Goal: Task Accomplishment & Management: Manage account settings

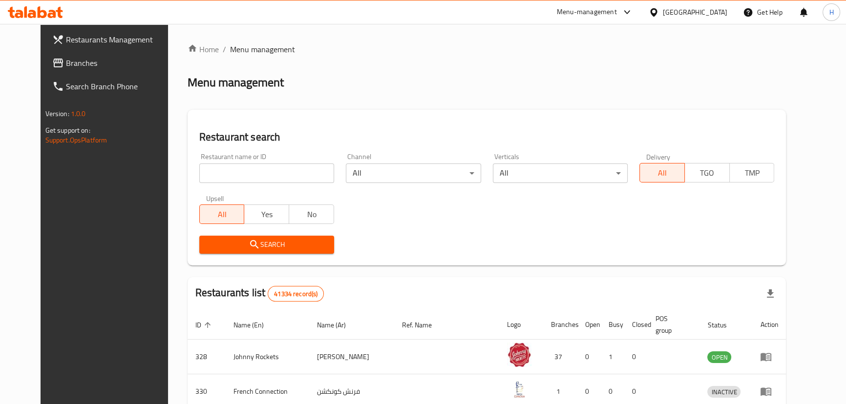
click at [44, 55] on link "Branches" at bounding box center [112, 62] width 137 height 23
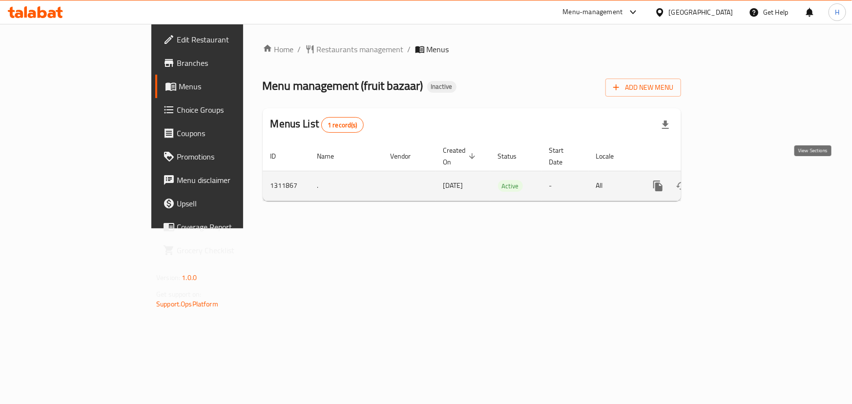
click at [734, 180] on icon "enhanced table" at bounding box center [729, 186] width 12 height 12
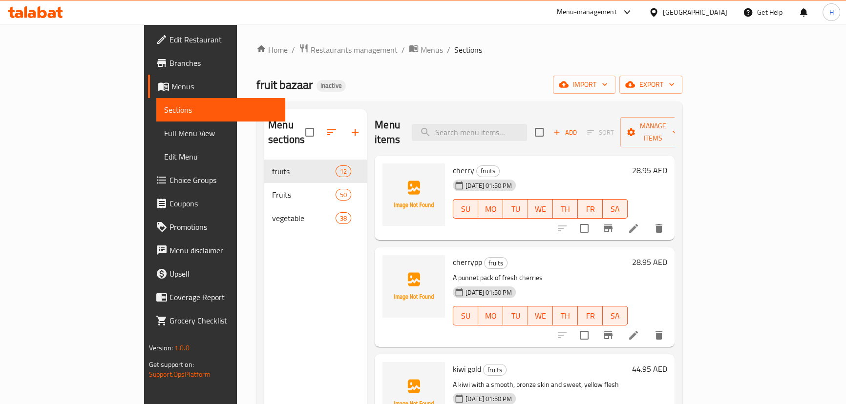
click at [313, 282] on div "Menu sections fruits 12 Fruits 50 vegetable 38" at bounding box center [315, 311] width 103 height 404
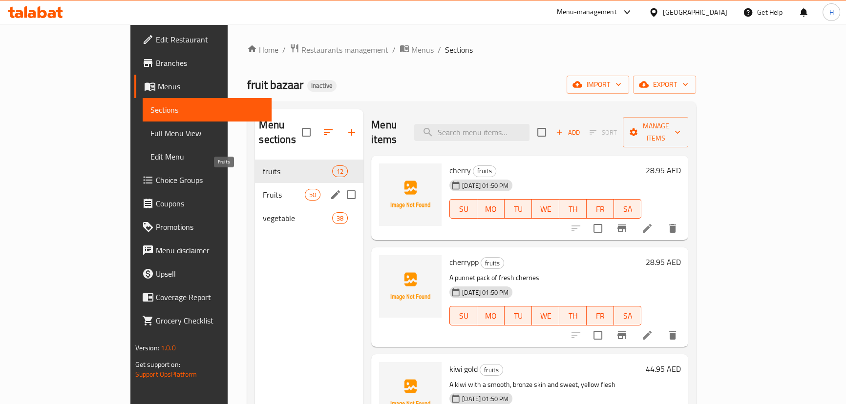
click at [263, 189] on span "Fruits" at bounding box center [284, 195] width 42 height 12
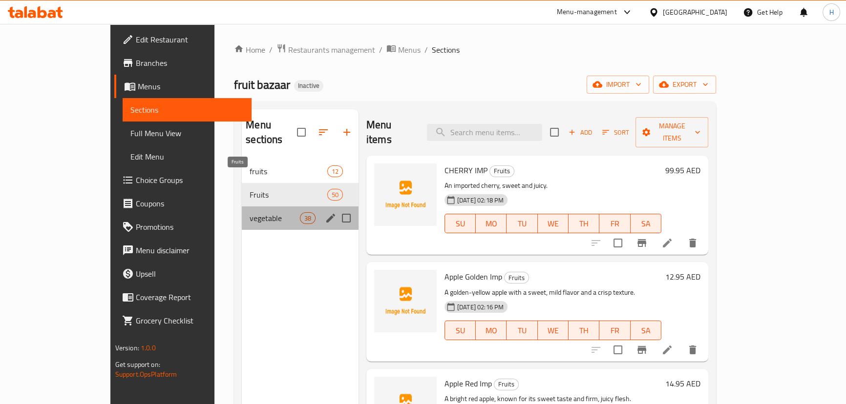
click at [250, 212] on span "vegetable" at bounding box center [275, 218] width 50 height 12
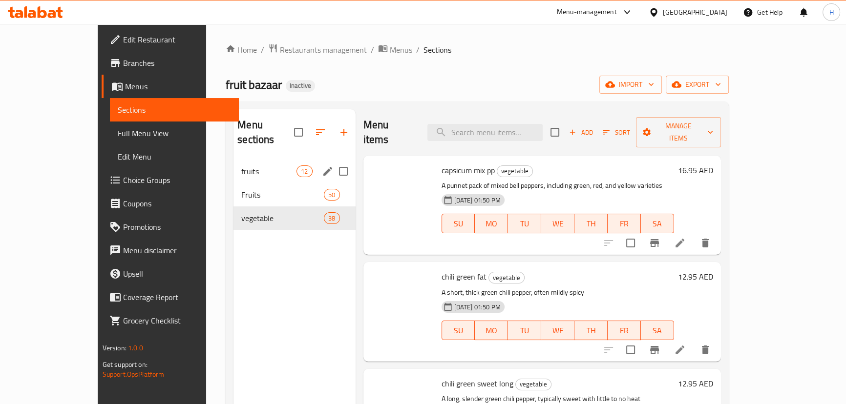
click at [241, 166] on span "fruits" at bounding box center [268, 172] width 55 height 12
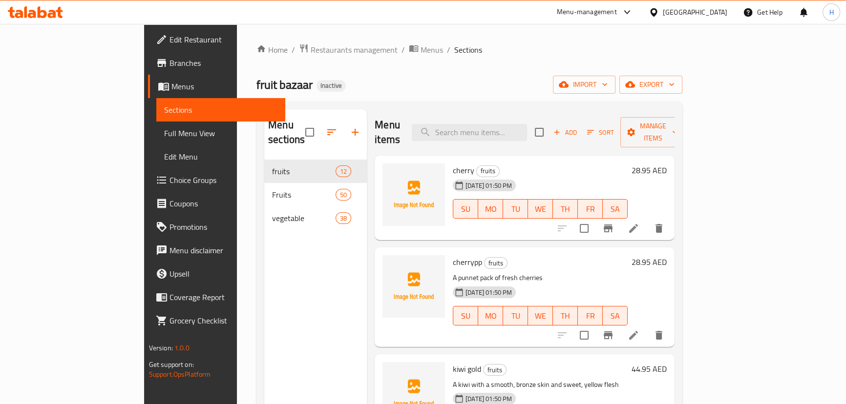
click at [264, 293] on div "Menu sections fruits 12 Fruits 50 vegetable 38" at bounding box center [315, 311] width 103 height 404
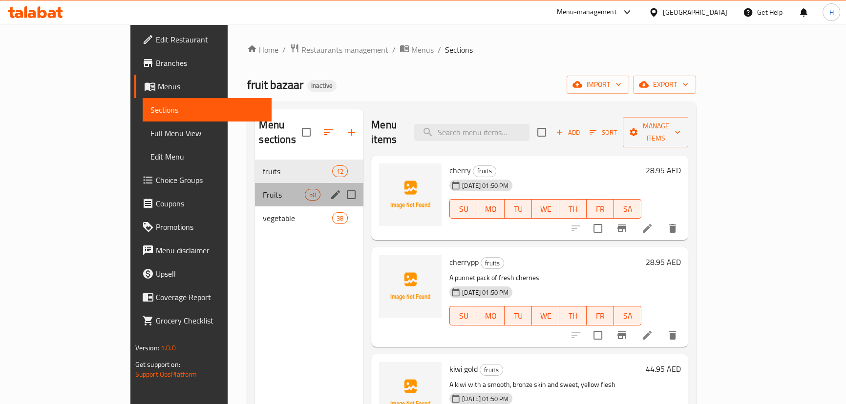
click at [255, 183] on div "Fruits 50" at bounding box center [309, 194] width 108 height 23
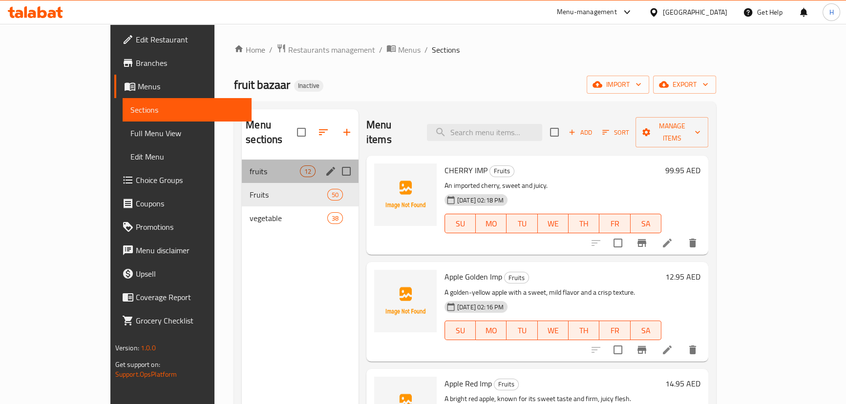
click at [242, 164] on div "fruits 12" at bounding box center [300, 171] width 117 height 23
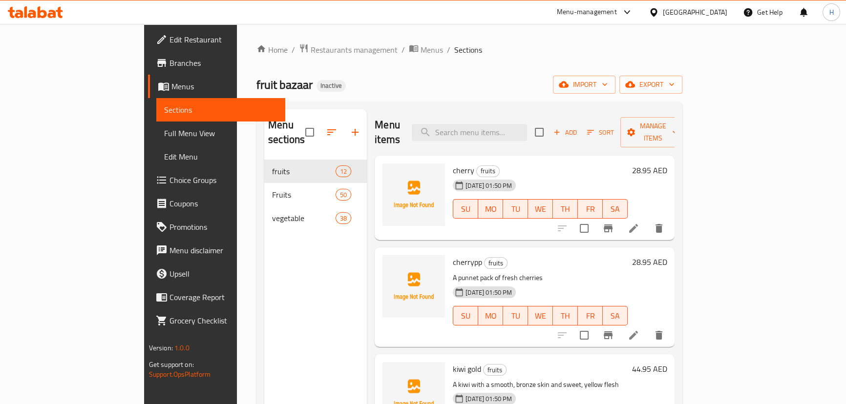
click at [264, 236] on div "Menu sections fruits 12 Fruits 50 vegetable 38" at bounding box center [315, 311] width 103 height 404
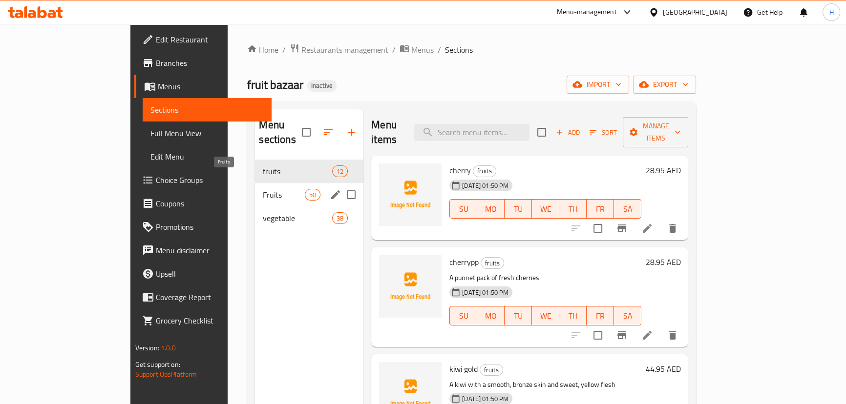
click at [263, 189] on span "Fruits" at bounding box center [284, 195] width 42 height 12
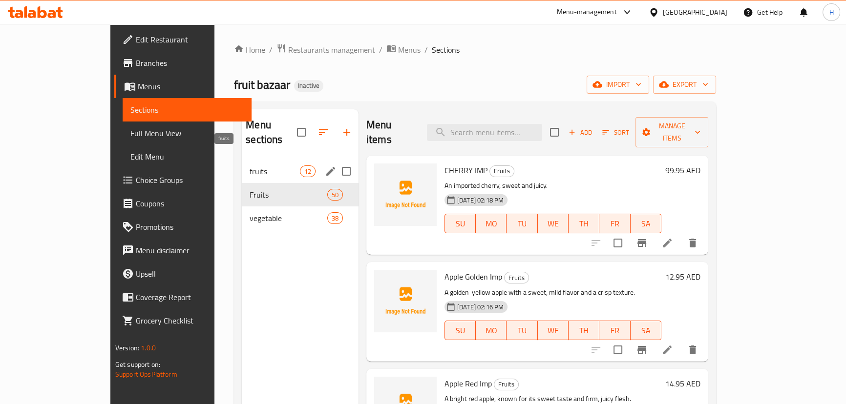
click at [250, 166] on span "fruits" at bounding box center [275, 172] width 50 height 12
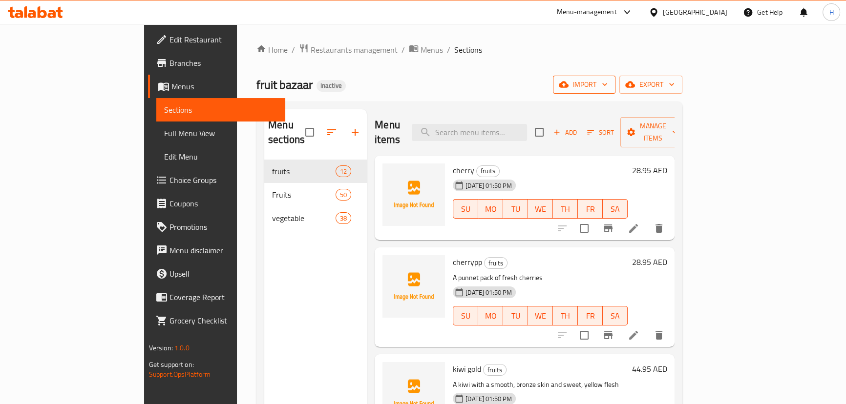
click at [607, 88] on span "import" at bounding box center [584, 85] width 47 height 12
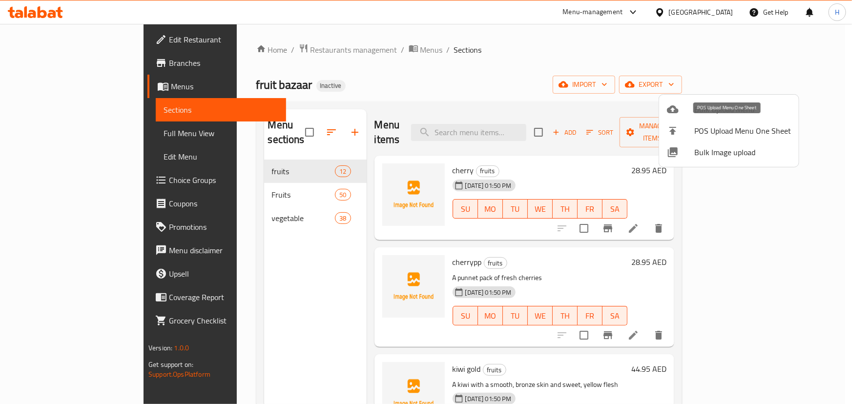
click at [702, 115] on span "Bulk Upload Menu" at bounding box center [742, 110] width 97 height 12
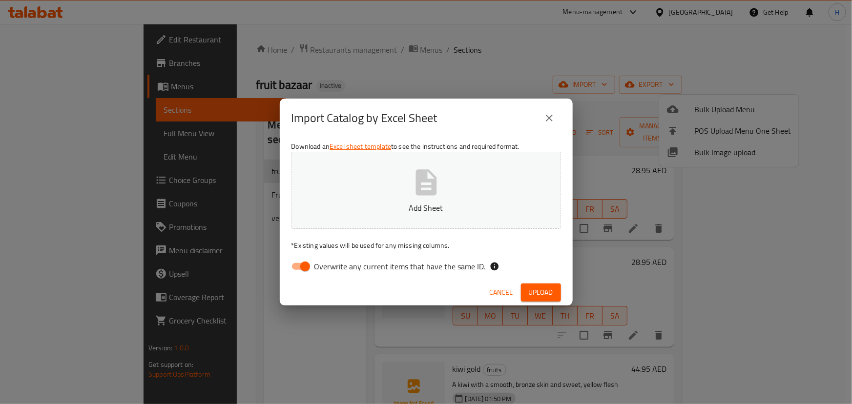
click at [342, 261] on span "Overwrite any current items that have the same ID." at bounding box center [399, 267] width 171 height 12
click at [333, 260] on input "Overwrite any current items that have the same ID." at bounding box center [305, 266] width 56 height 19
checkbox input "false"
click at [550, 291] on span "Upload" at bounding box center [541, 293] width 24 height 12
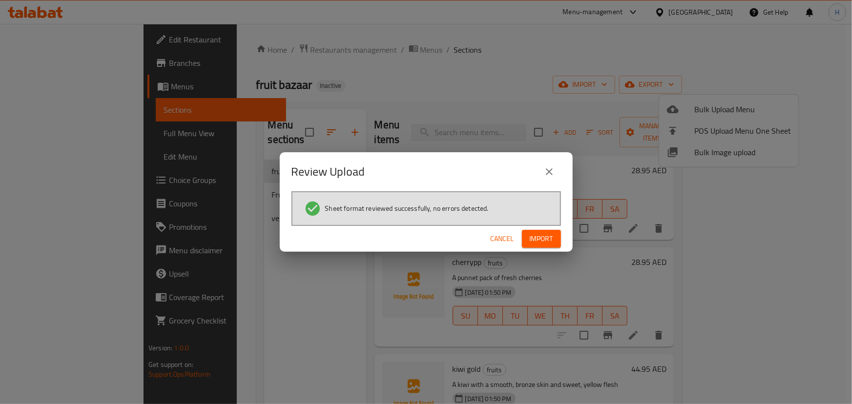
click at [546, 235] on span "Import" at bounding box center [541, 239] width 23 height 12
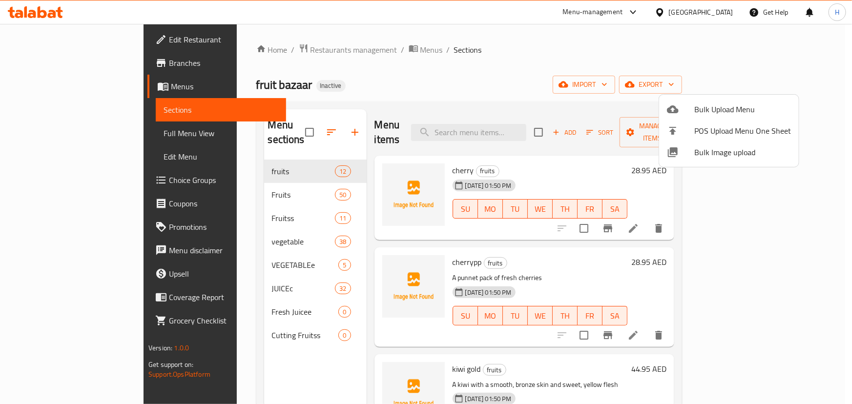
drag, startPoint x: 307, startPoint y: 119, endPoint x: 293, endPoint y: 127, distance: 16.2
click at [308, 120] on div at bounding box center [426, 202] width 852 height 404
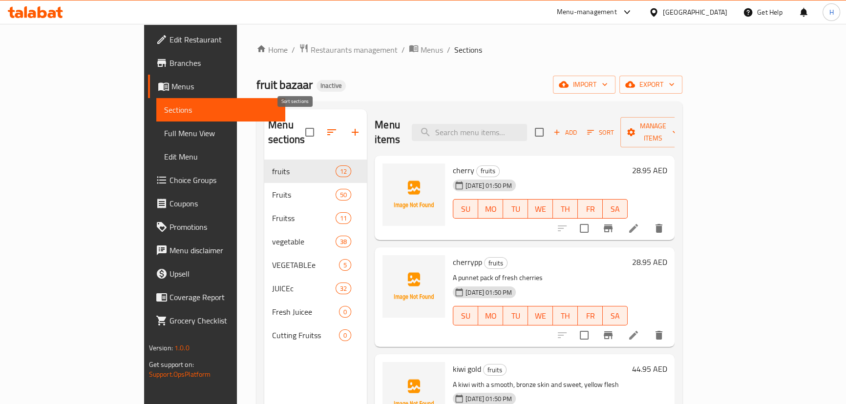
click at [326, 127] on icon "button" at bounding box center [332, 132] width 12 height 12
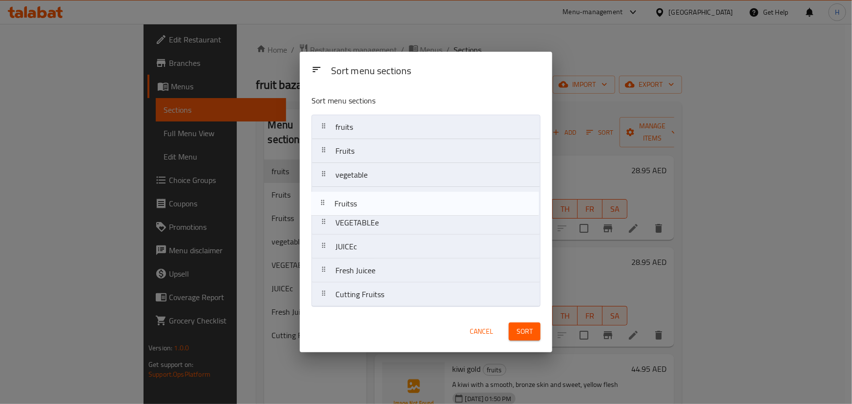
drag, startPoint x: 371, startPoint y: 182, endPoint x: 370, endPoint y: 215, distance: 33.7
click at [370, 215] on nav "fruits Fruits Fruitss vegetable VEGETABLEe JUICEc Fresh Juicee Cutting Fruitss" at bounding box center [426, 211] width 229 height 192
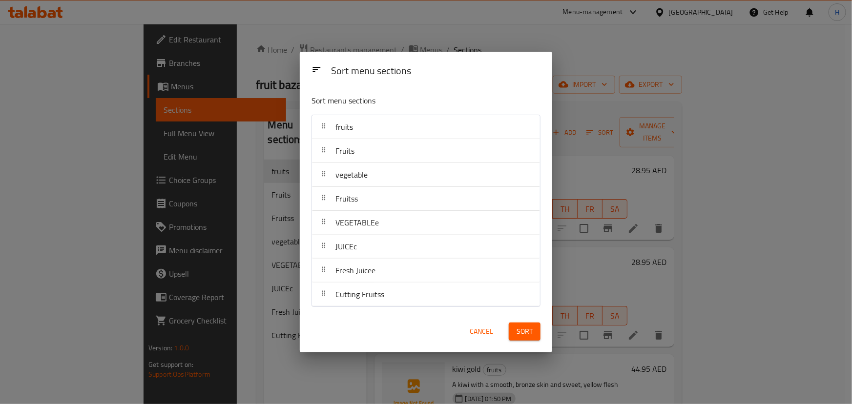
click at [532, 336] on button "Sort" at bounding box center [525, 332] width 32 height 18
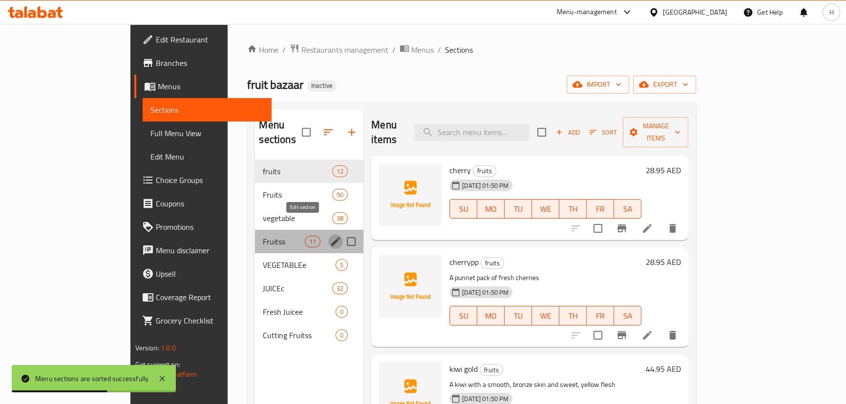
click at [331, 237] on icon "edit" at bounding box center [335, 241] width 9 height 9
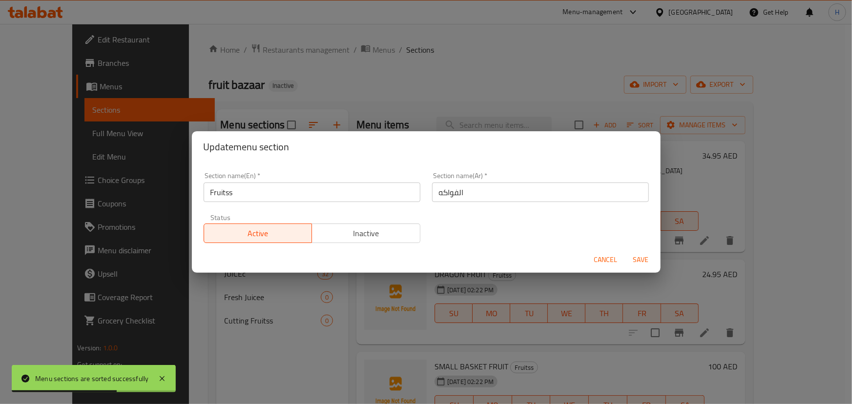
click at [284, 195] on input "Fruitss" at bounding box center [312, 193] width 217 height 20
type input "Fruits"
click at [626, 251] on button "Save" at bounding box center [641, 260] width 31 height 18
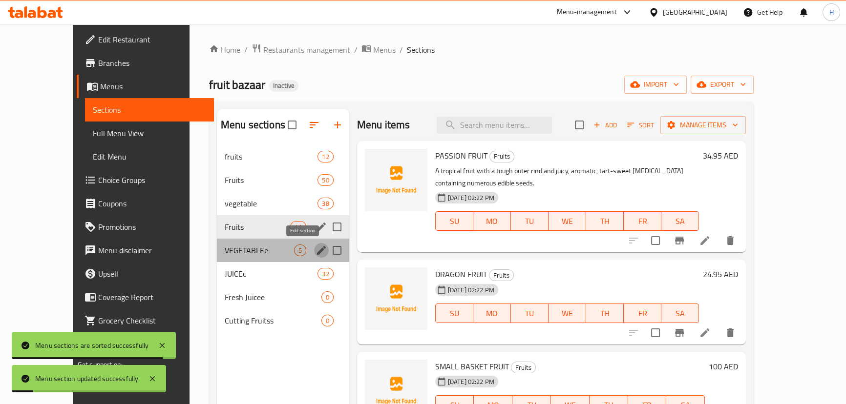
click at [315, 252] on icon "edit" at bounding box center [321, 251] width 12 height 12
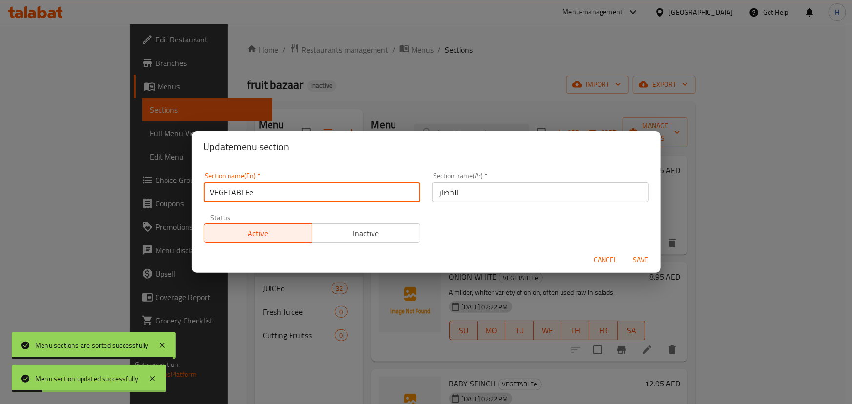
click at [278, 189] on input "VEGETABLEe" at bounding box center [312, 193] width 217 height 20
type input "VEGETABLE"
click at [626, 251] on button "Save" at bounding box center [641, 260] width 31 height 18
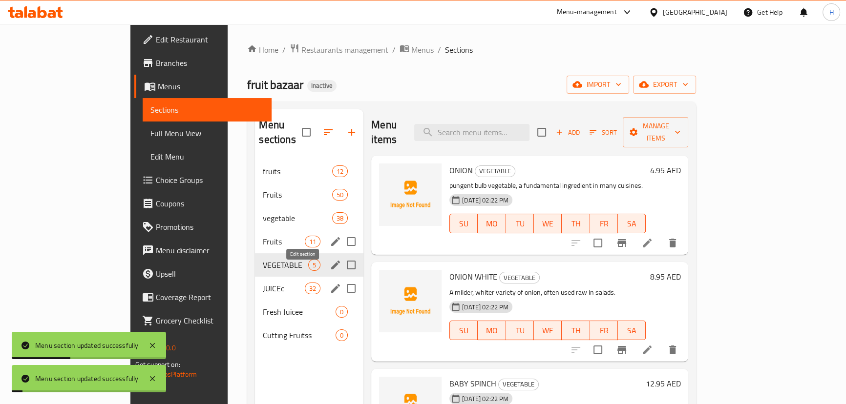
click at [330, 283] on icon "edit" at bounding box center [336, 289] width 12 height 12
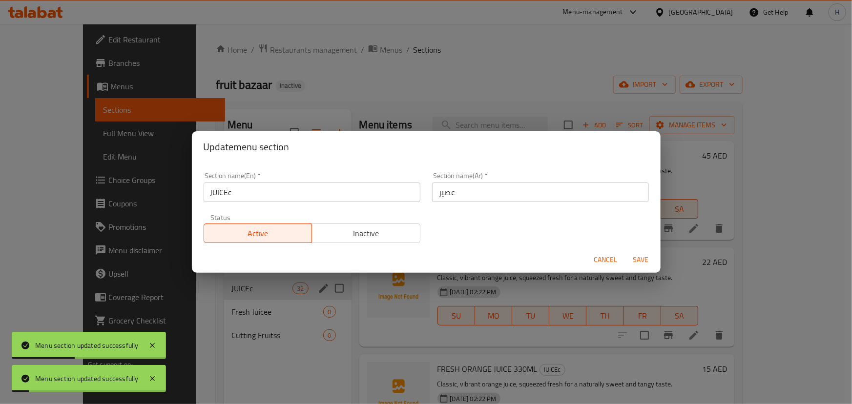
click at [294, 197] on input "JUICEc" at bounding box center [312, 193] width 217 height 20
type input "JUICE"
click button "Save" at bounding box center [641, 260] width 31 height 18
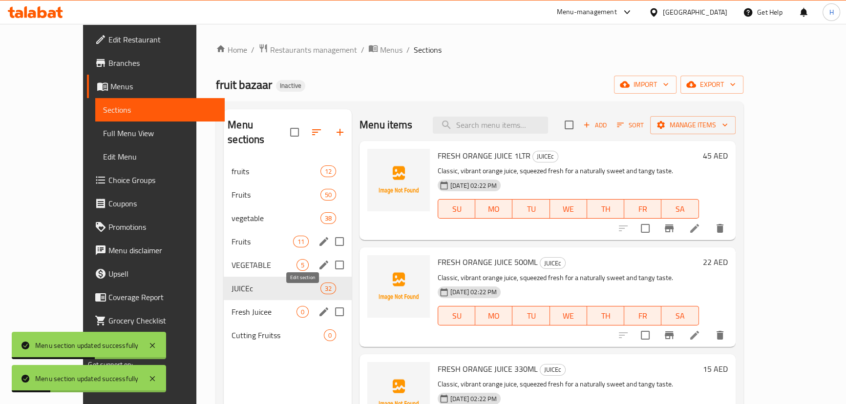
click at [318, 306] on icon "edit" at bounding box center [324, 312] width 12 height 12
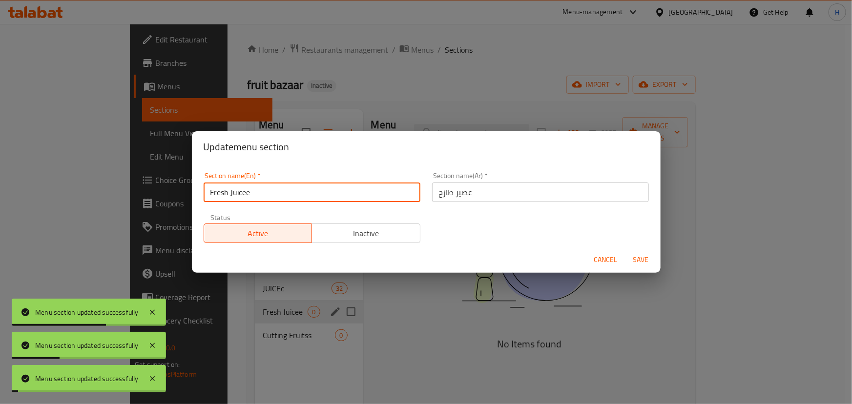
click at [307, 196] on input "Fresh Juicee" at bounding box center [312, 193] width 217 height 20
type input "Fresh Juice"
click at [626, 251] on button "Save" at bounding box center [641, 260] width 31 height 18
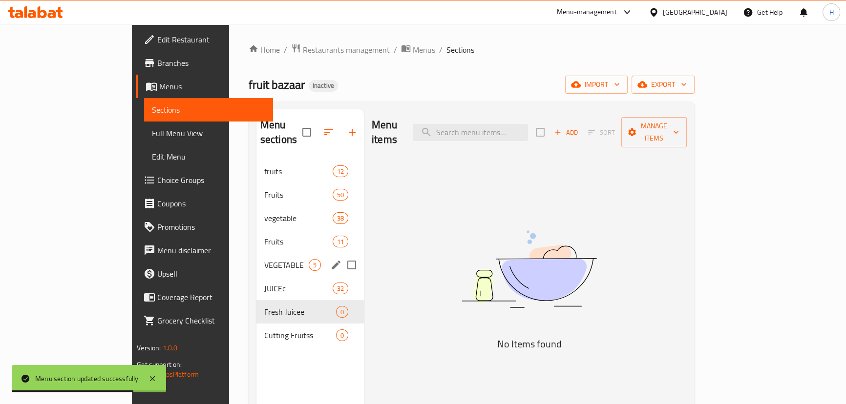
click at [263, 346] on div "Menu sections fruits 12 Fruits 50 vegetable 38 Fruits 11 VEGETABLE 5 JUICEc 32 …" at bounding box center [309, 311] width 107 height 404
click at [341, 302] on input "Menu sections" at bounding box center [351, 312] width 21 height 21
checkbox input "true"
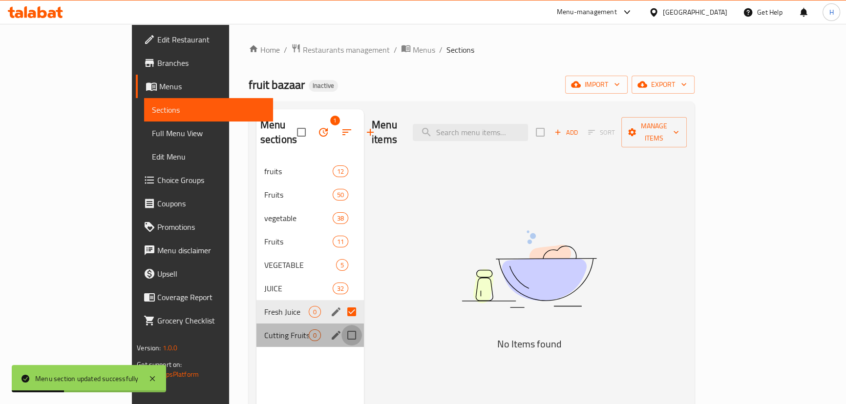
click at [341, 325] on input "Menu sections" at bounding box center [351, 335] width 21 height 21
checkbox input "true"
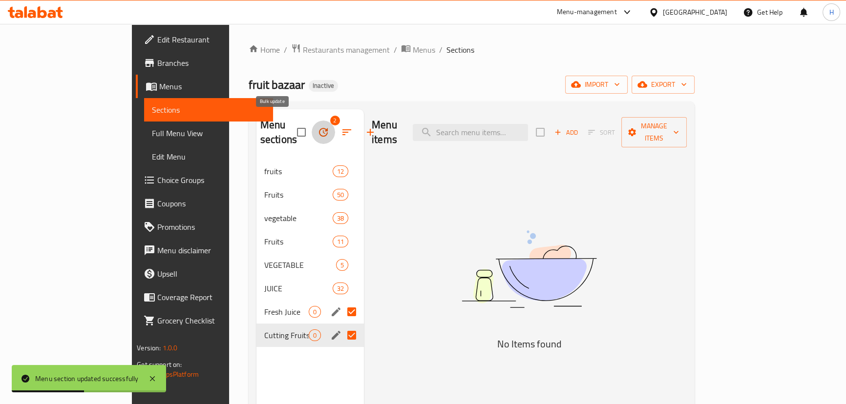
click at [317, 126] on icon "button" at bounding box center [323, 132] width 12 height 12
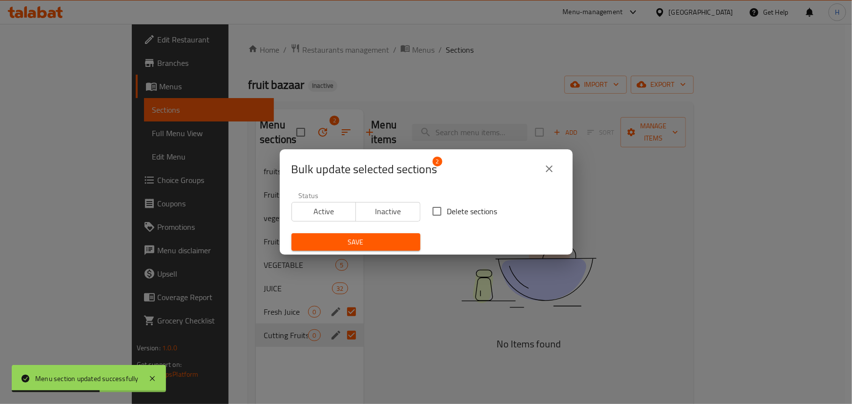
click at [440, 208] on input "Delete sections" at bounding box center [437, 211] width 21 height 21
checkbox input "true"
click at [368, 245] on span "Save" at bounding box center [355, 242] width 113 height 12
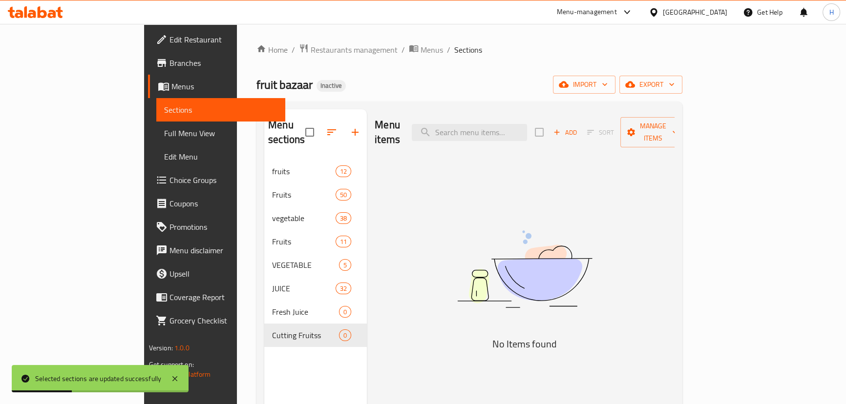
click at [404, 281] on div "Menu items Add Sort Manage items No Items found" at bounding box center [521, 311] width 308 height 404
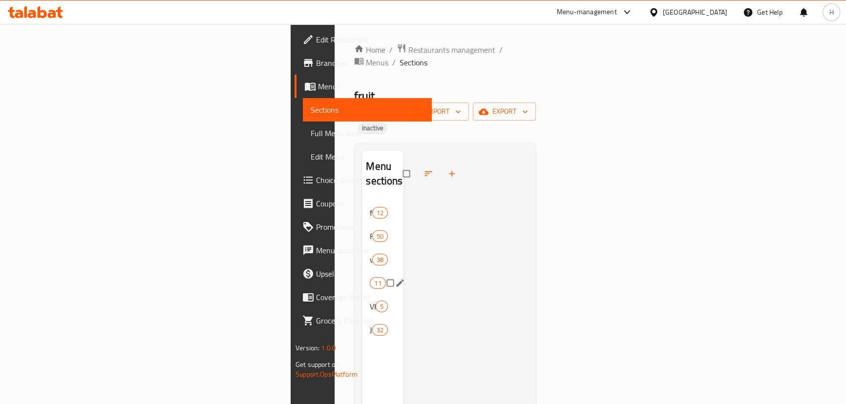
click at [362, 271] on div "Fruits 11" at bounding box center [383, 282] width 42 height 23
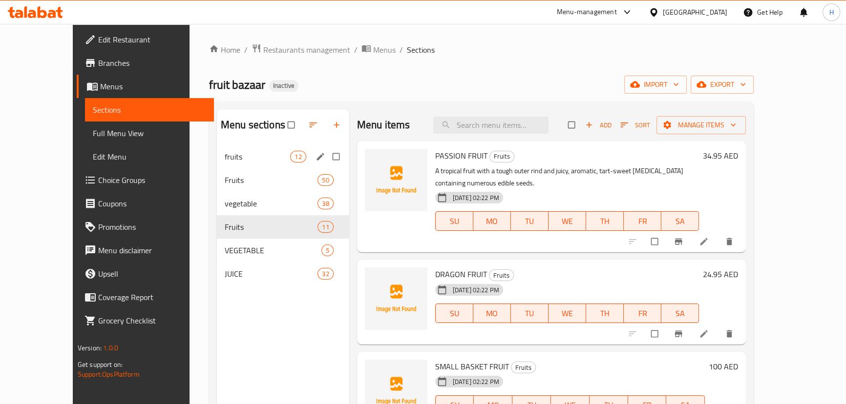
click at [233, 149] on div "fruits 12" at bounding box center [283, 156] width 132 height 23
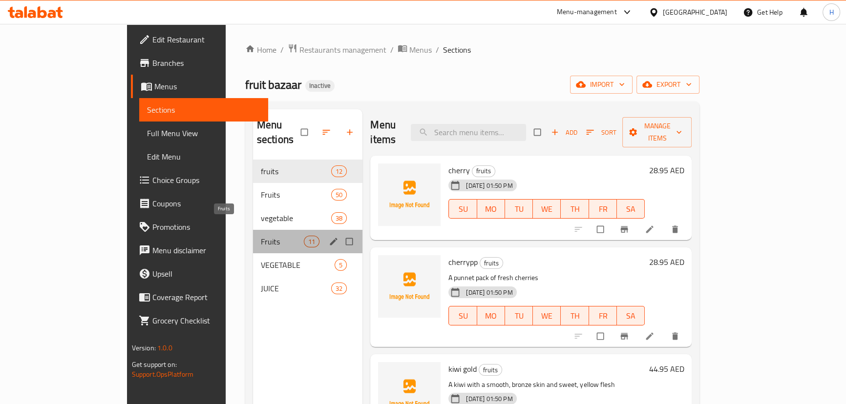
click at [261, 236] on span "Fruits" at bounding box center [282, 242] width 43 height 12
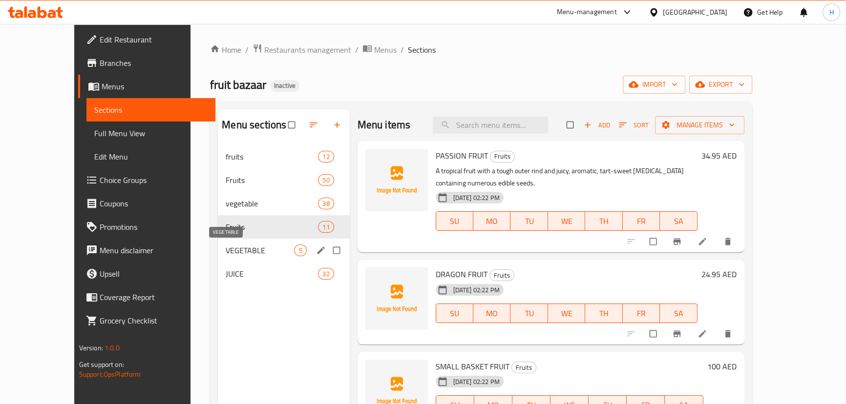
click at [226, 255] on span "VEGETABLE" at bounding box center [260, 251] width 68 height 12
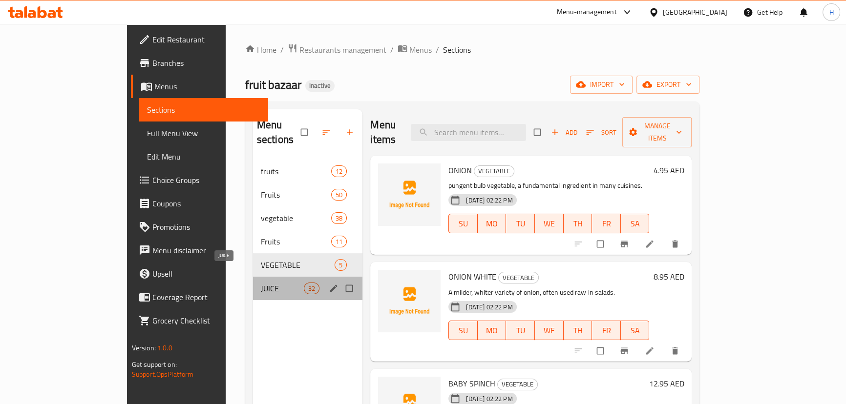
click at [261, 283] on span "JUICE" at bounding box center [282, 289] width 43 height 12
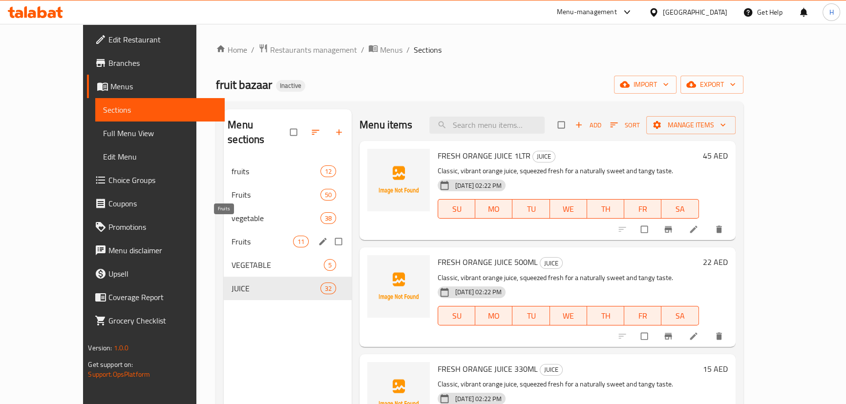
click at [231, 236] on span "Fruits" at bounding box center [262, 242] width 62 height 12
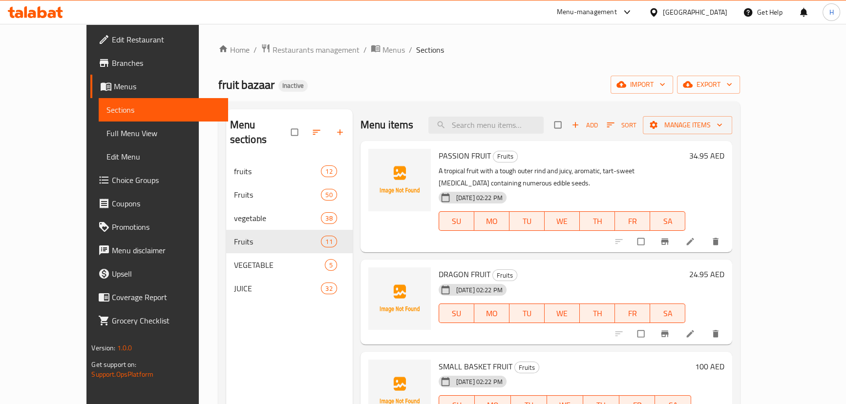
click at [435, 163] on div "PASSION FRUIT Fruits A tropical fruit with a tough outer rind and juicy, aromat…" at bounding box center [562, 197] width 254 height 104
click at [438, 157] on span "PASSION FRUIT" at bounding box center [464, 155] width 52 height 15
copy h6 "PASSION FRUIT"
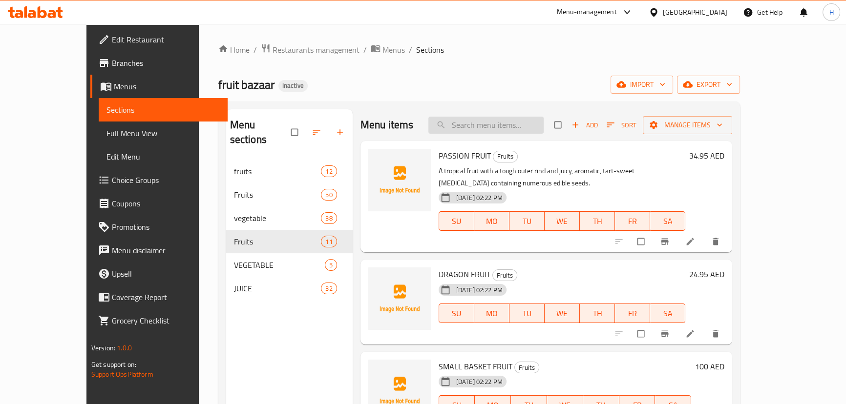
click at [524, 132] on input "search" at bounding box center [485, 125] width 115 height 17
paste input "PASSION FRUIT"
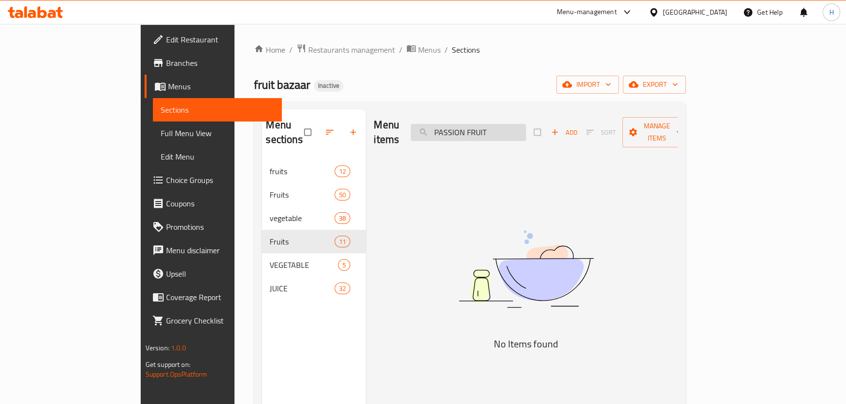
type input "PASSION FRUIT"
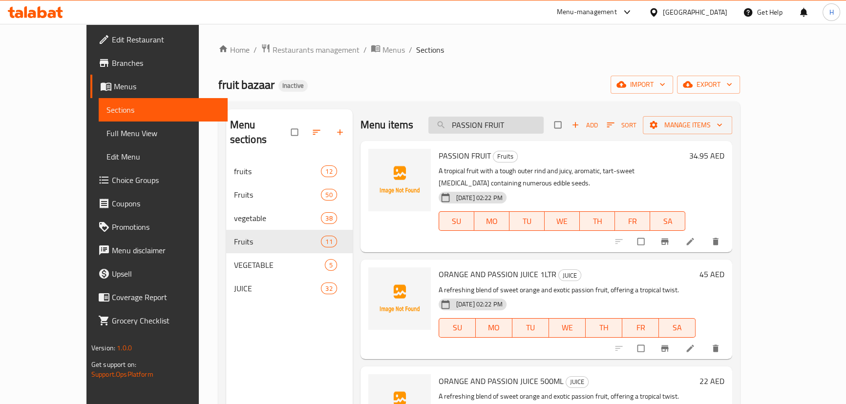
click at [533, 124] on input "PASSION FRUIT" at bounding box center [485, 125] width 115 height 17
click at [556, 87] on div "fruit bazaar Inactive import export" at bounding box center [479, 85] width 522 height 18
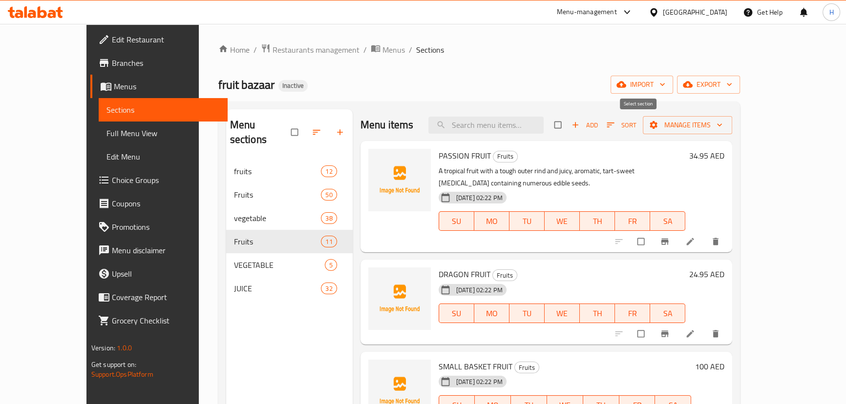
click at [569, 129] on input "checkbox" at bounding box center [558, 125] width 21 height 19
checkbox input "true"
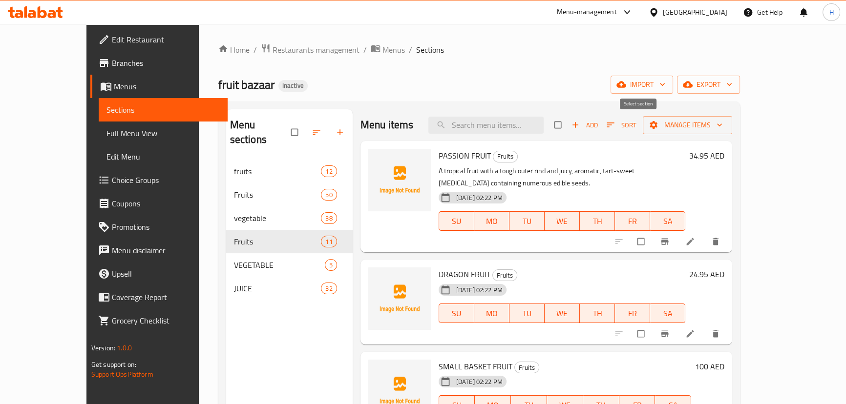
checkbox input "true"
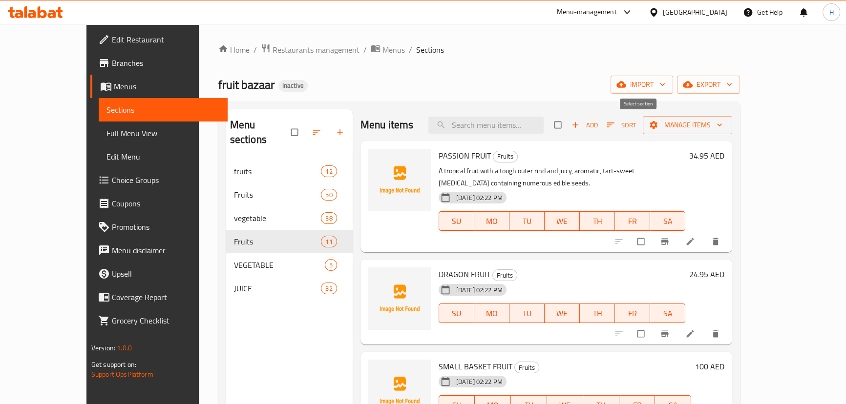
checkbox input "true"
click at [724, 131] on span "Manage items" at bounding box center [687, 125] width 74 height 12
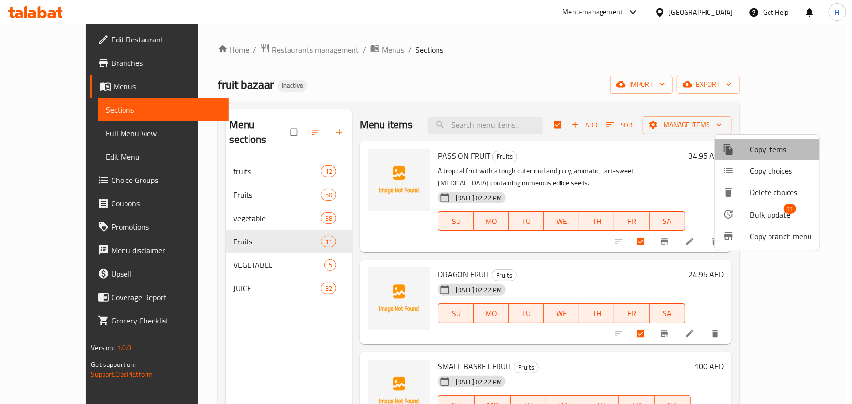
click at [764, 139] on li "Copy items" at bounding box center [767, 149] width 105 height 21
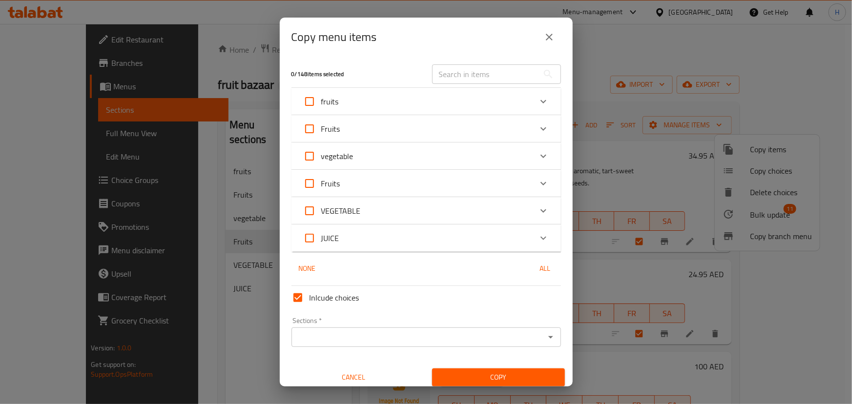
click at [367, 181] on div "Fruits" at bounding box center [417, 183] width 229 height 23
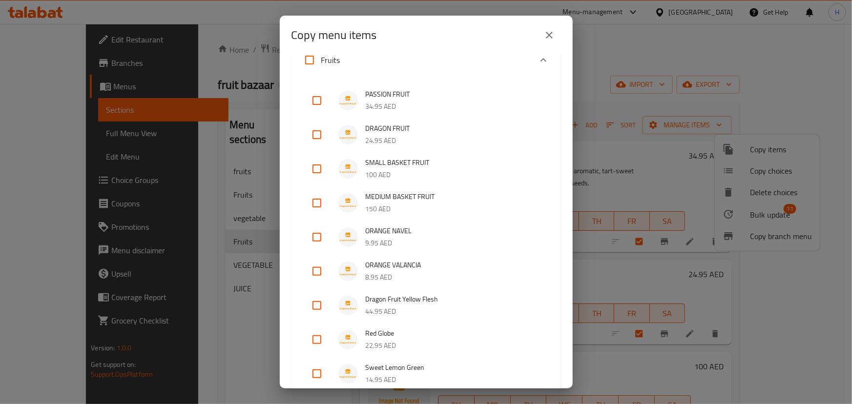
scroll to position [133, 0]
click at [313, 89] on input "checkbox" at bounding box center [316, 98] width 23 height 23
click at [313, 95] on input "checkbox" at bounding box center [316, 98] width 23 height 23
checkbox input "false"
click at [309, 58] on input "Fruits" at bounding box center [309, 57] width 23 height 23
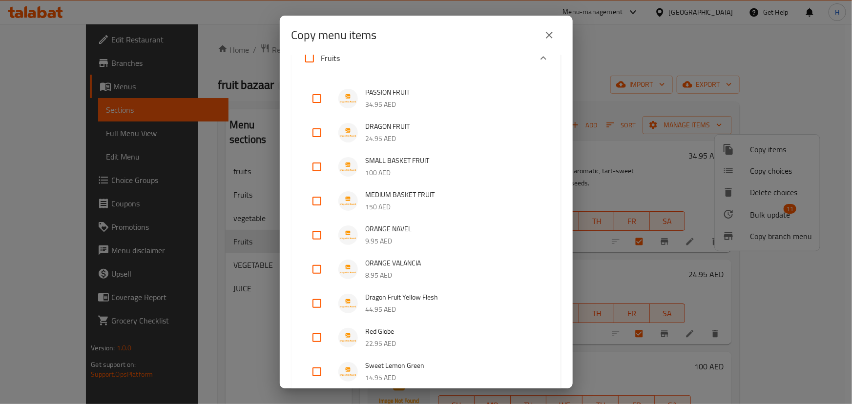
checkbox input "true"
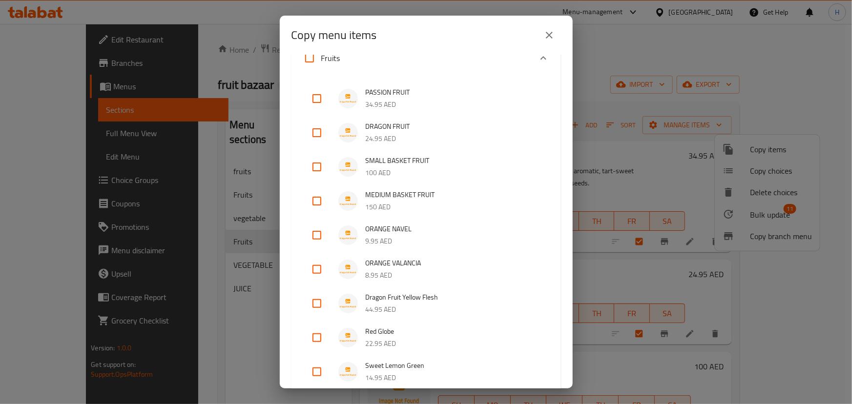
checkbox input "true"
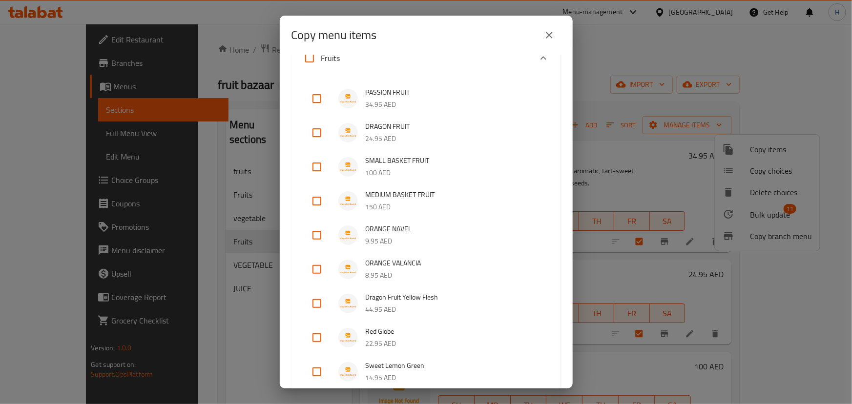
checkbox input "true"
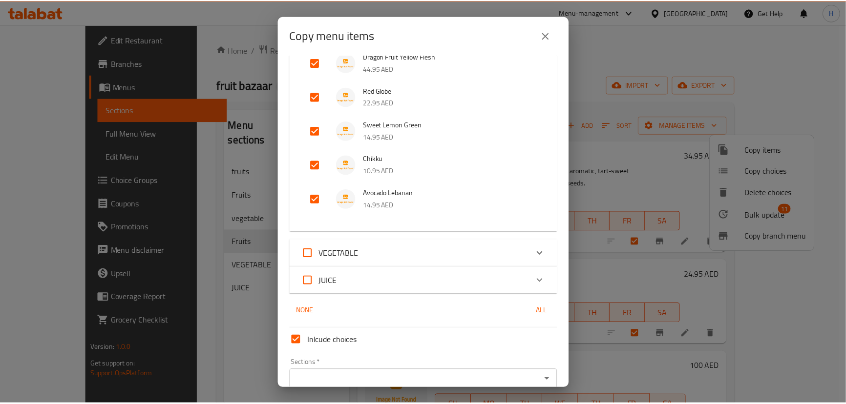
scroll to position [420, 0]
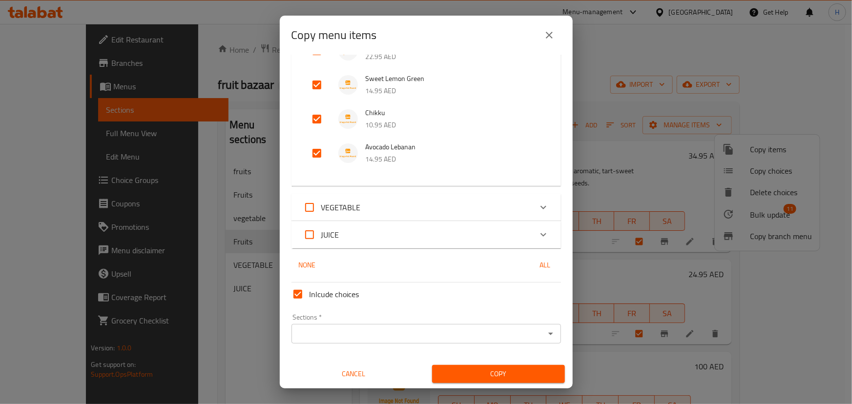
click at [459, 334] on input "Sections   *" at bounding box center [418, 334] width 248 height 14
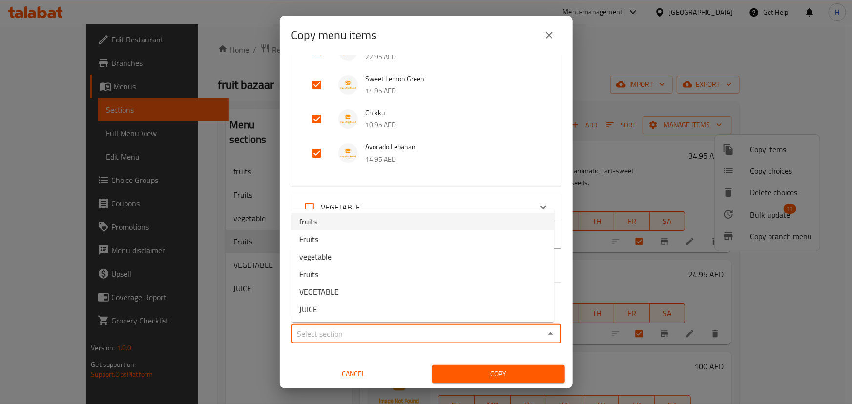
click at [382, 222] on li "fruits" at bounding box center [423, 222] width 263 height 18
type input "fruits"
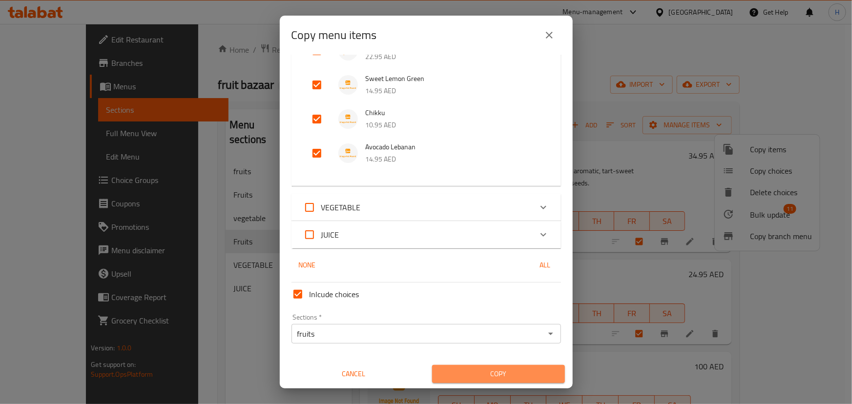
click at [521, 374] on span "Copy" at bounding box center [498, 374] width 117 height 12
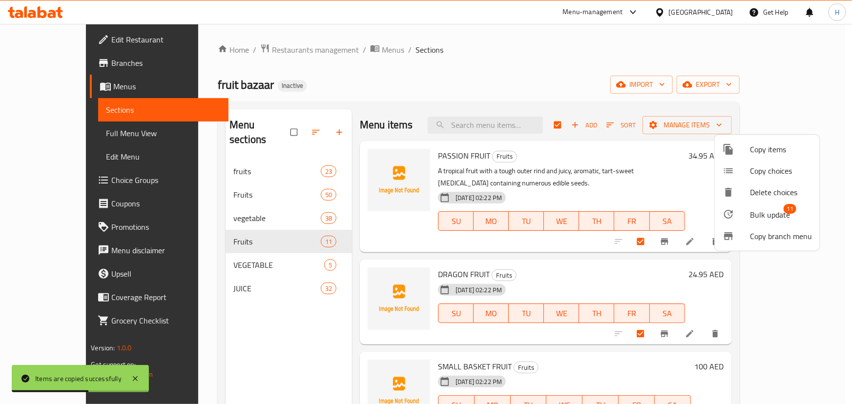
click at [334, 308] on div at bounding box center [426, 202] width 852 height 404
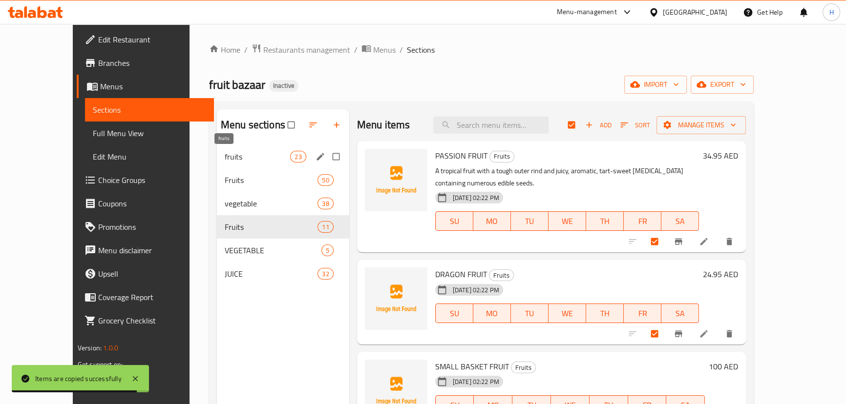
click at [226, 161] on span "fruits" at bounding box center [258, 157] width 66 height 12
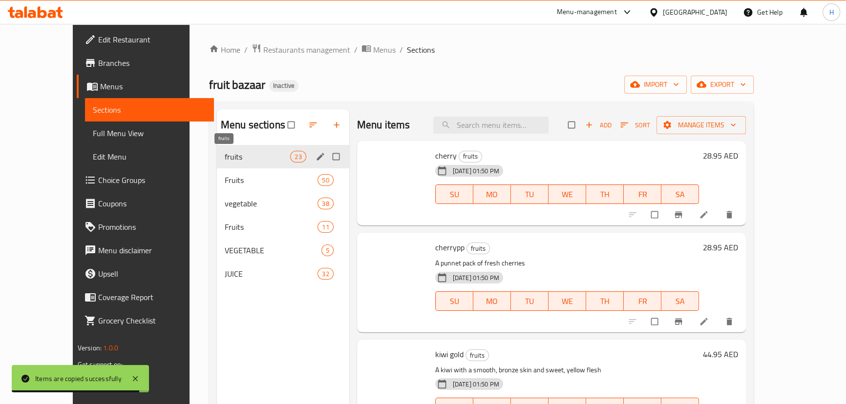
checkbox input "false"
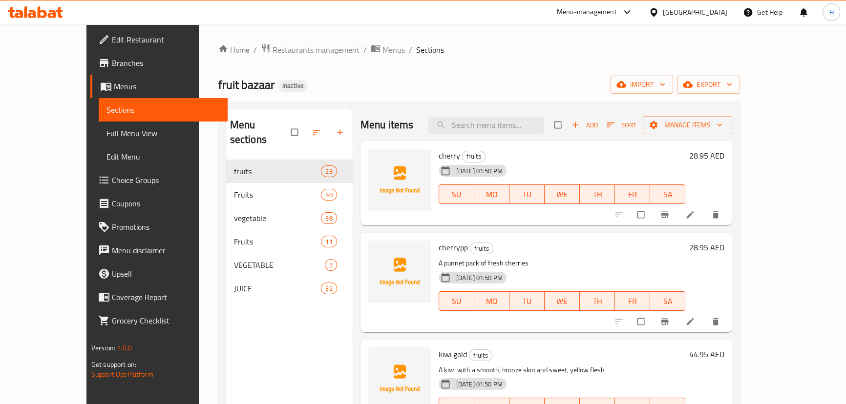
scroll to position [266, 0]
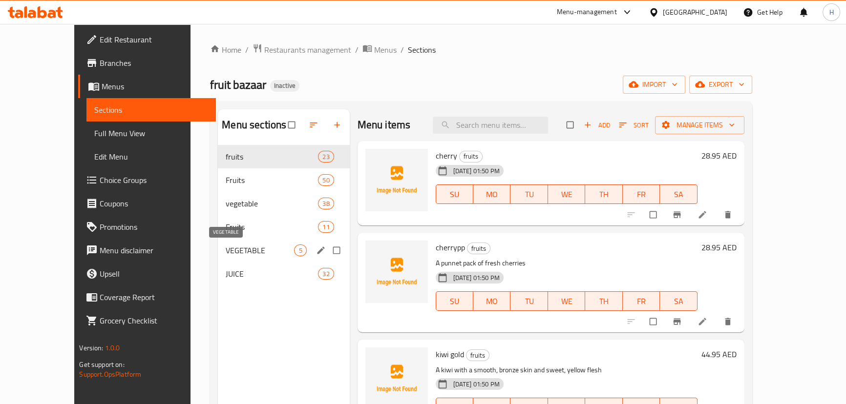
click at [226, 249] on span "VEGETABLE" at bounding box center [260, 251] width 68 height 12
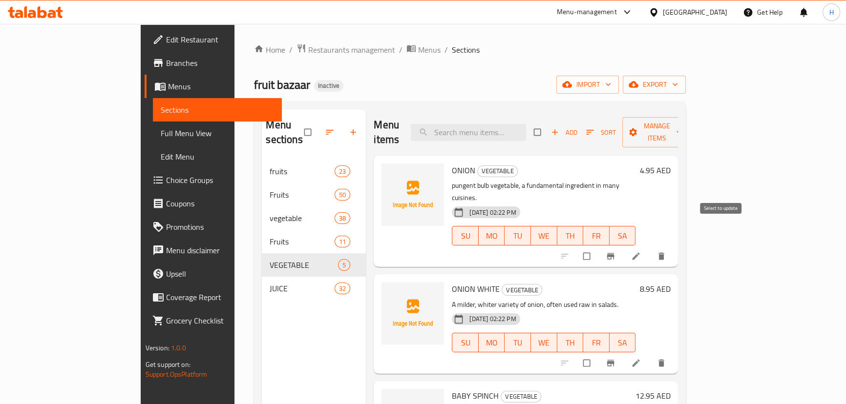
click at [598, 247] on input "checkbox" at bounding box center [587, 256] width 21 height 19
checkbox input "true"
click at [598, 354] on input "checkbox" at bounding box center [587, 363] width 21 height 19
checkbox input "true"
click at [598, 247] on input "checkbox" at bounding box center [587, 256] width 21 height 19
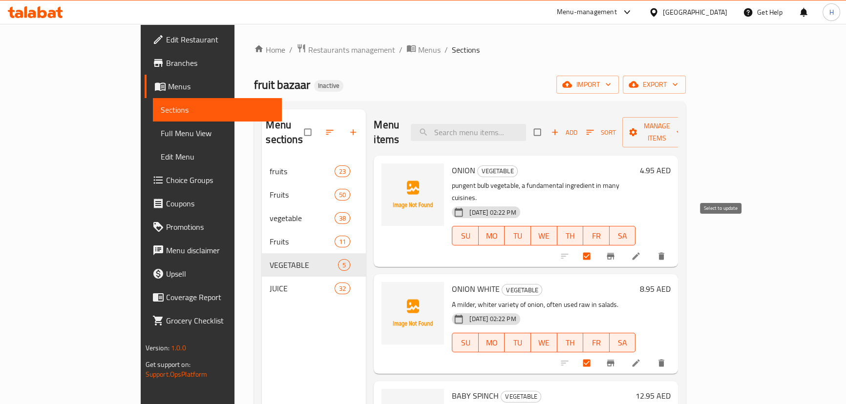
checkbox input "false"
click at [598, 354] on input "checkbox" at bounding box center [587, 363] width 21 height 19
checkbox input "false"
click at [684, 121] on span "Manage items" at bounding box center [657, 132] width 54 height 24
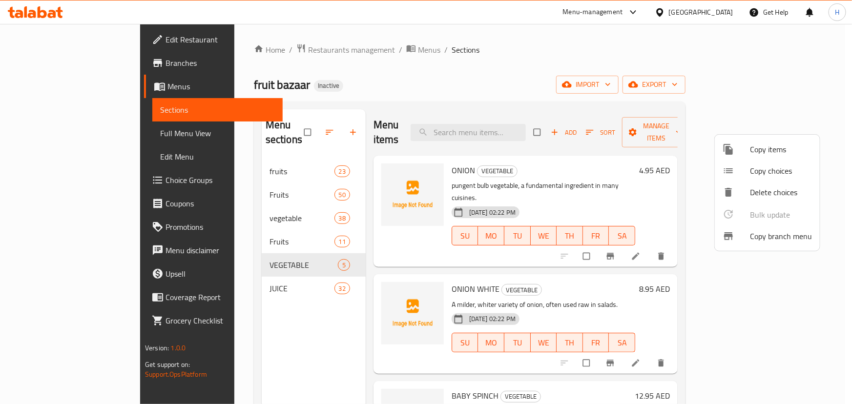
click at [776, 150] on span "Copy items" at bounding box center [781, 150] width 62 height 12
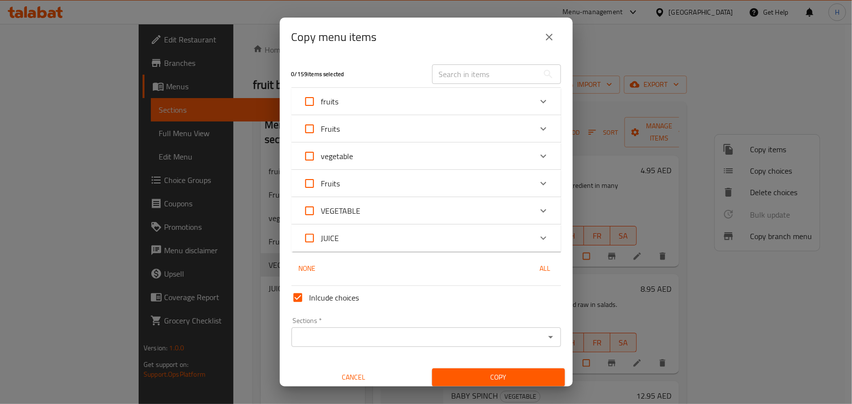
click at [334, 178] on span "Fruits" at bounding box center [330, 183] width 19 height 15
click at [321, 178] on input "Fruits" at bounding box center [309, 183] width 23 height 23
checkbox input "true"
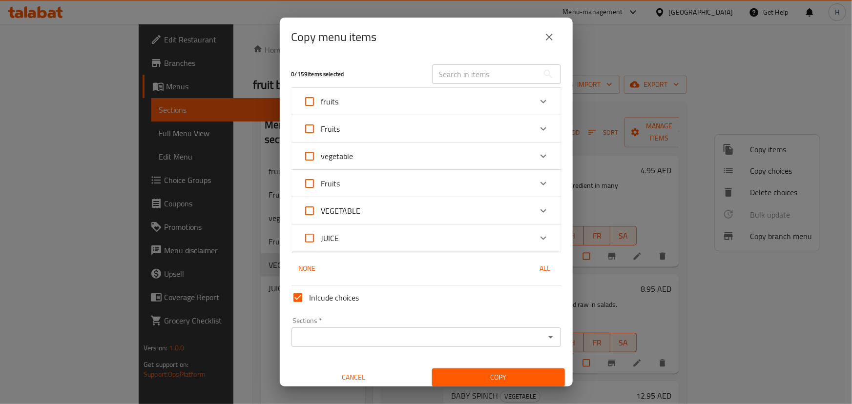
checkbox input "true"
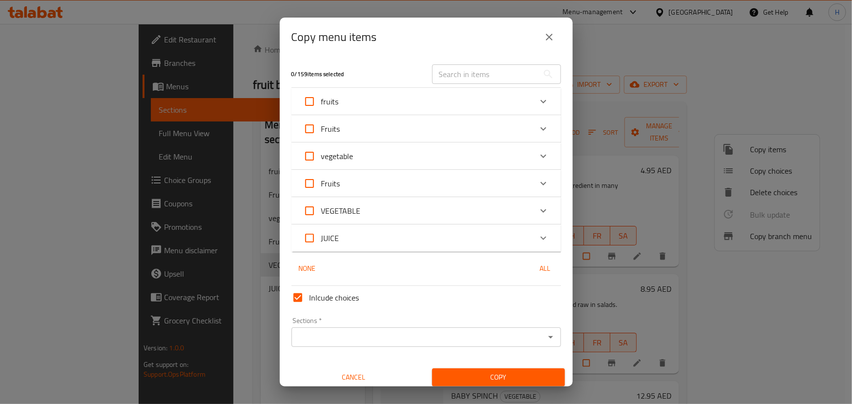
checkbox input "true"
click at [340, 184] on div "Fruits" at bounding box center [417, 183] width 229 height 23
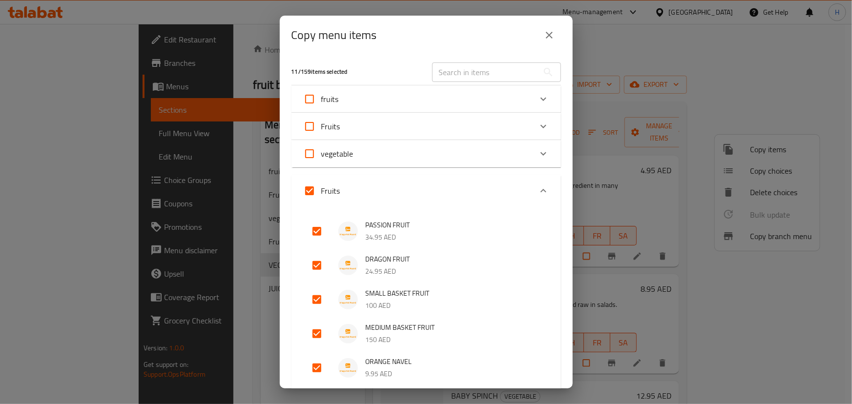
click at [430, 192] on div "Fruits" at bounding box center [417, 190] width 229 height 23
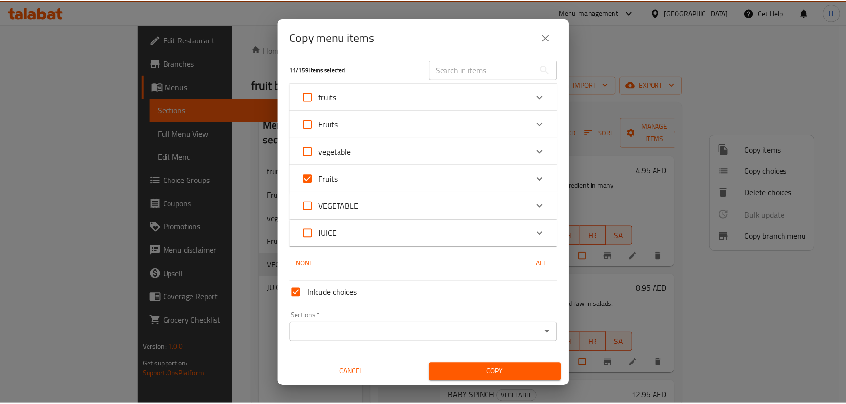
scroll to position [5, 0]
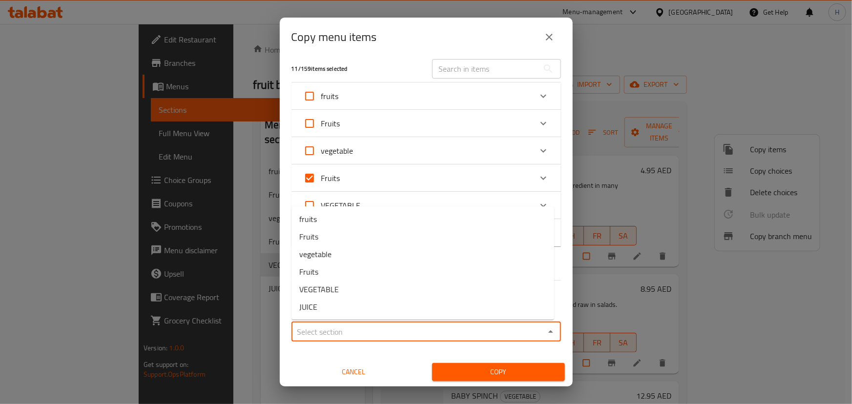
click at [351, 335] on input "Sections   *" at bounding box center [418, 332] width 248 height 14
click at [320, 219] on li "fruits" at bounding box center [423, 219] width 263 height 18
type input "fruits"
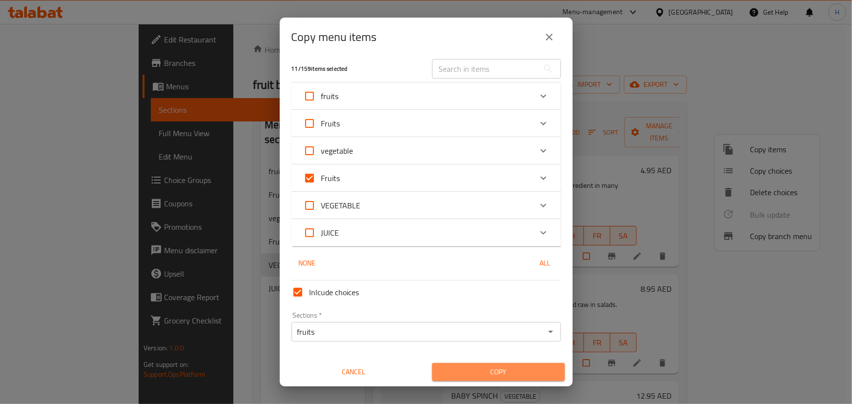
click at [513, 368] on span "Copy" at bounding box center [498, 372] width 117 height 12
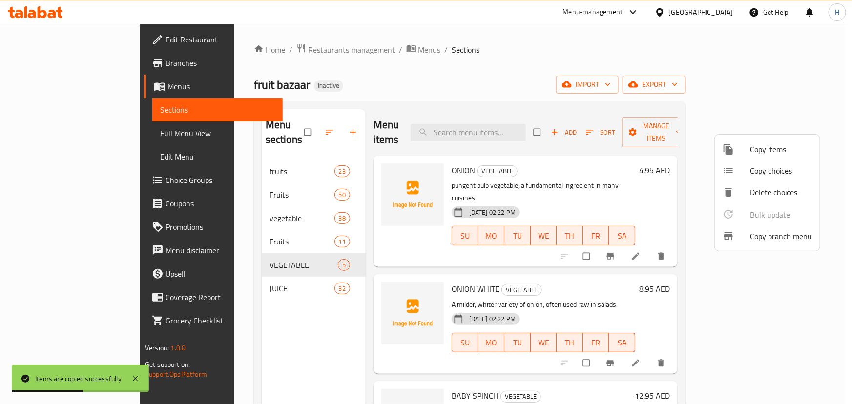
click at [215, 224] on div at bounding box center [426, 202] width 852 height 404
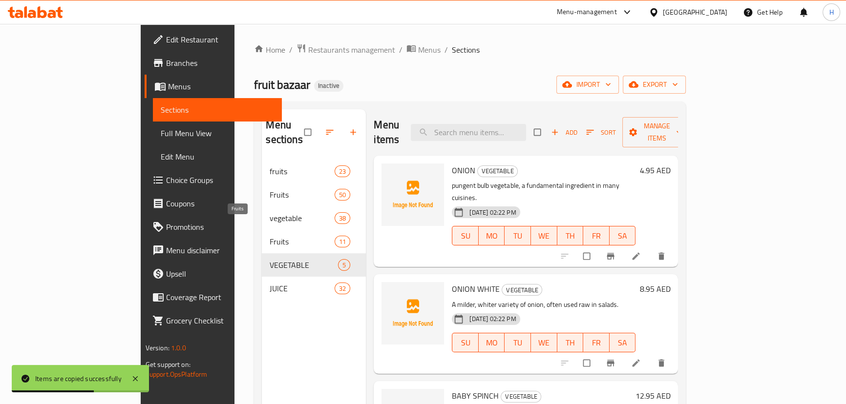
click at [270, 236] on span "Fruits" at bounding box center [302, 242] width 65 height 12
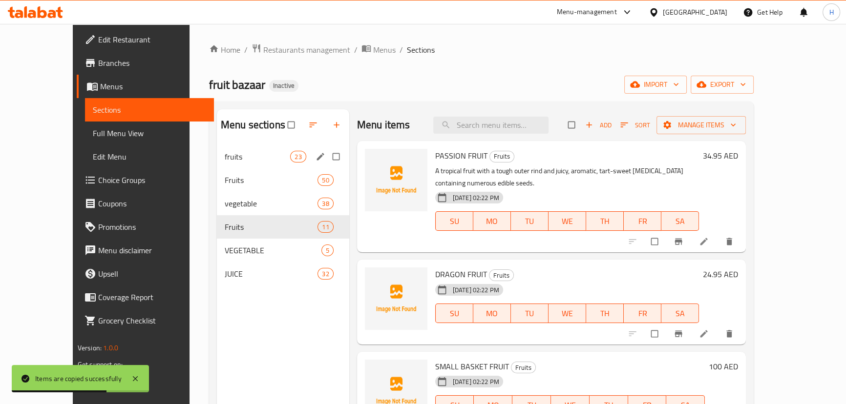
click at [229, 146] on div "fruits 23" at bounding box center [283, 156] width 132 height 23
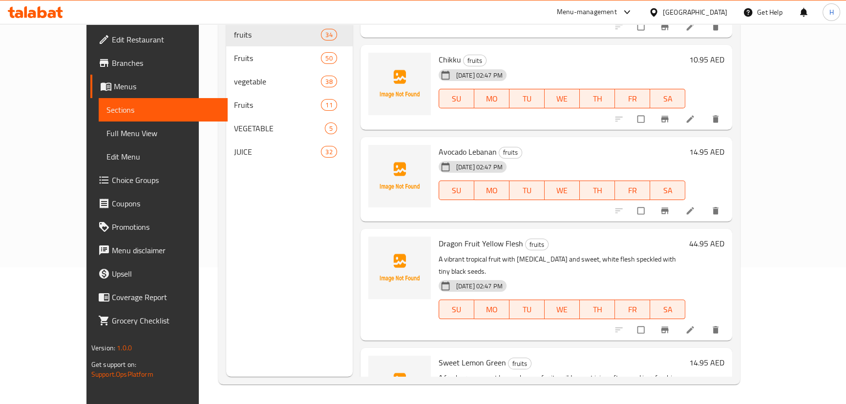
scroll to position [1931, 0]
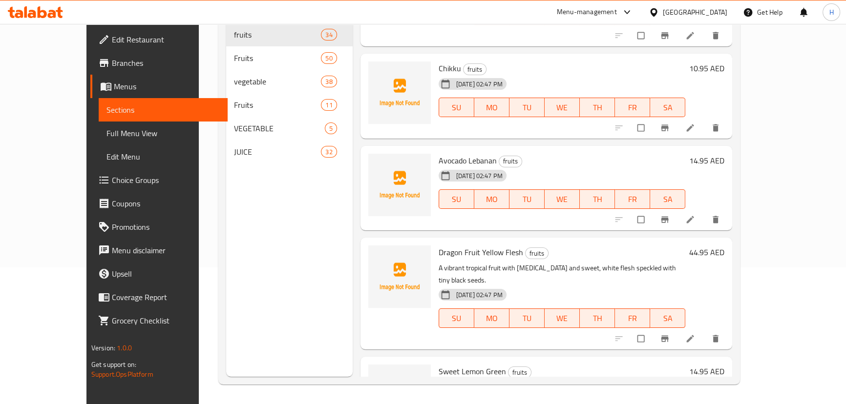
drag, startPoint x: 244, startPoint y: 311, endPoint x: 273, endPoint y: 256, distance: 62.7
click at [245, 304] on div "Menu sections fruits 34 Fruits 50 vegetable 38 Fruits 11 VEGETABLE 5 JUICE 32" at bounding box center [289, 175] width 126 height 404
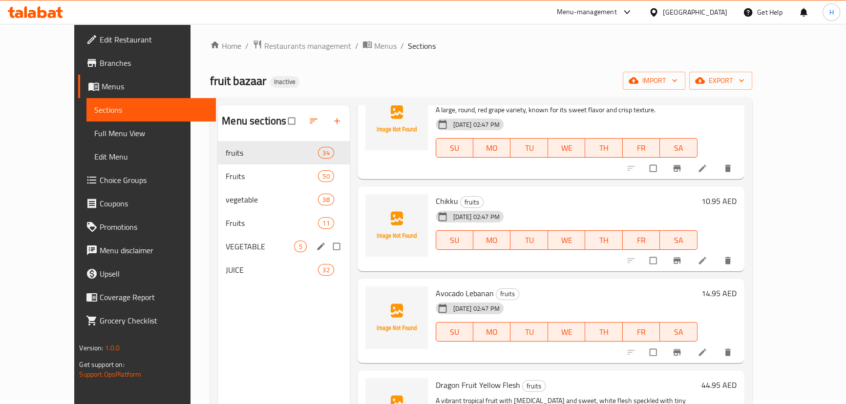
click at [218, 256] on div "VEGETABLE 5" at bounding box center [283, 246] width 131 height 23
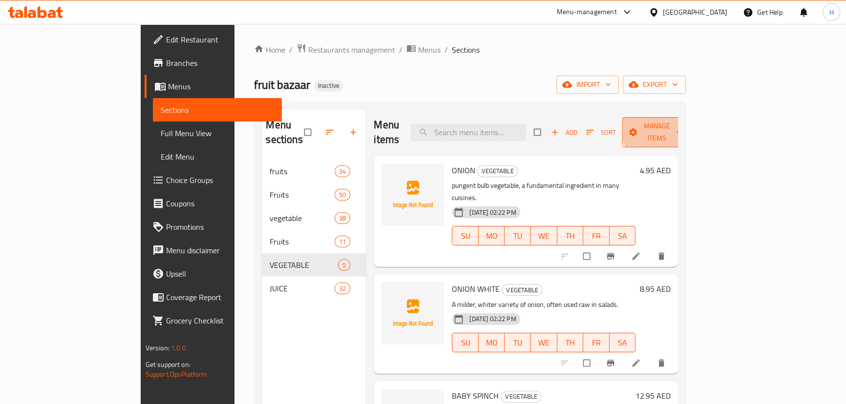
click at [684, 126] on span "Manage items" at bounding box center [657, 132] width 54 height 24
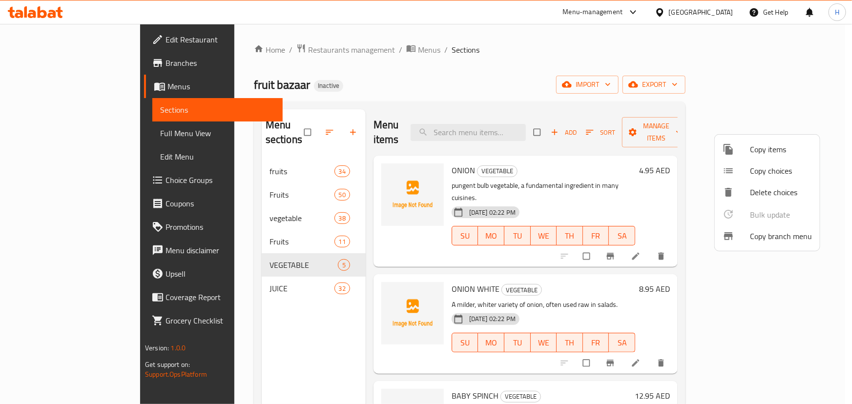
click at [766, 147] on span "Copy items" at bounding box center [781, 150] width 62 height 12
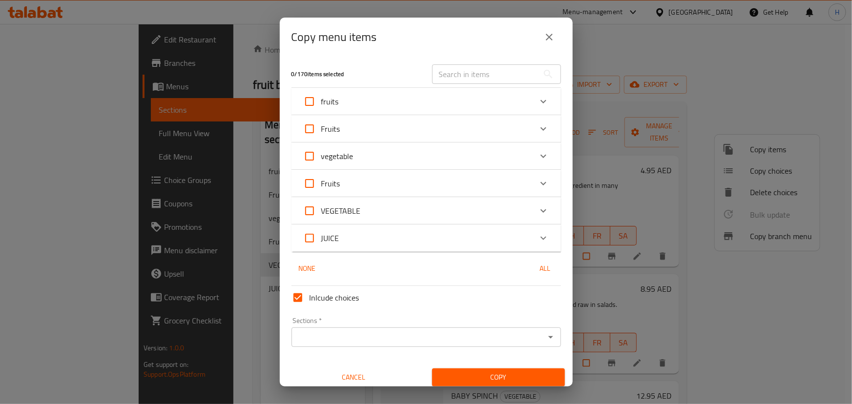
click at [359, 212] on span "VEGETABLE" at bounding box center [341, 211] width 40 height 15
click at [321, 212] on input "VEGETABLE" at bounding box center [309, 210] width 23 height 23
checkbox input "true"
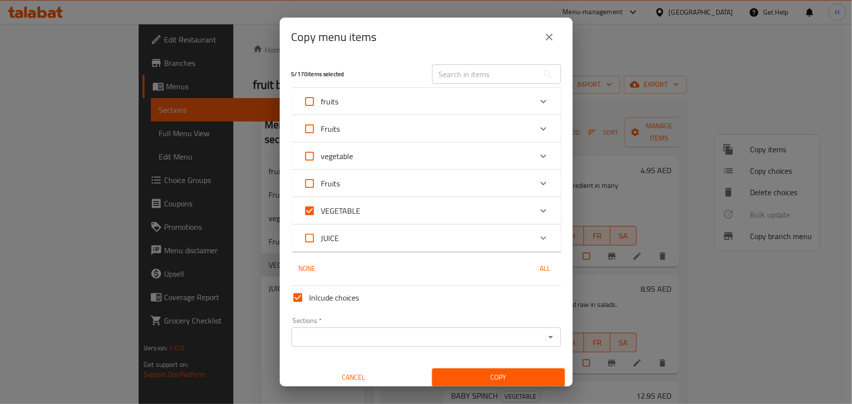
checkbox input "true"
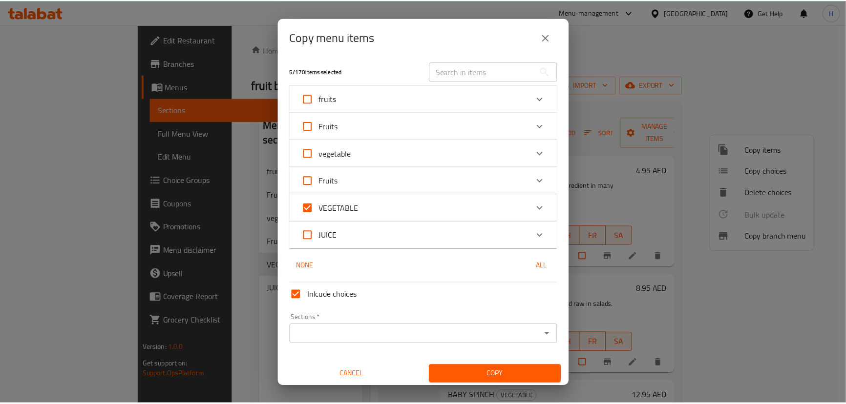
scroll to position [5, 0]
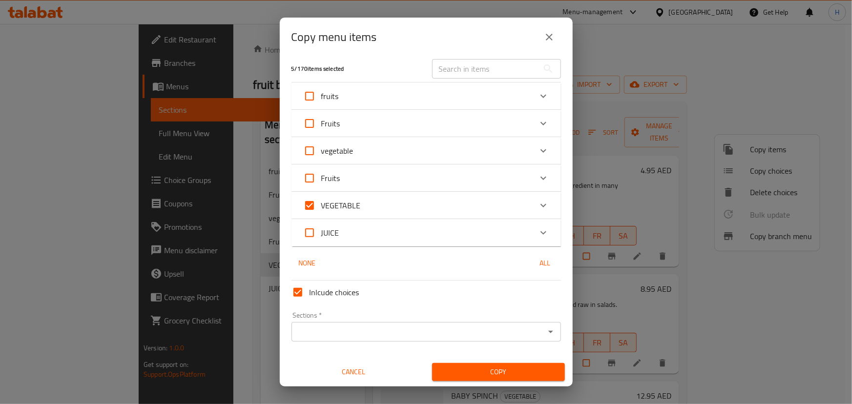
click at [400, 332] on input "Sections   *" at bounding box center [418, 332] width 248 height 14
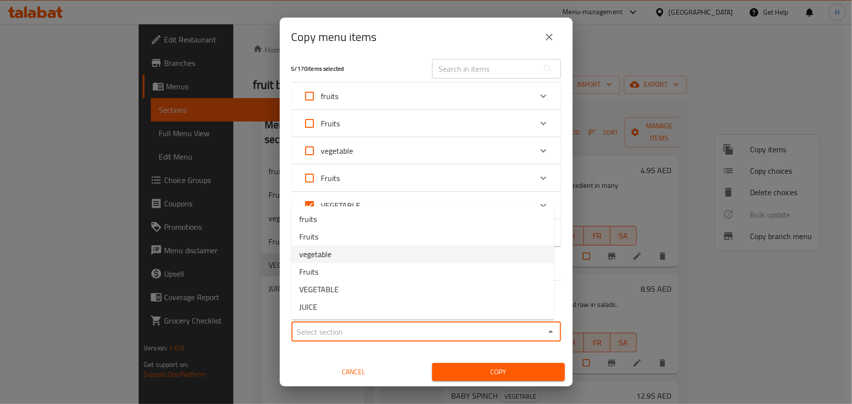
click at [313, 254] on span "vegetable" at bounding box center [315, 255] width 32 height 12
type input "vegetable"
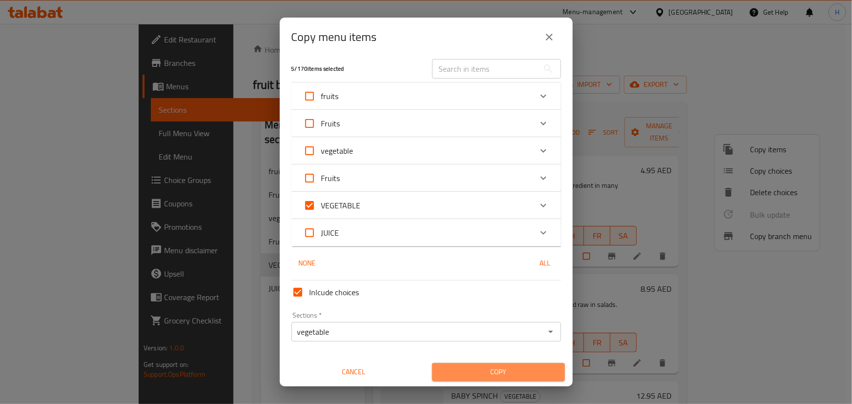
click at [518, 368] on span "Copy" at bounding box center [498, 372] width 117 height 12
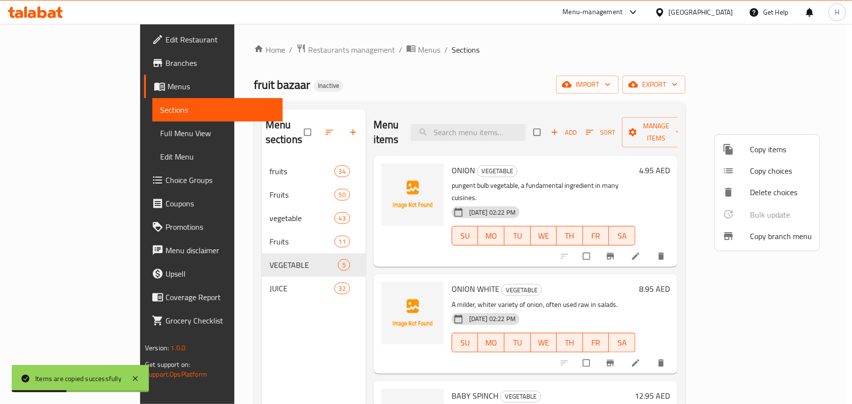
click at [321, 254] on div at bounding box center [426, 202] width 852 height 404
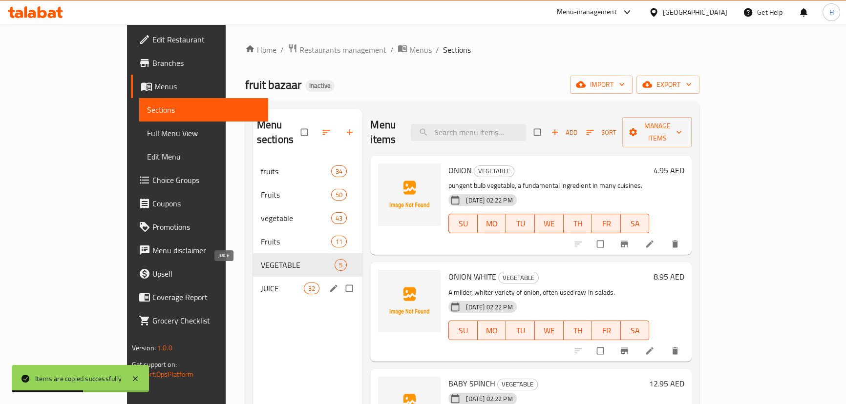
click at [261, 283] on span "JUICE" at bounding box center [282, 289] width 43 height 12
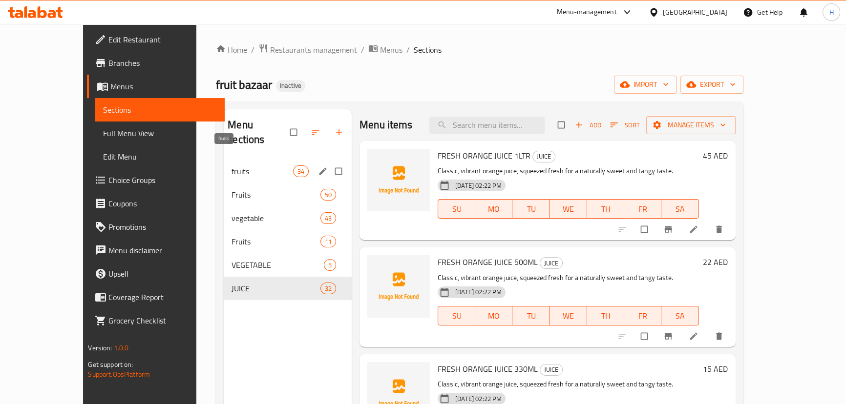
click at [231, 166] on span "fruits" at bounding box center [262, 172] width 62 height 12
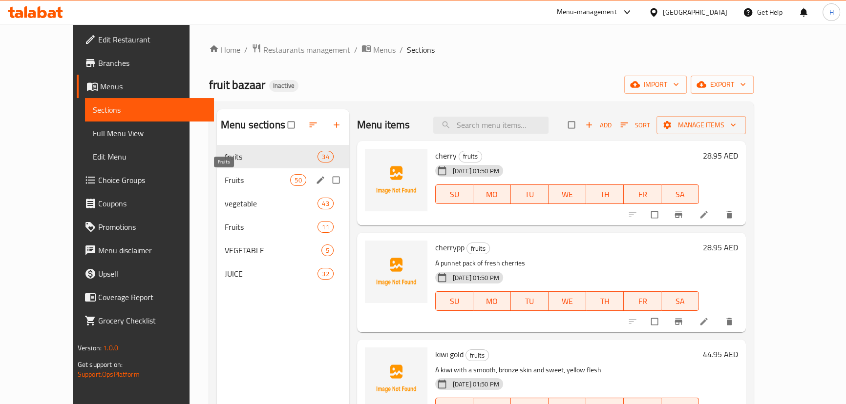
click at [225, 184] on span "Fruits" at bounding box center [258, 180] width 66 height 12
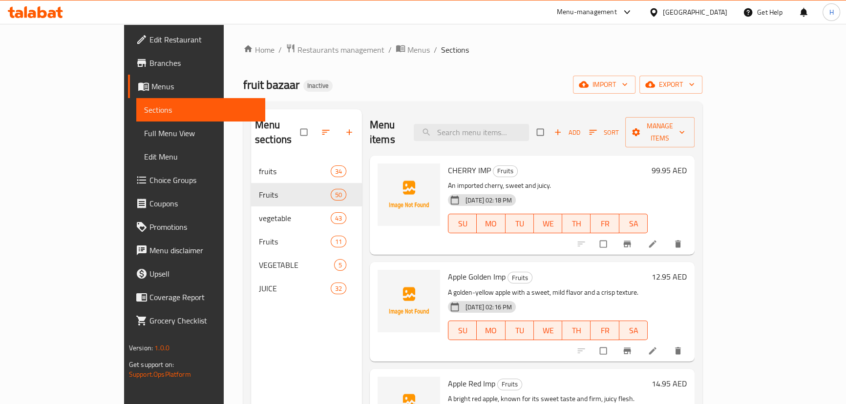
click at [251, 347] on div "Menu sections fruits 34 Fruits 50 vegetable 43 Fruits 11 VEGETABLE 5 JUICE 32" at bounding box center [306, 311] width 111 height 404
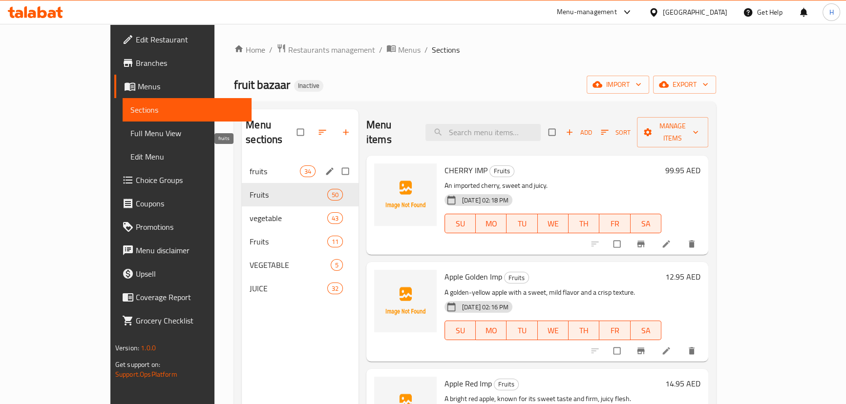
click at [250, 166] on span "fruits" at bounding box center [275, 172] width 50 height 12
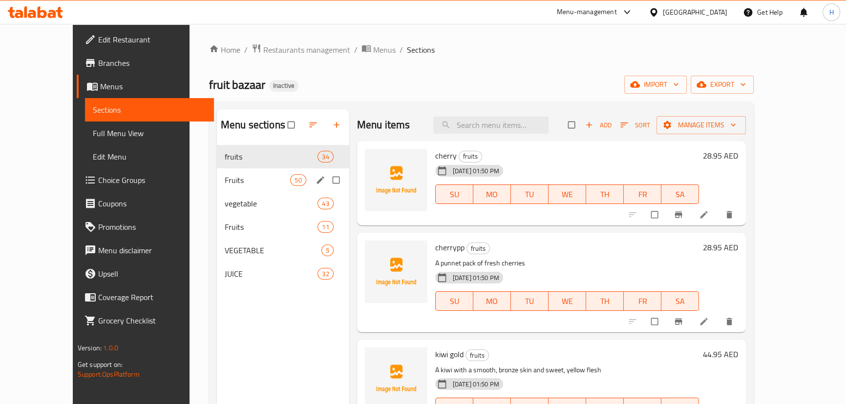
click at [217, 172] on div "Fruits 50" at bounding box center [283, 179] width 132 height 23
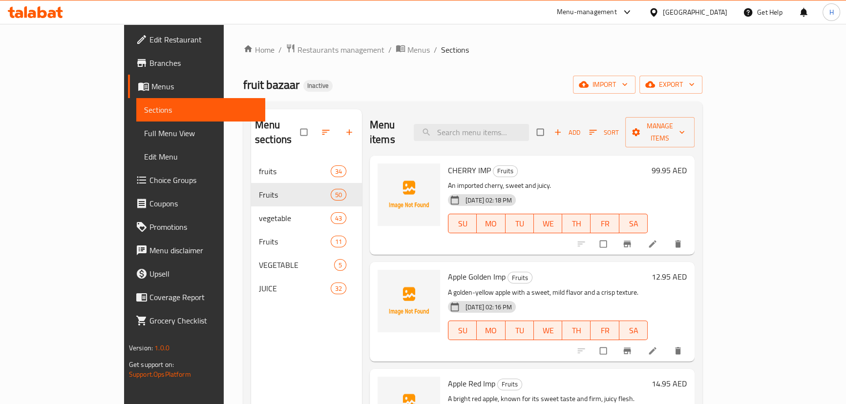
click at [257, 313] on div "Menu sections fruits 34 Fruits 50 vegetable 43 Fruits 11 VEGETABLE 5 JUICE 32" at bounding box center [306, 311] width 111 height 404
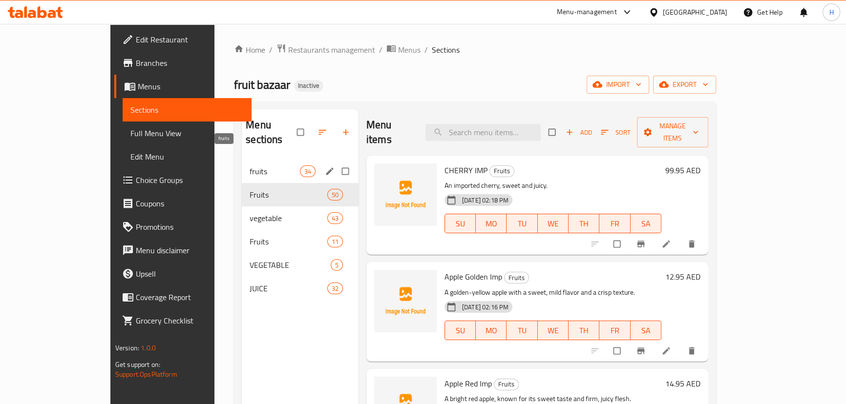
click at [250, 166] on span "fruits" at bounding box center [275, 172] width 50 height 12
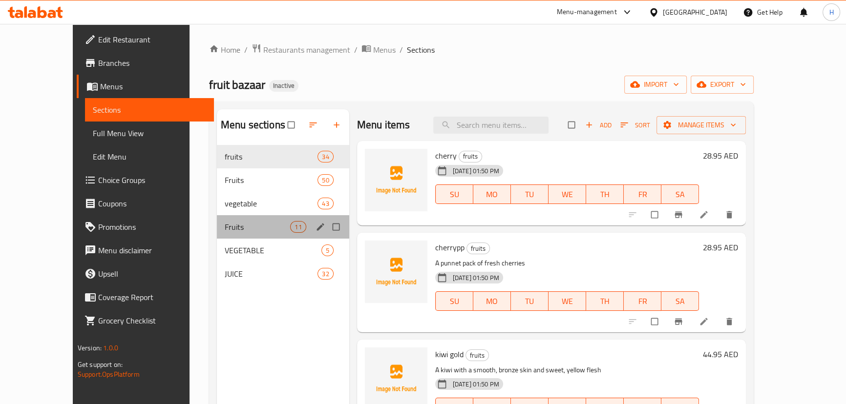
click at [217, 216] on div "Fruits 11" at bounding box center [283, 226] width 132 height 23
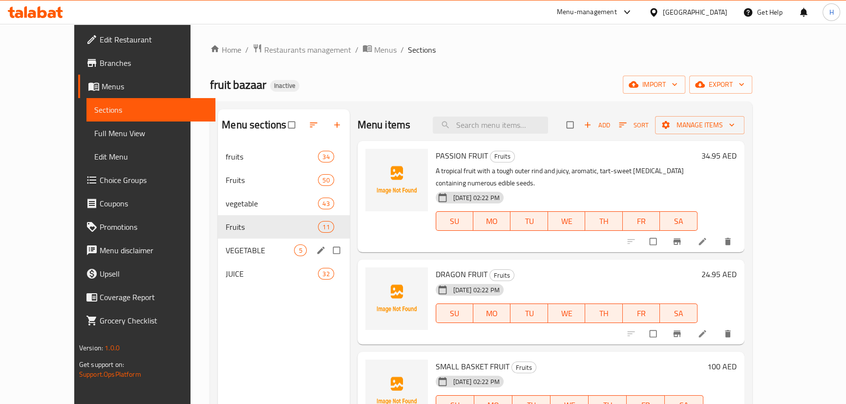
click at [218, 256] on div "VEGETABLE 5" at bounding box center [283, 250] width 131 height 23
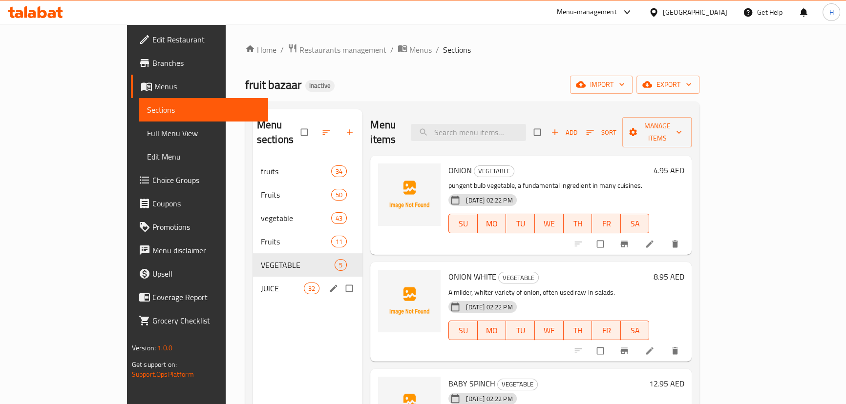
click at [253, 277] on div "JUICE 32" at bounding box center [308, 288] width 110 height 23
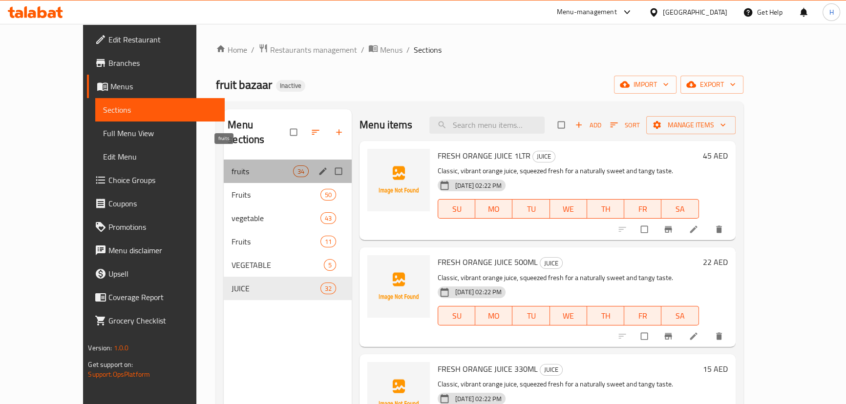
click at [231, 166] on span "fruits" at bounding box center [262, 172] width 62 height 12
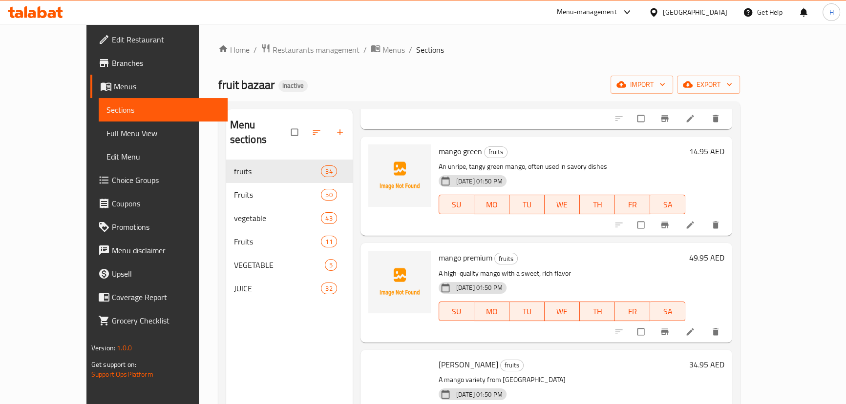
scroll to position [444, 0]
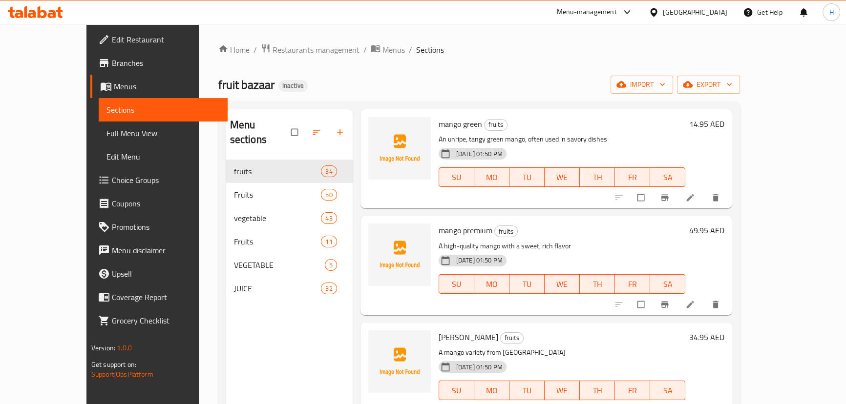
click at [532, 227] on h6 "mango premium fruits" at bounding box center [561, 231] width 247 height 14
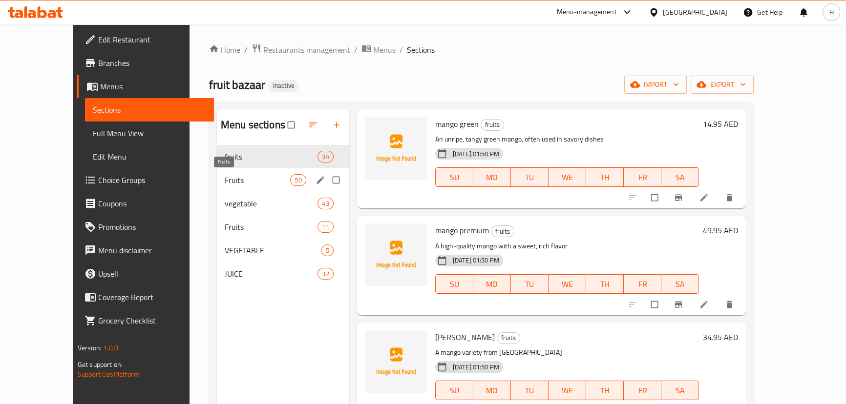
click at [225, 185] on span "Fruits" at bounding box center [258, 180] width 66 height 12
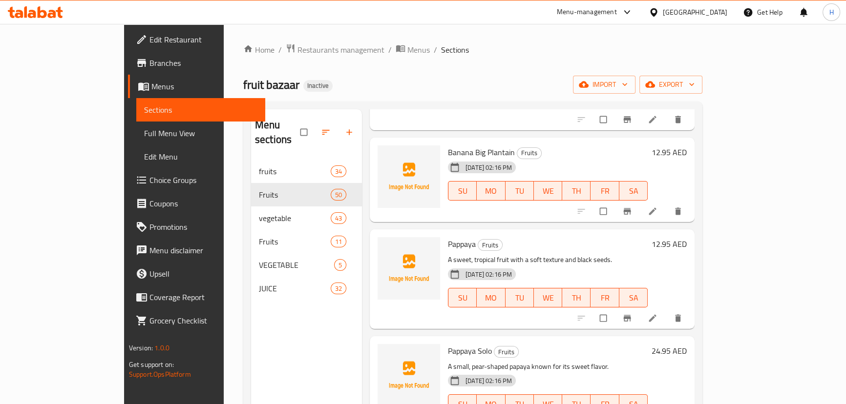
scroll to position [3818, 0]
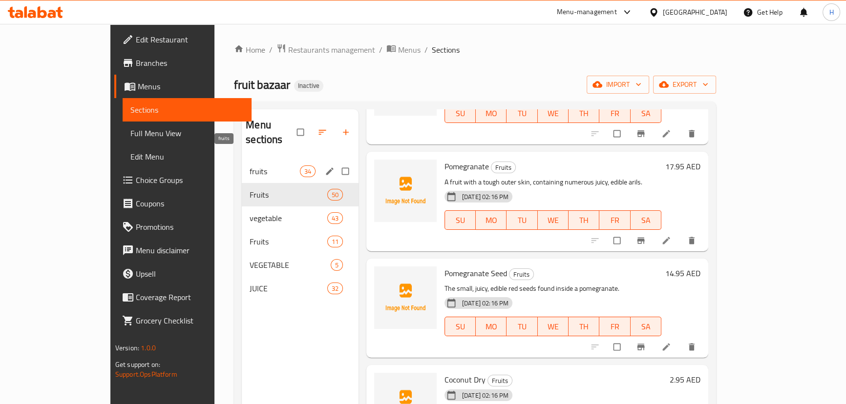
click at [250, 166] on span "fruits" at bounding box center [275, 172] width 50 height 12
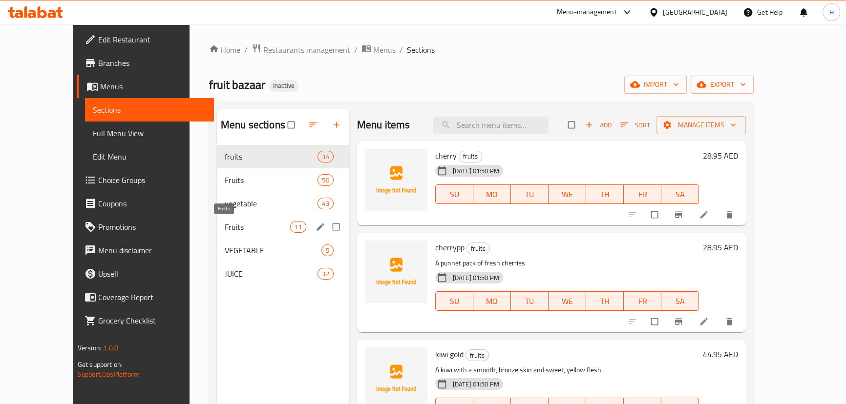
drag, startPoint x: 181, startPoint y: 223, endPoint x: 209, endPoint y: 223, distance: 28.3
click at [225, 223] on span "Fruits" at bounding box center [258, 227] width 66 height 12
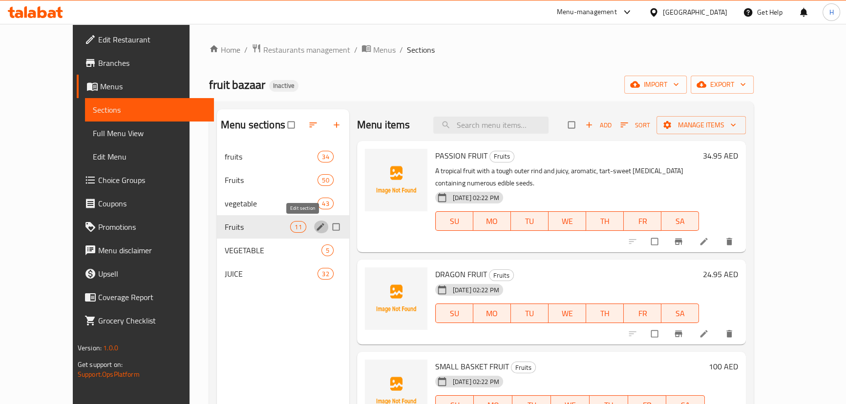
click at [314, 226] on button "edit" at bounding box center [321, 227] width 15 height 13
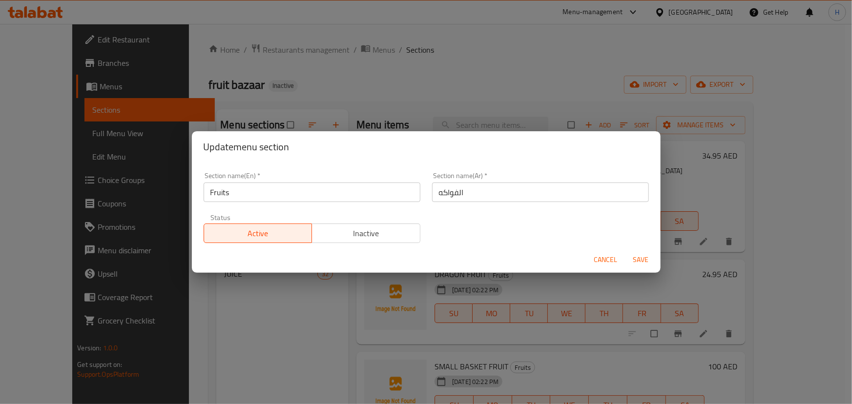
click at [253, 194] on input "Fruits" at bounding box center [312, 193] width 217 height 20
click at [261, 302] on div "Update menu section Section name(En)   * Fruits Section name(En) * Section name…" at bounding box center [426, 202] width 852 height 404
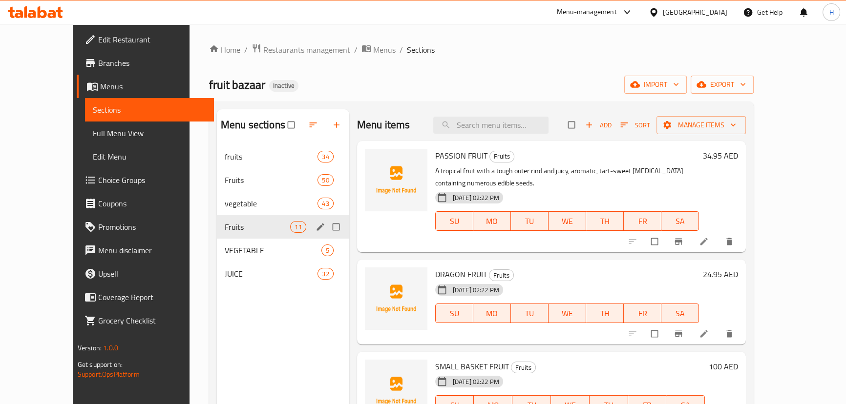
click at [260, 304] on div "Menu sections fruits 34 Fruits 50 vegetable 43 Fruits 11 VEGETABLE 5 JUICE 32" at bounding box center [283, 311] width 132 height 404
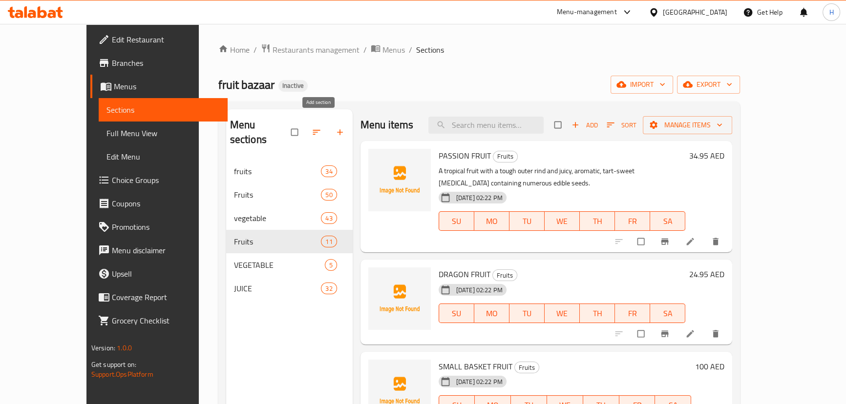
click at [335, 127] on icon "button" at bounding box center [340, 132] width 10 height 10
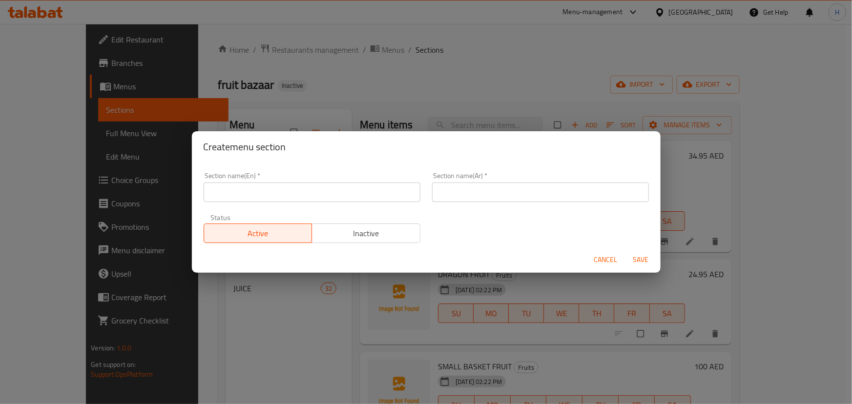
click at [285, 187] on input "text" at bounding box center [312, 193] width 217 height 20
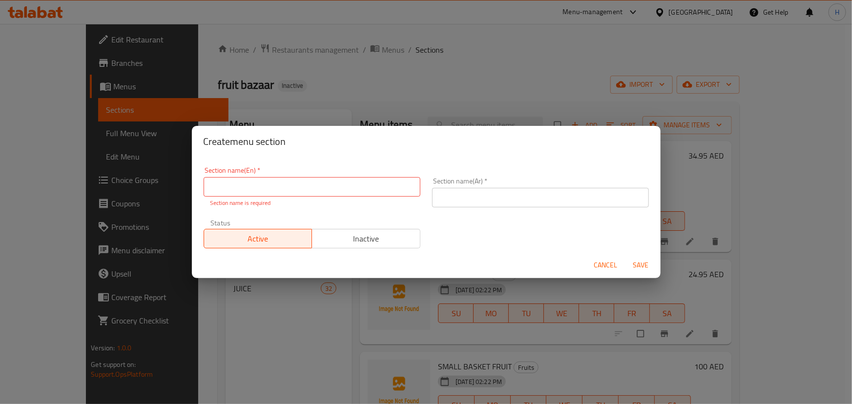
click at [275, 188] on input "text" at bounding box center [312, 187] width 217 height 20
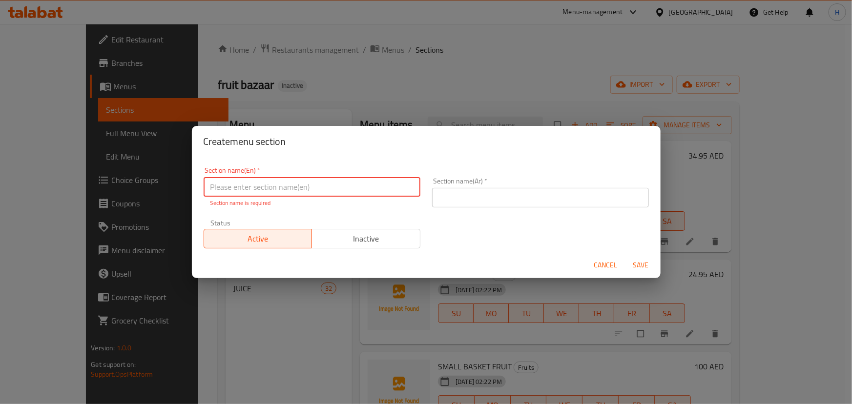
type input "f"
type input "FRUITS"
click at [488, 188] on input "text" at bounding box center [540, 198] width 217 height 20
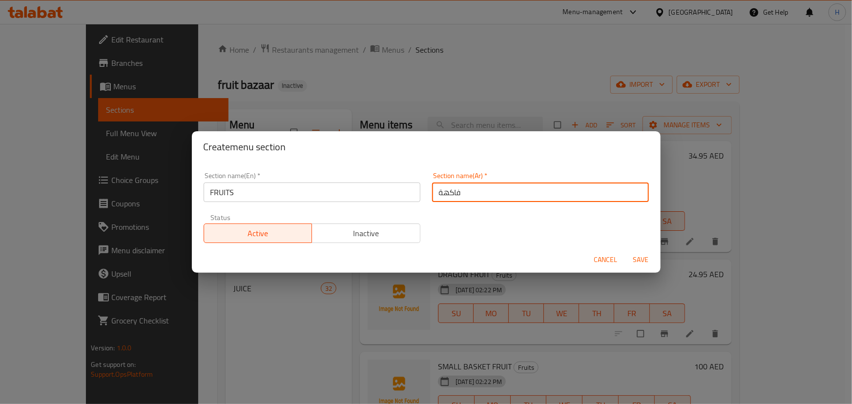
type input "فاكهة"
click at [626, 251] on button "Save" at bounding box center [641, 260] width 31 height 18
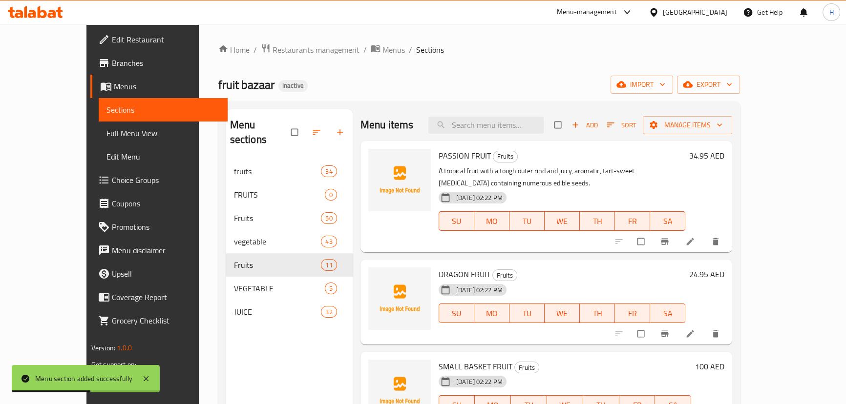
click at [488, 92] on div "fruit bazaar Inactive import export" at bounding box center [479, 85] width 522 height 18
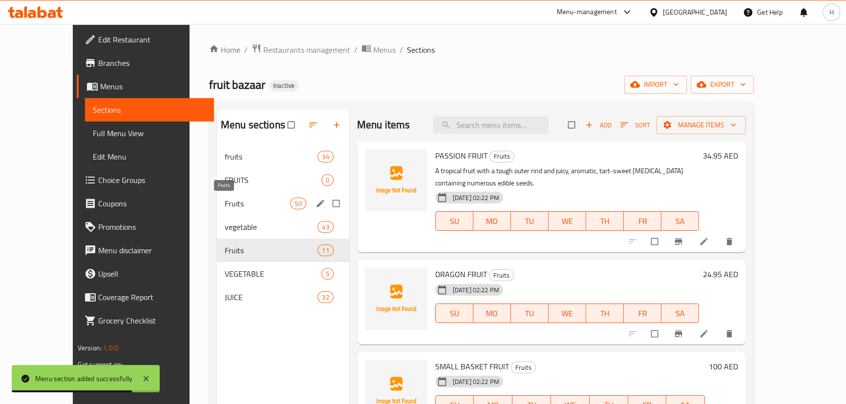
click at [237, 200] on span "Fruits" at bounding box center [258, 204] width 66 height 12
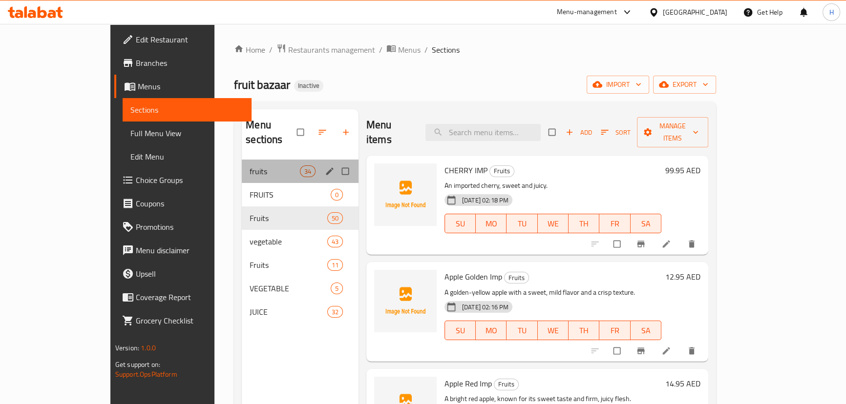
click at [242, 160] on div "fruits 34" at bounding box center [300, 171] width 117 height 23
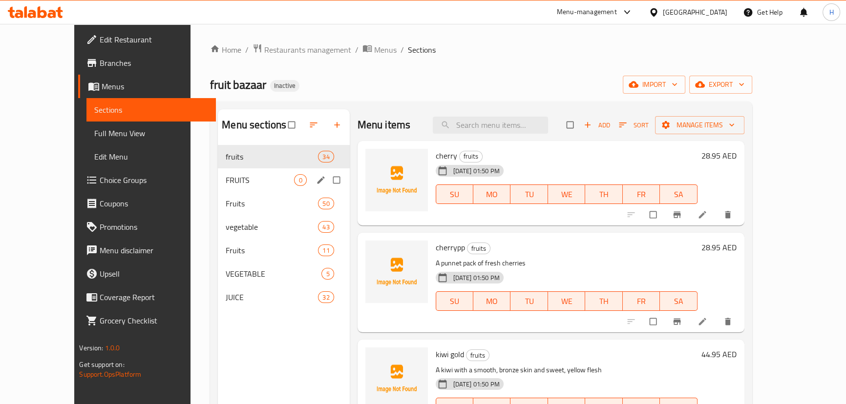
click at [327, 182] on input "Menu sections" at bounding box center [337, 180] width 21 height 19
checkbox input "true"
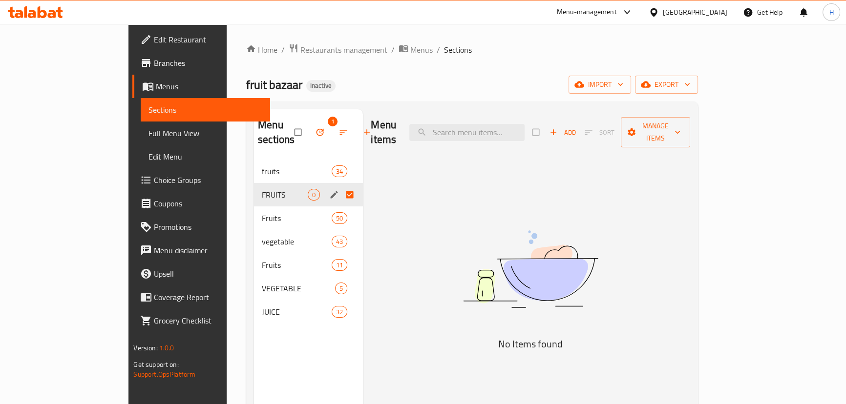
click at [316, 129] on icon "button" at bounding box center [319, 132] width 7 height 7
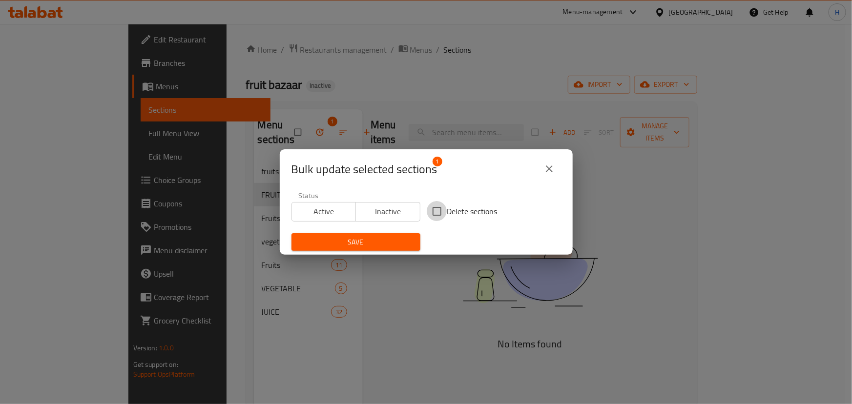
click at [433, 207] on input "Delete sections" at bounding box center [437, 211] width 21 height 21
checkbox input "true"
click at [342, 236] on span "Save" at bounding box center [355, 242] width 113 height 12
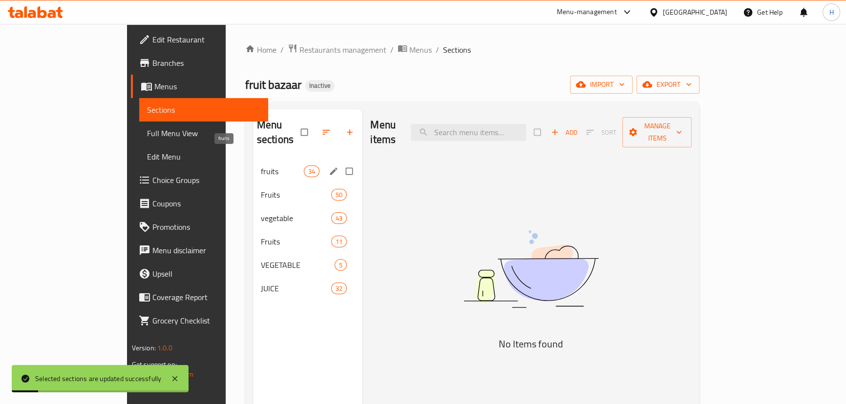
click at [261, 166] on span "fruits" at bounding box center [282, 172] width 43 height 12
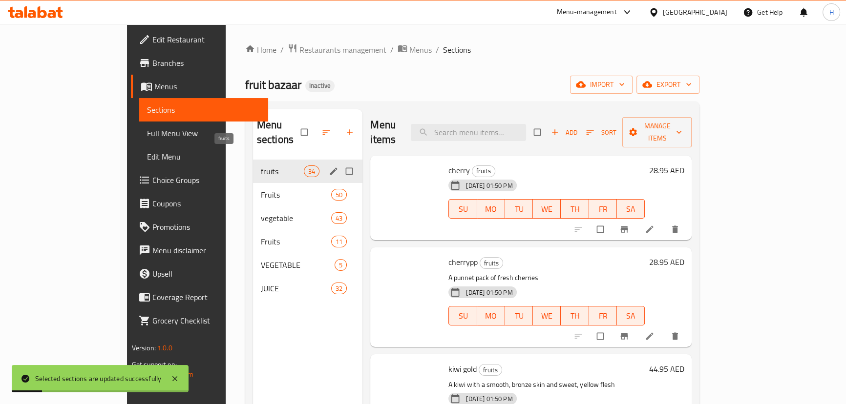
click at [253, 183] on div "Fruits 50" at bounding box center [308, 194] width 110 height 23
click at [261, 189] on span "Fruits" at bounding box center [296, 195] width 70 height 12
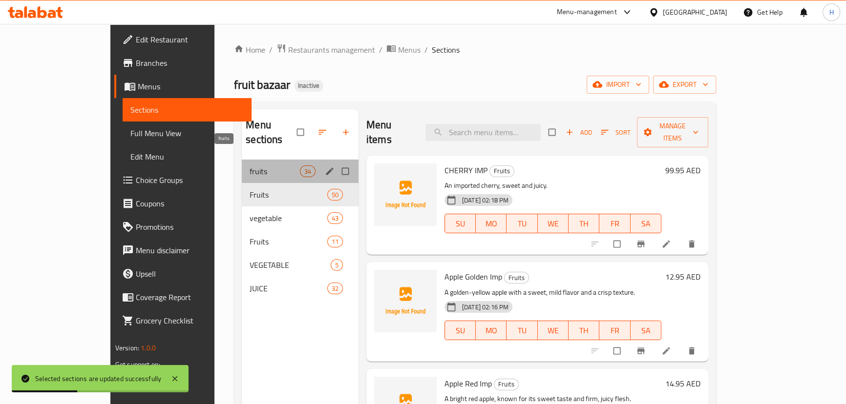
click at [250, 166] on span "fruits" at bounding box center [275, 172] width 50 height 12
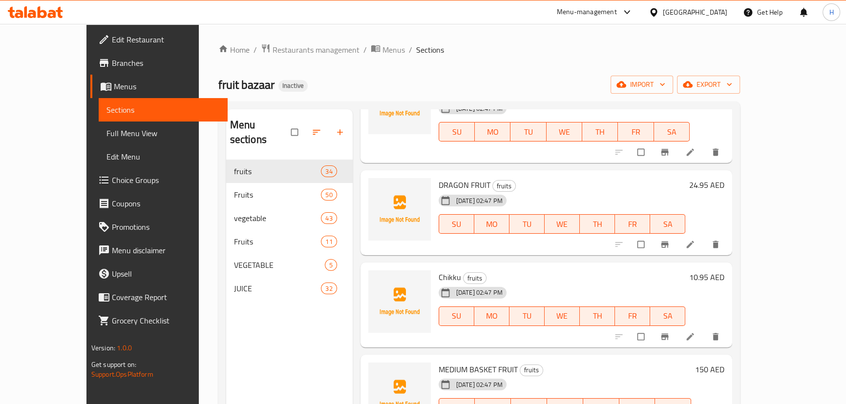
scroll to position [2797, 0]
click at [438, 271] on span "Chikku" at bounding box center [449, 278] width 22 height 15
copy h6 "Chikku"
click at [537, 271] on h6 "Chikku fruits" at bounding box center [561, 278] width 247 height 14
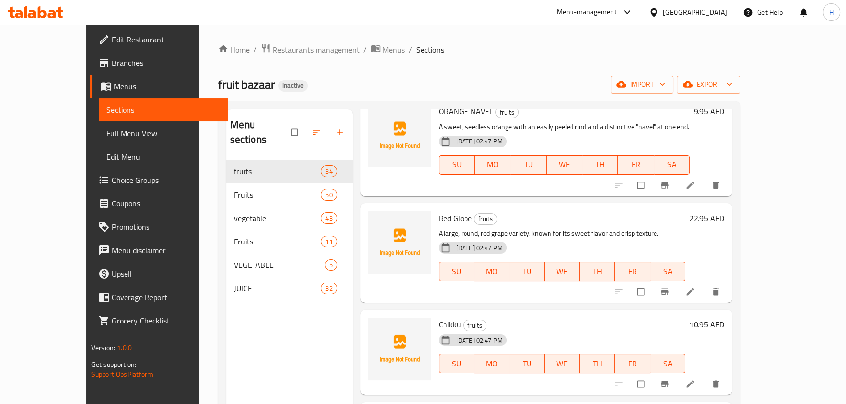
scroll to position [2713, 0]
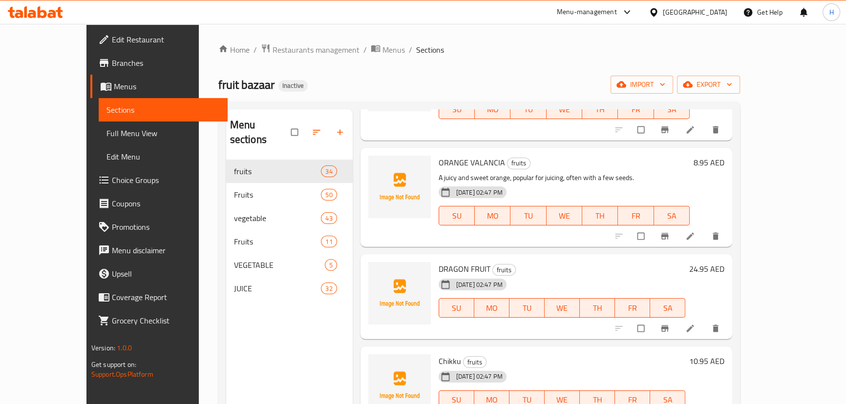
click at [537, 275] on div "15-09-2025 02:47 PM SU MO TU WE TH FR SA" at bounding box center [562, 301] width 254 height 53
click at [568, 296] on div "Menu items Add Sort Manage items cherry fruits 15-09-2025 01:50 PM SU MO TU WE …" at bounding box center [542, 311] width 379 height 404
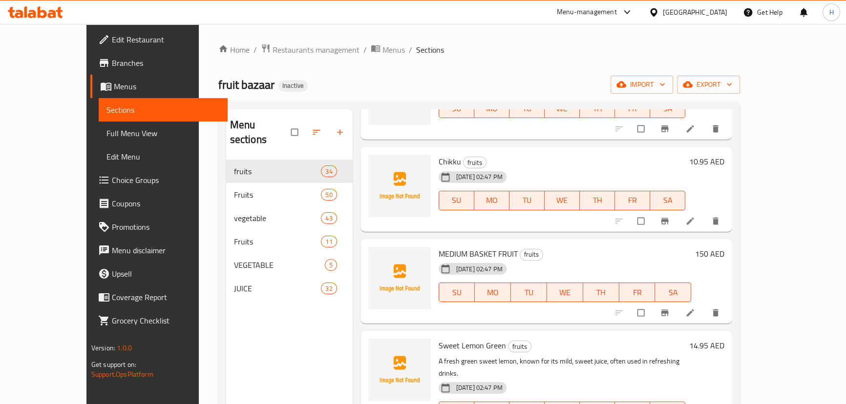
scroll to position [2935, 0]
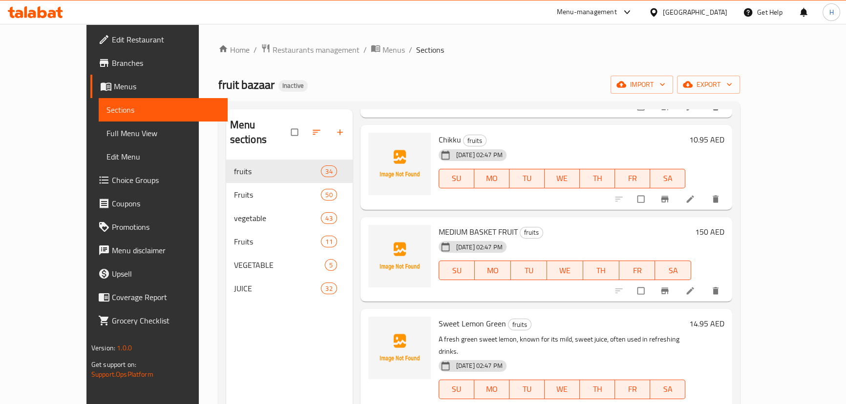
click at [438, 316] on span "Sweet Lemon Green" at bounding box center [471, 323] width 67 height 15
copy h6 "Sweet Lemon Green"
click at [586, 317] on h6 "Sweet Lemon Green fruits" at bounding box center [561, 324] width 247 height 14
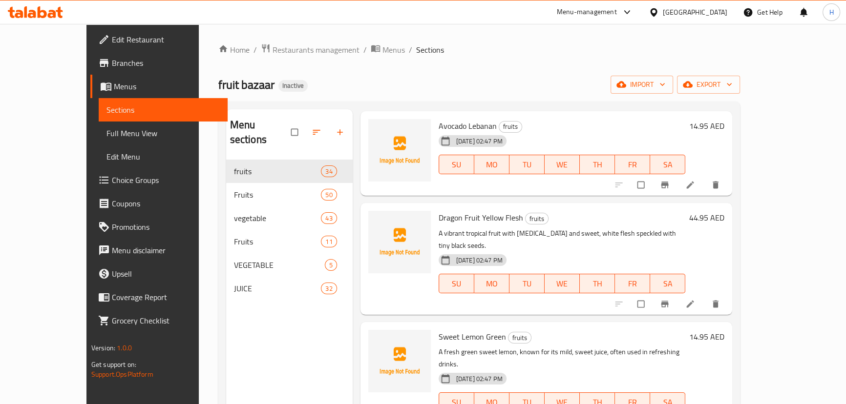
scroll to position [2898, 0]
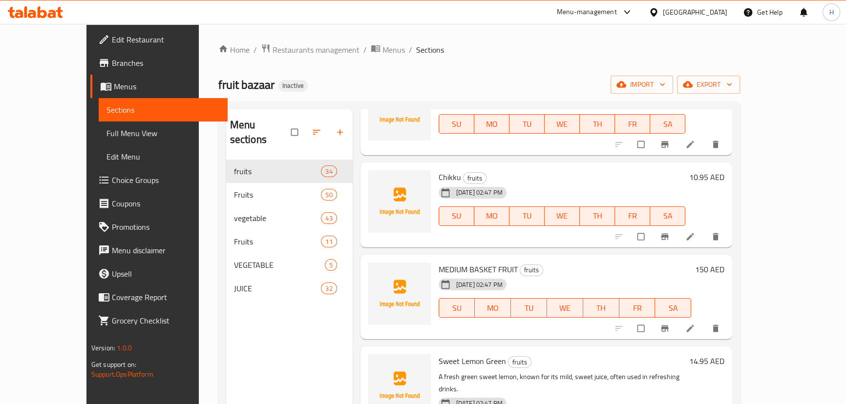
click at [454, 262] on span "MEDIUM BASKET FRUIT" at bounding box center [477, 269] width 79 height 15
copy h6 "MEDIUM BASKET FRUIT"
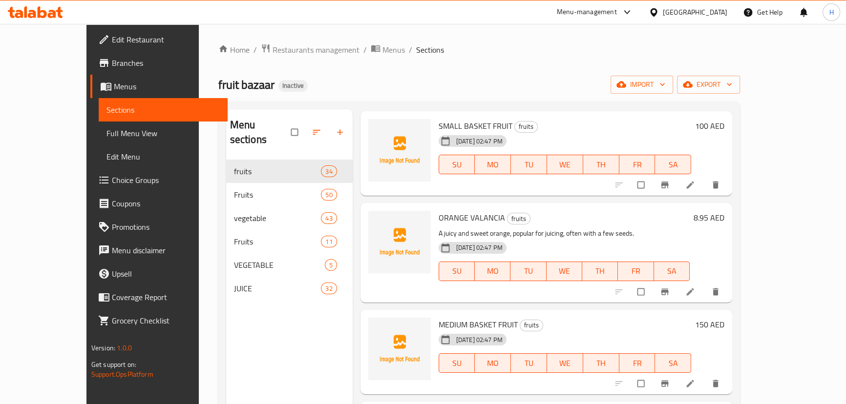
scroll to position [2805, 0]
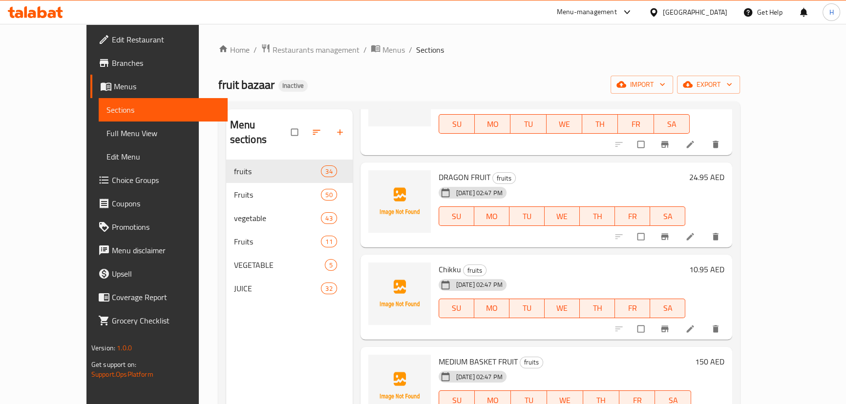
click at [619, 297] on div "Menu items Add Sort Manage items cherry fruits 15-09-2025 01:50 PM SU MO TU WE …" at bounding box center [542, 311] width 379 height 404
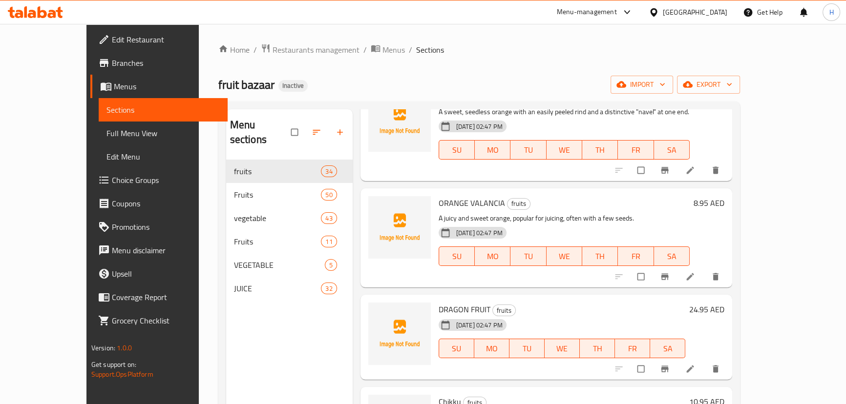
scroll to position [2672, 0]
click at [615, 340] on button "TH" at bounding box center [597, 350] width 35 height 20
type button "4"
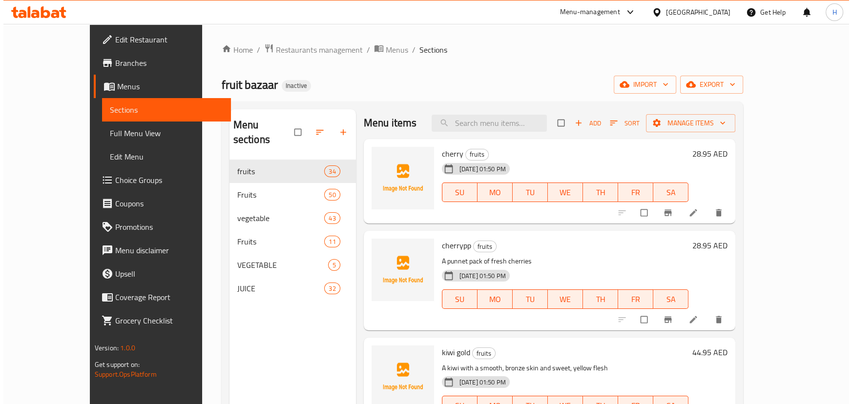
scroll to position [0, 0]
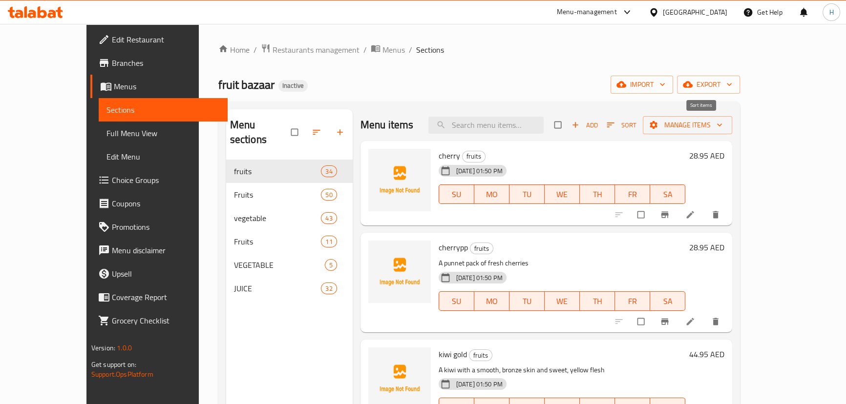
click at [615, 122] on icon "button" at bounding box center [610, 125] width 10 height 10
click at [569, 124] on input "checkbox" at bounding box center [558, 125] width 21 height 19
checkbox input "true"
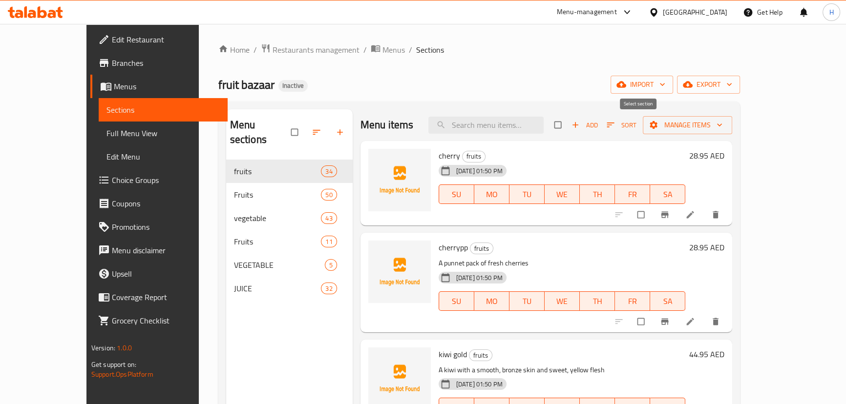
checkbox input "true"
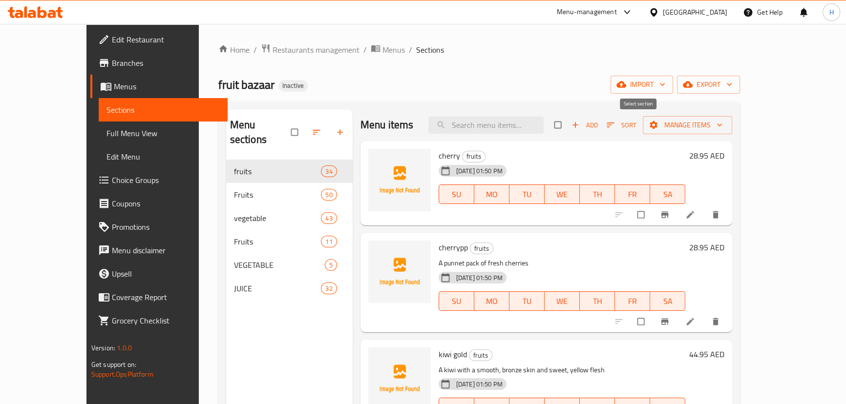
checkbox input "true"
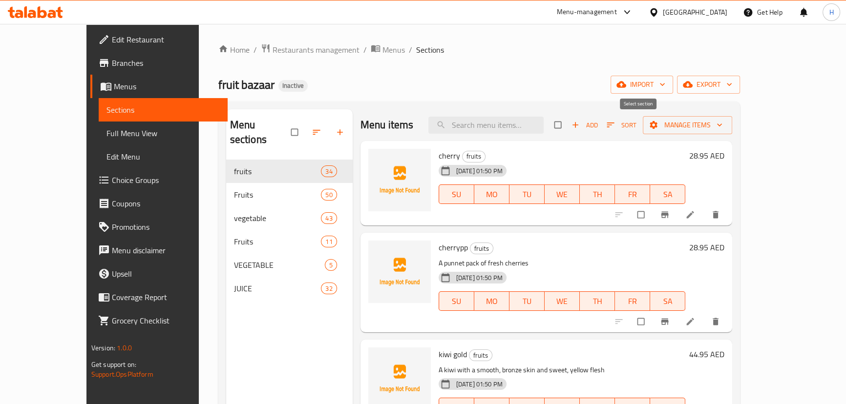
checkbox input "true"
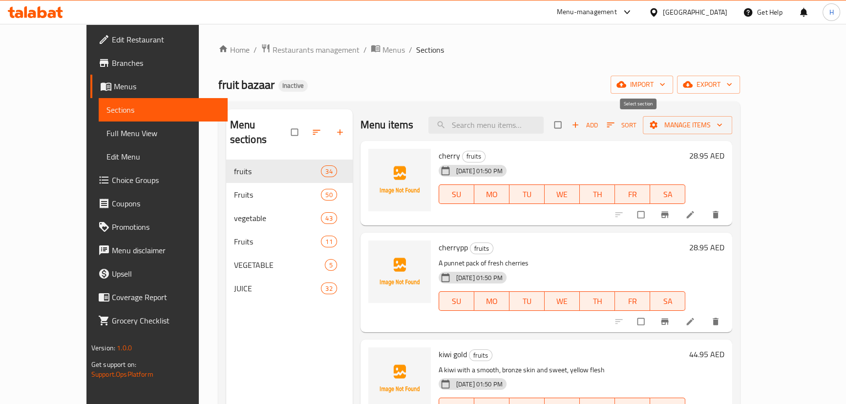
checkbox input "true"
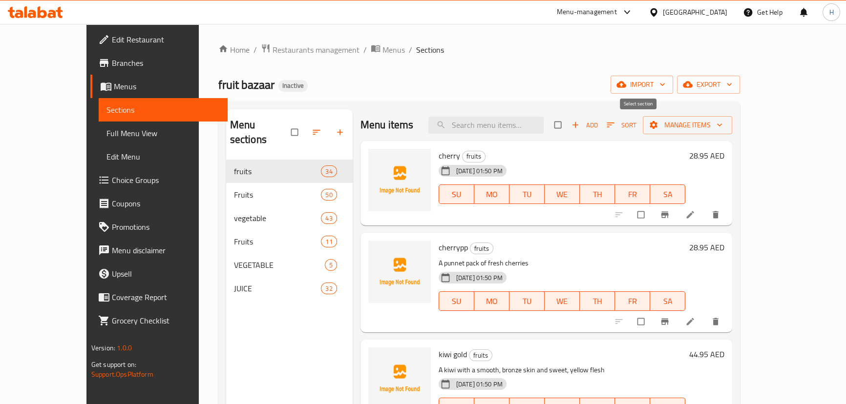
checkbox input "true"
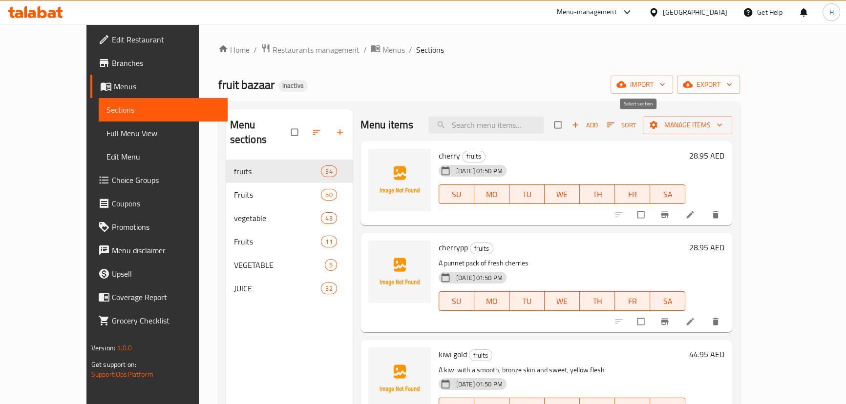
checkbox input "true"
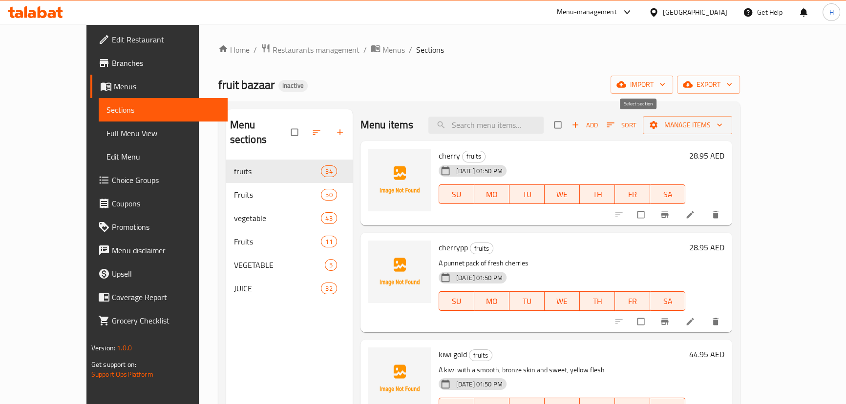
checkbox input "true"
click at [652, 216] on input "checkbox" at bounding box center [641, 215] width 21 height 19
checkbox input "false"
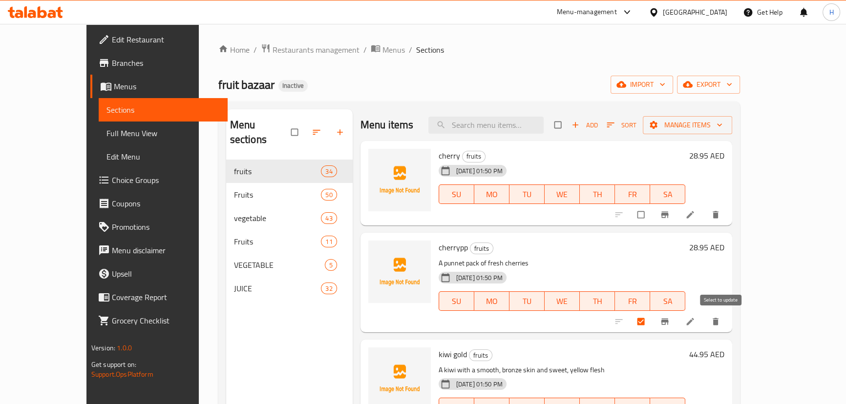
click at [652, 326] on input "checkbox" at bounding box center [641, 322] width 21 height 19
checkbox input "false"
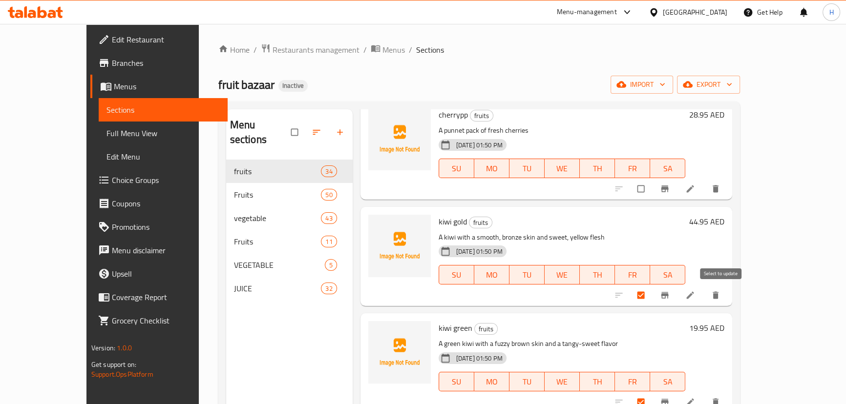
click at [652, 298] on input "checkbox" at bounding box center [641, 295] width 21 height 19
checkbox input "false"
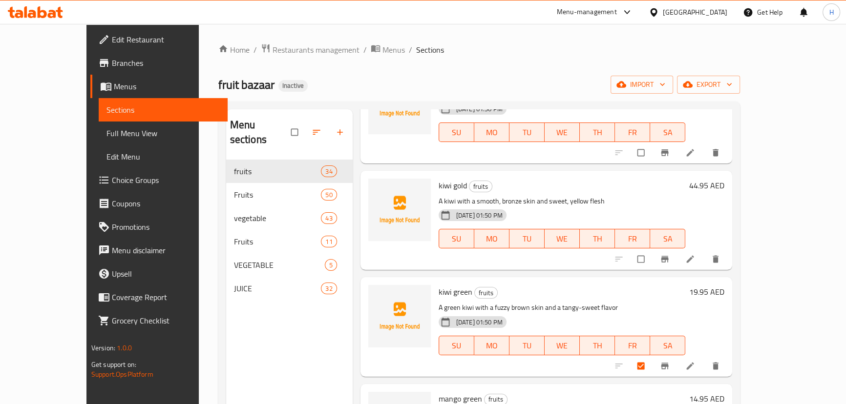
scroll to position [222, 0]
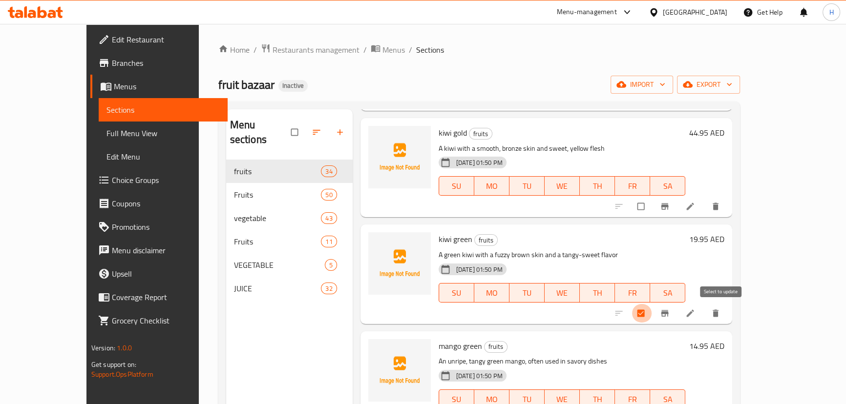
click at [652, 304] on input "checkbox" at bounding box center [641, 313] width 21 height 19
checkbox input "false"
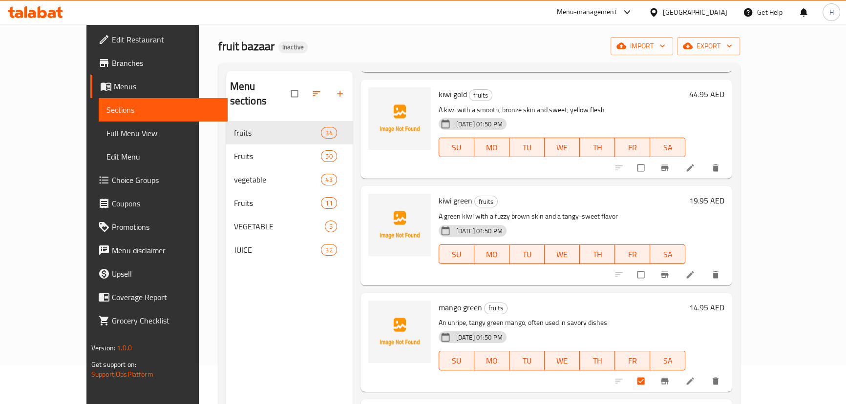
scroll to position [44, 0]
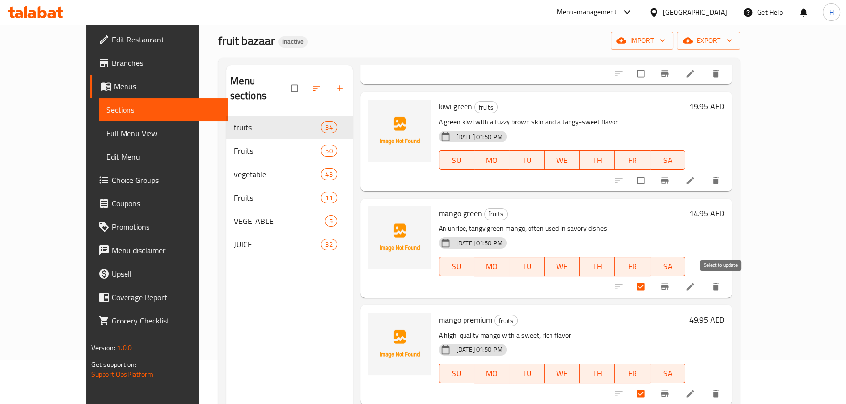
click at [652, 289] on input "checkbox" at bounding box center [641, 287] width 21 height 19
checkbox input "false"
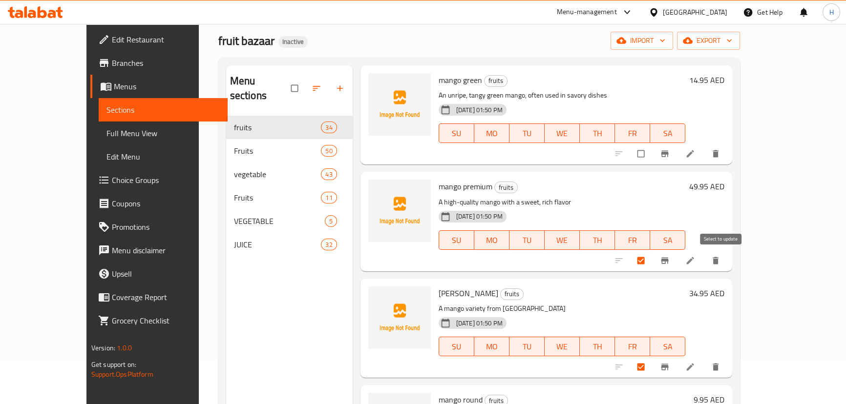
click at [652, 259] on input "checkbox" at bounding box center [641, 260] width 21 height 19
checkbox input "false"
click at [652, 363] on input "checkbox" at bounding box center [641, 367] width 21 height 19
checkbox input "false"
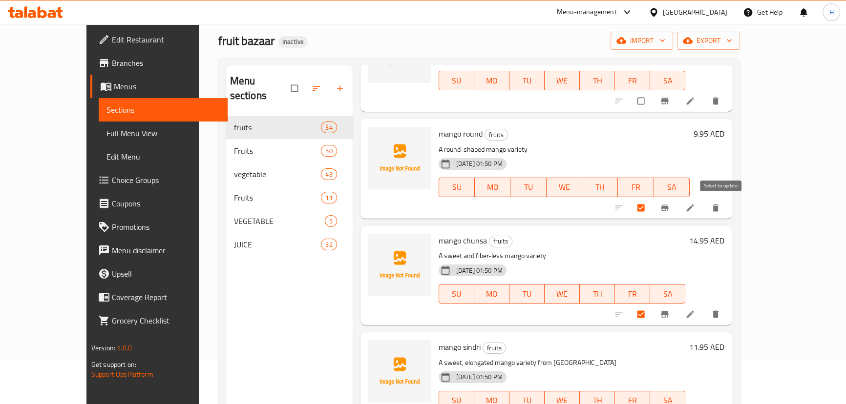
click at [652, 204] on input "checkbox" at bounding box center [641, 208] width 21 height 19
checkbox input "false"
click at [722, 304] on div at bounding box center [668, 314] width 120 height 21
click at [652, 310] on input "checkbox" at bounding box center [641, 314] width 21 height 19
checkbox input "false"
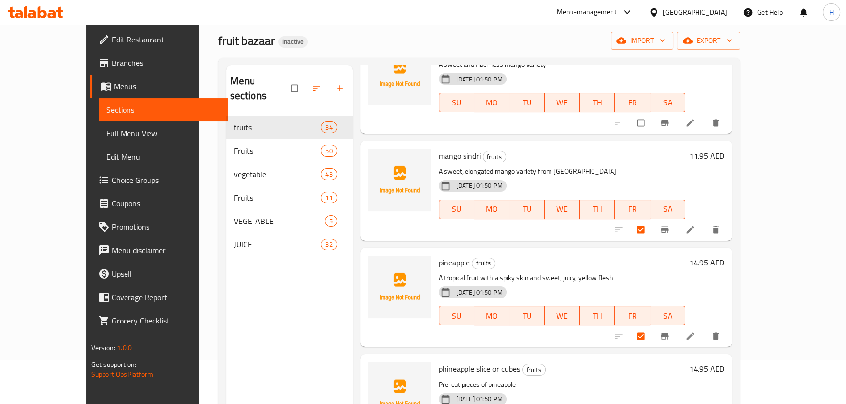
scroll to position [932, 0]
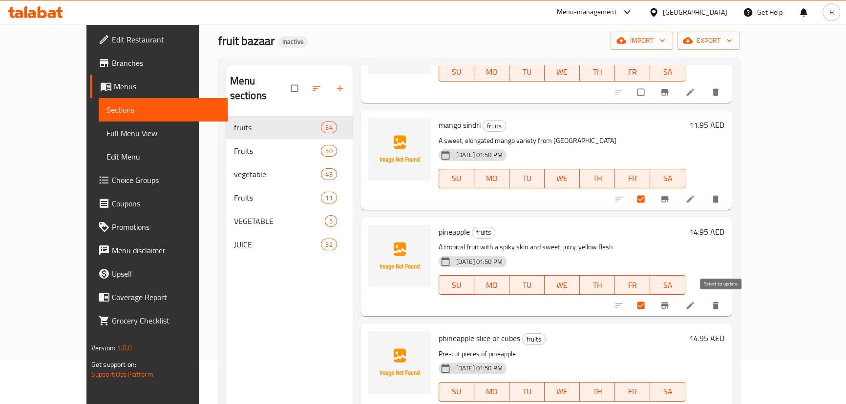
click at [652, 304] on input "checkbox" at bounding box center [641, 305] width 21 height 19
checkbox input "false"
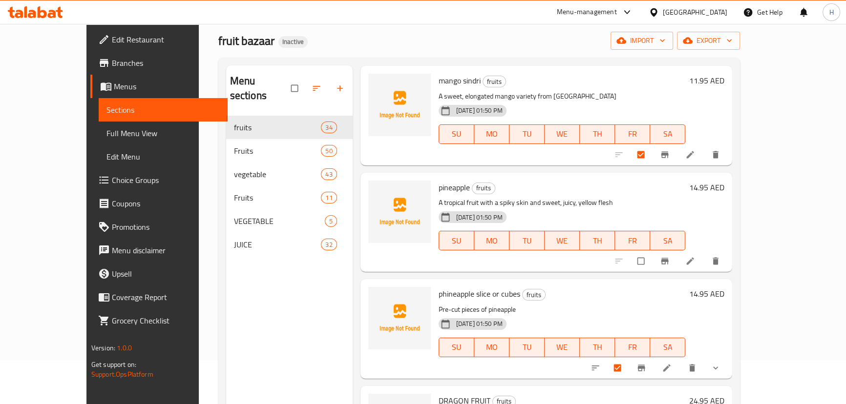
scroll to position [888, 0]
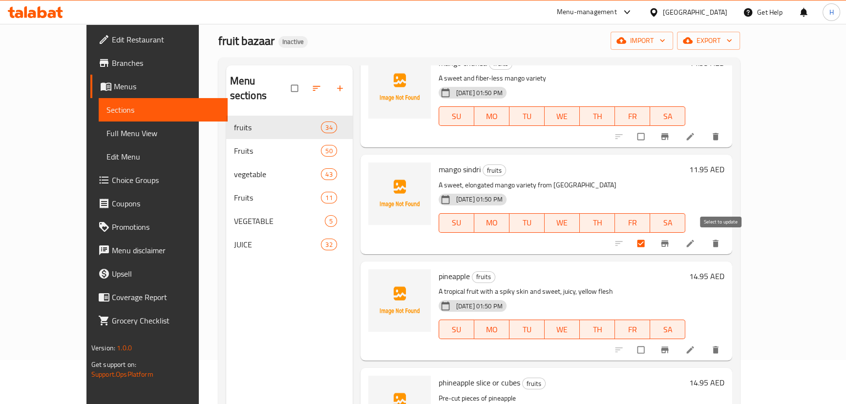
click at [652, 244] on input "checkbox" at bounding box center [641, 243] width 21 height 19
checkbox input "false"
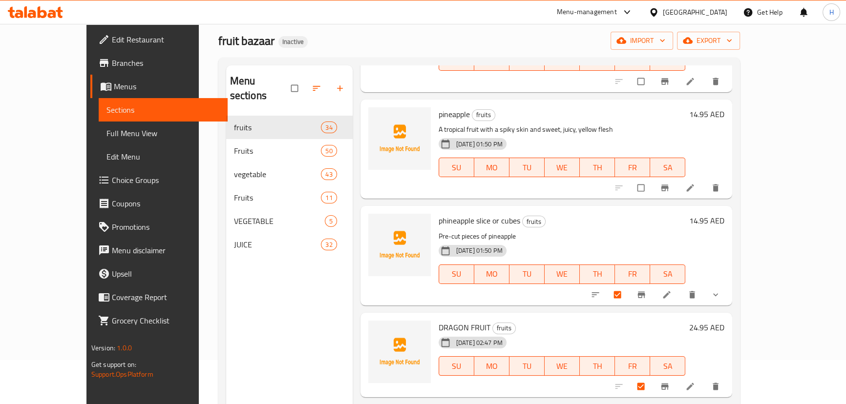
scroll to position [1065, 0]
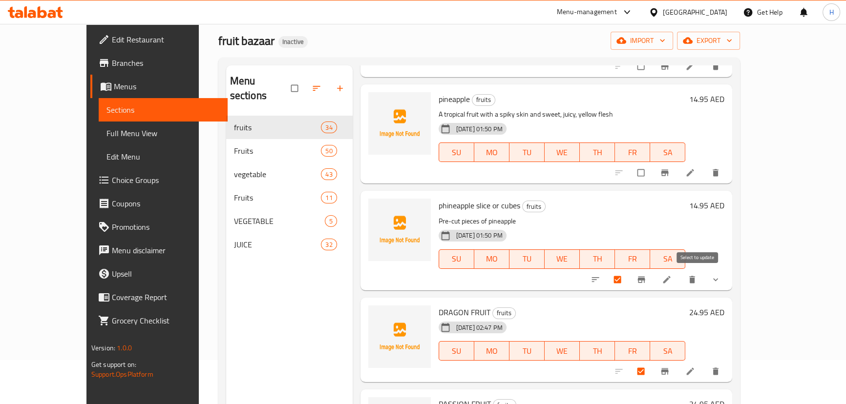
click at [628, 277] on input "checkbox" at bounding box center [618, 280] width 21 height 19
checkbox input "false"
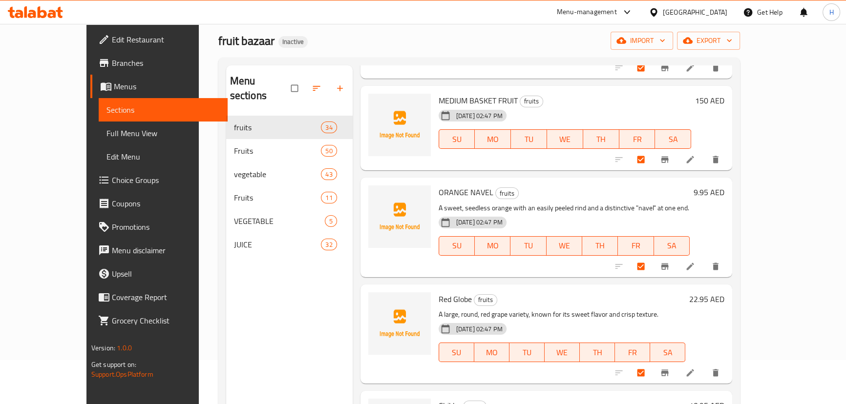
scroll to position [1731, 0]
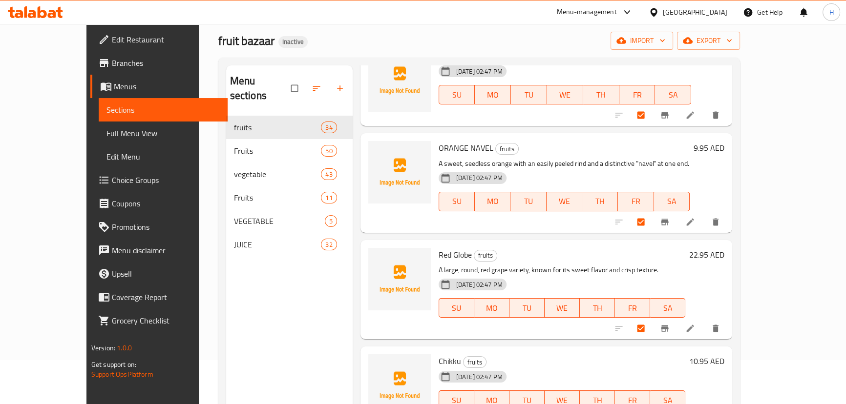
click at [438, 141] on span "ORANGE NAVEL" at bounding box center [465, 148] width 55 height 15
copy h6 "ORANGE NAVEL"
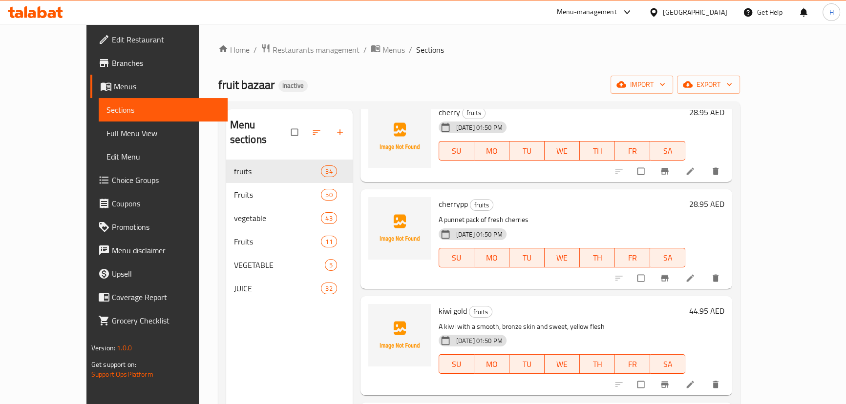
scroll to position [0, 0]
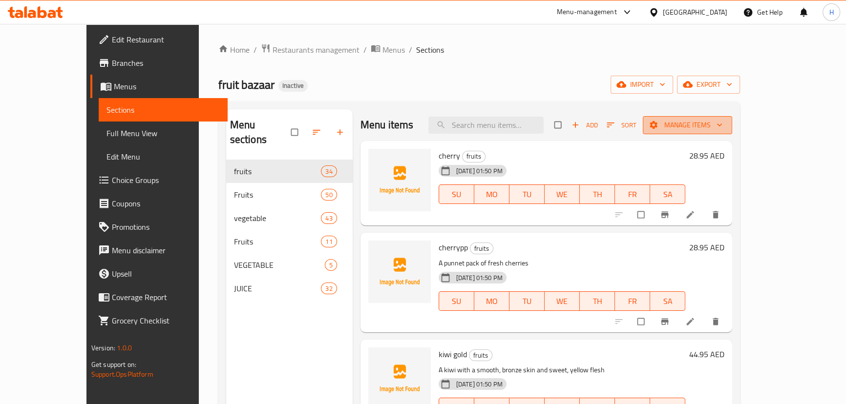
click at [724, 121] on span "Manage items" at bounding box center [687, 125] width 74 height 12
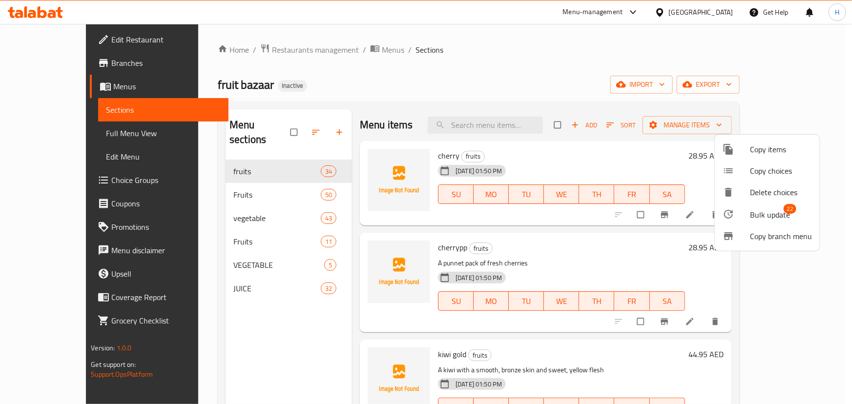
click at [622, 261] on div at bounding box center [426, 202] width 852 height 404
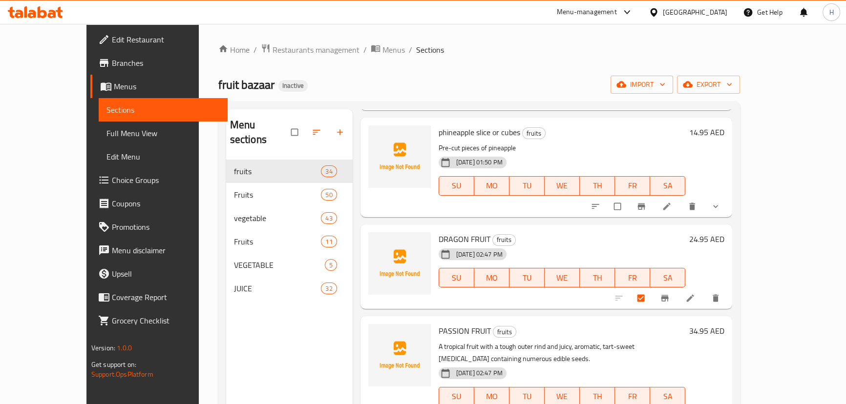
scroll to position [1198, 0]
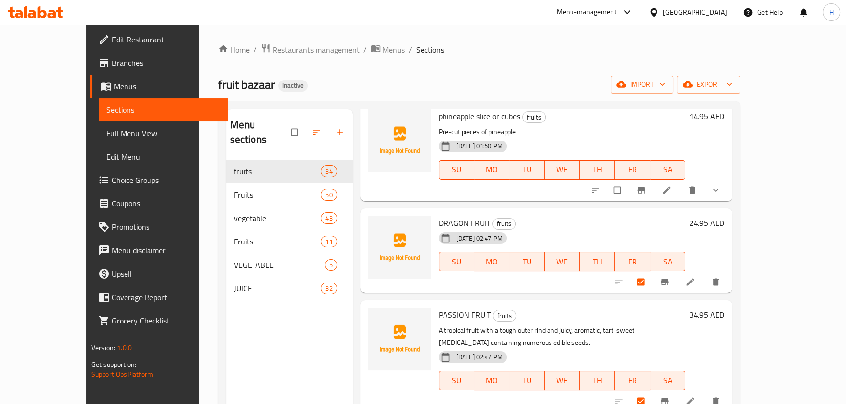
click at [718, 284] on icon "delete" at bounding box center [715, 282] width 6 height 7
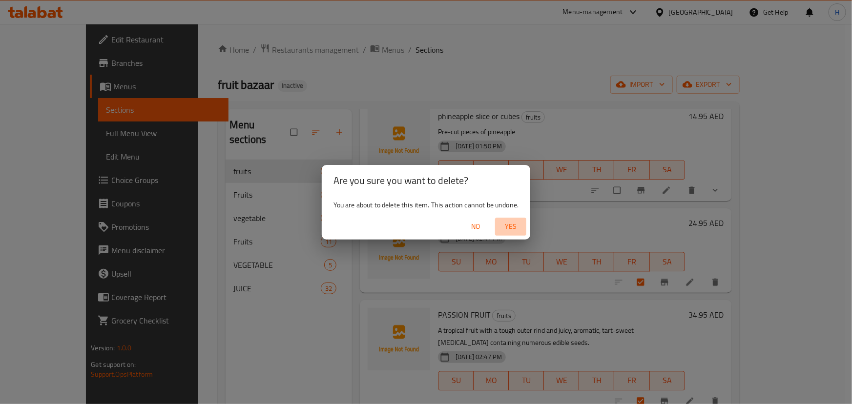
click at [518, 230] on span "Yes" at bounding box center [510, 227] width 23 height 12
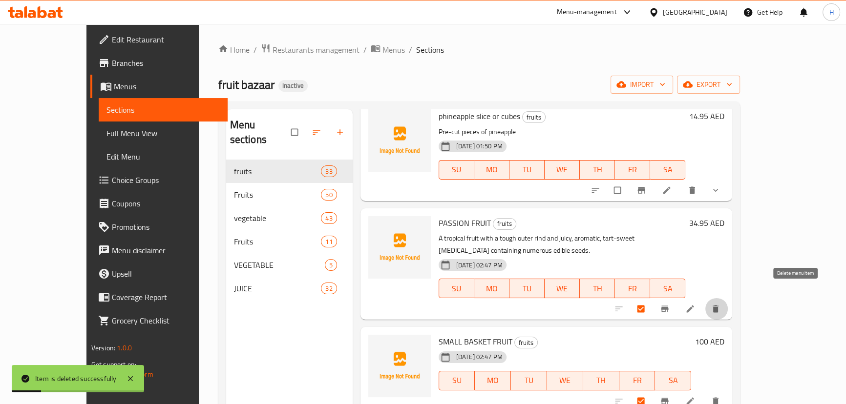
click at [720, 304] on icon "delete" at bounding box center [715, 309] width 10 height 10
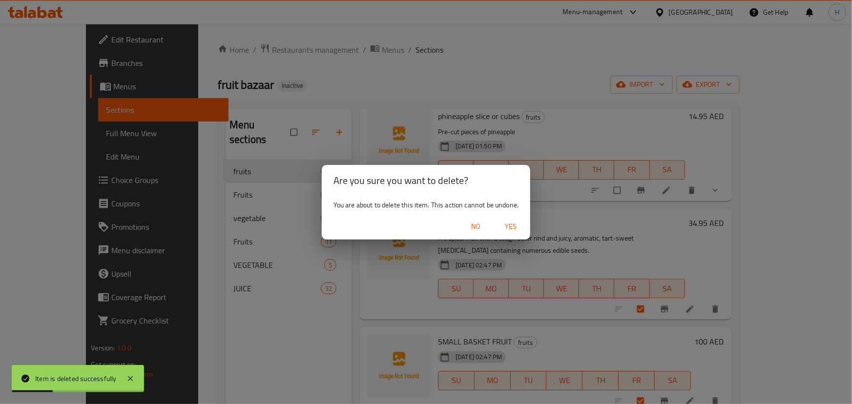
click at [511, 225] on span "Yes" at bounding box center [510, 227] width 23 height 12
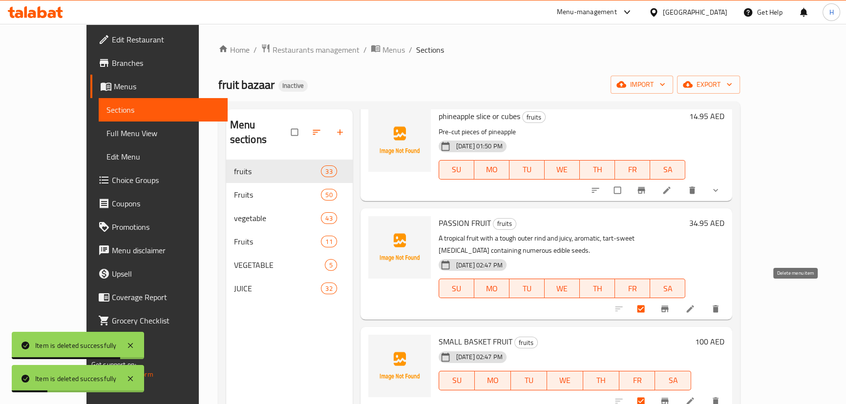
click at [720, 304] on icon "delete" at bounding box center [715, 309] width 10 height 10
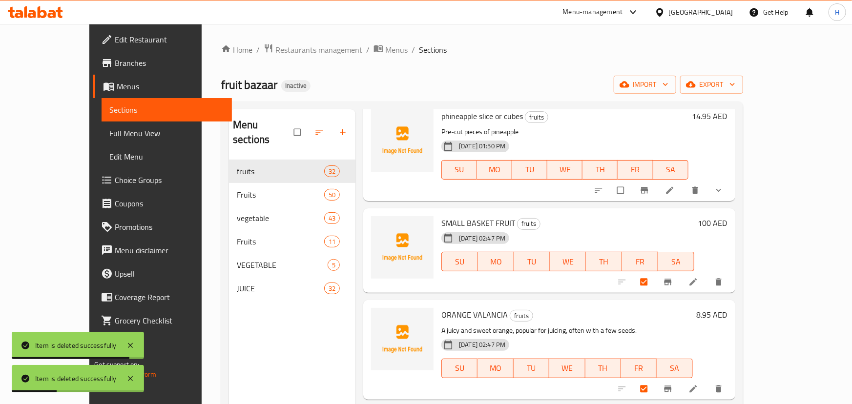
click at [518, 226] on h6 "SMALL BASKET FRUIT fruits" at bounding box center [567, 223] width 252 height 14
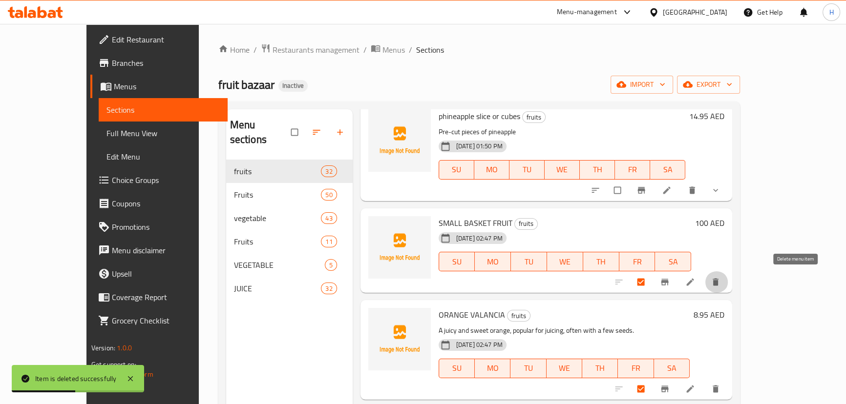
click at [718, 282] on icon "delete" at bounding box center [715, 282] width 6 height 7
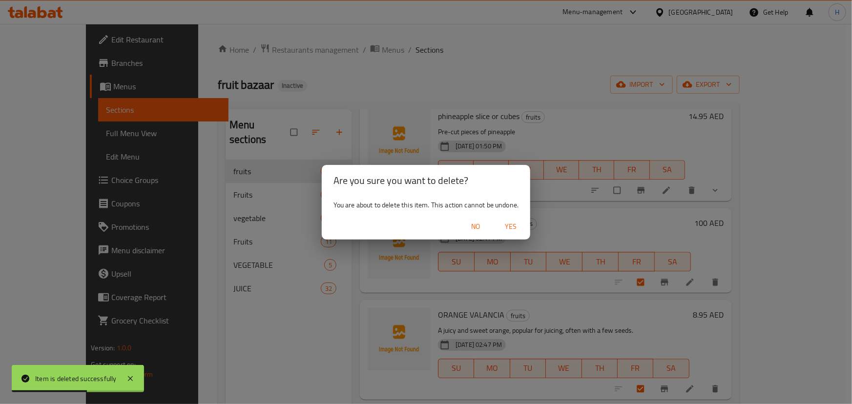
click at [501, 228] on span "Yes" at bounding box center [510, 227] width 23 height 12
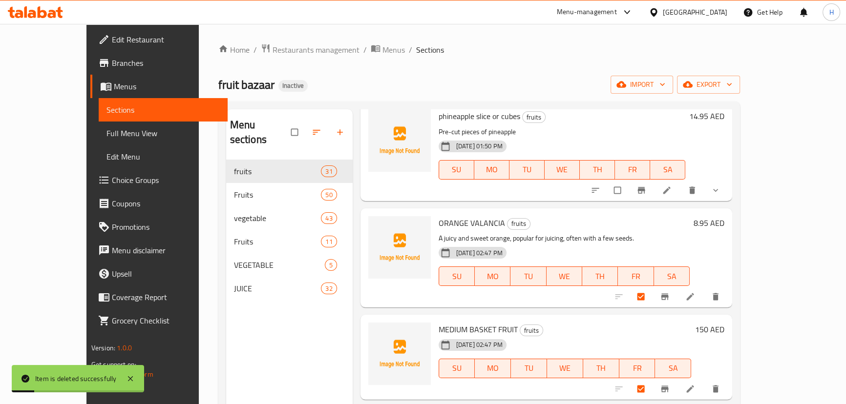
click at [718, 297] on icon "delete" at bounding box center [715, 296] width 6 height 7
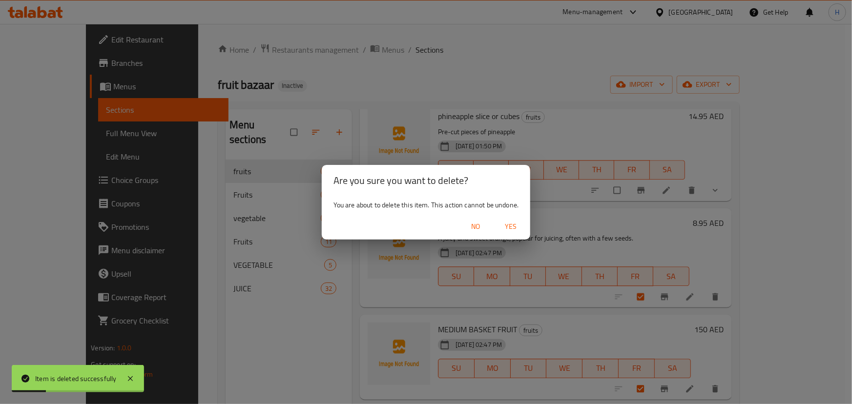
click at [521, 234] on button "Yes" at bounding box center [510, 227] width 31 height 18
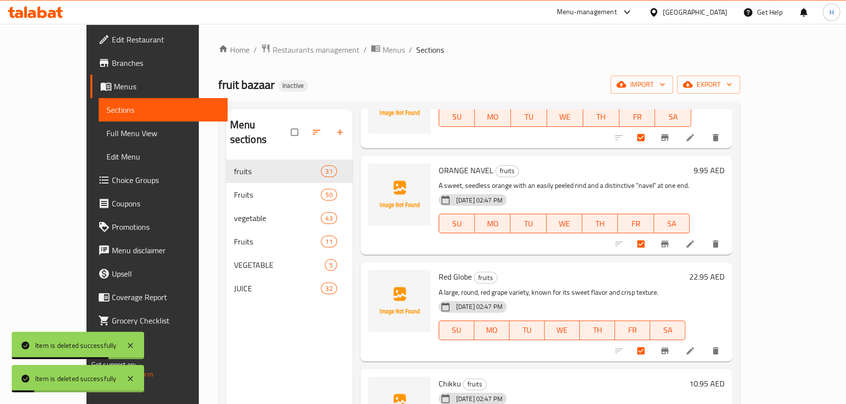
scroll to position [1465, 0]
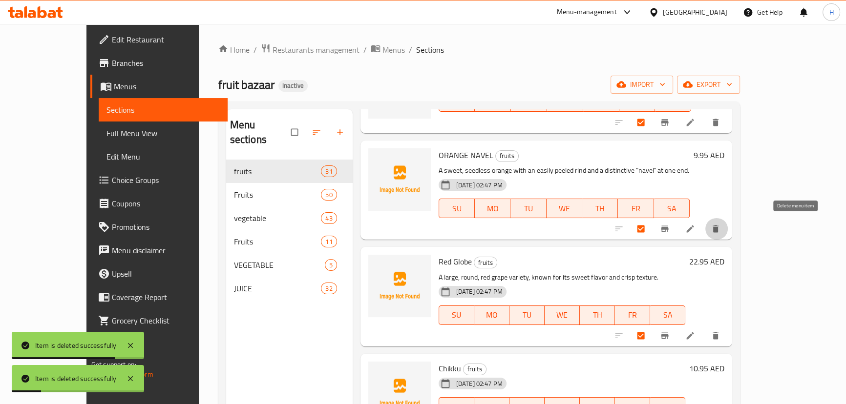
click at [720, 232] on icon "delete" at bounding box center [715, 229] width 10 height 10
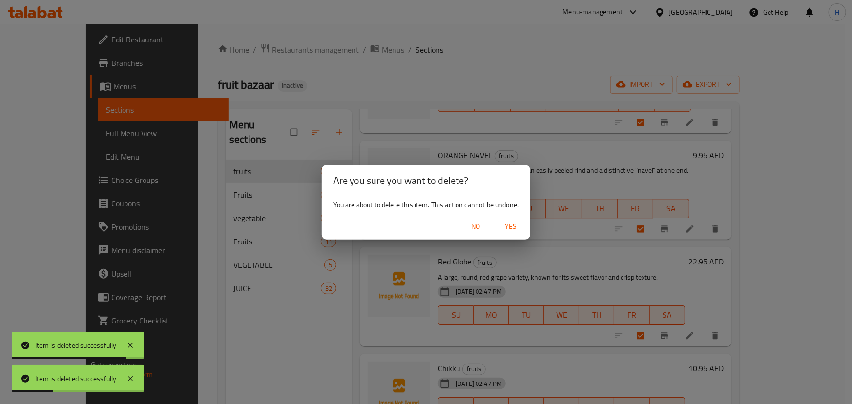
click at [521, 224] on span "Yes" at bounding box center [510, 227] width 23 height 12
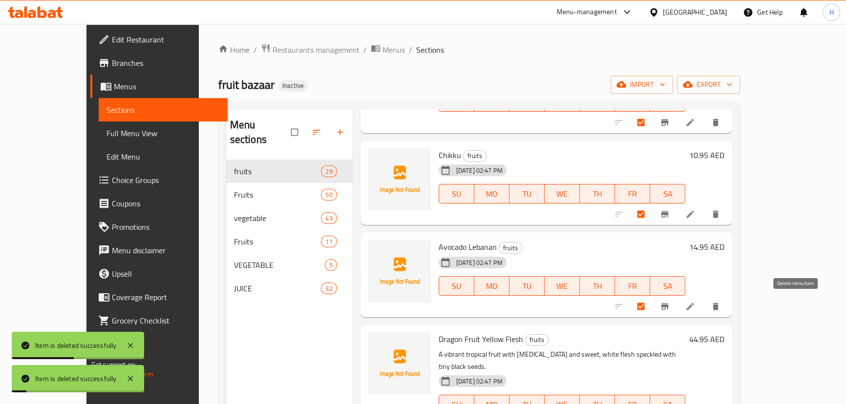
click at [718, 303] on icon "delete" at bounding box center [715, 306] width 6 height 7
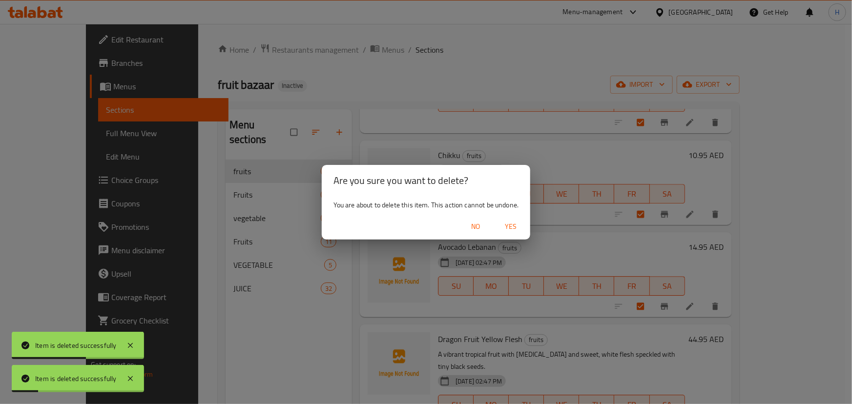
click at [514, 223] on span "Yes" at bounding box center [510, 227] width 23 height 12
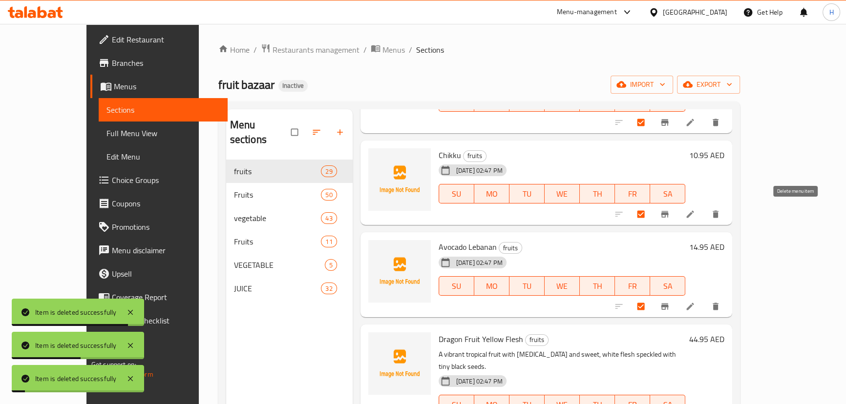
click at [718, 214] on icon "delete" at bounding box center [715, 214] width 6 height 7
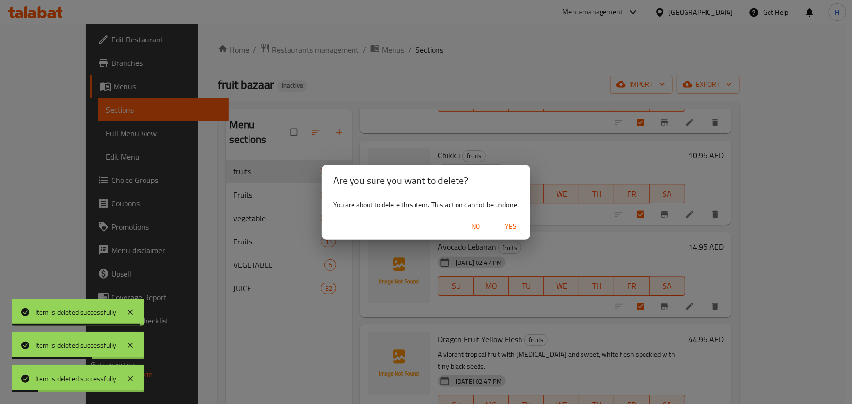
click at [518, 230] on span "Yes" at bounding box center [510, 227] width 23 height 12
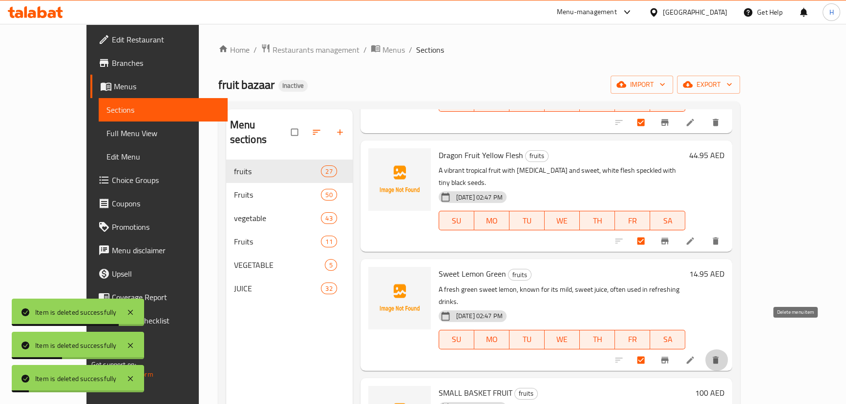
click at [718, 356] on icon "delete" at bounding box center [715, 359] width 6 height 7
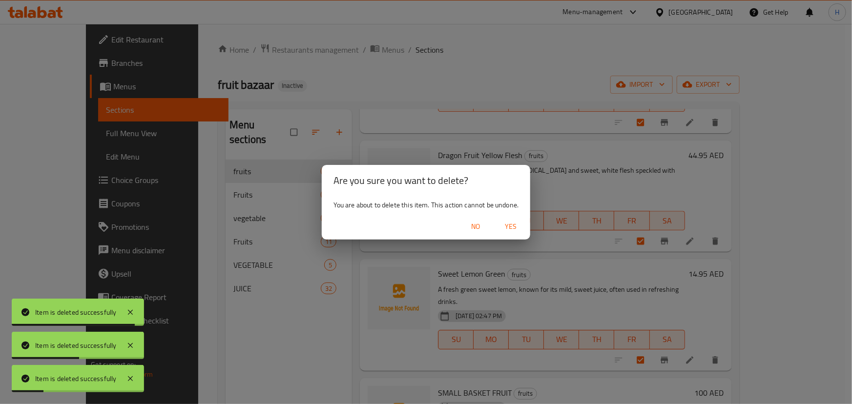
click at [512, 228] on span "Yes" at bounding box center [510, 227] width 23 height 12
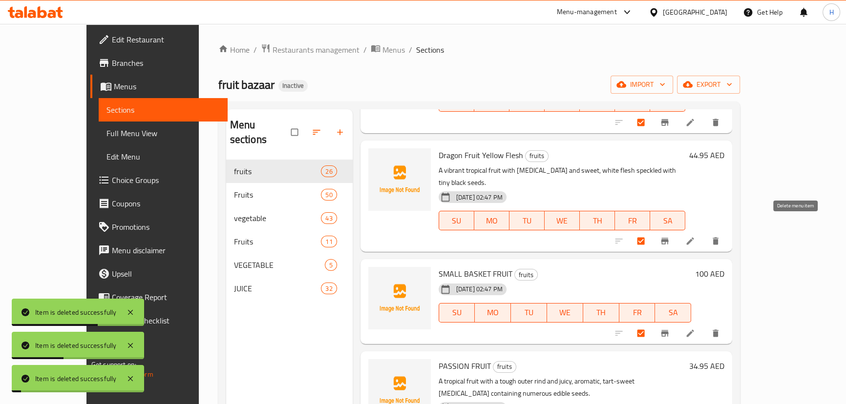
click at [718, 238] on icon "delete" at bounding box center [715, 241] width 6 height 7
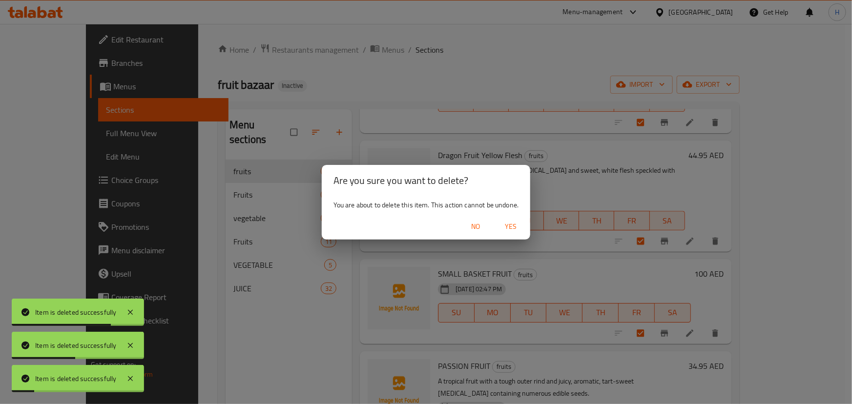
click at [508, 225] on span "Yes" at bounding box center [510, 227] width 23 height 12
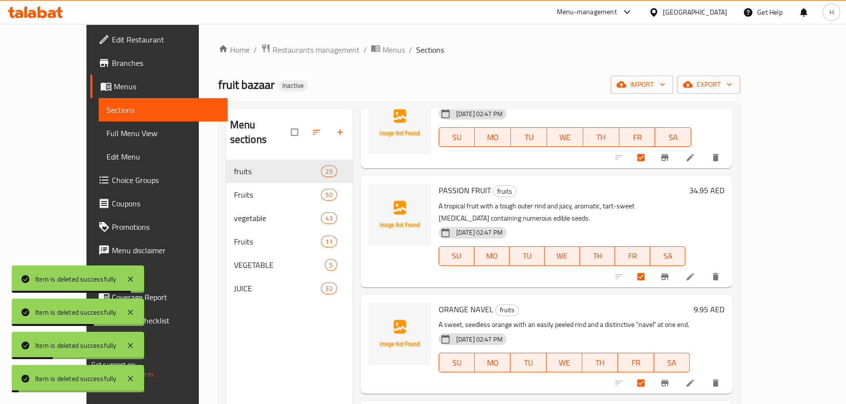
scroll to position [1687, 0]
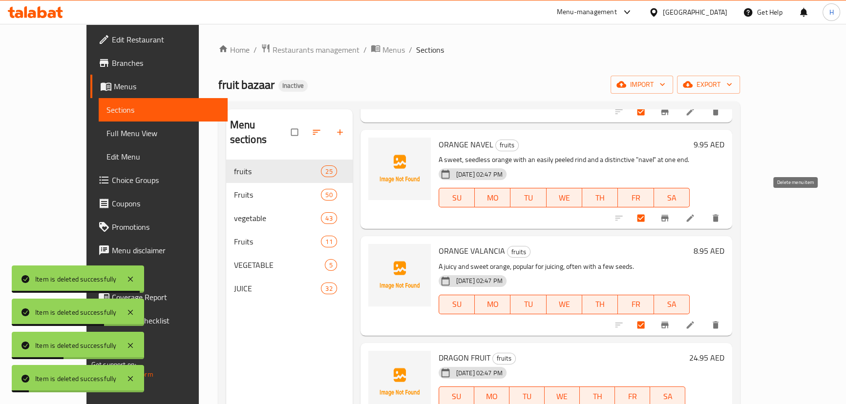
click at [718, 215] on icon "delete" at bounding box center [715, 218] width 6 height 7
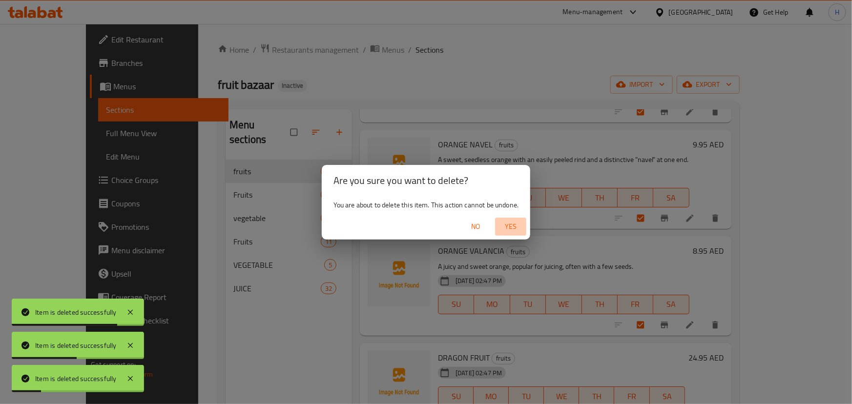
click at [516, 227] on span "Yes" at bounding box center [510, 227] width 23 height 12
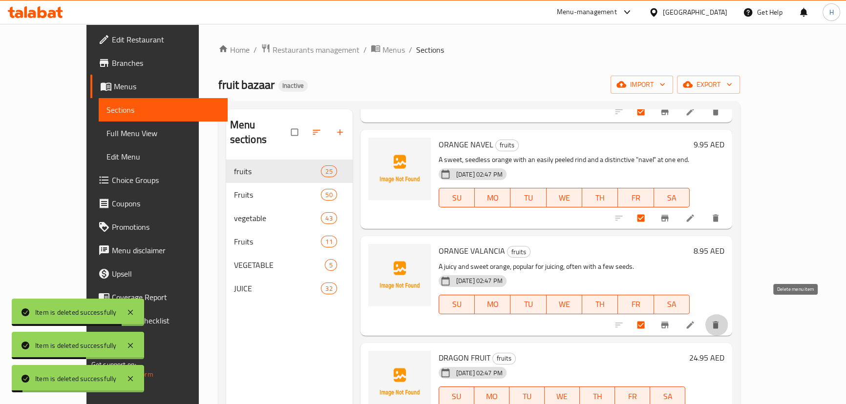
click at [718, 321] on icon "delete" at bounding box center [715, 324] width 6 height 7
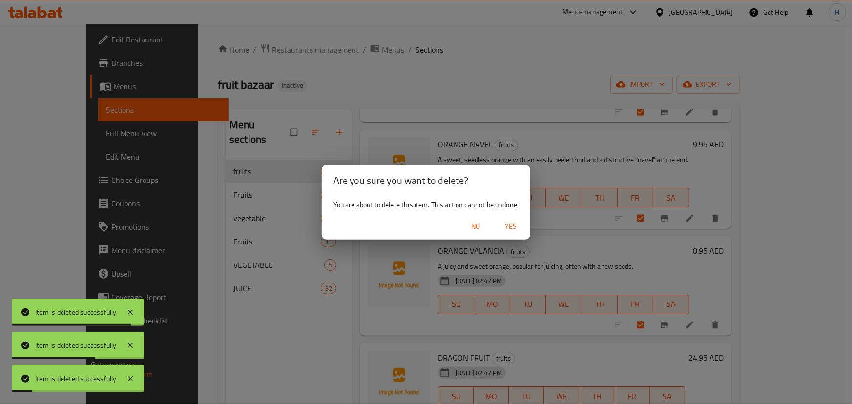
click at [522, 228] on span "Yes" at bounding box center [510, 227] width 23 height 12
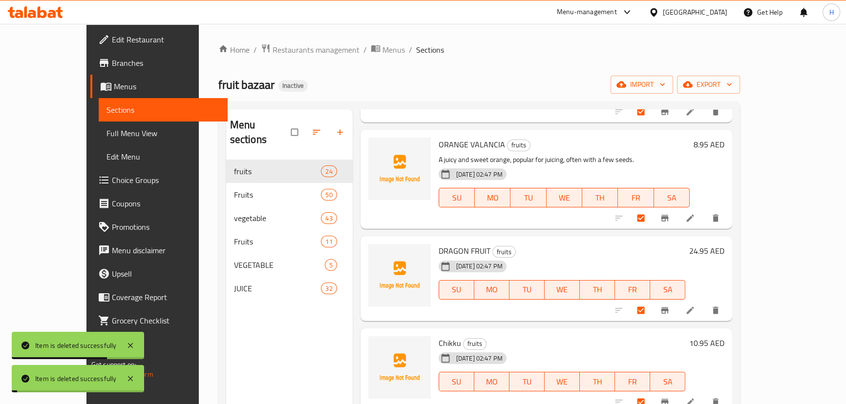
click at [653, 257] on div "15-09-2025 02:47 PM SU MO TU WE TH FR SA" at bounding box center [562, 283] width 254 height 53
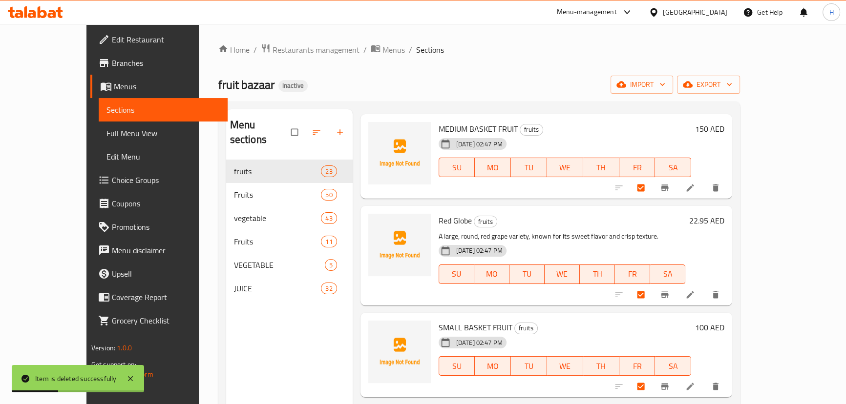
scroll to position [1332, 0]
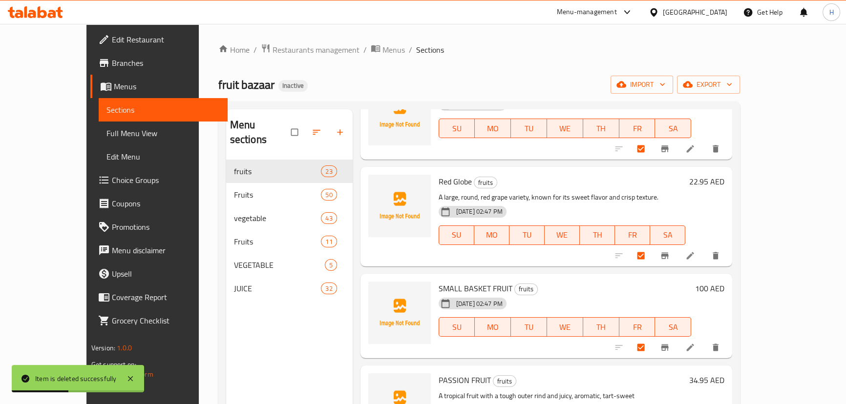
click at [728, 151] on button "delete" at bounding box center [716, 148] width 23 height 21
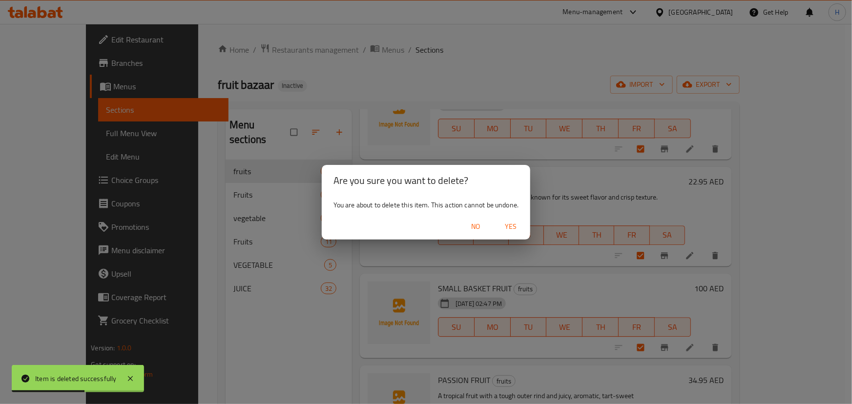
click at [516, 225] on span "Yes" at bounding box center [510, 227] width 23 height 12
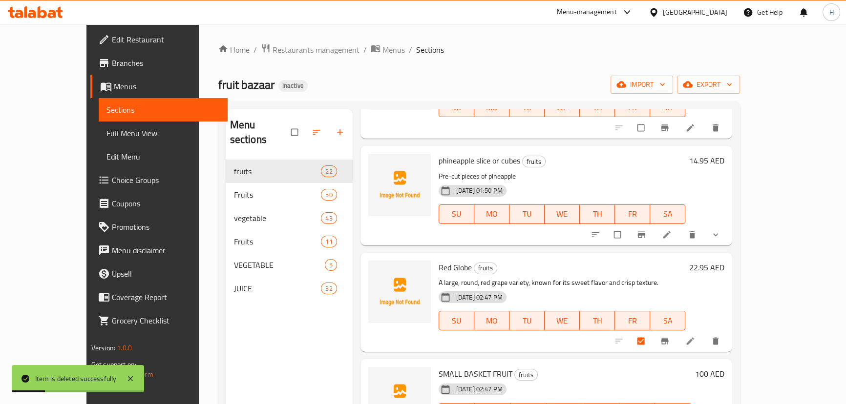
scroll to position [1198, 0]
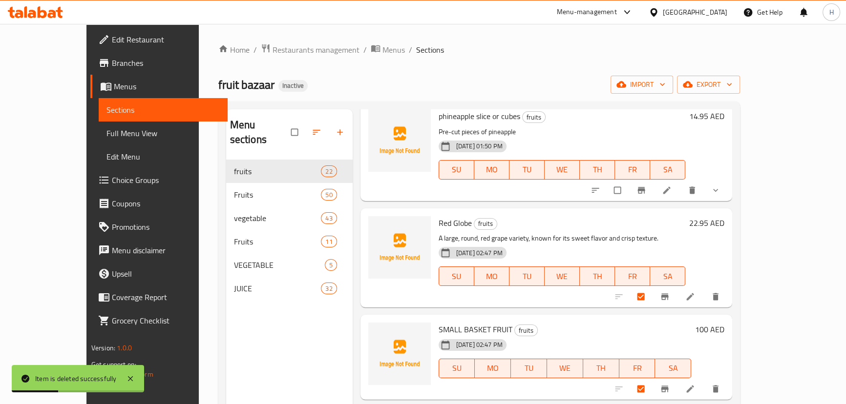
click at [718, 296] on icon "delete" at bounding box center [715, 296] width 6 height 7
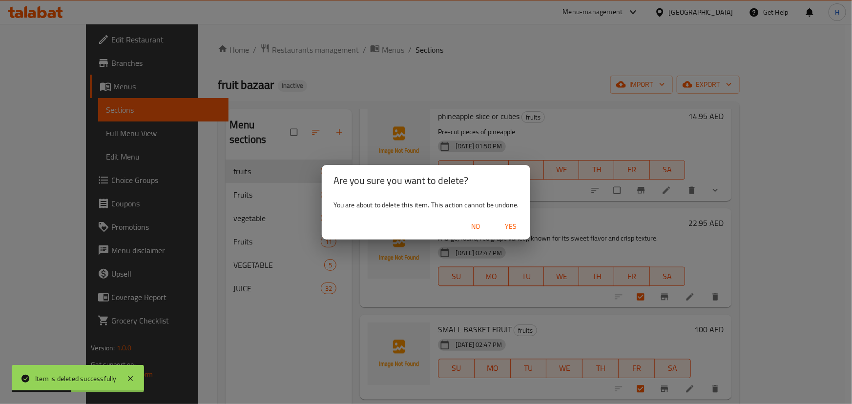
click at [514, 226] on span "Yes" at bounding box center [510, 227] width 23 height 12
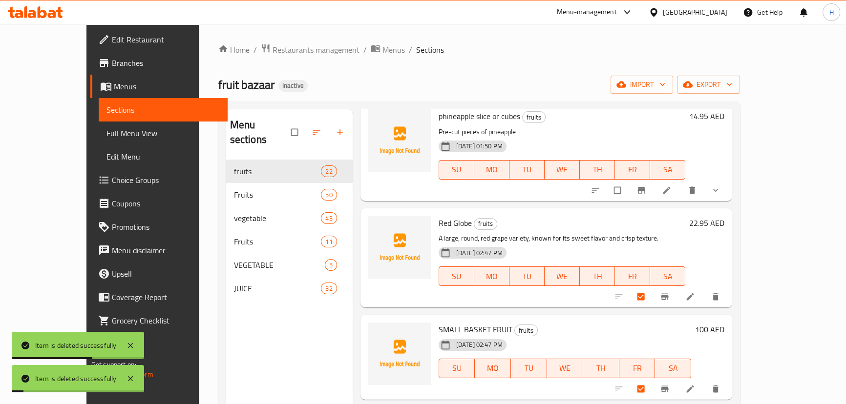
checkbox input "false"
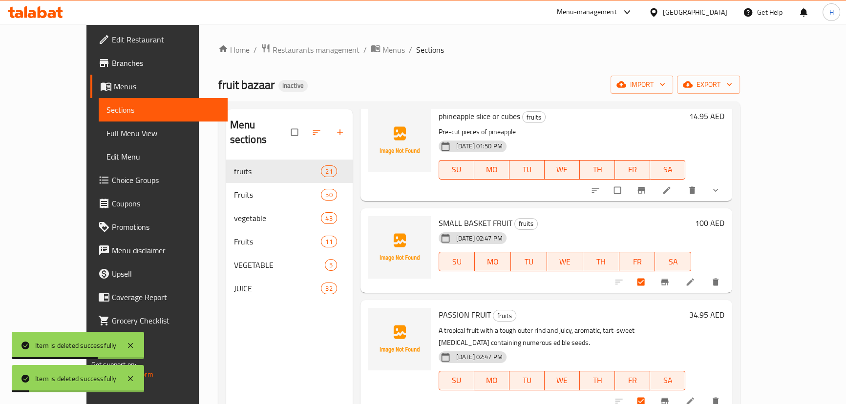
scroll to position [1287, 0]
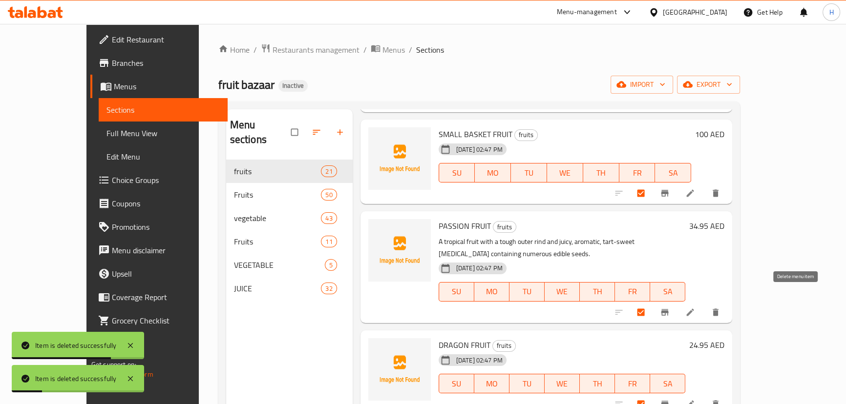
click at [720, 308] on icon "delete" at bounding box center [715, 313] width 10 height 10
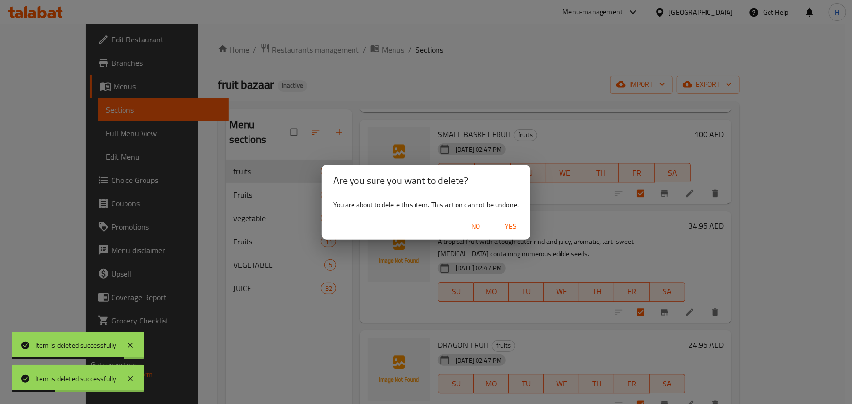
click at [517, 230] on span "Yes" at bounding box center [510, 227] width 23 height 12
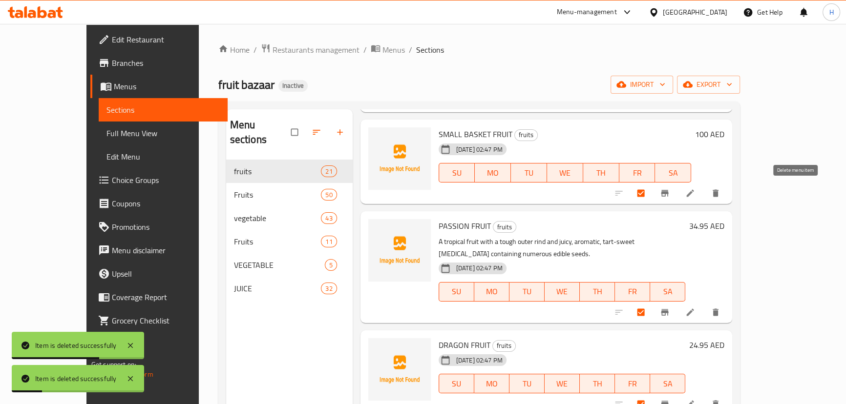
click at [720, 196] on icon "delete" at bounding box center [715, 193] width 10 height 10
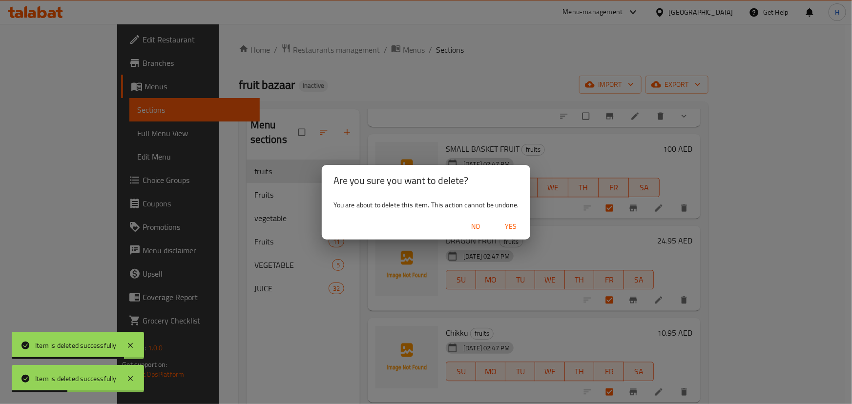
click at [471, 228] on span "No" at bounding box center [475, 227] width 23 height 12
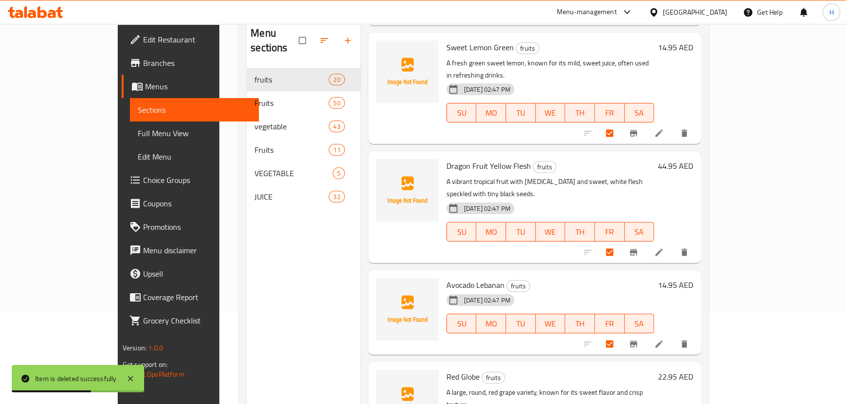
scroll to position [137, 0]
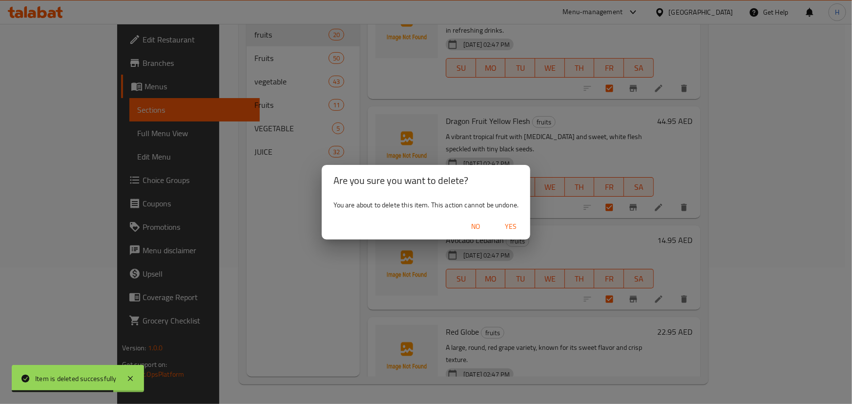
click at [508, 228] on span "Yes" at bounding box center [510, 227] width 23 height 12
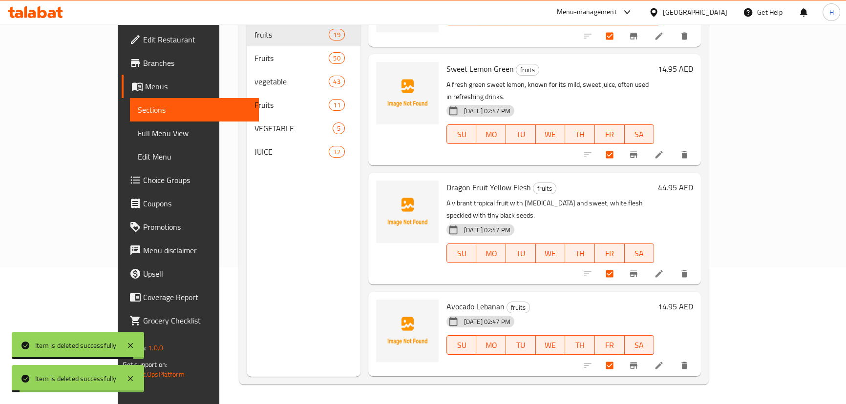
scroll to position [1559, 0]
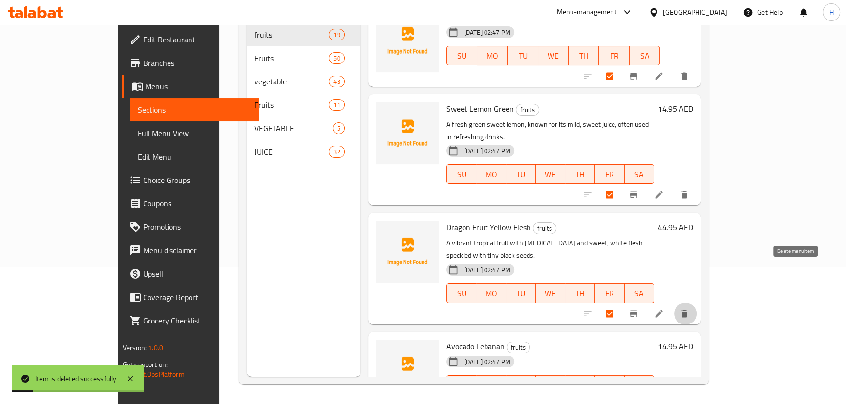
click at [697, 303] on button "delete" at bounding box center [684, 313] width 23 height 21
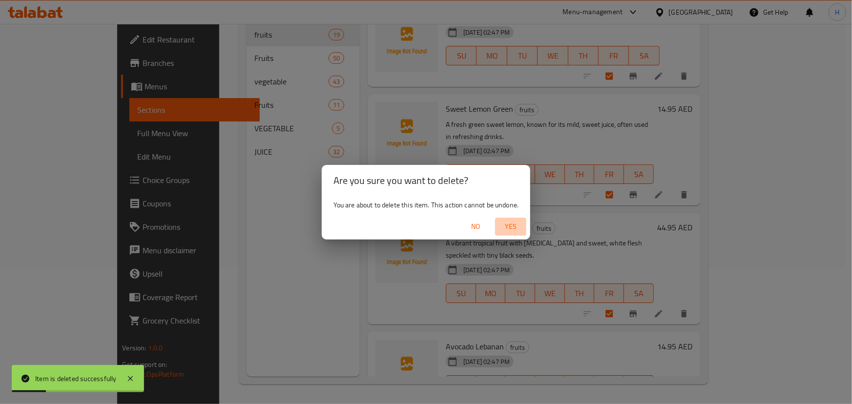
click at [503, 224] on span "Yes" at bounding box center [510, 227] width 23 height 12
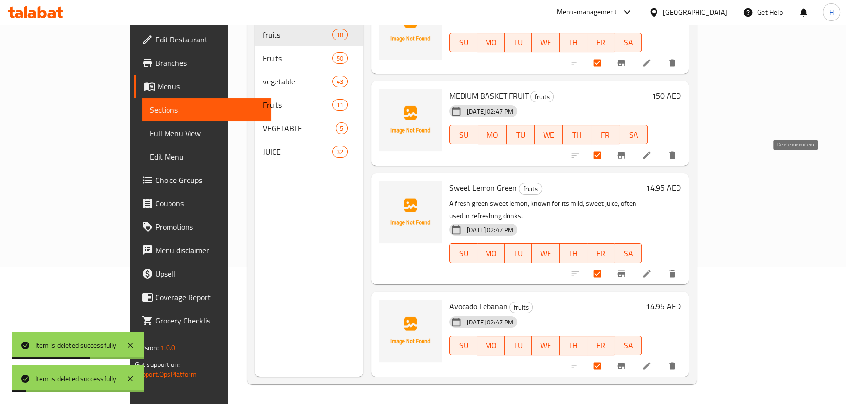
scroll to position [1452, 0]
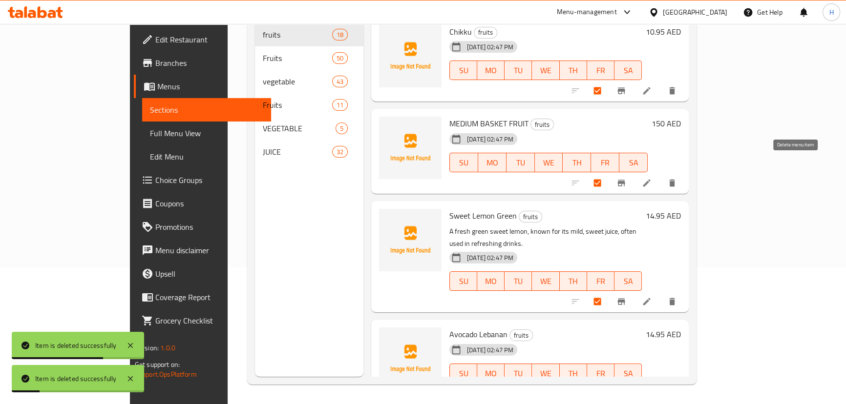
click at [675, 179] on icon "delete" at bounding box center [672, 182] width 6 height 7
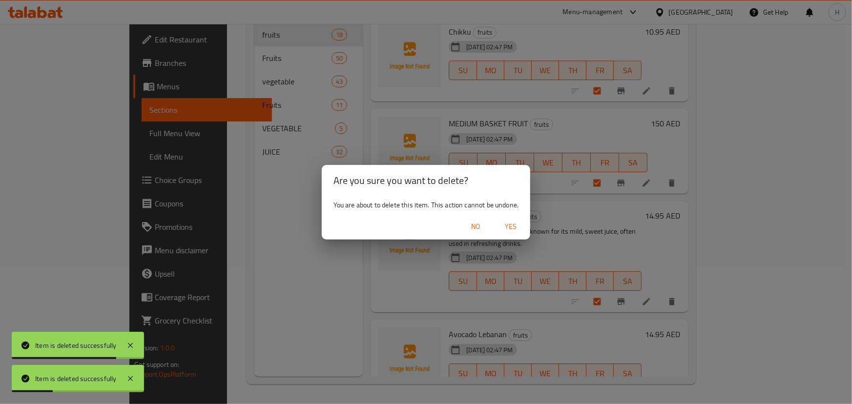
click at [519, 225] on span "Yes" at bounding box center [510, 227] width 23 height 12
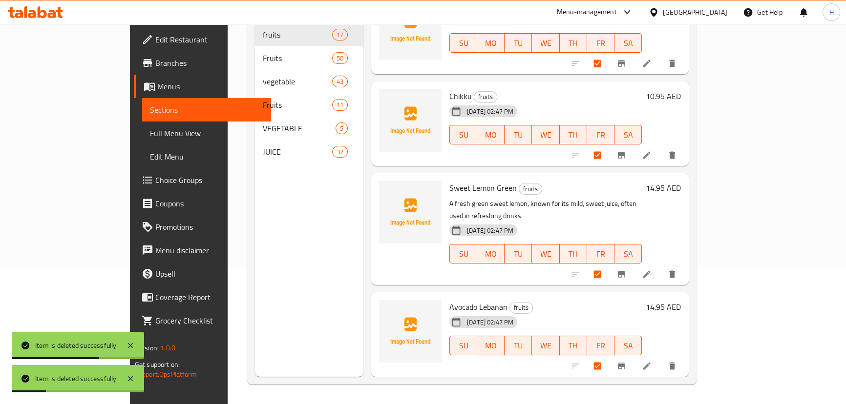
scroll to position [1360, 0]
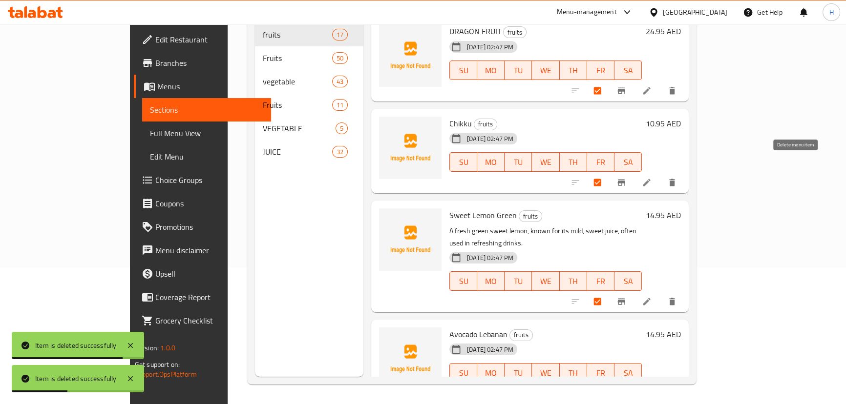
click at [675, 179] on icon "delete" at bounding box center [672, 182] width 6 height 7
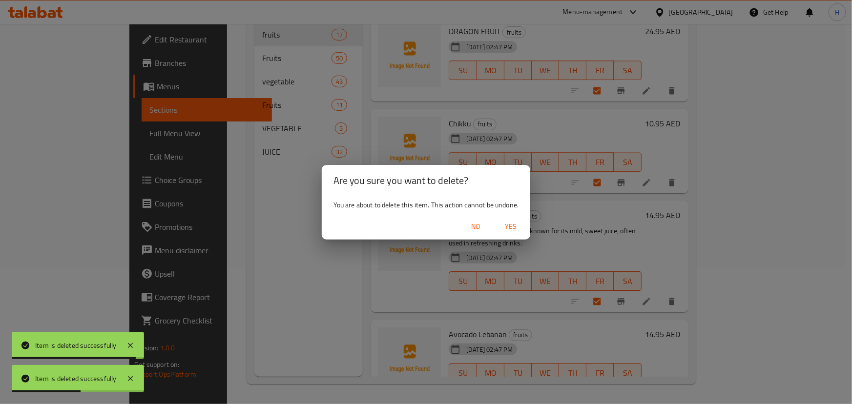
click at [511, 228] on span "Yes" at bounding box center [510, 227] width 23 height 12
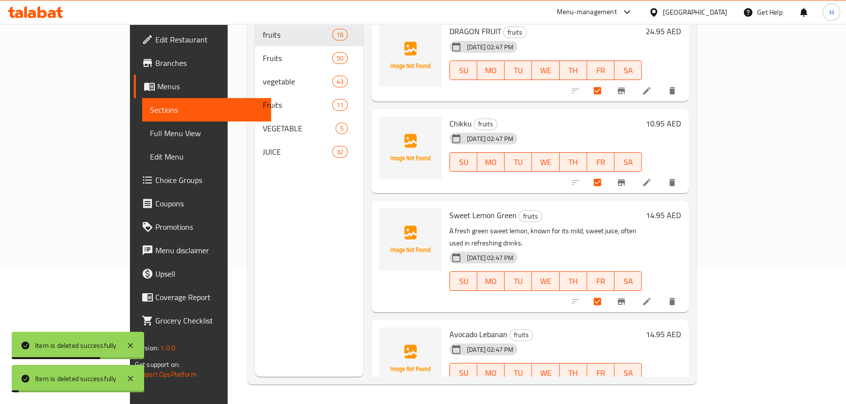
scroll to position [1268, 0]
click at [685, 291] on button "delete" at bounding box center [672, 301] width 23 height 21
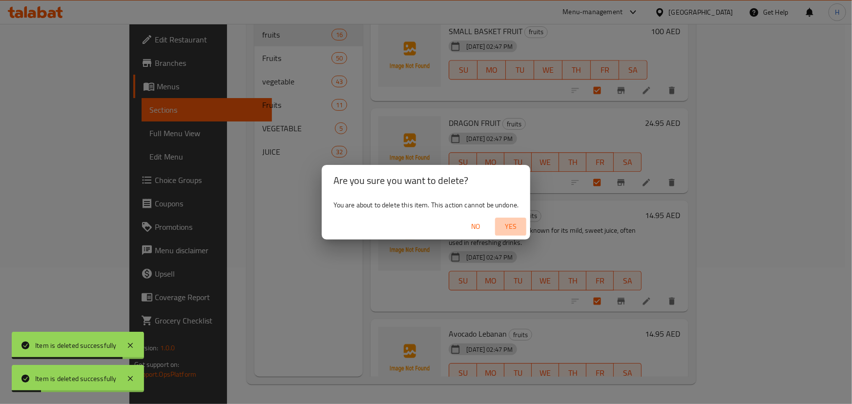
click at [506, 224] on span "Yes" at bounding box center [510, 227] width 23 height 12
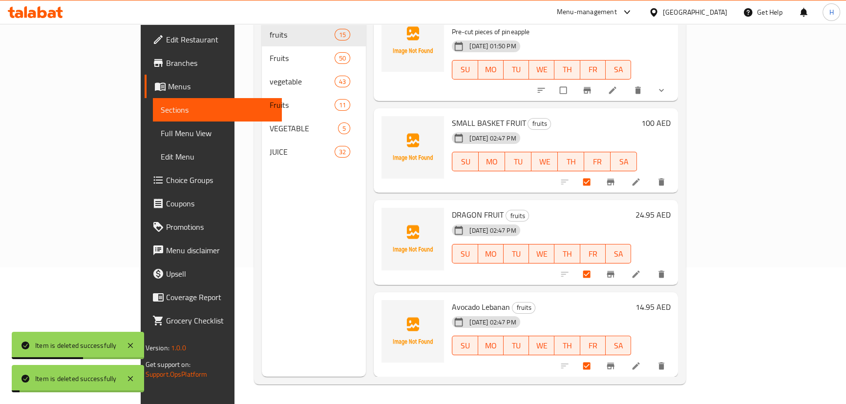
scroll to position [1161, 0]
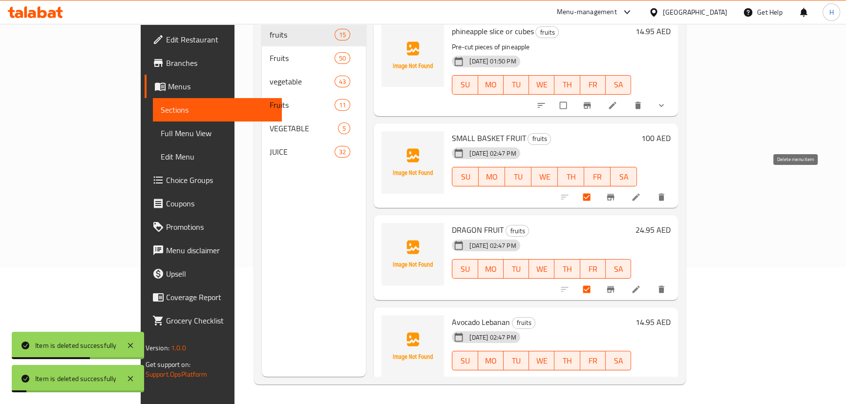
click at [668, 192] on span "delete" at bounding box center [662, 197] width 12 height 10
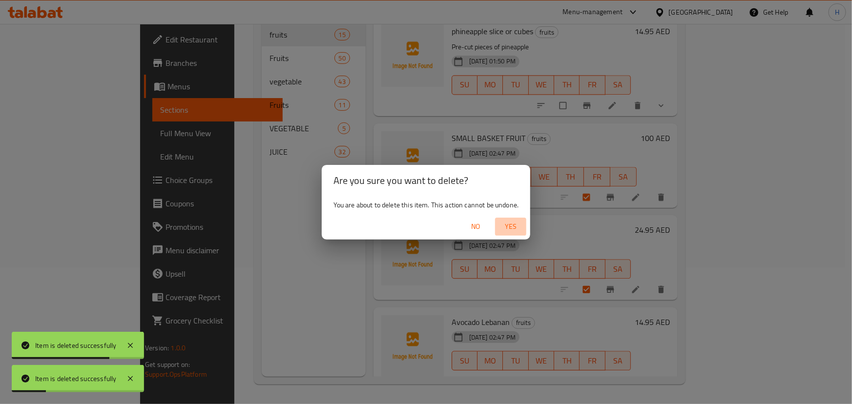
click at [518, 230] on span "Yes" at bounding box center [510, 227] width 23 height 12
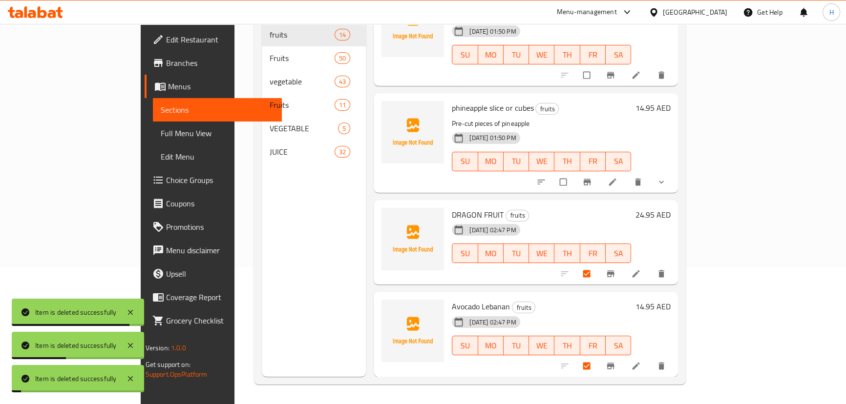
scroll to position [1069, 0]
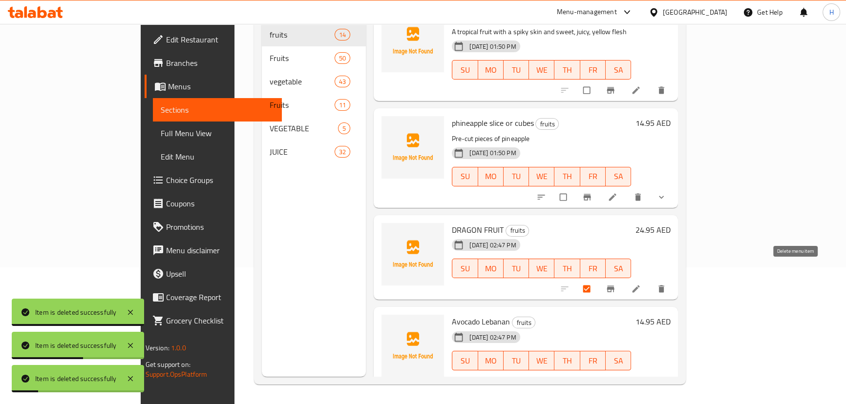
click at [665, 286] on icon "delete" at bounding box center [662, 289] width 6 height 7
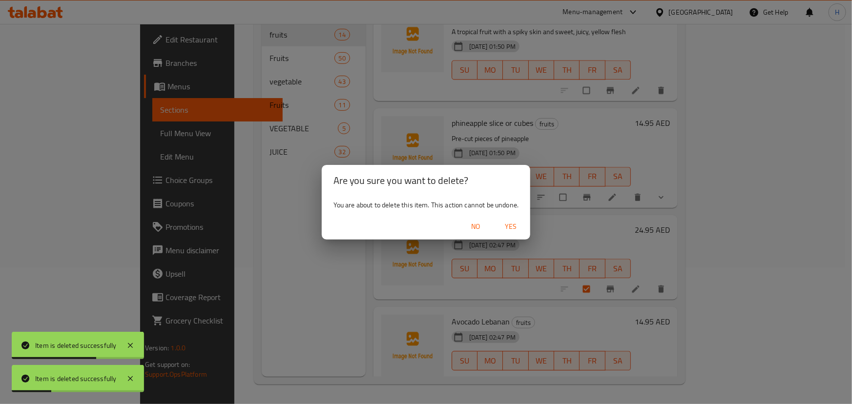
click at [511, 232] on span "Yes" at bounding box center [510, 227] width 23 height 12
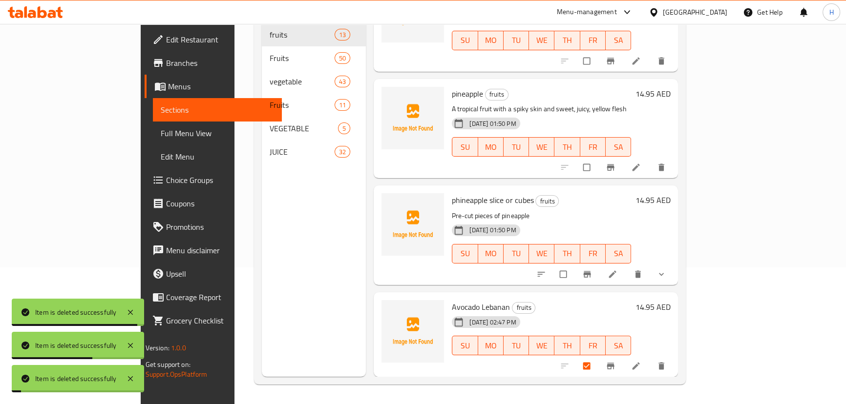
scroll to position [977, 0]
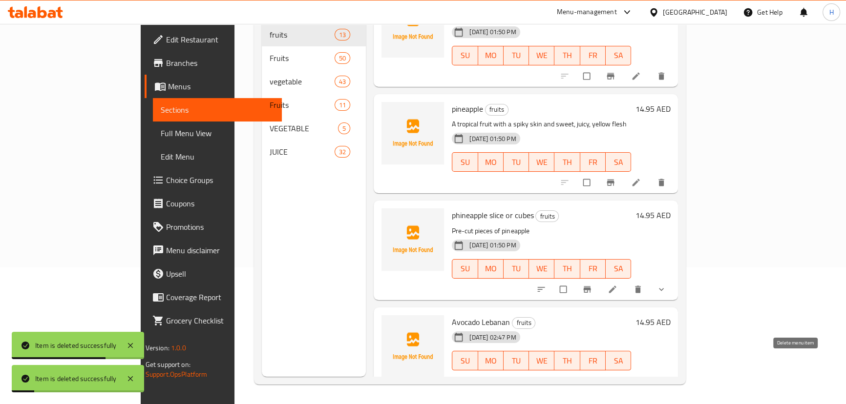
click at [666, 376] on icon "delete" at bounding box center [661, 381] width 10 height 10
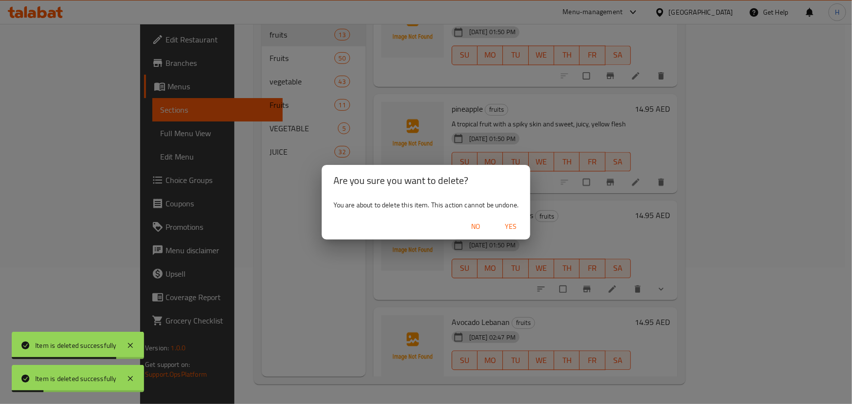
click at [520, 226] on span "Yes" at bounding box center [510, 227] width 23 height 12
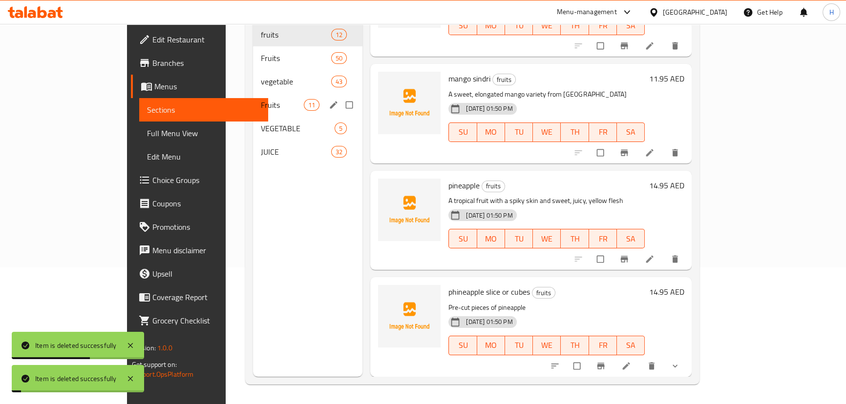
scroll to position [885, 0]
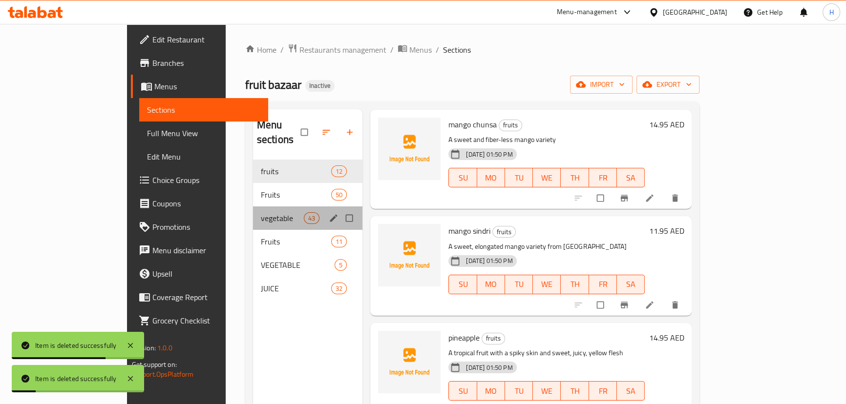
click at [253, 207] on div "vegetable 43" at bounding box center [308, 218] width 110 height 23
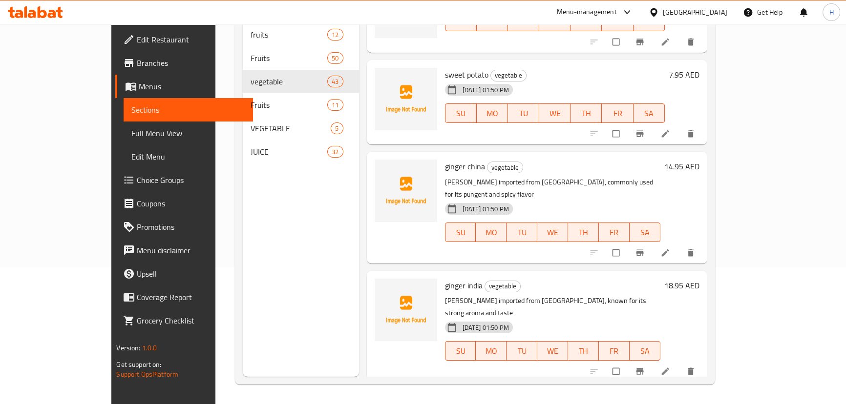
scroll to position [3349, 0]
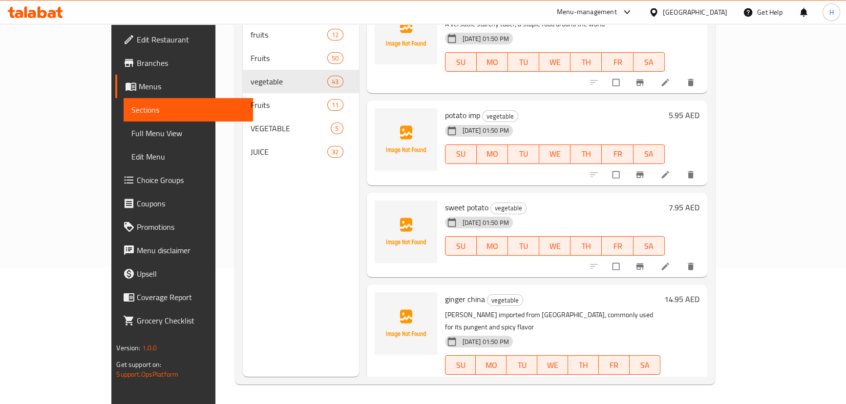
click at [447, 200] on span "sweet potato" at bounding box center [466, 207] width 43 height 15
copy h6 "sweet potato"
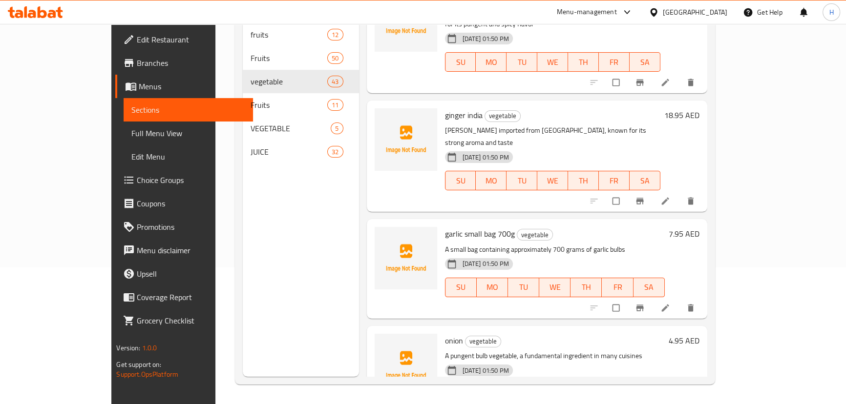
scroll to position [3660, 0]
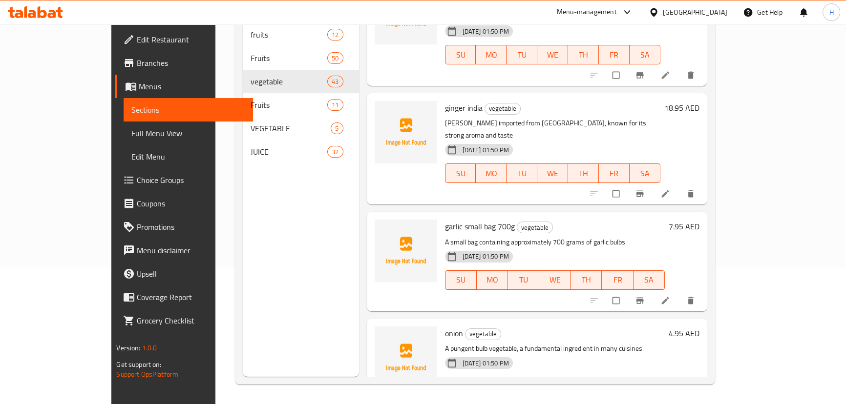
click at [445, 326] on span "onion" at bounding box center [454, 333] width 18 height 15
copy h6 "onion"
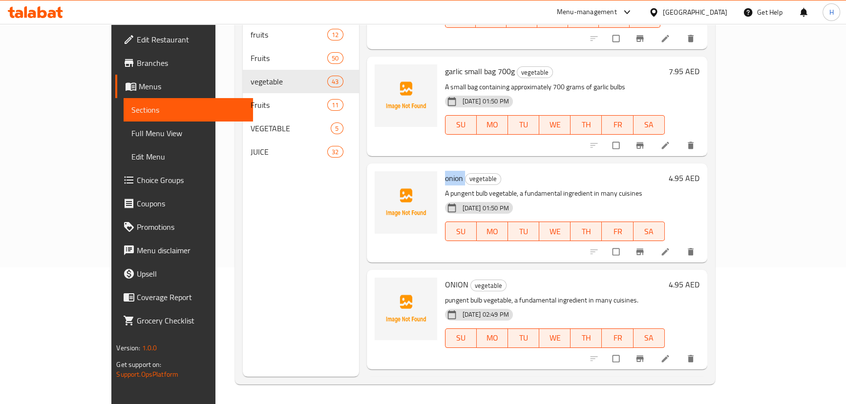
scroll to position [3838, 0]
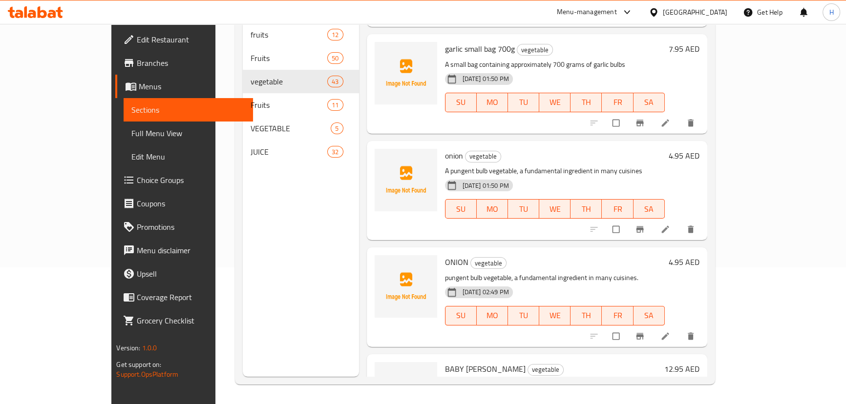
click at [605, 272] on p "pungent bulb vegetable, a fundamental ingredient in many cuisines." at bounding box center [555, 278] width 220 height 12
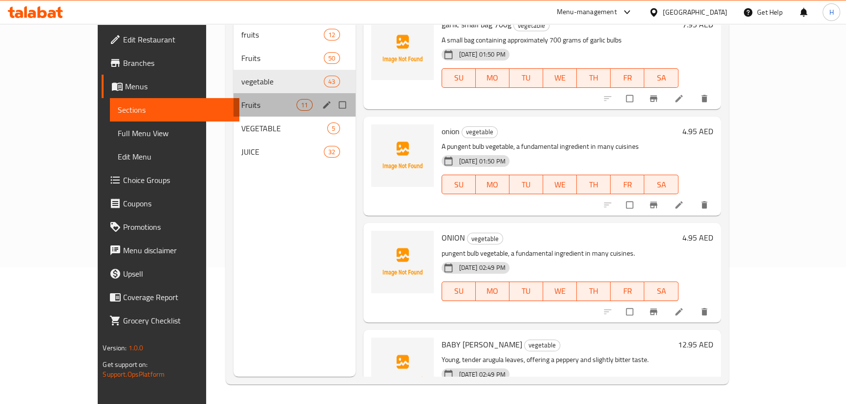
click at [233, 101] on div "Fruits 11" at bounding box center [294, 104] width 122 height 23
click at [241, 123] on span "VEGETABLE" at bounding box center [284, 129] width 86 height 12
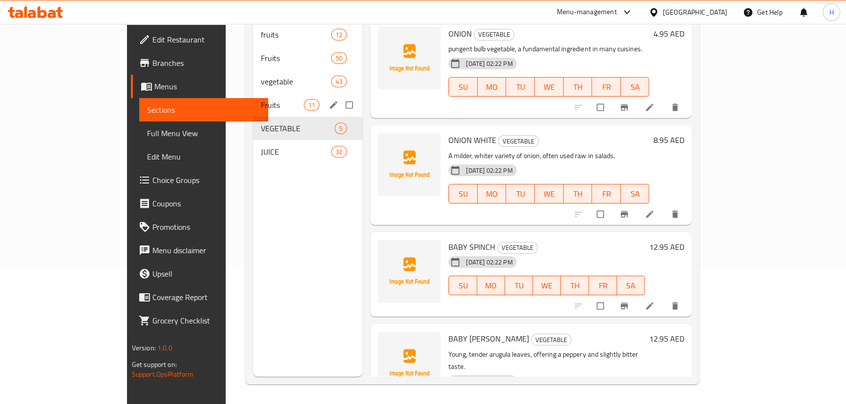
click at [261, 99] on span "Fruits" at bounding box center [282, 105] width 43 height 12
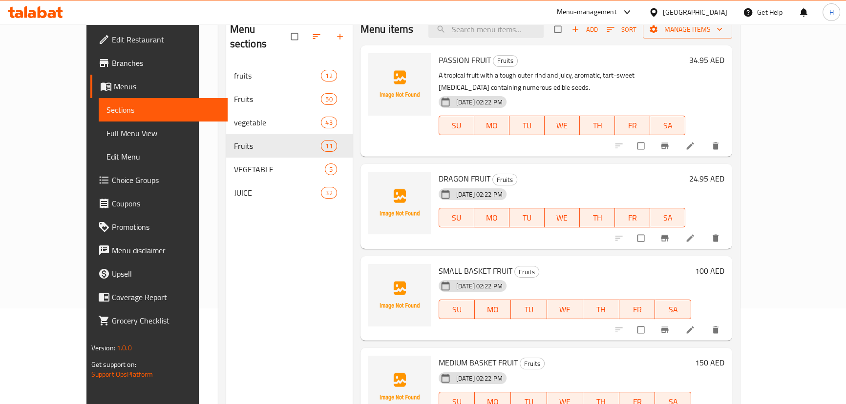
scroll to position [137, 0]
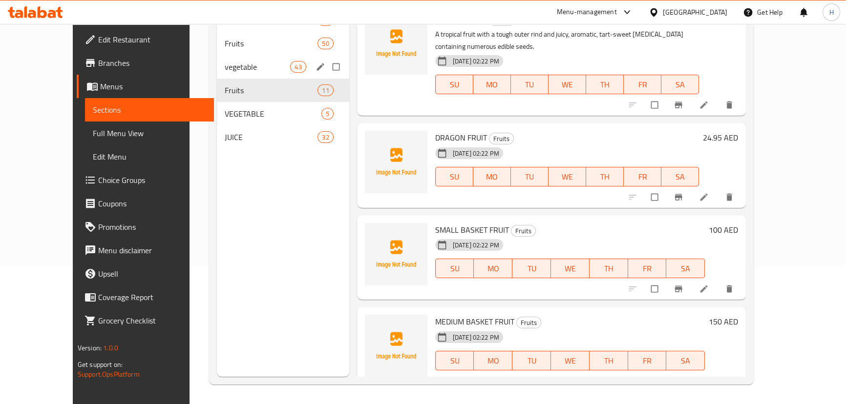
click at [239, 74] on div "vegetable 43" at bounding box center [283, 66] width 132 height 23
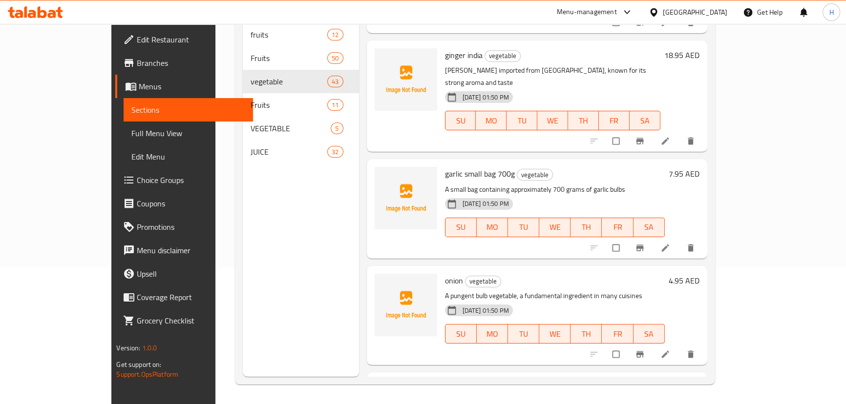
scroll to position [4104, 0]
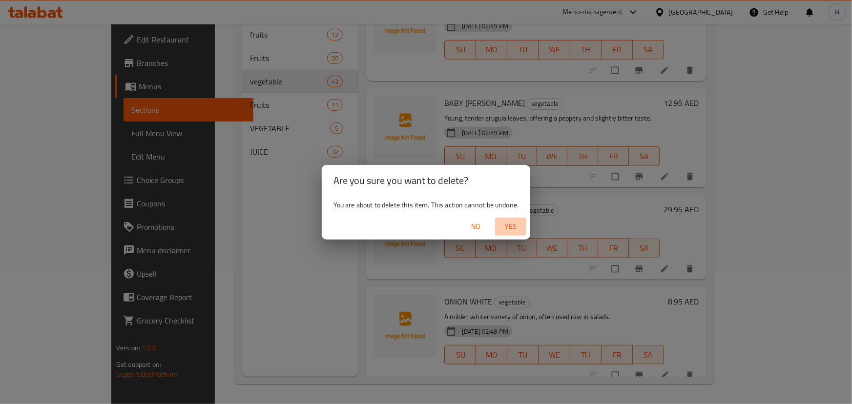
click at [519, 224] on span "Yes" at bounding box center [510, 227] width 23 height 12
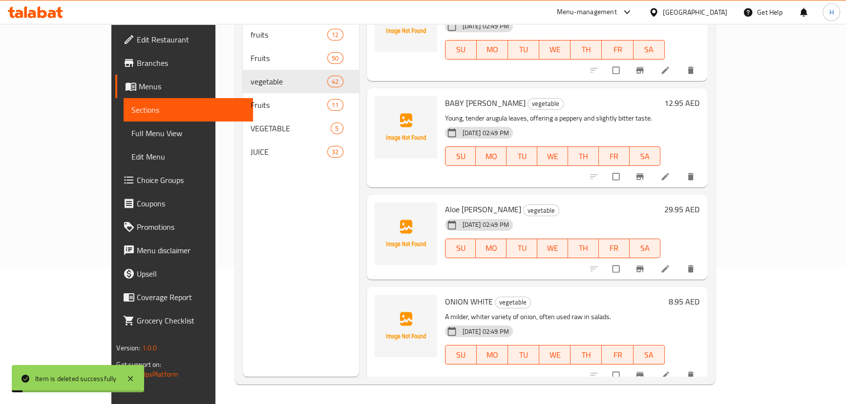
scroll to position [4012, 0]
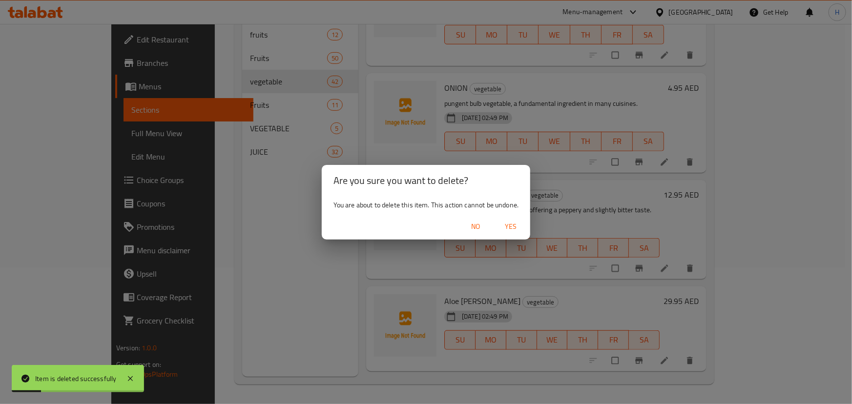
click at [513, 228] on span "Yes" at bounding box center [510, 227] width 23 height 12
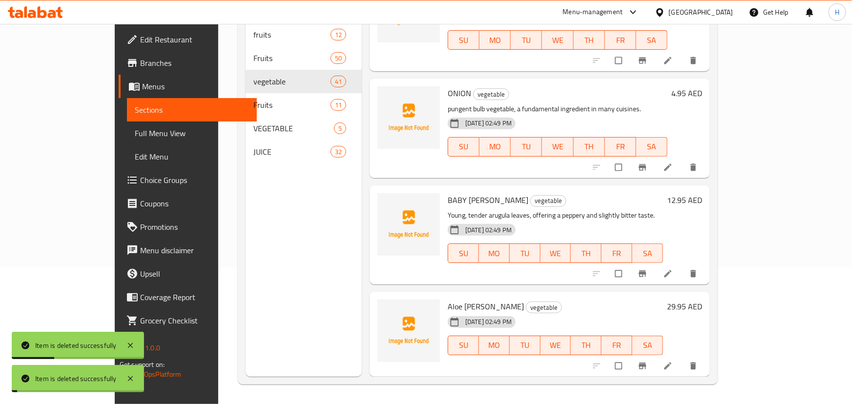
scroll to position [3905, 0]
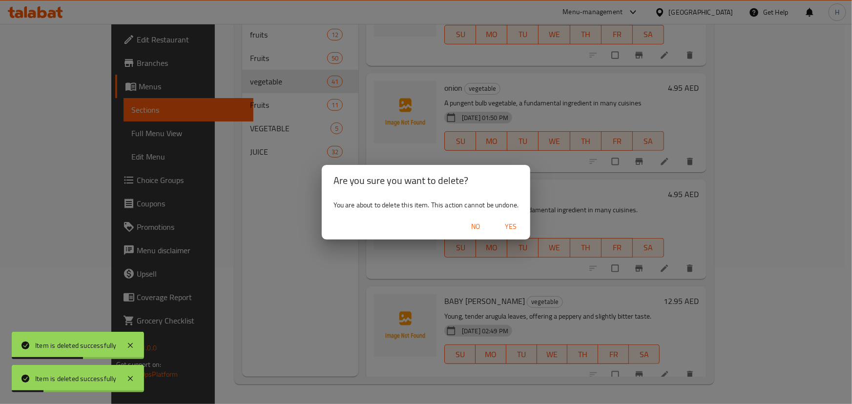
click at [515, 226] on span "Yes" at bounding box center [510, 227] width 23 height 12
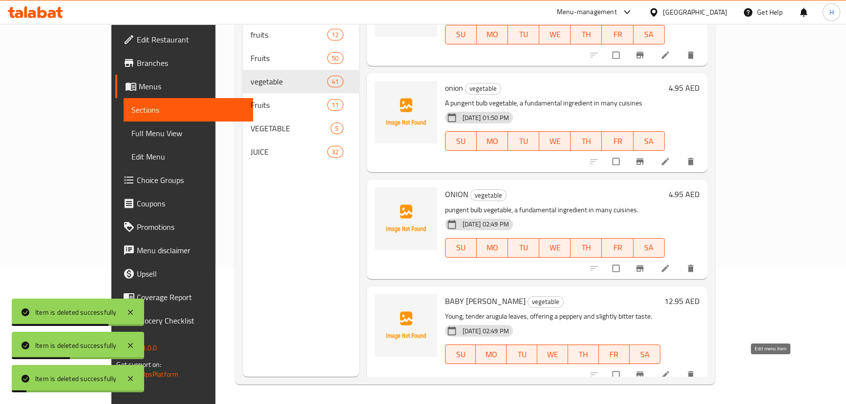
click at [693, 372] on icon "delete" at bounding box center [691, 375] width 6 height 7
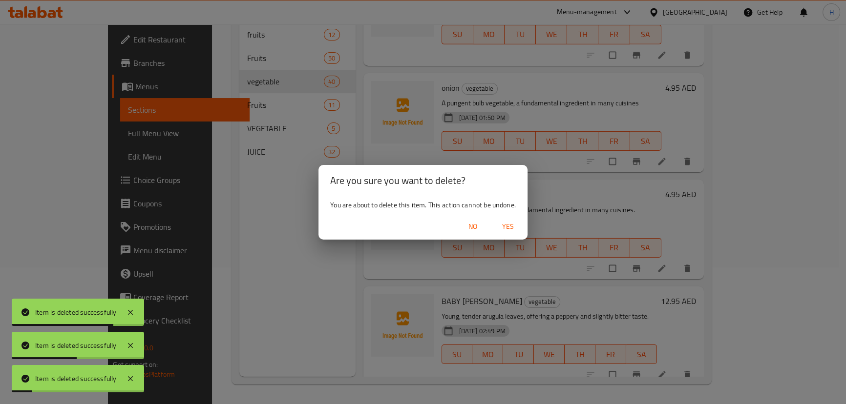
scroll to position [3813, 0]
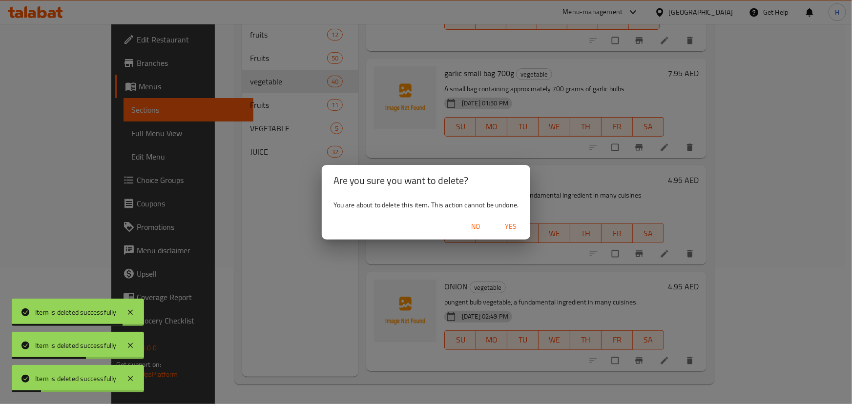
click at [520, 222] on span "Yes" at bounding box center [510, 227] width 23 height 12
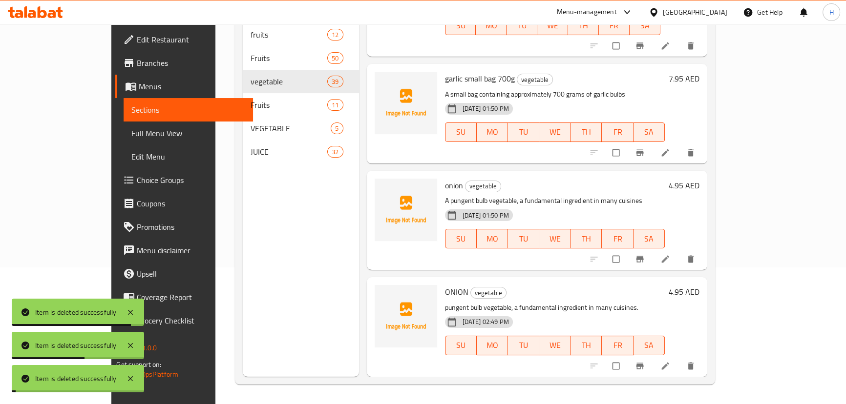
scroll to position [3706, 0]
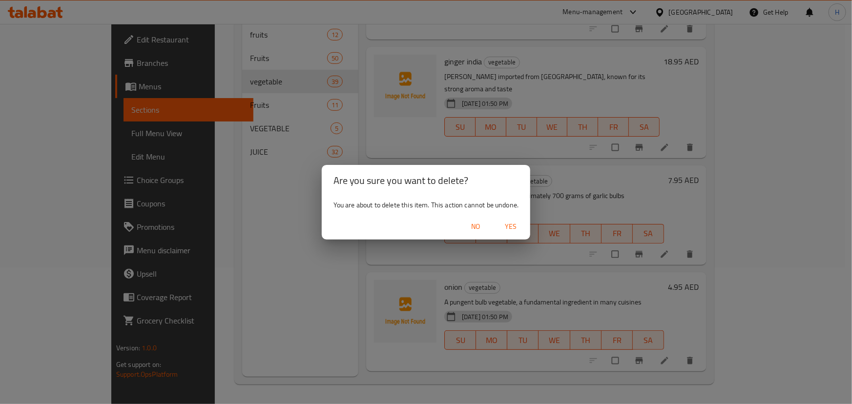
click at [518, 225] on span "Yes" at bounding box center [510, 227] width 23 height 12
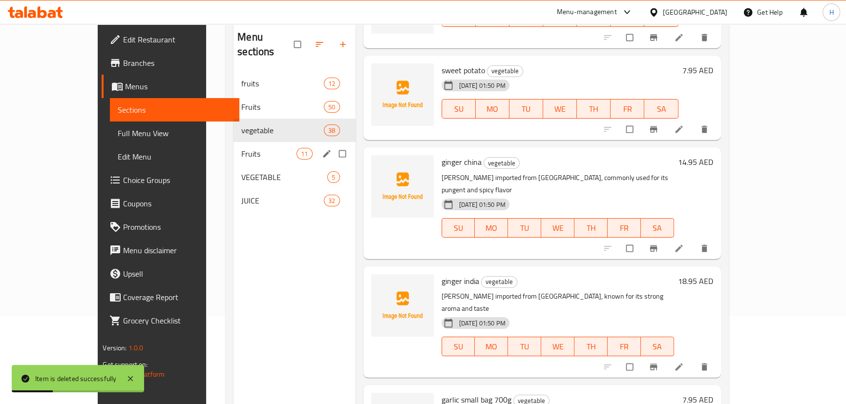
scroll to position [4, 0]
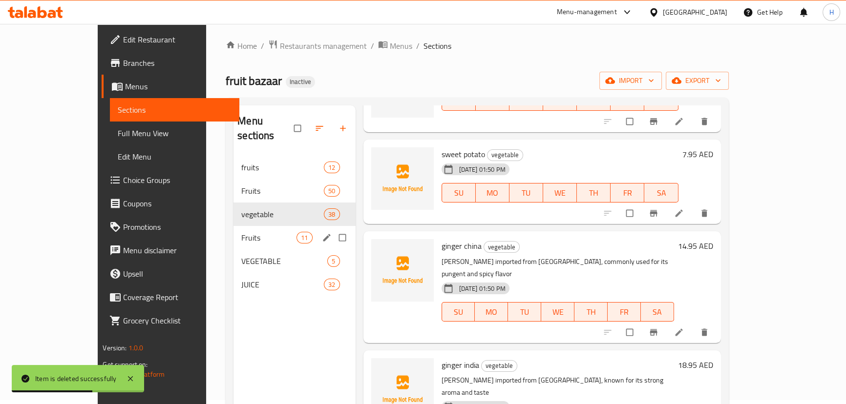
click at [233, 229] on div "Fruits 11" at bounding box center [294, 237] width 122 height 23
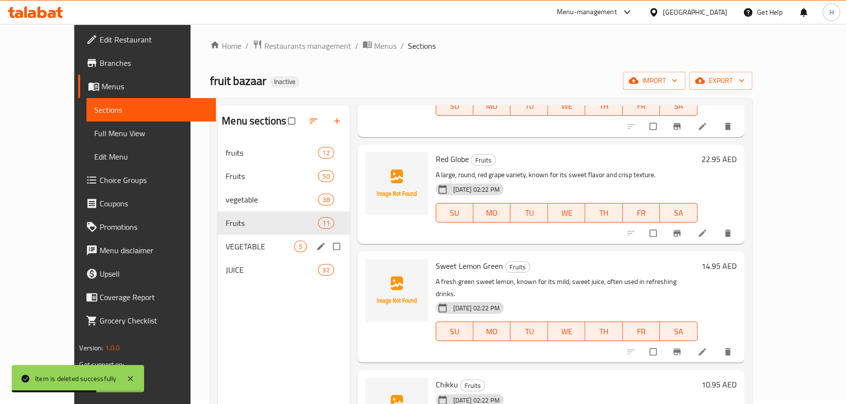
click at [226, 250] on span "VEGETABLE" at bounding box center [260, 247] width 68 height 12
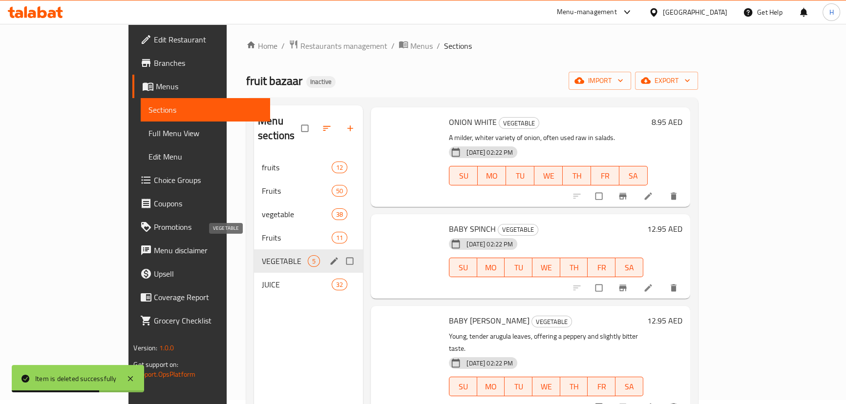
scroll to position [124, 0]
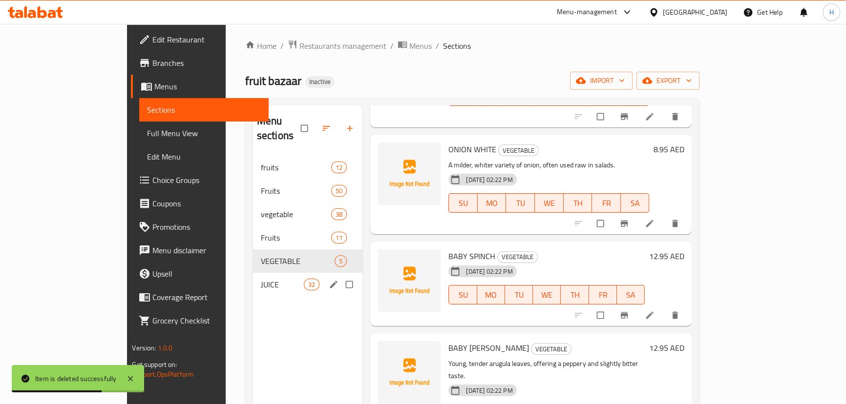
click at [253, 273] on div "JUICE 32" at bounding box center [308, 284] width 110 height 23
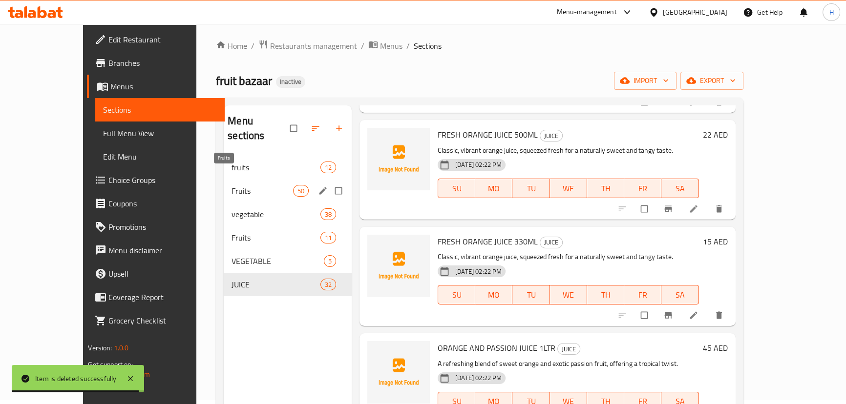
click at [231, 185] on span "Fruits" at bounding box center [262, 191] width 62 height 12
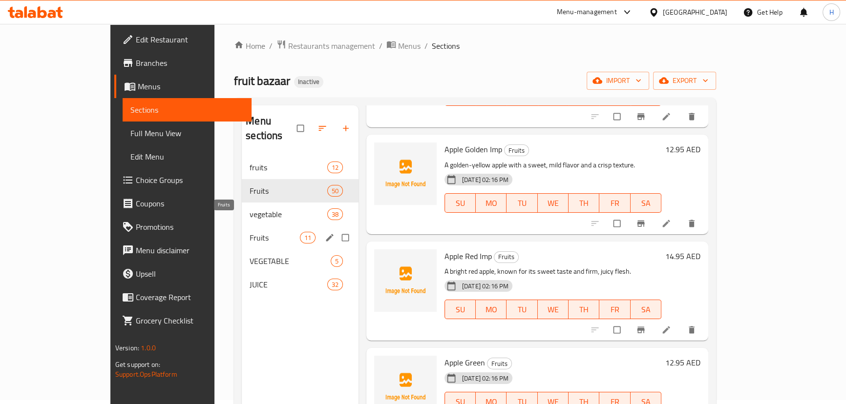
click at [250, 232] on span "Fruits" at bounding box center [275, 238] width 50 height 12
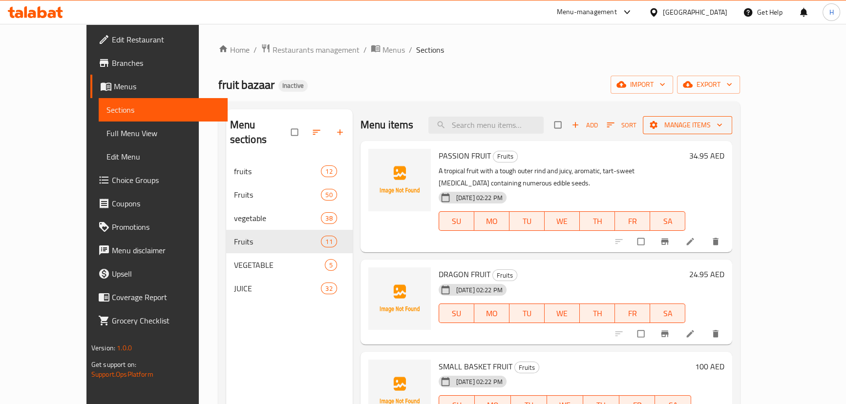
click at [724, 131] on span "Manage items" at bounding box center [687, 125] width 74 height 12
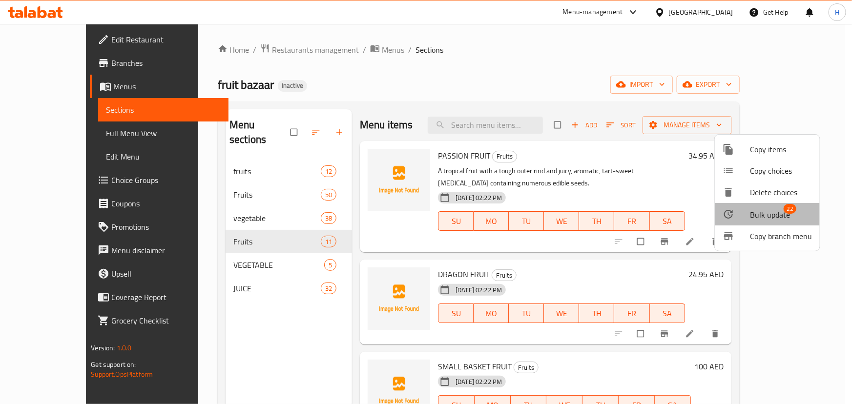
click at [772, 214] on span "Bulk update" at bounding box center [770, 215] width 40 height 12
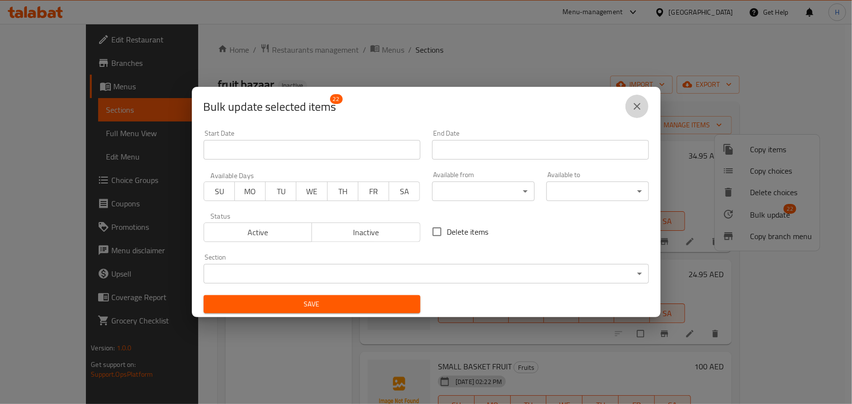
click at [645, 106] on button "close" at bounding box center [637, 106] width 23 height 23
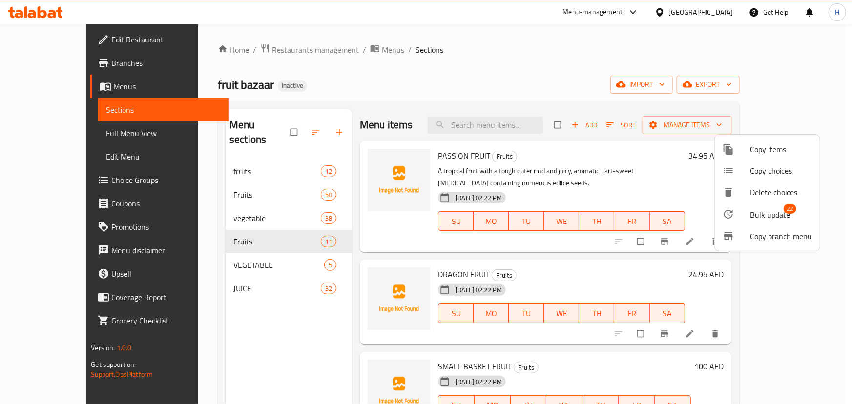
click at [756, 167] on span "Copy choices" at bounding box center [781, 171] width 62 height 12
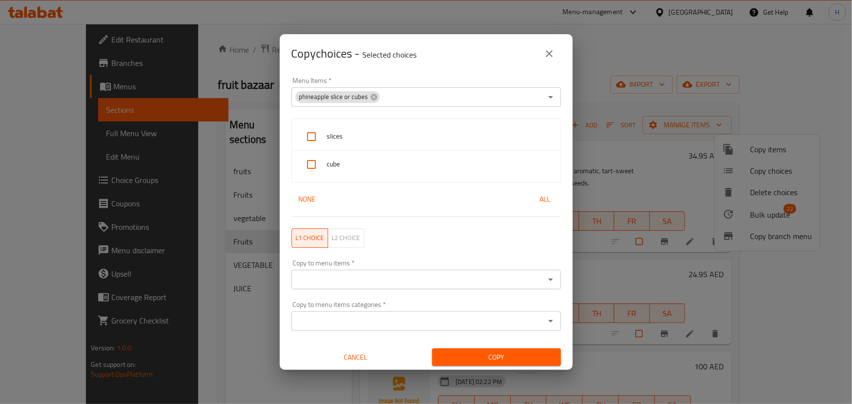
click at [551, 57] on icon "close" at bounding box center [549, 54] width 12 height 12
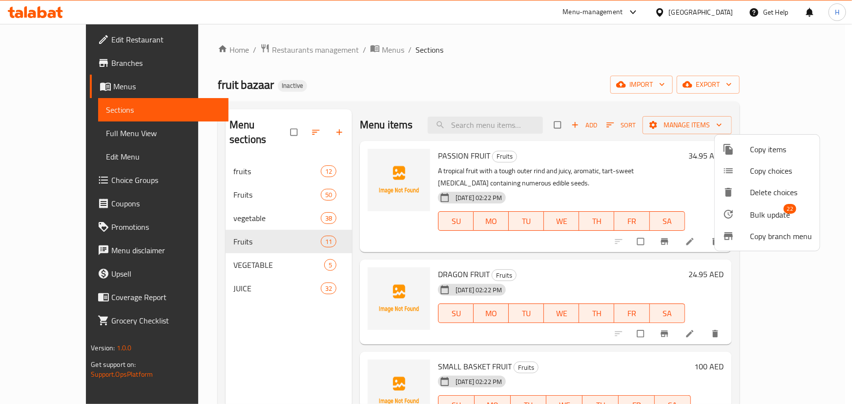
click at [768, 145] on span "Copy items" at bounding box center [781, 150] width 62 height 12
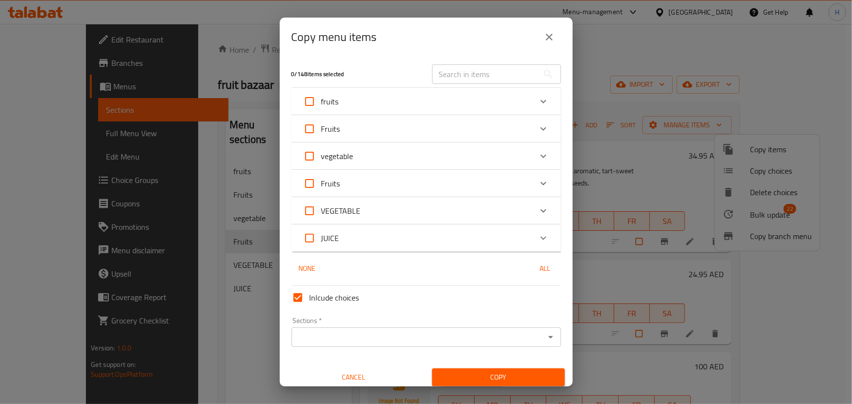
click at [433, 186] on div "Fruits" at bounding box center [417, 183] width 229 height 23
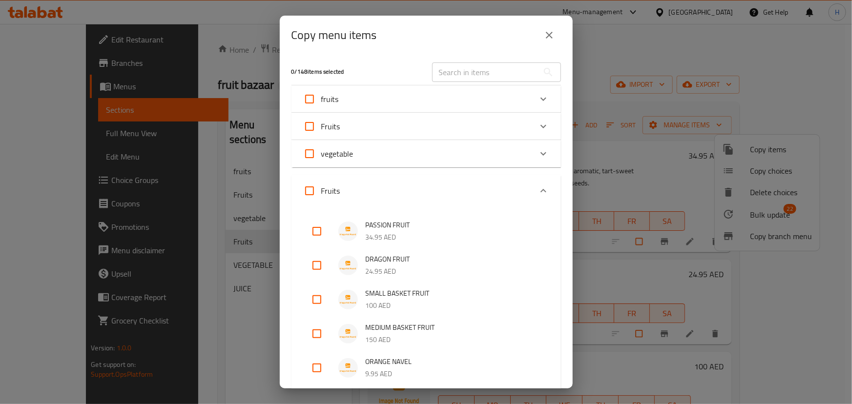
click at [319, 230] on input "checkbox" at bounding box center [316, 231] width 23 height 23
checkbox input "true"
click at [319, 274] on input "checkbox" at bounding box center [316, 265] width 23 height 23
checkbox input "true"
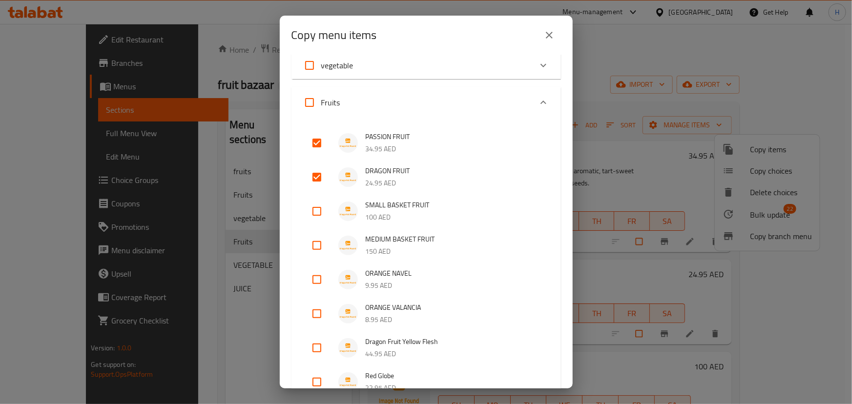
click at [320, 215] on input "checkbox" at bounding box center [316, 211] width 23 height 23
checkbox input "true"
click at [319, 249] on input "checkbox" at bounding box center [316, 245] width 23 height 23
checkbox input "true"
click at [314, 288] on input "checkbox" at bounding box center [316, 279] width 23 height 23
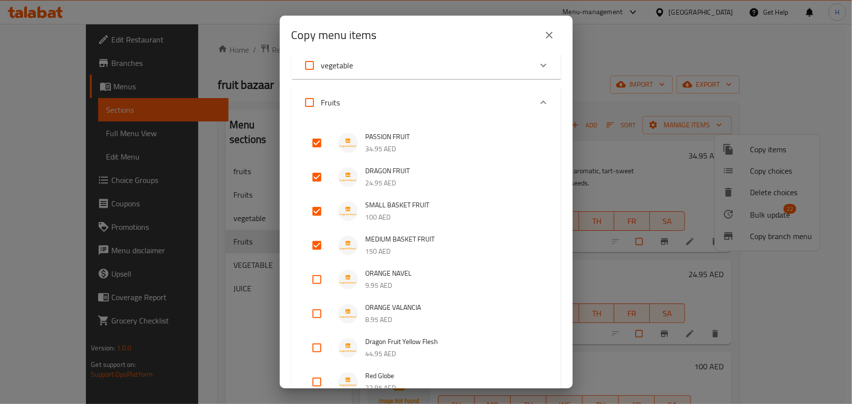
checkbox input "true"
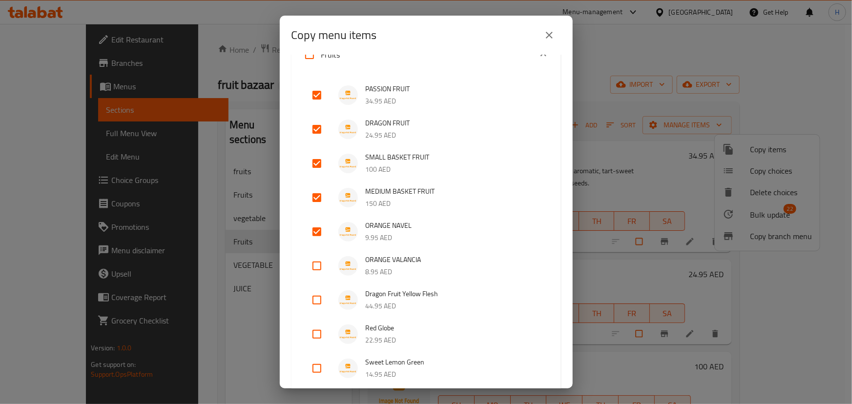
scroll to position [222, 0]
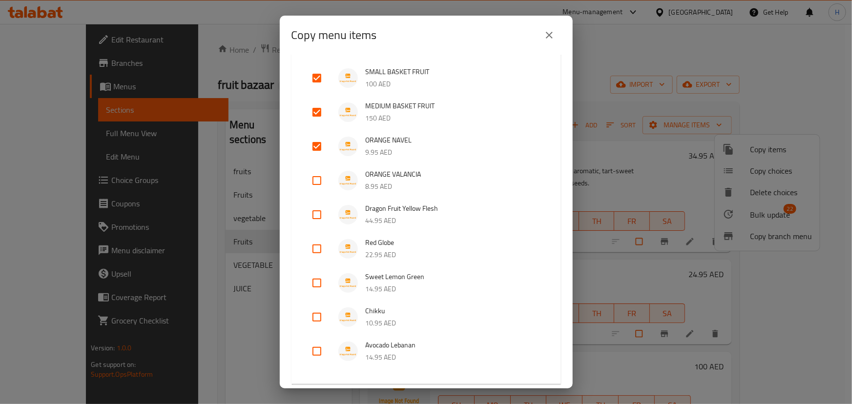
click at [315, 186] on input "checkbox" at bounding box center [316, 180] width 23 height 23
checkbox input "true"
click at [320, 216] on input "checkbox" at bounding box center [316, 214] width 23 height 23
checkbox input "true"
click at [317, 247] on input "checkbox" at bounding box center [316, 248] width 23 height 23
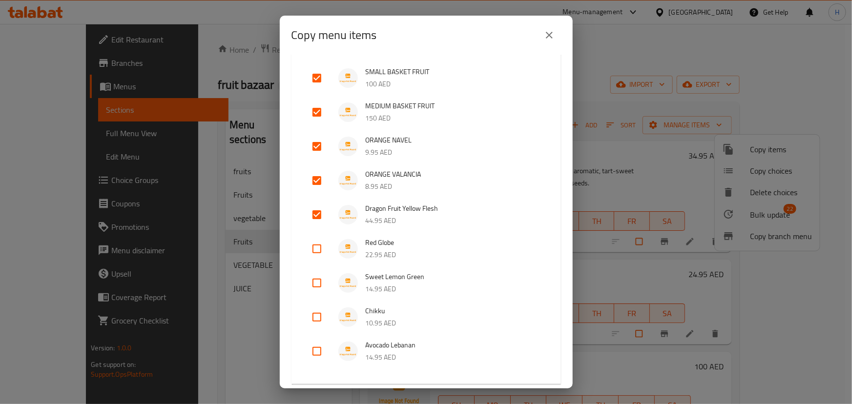
checkbox input "true"
click at [322, 287] on input "checkbox" at bounding box center [316, 282] width 23 height 23
checkbox input "true"
drag, startPoint x: 317, startPoint y: 317, endPoint x: 331, endPoint y: 302, distance: 20.8
click at [319, 316] on input "checkbox" at bounding box center [316, 317] width 23 height 23
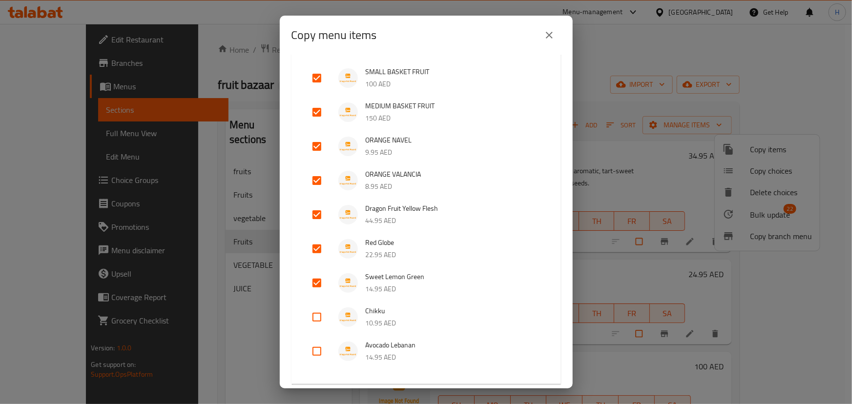
checkbox input "true"
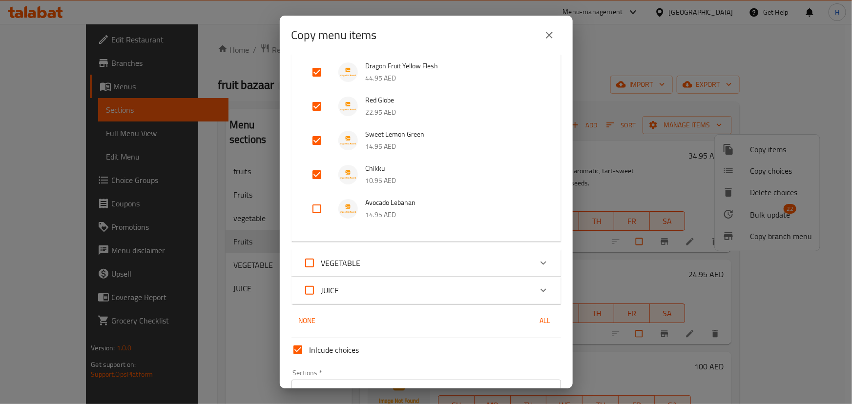
scroll to position [420, 0]
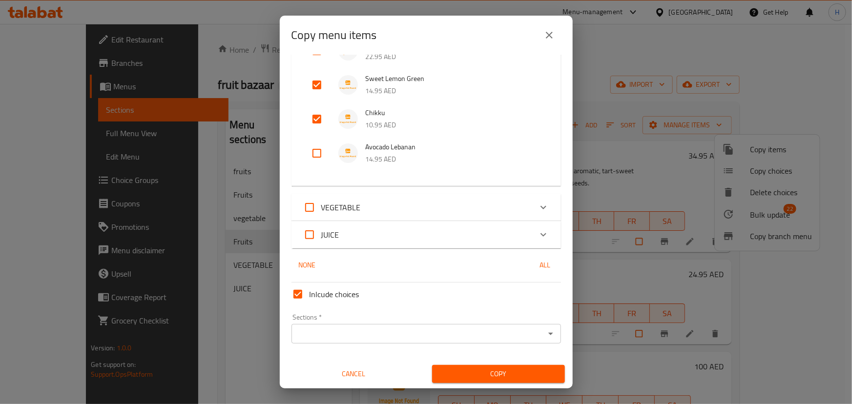
click at [312, 150] on input "checkbox" at bounding box center [316, 153] width 23 height 23
checkbox input "true"
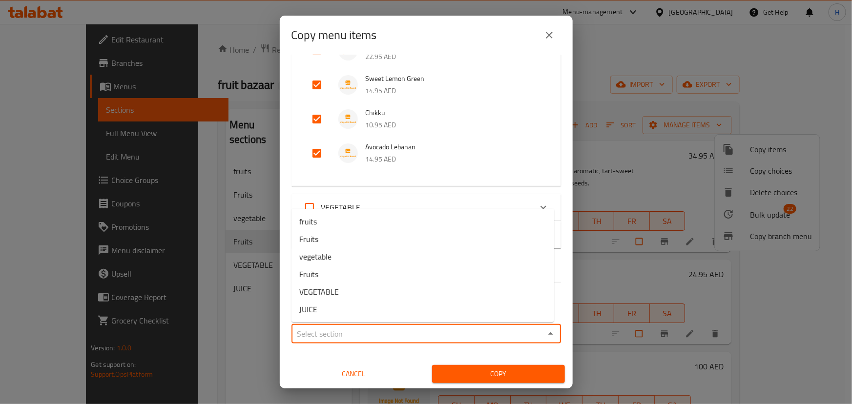
click at [381, 336] on input "Sections   *" at bounding box center [418, 334] width 248 height 14
click at [341, 215] on li "fruits" at bounding box center [423, 222] width 263 height 18
type input "fruits"
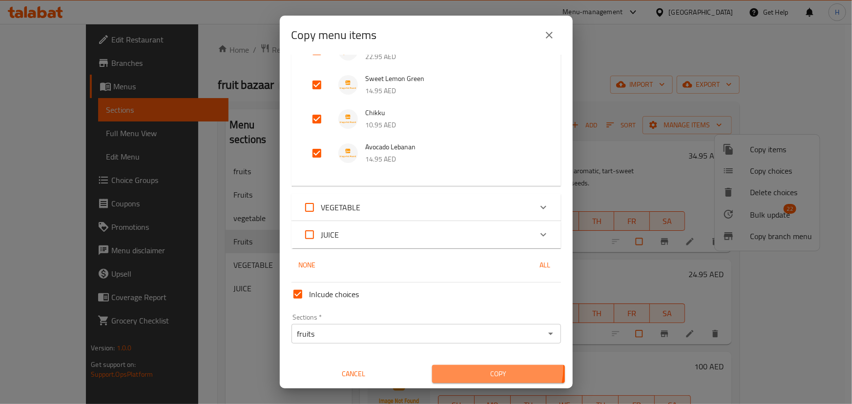
click at [490, 368] on span "Copy" at bounding box center [498, 374] width 117 height 12
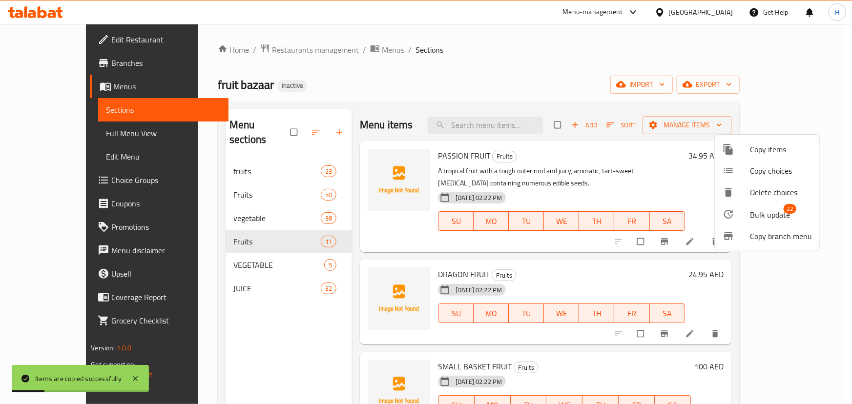
drag, startPoint x: 282, startPoint y: 354, endPoint x: 312, endPoint y: 277, distance: 82.4
click at [283, 343] on div at bounding box center [426, 202] width 852 height 404
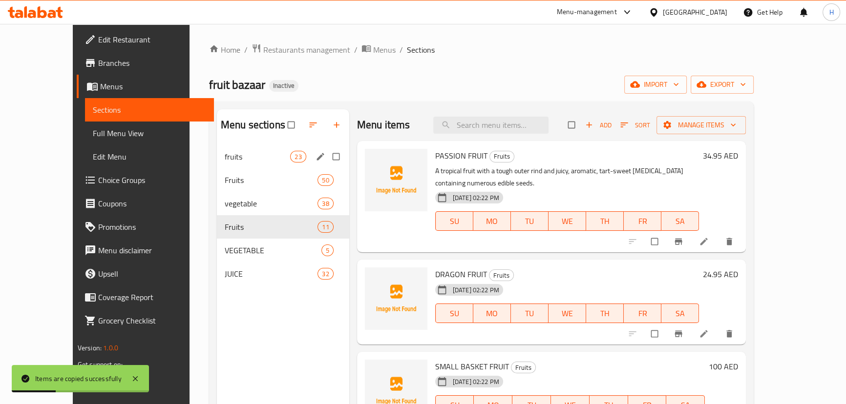
click at [267, 164] on div "fruits 23" at bounding box center [283, 156] width 132 height 23
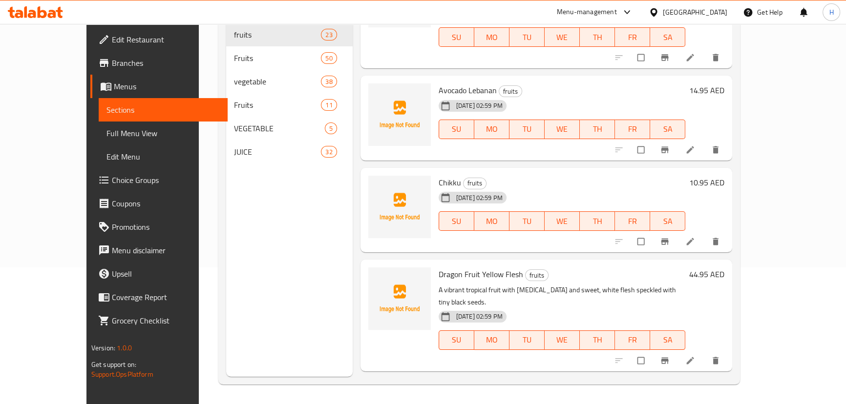
scroll to position [1719, 0]
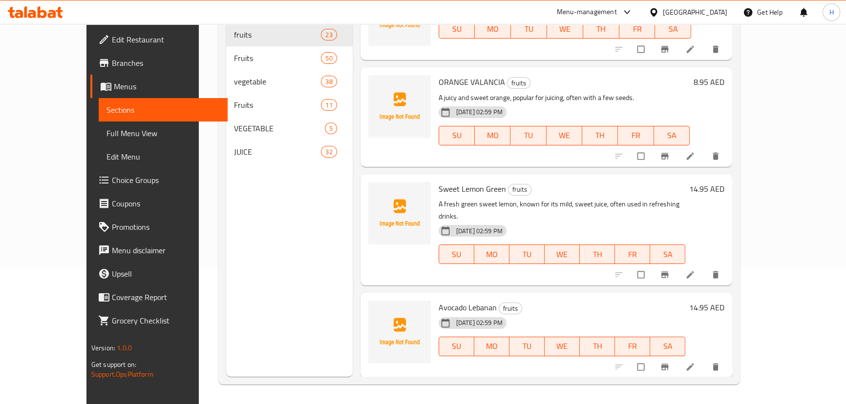
click at [438, 300] on span "Avocado Lebanan" at bounding box center [467, 307] width 58 height 15
copy h6 "Avocado Lebanan"
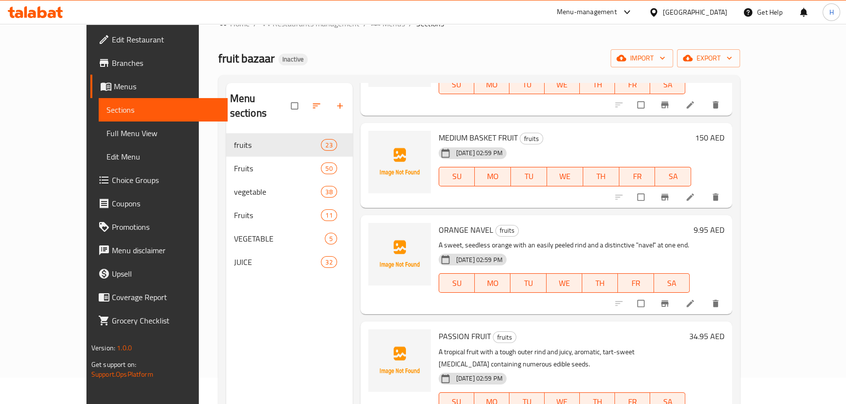
scroll to position [4, 0]
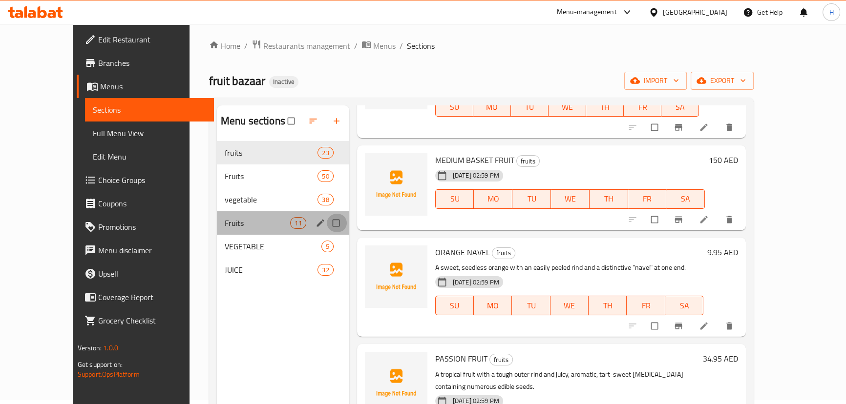
drag, startPoint x: 325, startPoint y: 219, endPoint x: 322, endPoint y: 224, distance: 5.7
click at [327, 219] on input "Menu sections" at bounding box center [337, 223] width 21 height 19
checkbox input "true"
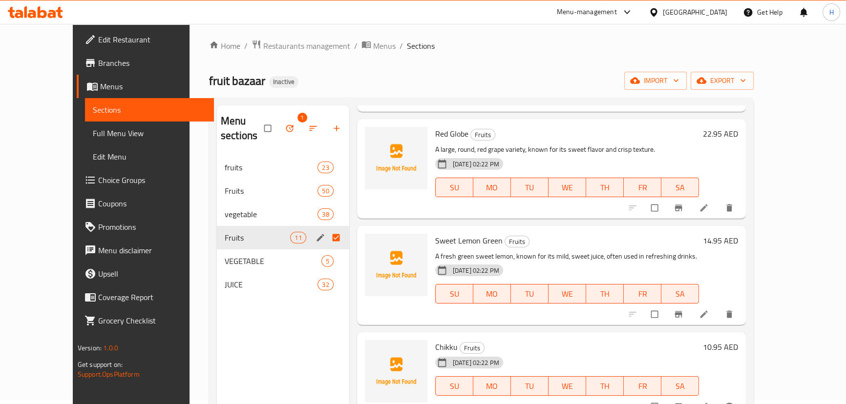
scroll to position [720, 0]
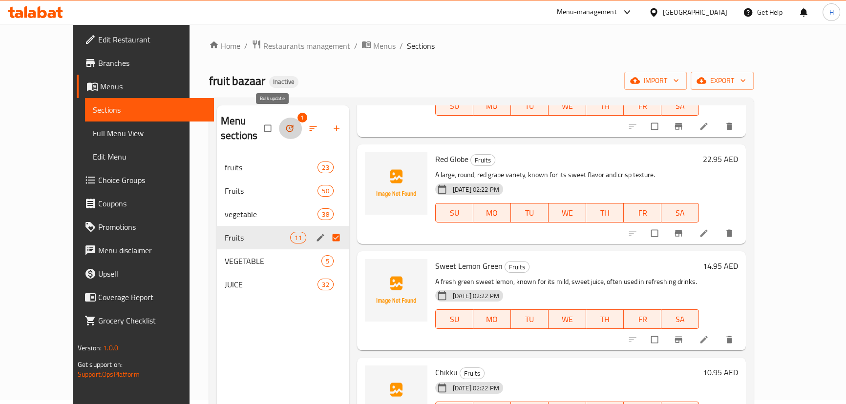
click at [285, 124] on icon "button" at bounding box center [290, 129] width 10 height 10
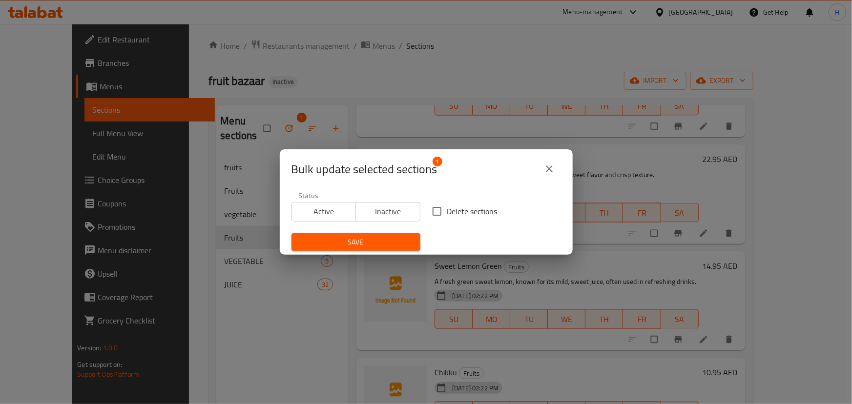
click at [430, 205] on input "Delete sections" at bounding box center [437, 211] width 21 height 21
checkbox input "true"
click at [360, 229] on div "Save" at bounding box center [356, 243] width 141 height 30
click at [358, 245] on span "Save" at bounding box center [355, 242] width 113 height 12
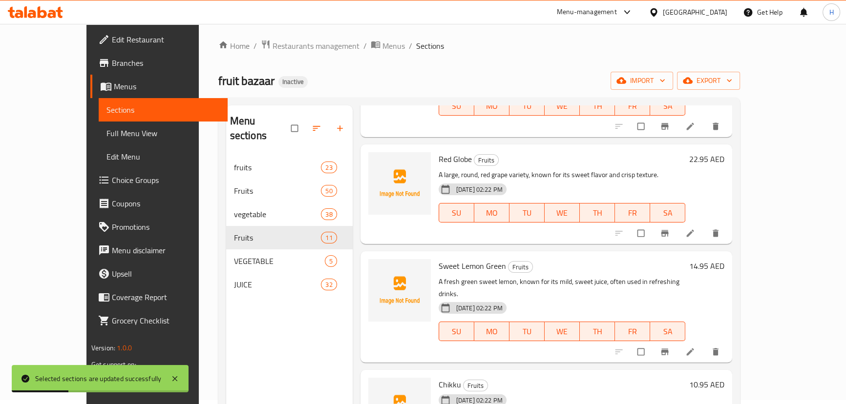
click at [234, 307] on div "Menu sections fruits 23 Fruits 50 vegetable 38 Fruits 11 VEGETABLE 5 JUICE 32" at bounding box center [289, 307] width 126 height 404
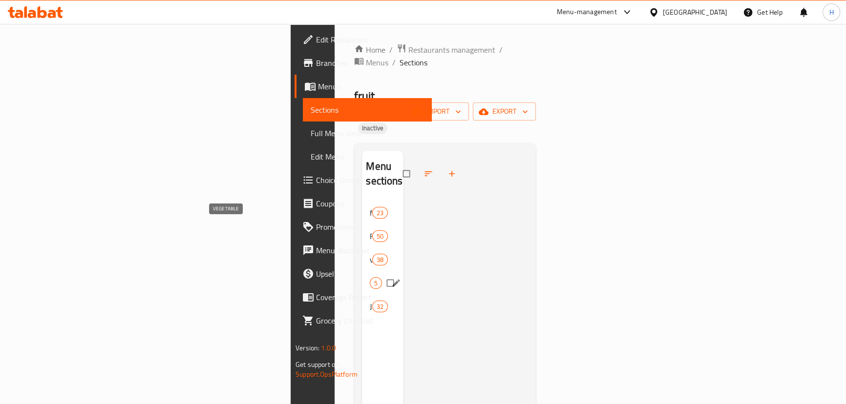
click at [370, 277] on span "VEGETABLE" at bounding box center [370, 283] width 0 height 12
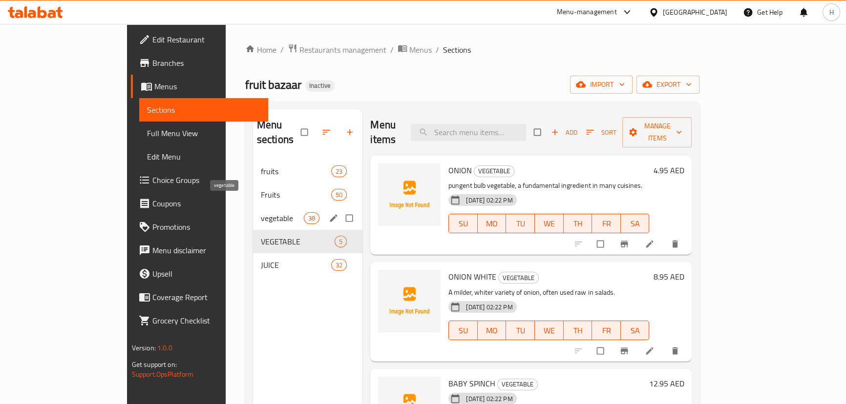
click at [261, 212] on span "vegetable" at bounding box center [282, 218] width 43 height 12
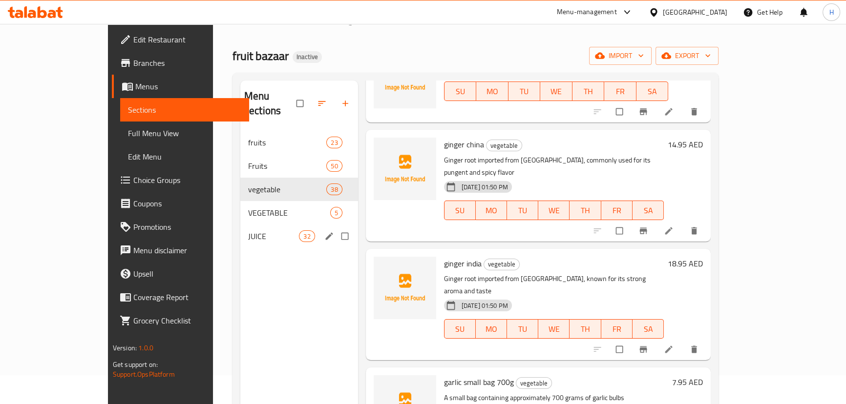
scroll to position [4, 0]
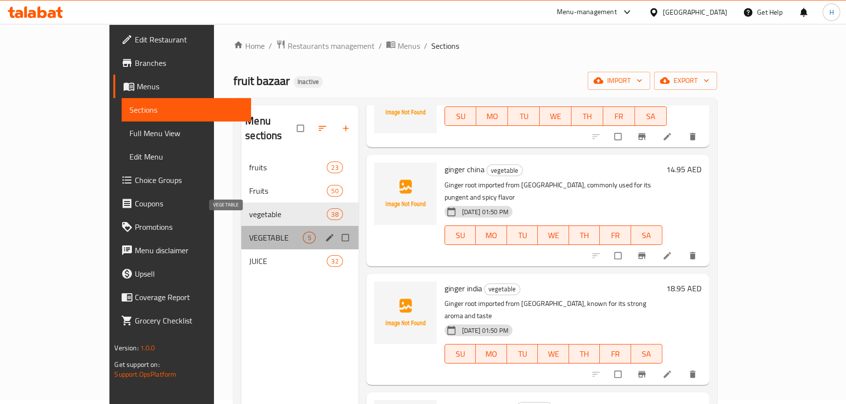
click at [249, 232] on span "VEGETABLE" at bounding box center [276, 238] width 54 height 12
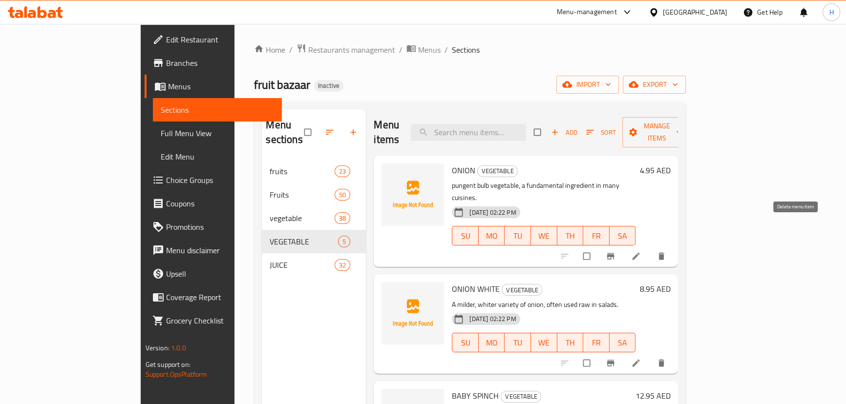
click at [666, 251] on icon "delete" at bounding box center [661, 256] width 10 height 10
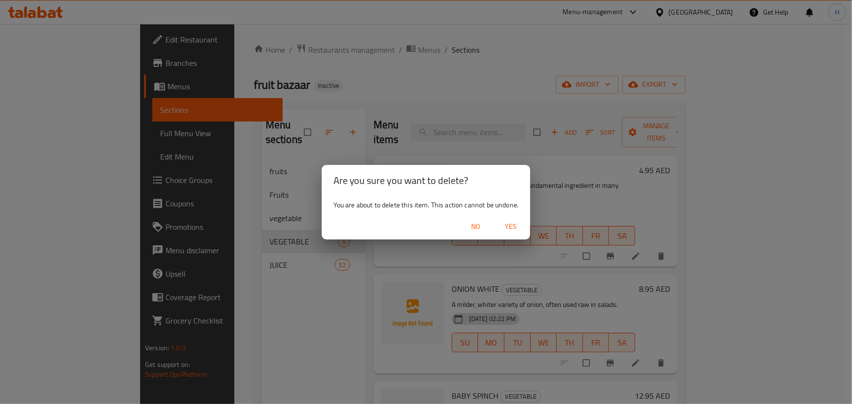
click at [522, 230] on span "Yes" at bounding box center [510, 227] width 23 height 12
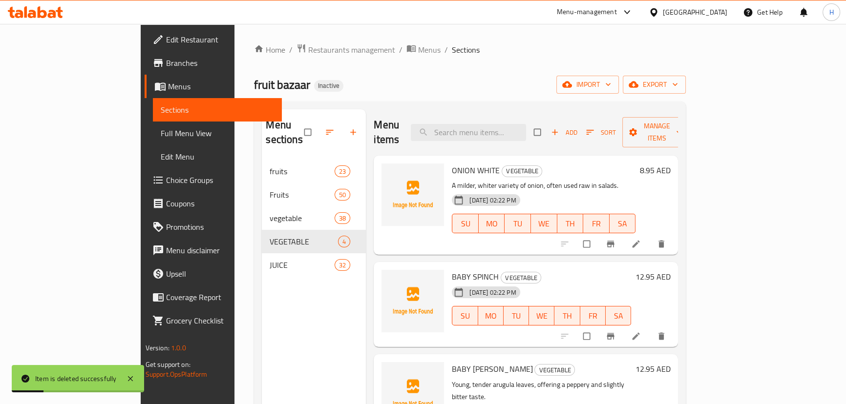
click at [262, 319] on div "Menu sections fruits 23 Fruits 50 vegetable 38 VEGETABLE 4 JUICE 32" at bounding box center [314, 311] width 104 height 404
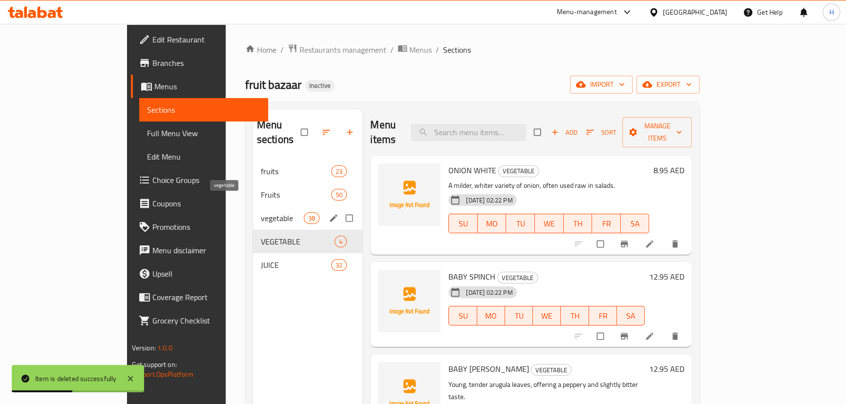
click at [261, 212] on span "vegetable" at bounding box center [282, 218] width 43 height 12
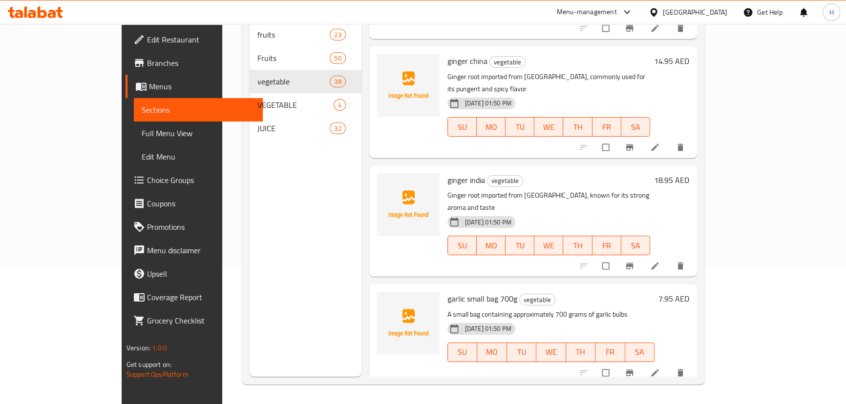
scroll to position [19, 0]
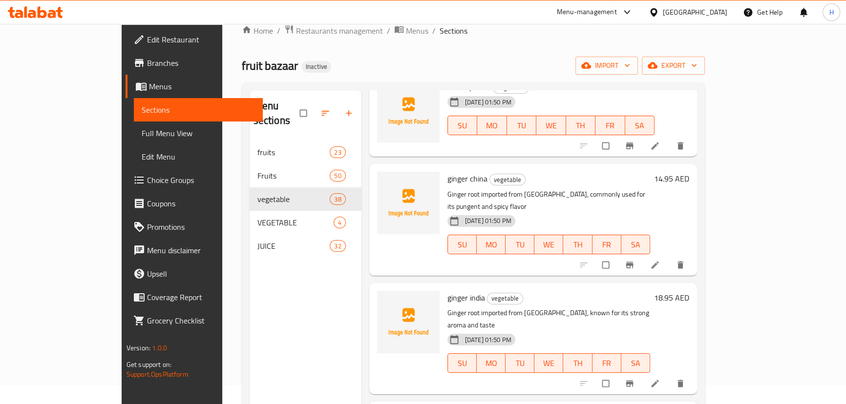
click at [705, 313] on div "Menu sections fruits 23 Fruits 50 vegetable 38 VEGETABLE 4 JUICE 32 Menu items …" at bounding box center [473, 293] width 463 height 420
click at [705, 301] on div "Menu sections fruits 23 Fruits 50 vegetable 38 VEGETABLE 4 JUICE 32 Menu items …" at bounding box center [473, 293] width 463 height 420
click at [705, 297] on div "Menu sections fruits 23 Fruits 50 vegetable 38 VEGETABLE 4 JUICE 32 Menu items …" at bounding box center [473, 293] width 463 height 420
click at [697, 284] on div "Menu items Add Sort Manage items capsicum mix pp vegetable A punnet pack of mix…" at bounding box center [528, 292] width 335 height 404
click at [697, 283] on div "ginger india vegetable Ginger root imported from [GEOGRAPHIC_DATA], known for i…" at bounding box center [533, 338] width 328 height 111
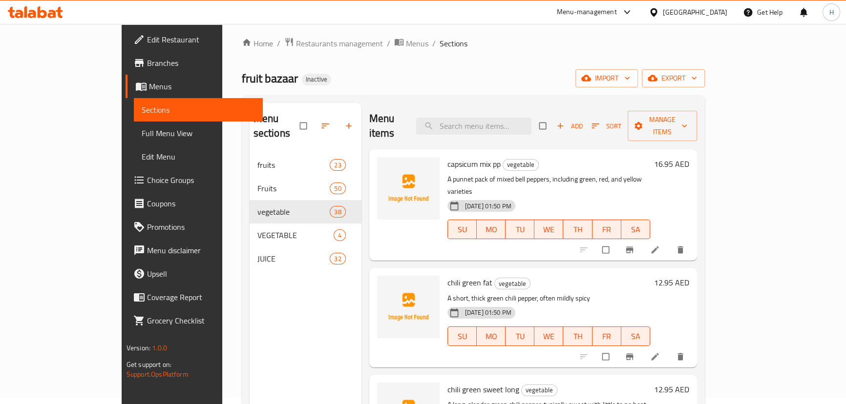
scroll to position [0, 0]
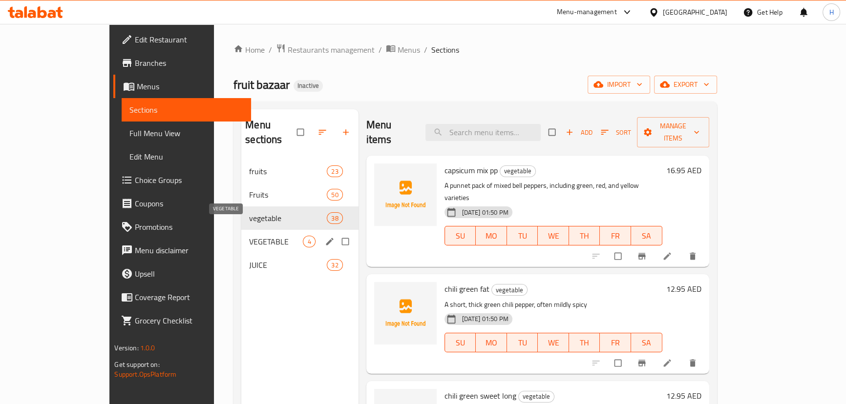
click at [249, 236] on span "VEGETABLE" at bounding box center [276, 242] width 54 height 12
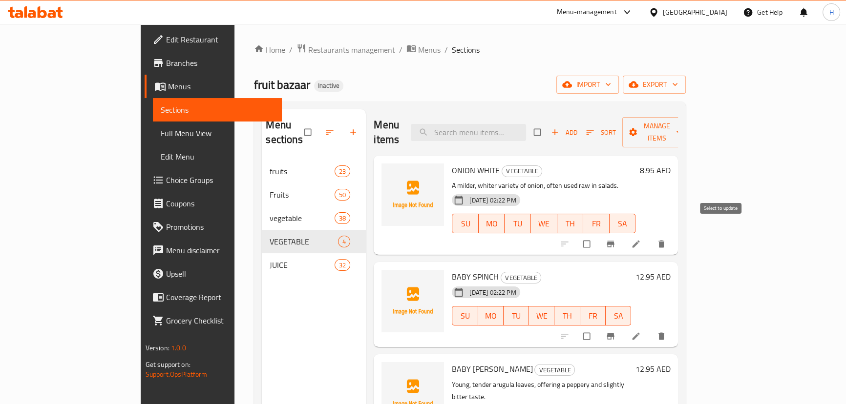
click at [598, 235] on input "checkbox" at bounding box center [587, 244] width 21 height 19
checkbox input "true"
click at [598, 327] on input "checkbox" at bounding box center [587, 336] width 21 height 19
checkbox input "true"
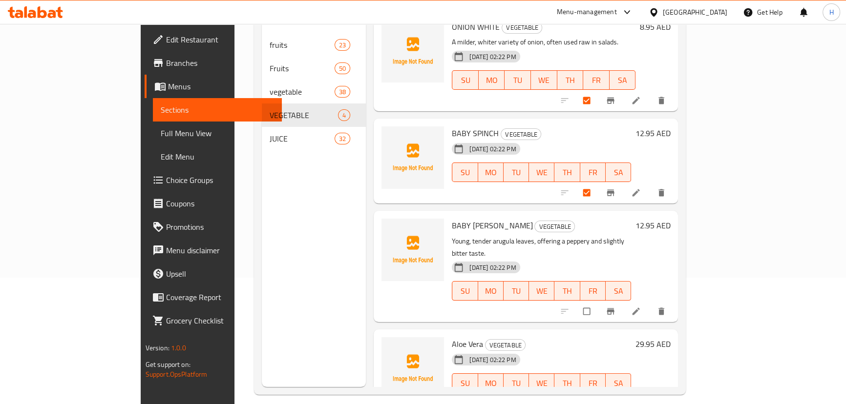
scroll to position [137, 0]
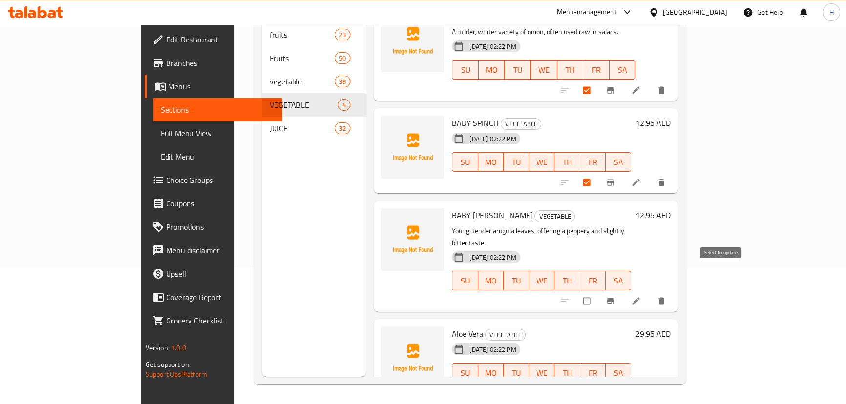
click at [598, 292] on input "checkbox" at bounding box center [587, 301] width 21 height 19
checkbox input "true"
click at [598, 384] on input "checkbox" at bounding box center [587, 393] width 21 height 19
checkbox input "true"
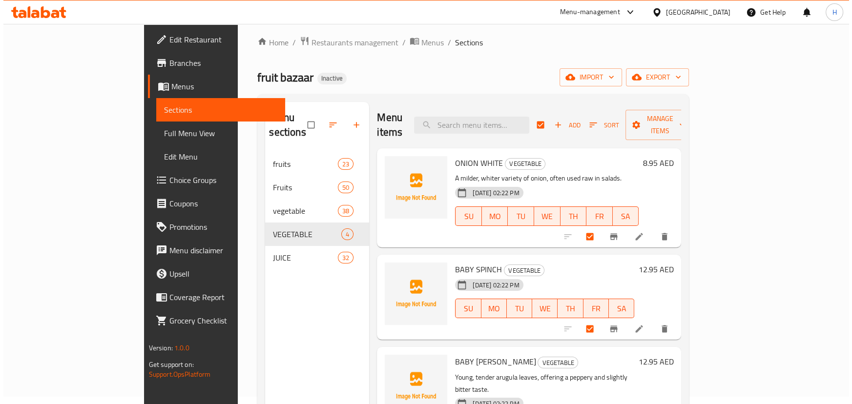
scroll to position [0, 0]
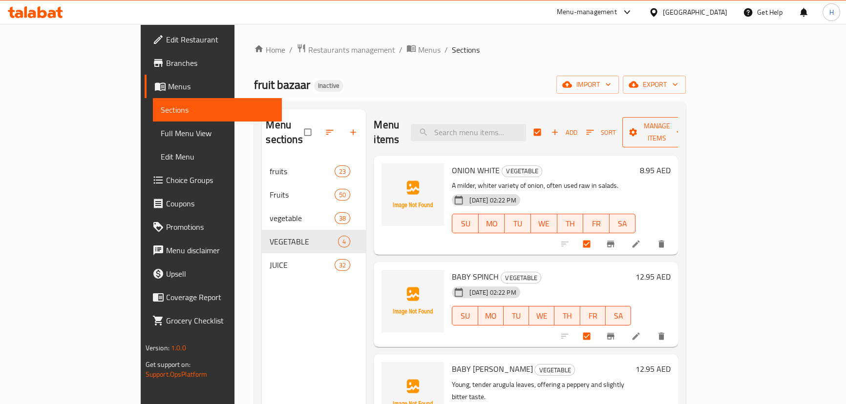
click at [684, 126] on span "Manage items" at bounding box center [657, 132] width 54 height 24
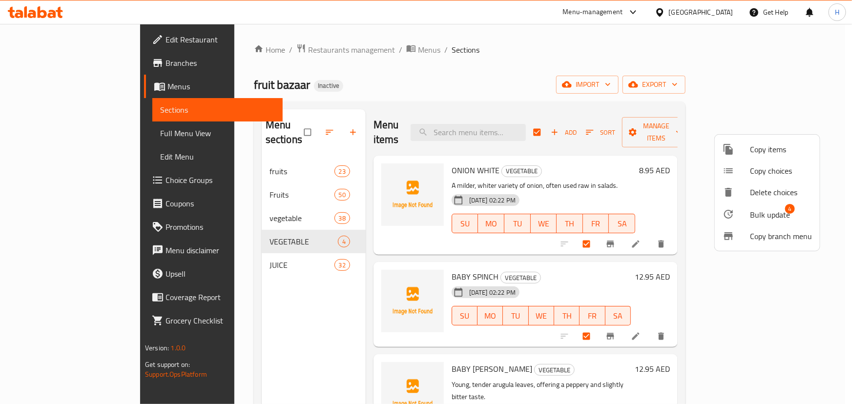
drag, startPoint x: 718, startPoint y: 303, endPoint x: 723, endPoint y: 288, distance: 15.8
click at [718, 302] on div at bounding box center [426, 202] width 852 height 404
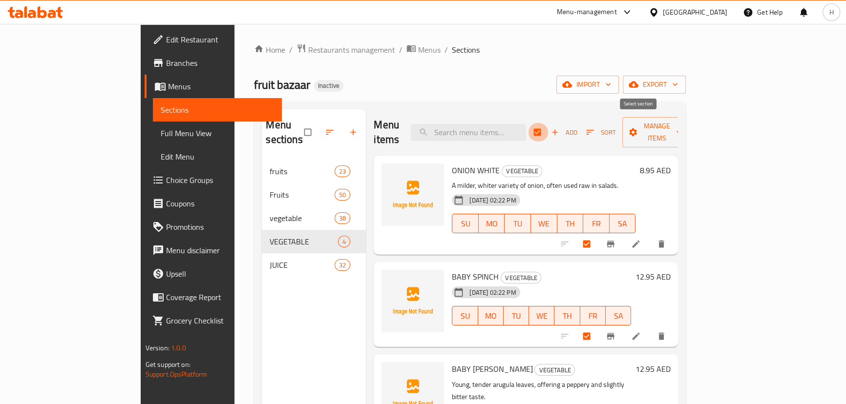
click at [548, 125] on input "checkbox" at bounding box center [538, 132] width 21 height 19
checkbox input "false"
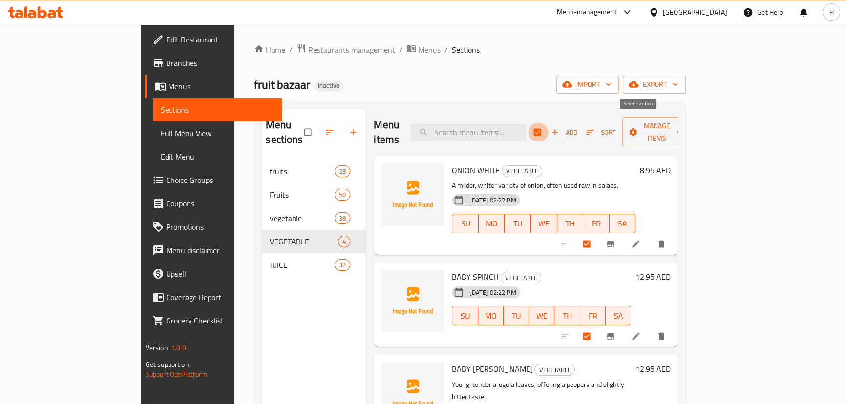
checkbox input "false"
drag, startPoint x: 747, startPoint y: 137, endPoint x: 747, endPoint y: 132, distance: 5.4
click at [678, 133] on div "Menu items Add Sort Manage items" at bounding box center [526, 132] width 304 height 46
click at [684, 130] on span "Manage items" at bounding box center [657, 132] width 54 height 24
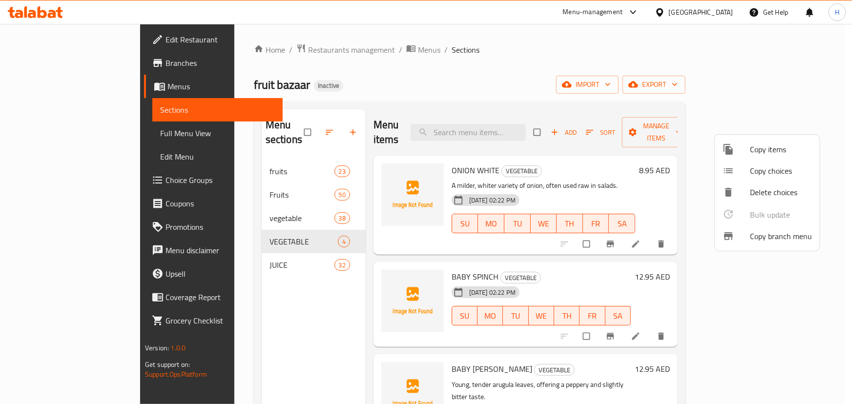
click at [776, 148] on span "Copy items" at bounding box center [781, 150] width 62 height 12
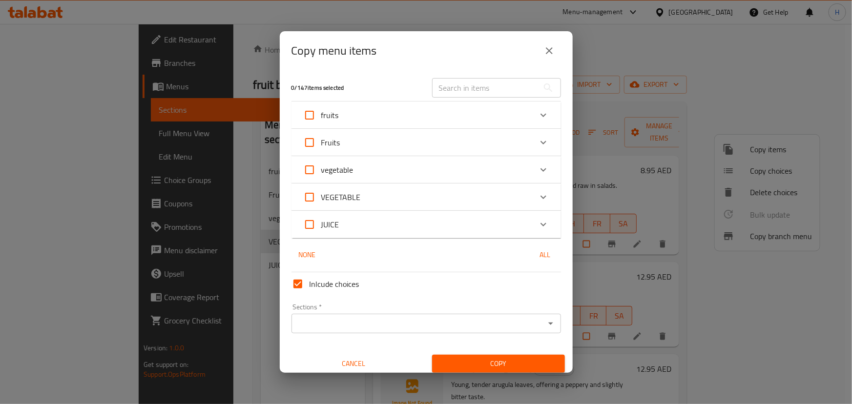
click at [351, 197] on span "VEGETABLE" at bounding box center [341, 197] width 40 height 15
click at [321, 197] on input "VEGETABLE" at bounding box center [309, 197] width 23 height 23
checkbox input "true"
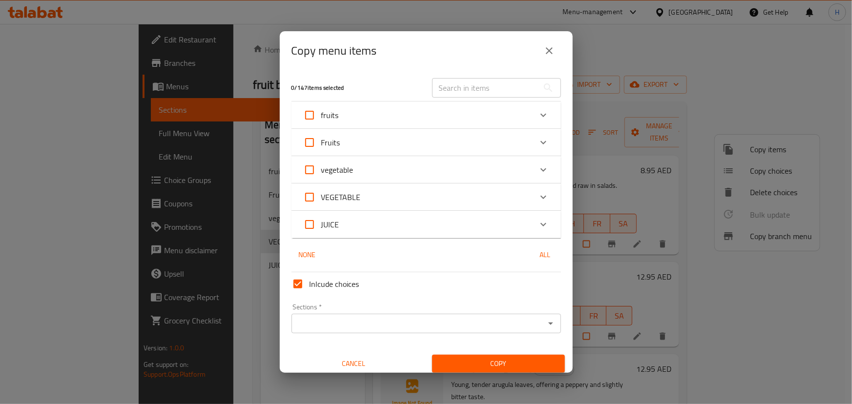
checkbox input "true"
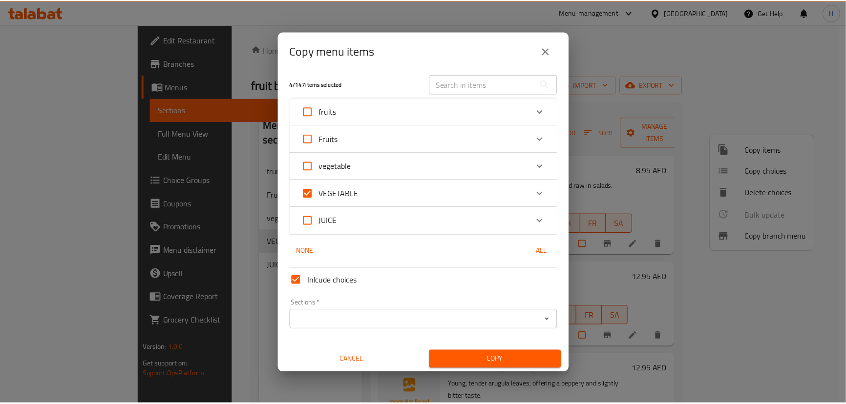
scroll to position [5, 0]
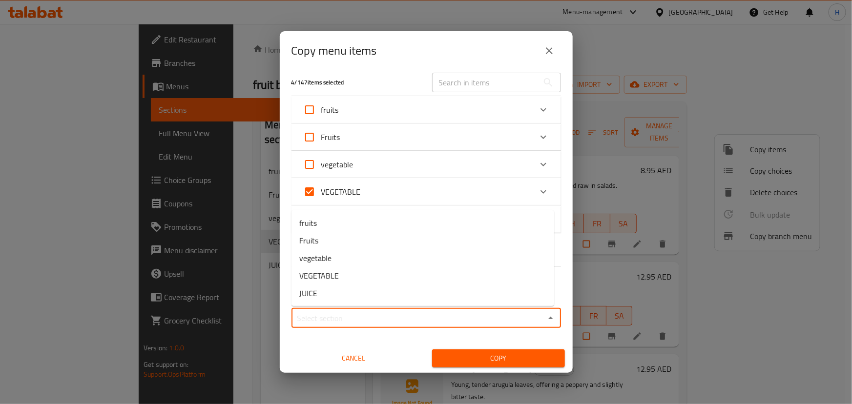
click at [359, 320] on input "Sections   *" at bounding box center [418, 319] width 248 height 14
click at [319, 256] on span "vegetable" at bounding box center [315, 258] width 32 height 12
type input "vegetable"
click at [486, 363] on span "Copy" at bounding box center [498, 359] width 117 height 12
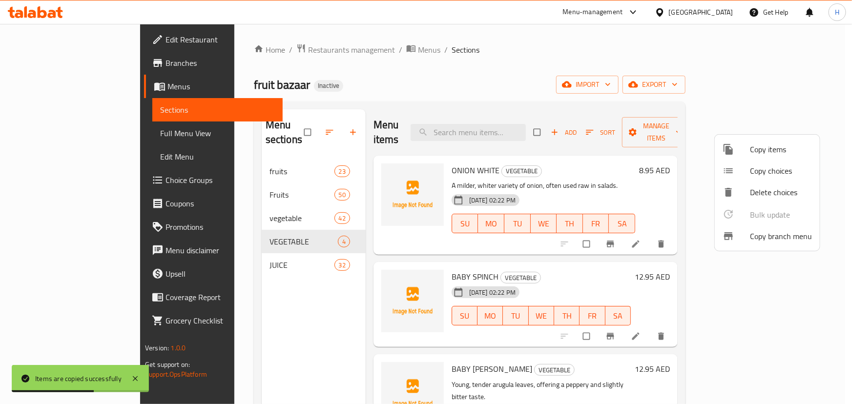
click at [273, 256] on div at bounding box center [426, 202] width 852 height 404
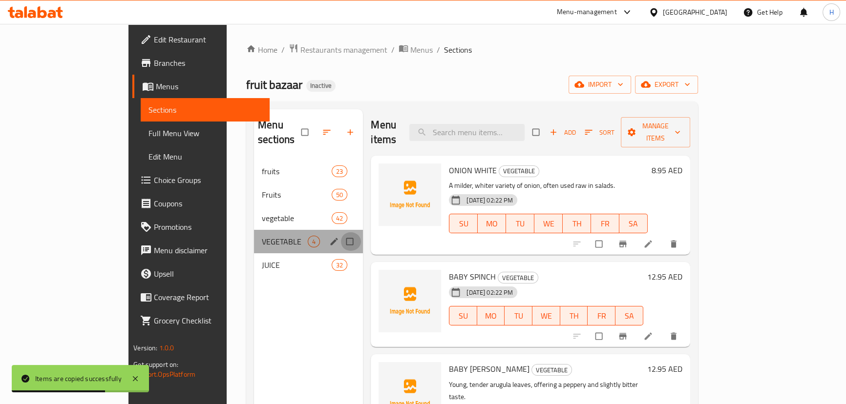
click at [340, 232] on input "Menu sections" at bounding box center [350, 241] width 21 height 19
checkbox input "true"
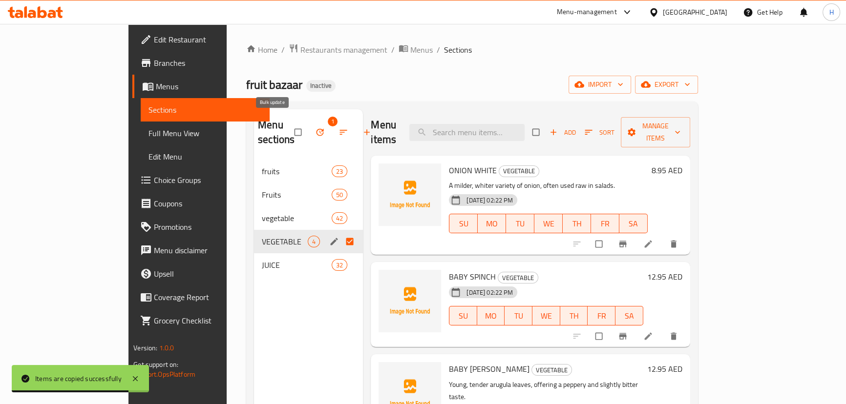
click at [309, 130] on button "button" at bounding box center [320, 132] width 23 height 21
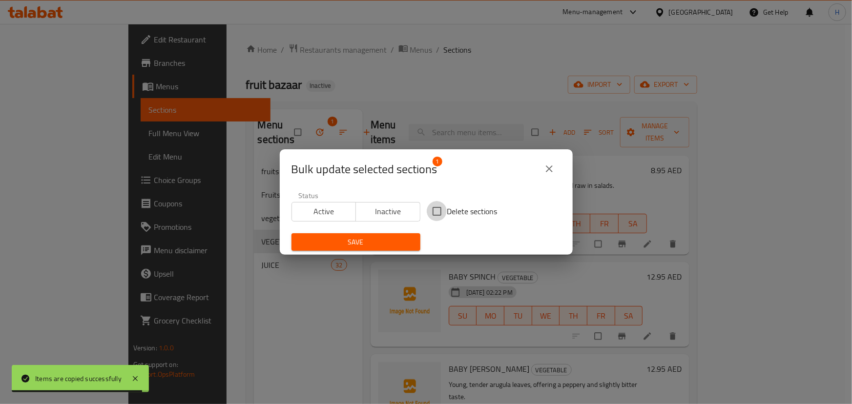
click at [435, 214] on input "Delete sections" at bounding box center [437, 211] width 21 height 21
checkbox input "true"
click at [382, 239] on span "Save" at bounding box center [355, 242] width 113 height 12
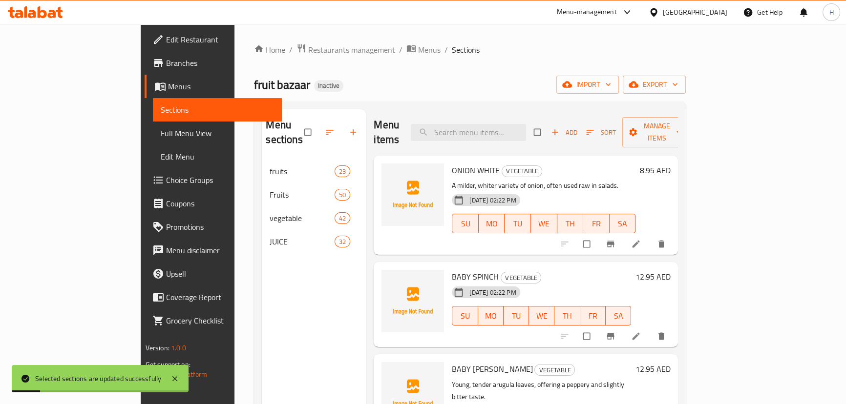
click at [262, 295] on div "Menu sections fruits 23 Fruits 50 vegetable 42 JUICE 32" at bounding box center [314, 311] width 104 height 404
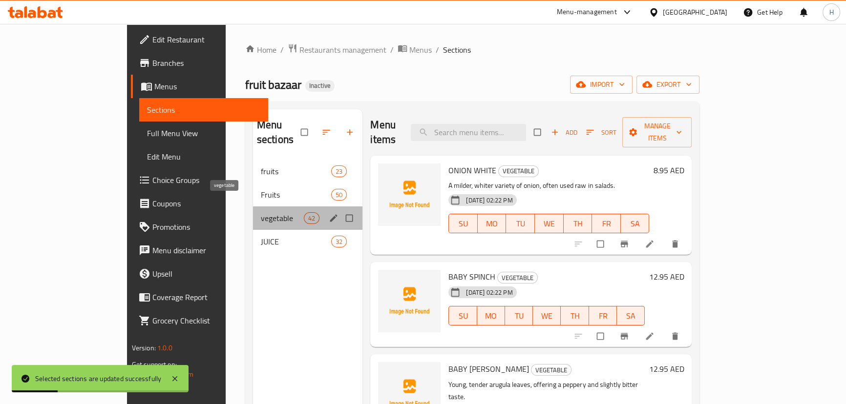
click at [261, 212] on span "vegetable" at bounding box center [282, 218] width 43 height 12
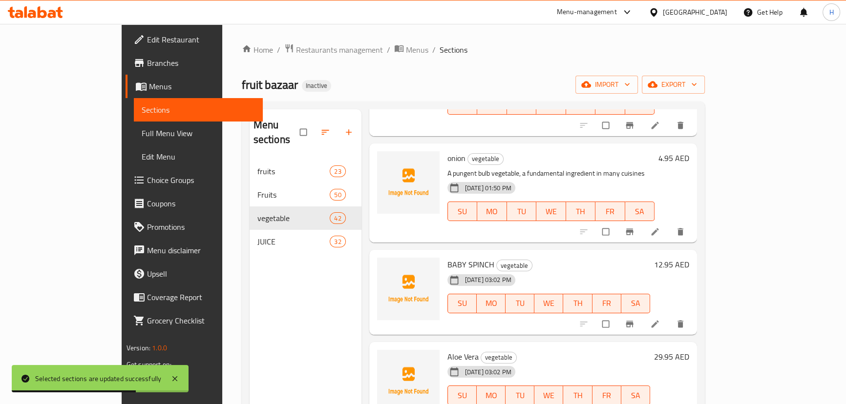
scroll to position [3997, 0]
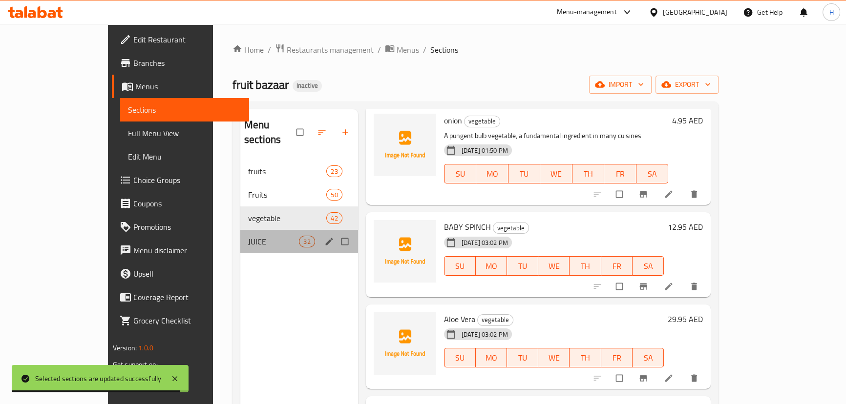
click at [240, 233] on div "JUICE 32" at bounding box center [299, 241] width 118 height 23
click at [240, 300] on div "Menu sections fruits 23 Fruits 50 vegetable 42 JUICE 32" at bounding box center [299, 311] width 118 height 404
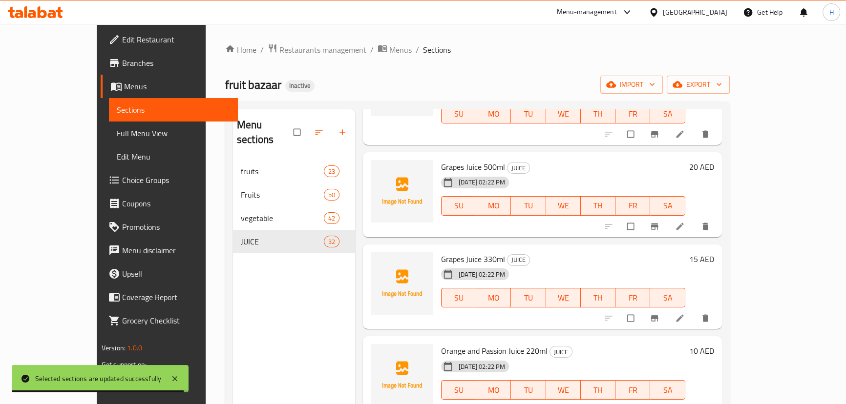
scroll to position [2945, 0]
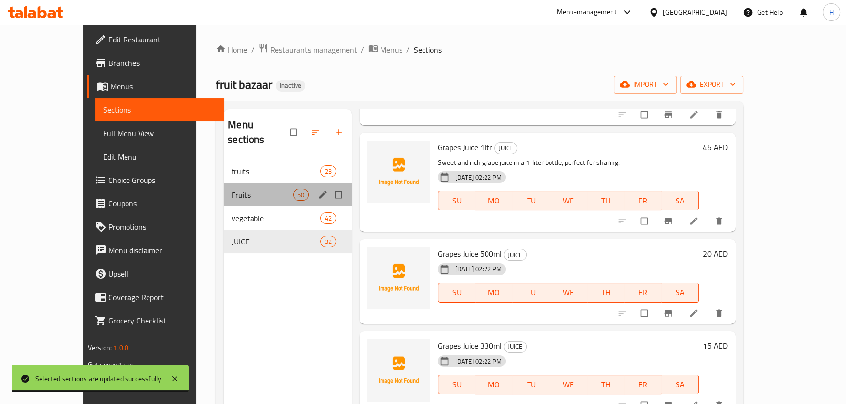
click at [224, 183] on div "Fruits 50" at bounding box center [288, 194] width 128 height 23
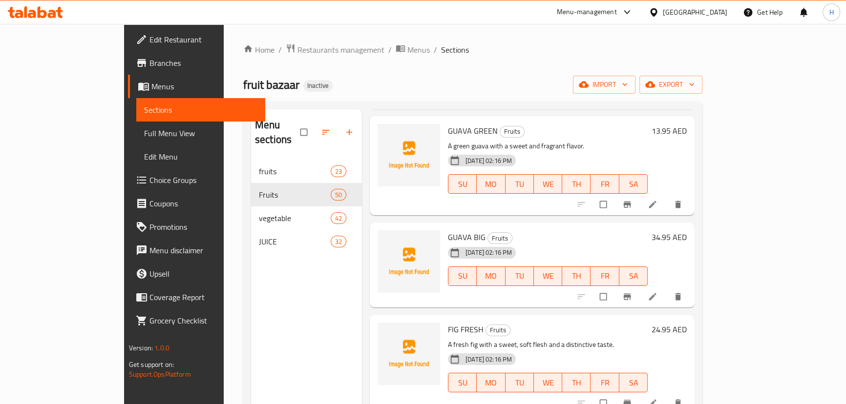
scroll to position [137, 0]
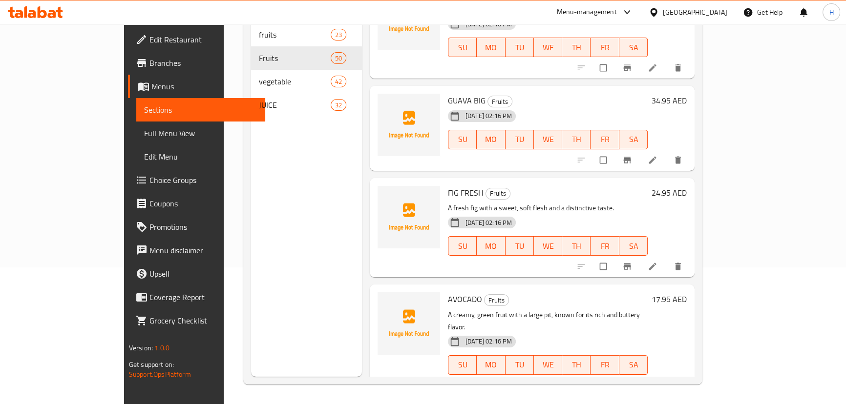
click at [448, 292] on span "AVOCADO" at bounding box center [465, 299] width 34 height 15
copy h6 "AVOCADO"
click at [276, 206] on div "Menu sections fruits 23 Fruits 50 vegetable 42 JUICE 32" at bounding box center [306, 175] width 111 height 404
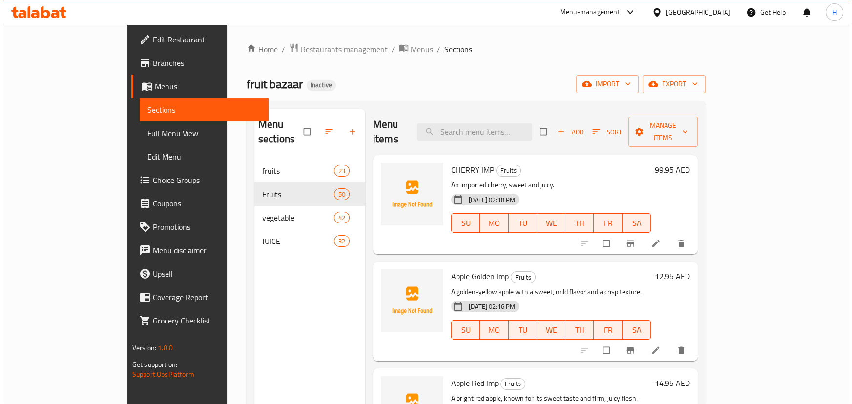
scroll to position [0, 0]
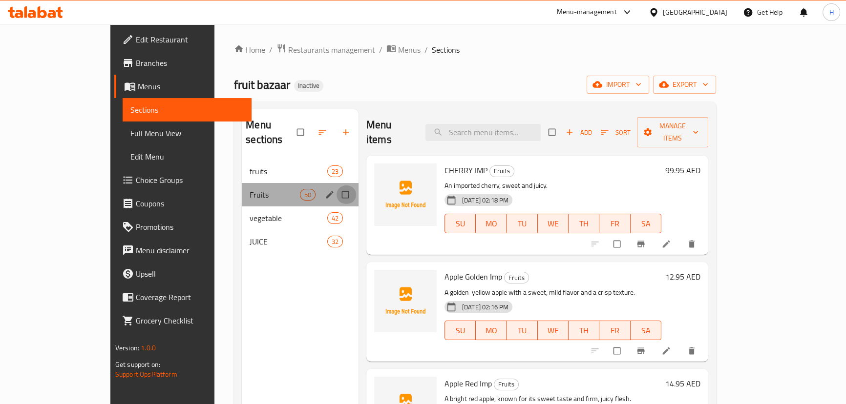
click at [336, 186] on input "Menu sections" at bounding box center [346, 195] width 21 height 19
checkbox input "true"
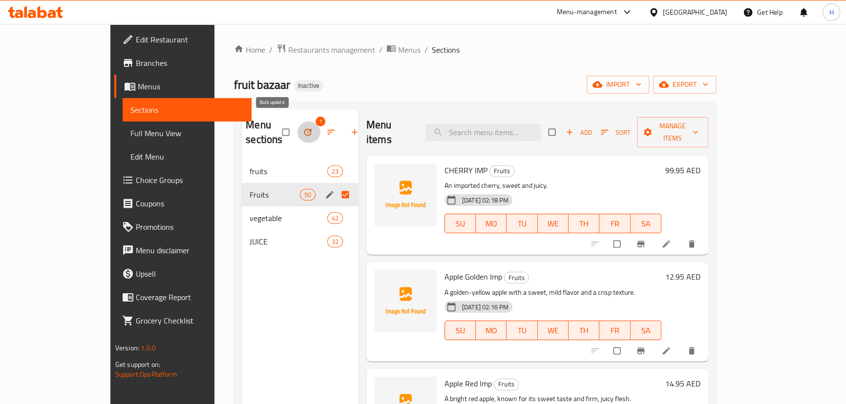
click at [297, 127] on button "button" at bounding box center [308, 132] width 23 height 21
drag, startPoint x: 249, startPoint y: 329, endPoint x: 248, endPoint y: 323, distance: 5.9
click at [248, 328] on div "Menu sections 1 fruits 23 Fruits 50 vegetable 42 JUICE 32" at bounding box center [300, 311] width 117 height 404
drag, startPoint x: 317, startPoint y: 189, endPoint x: 366, endPoint y: 191, distance: 48.9
click at [336, 188] on input "Menu sections" at bounding box center [346, 195] width 21 height 19
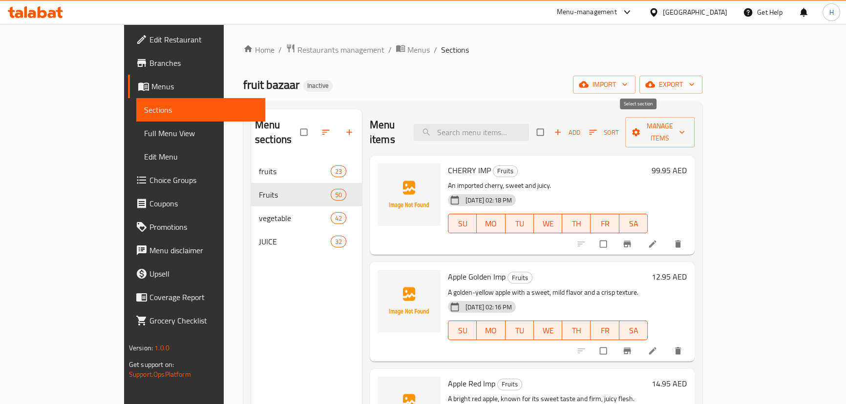
click at [551, 130] on input "checkbox" at bounding box center [541, 132] width 21 height 19
checkbox input "true"
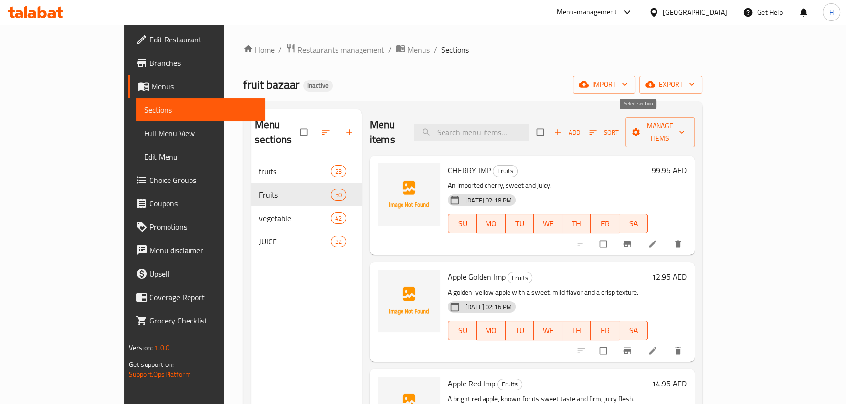
checkbox input "true"
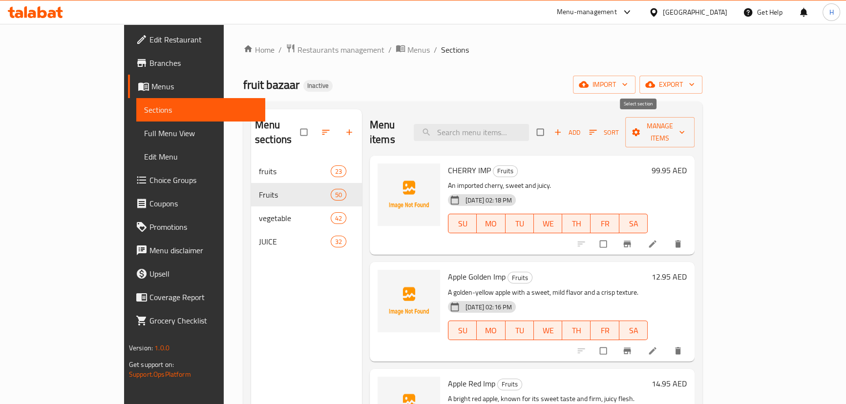
checkbox input "true"
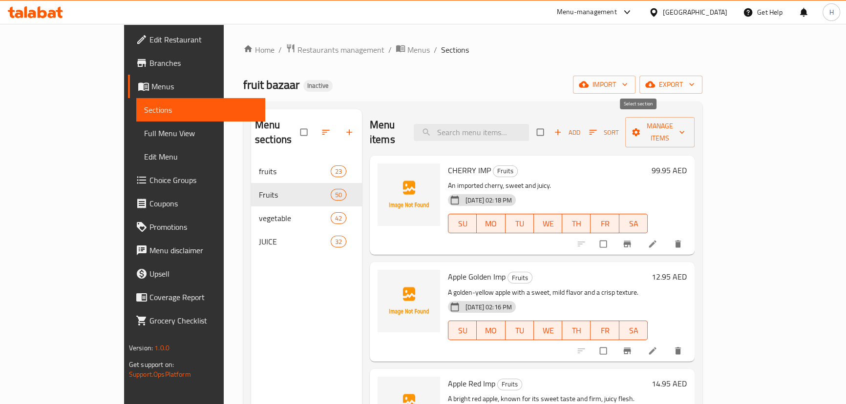
checkbox input "true"
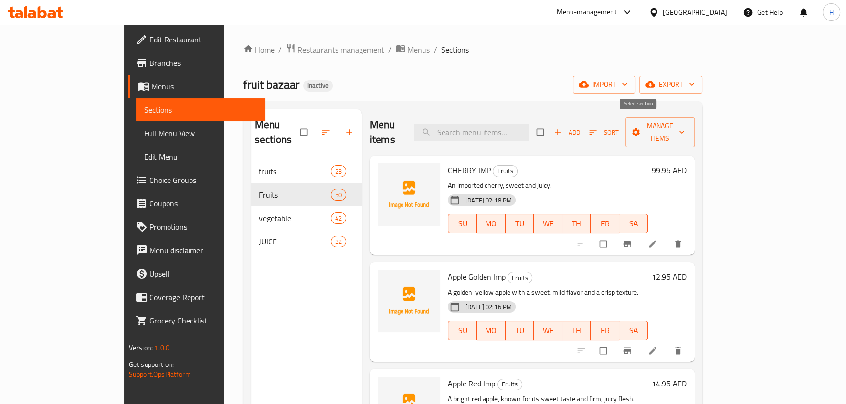
checkbox input "true"
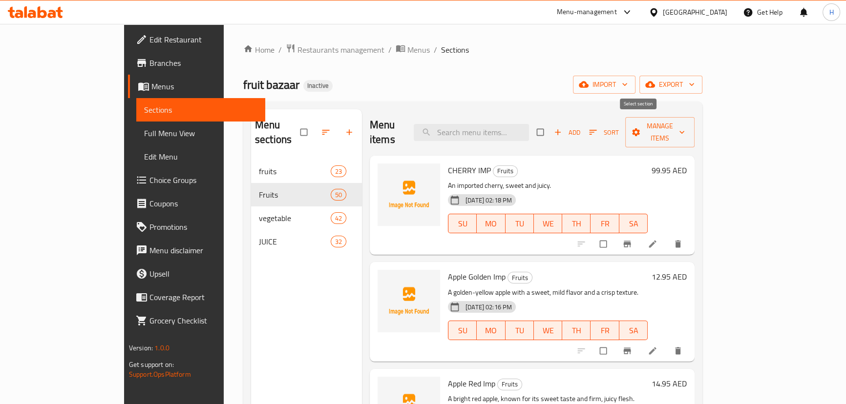
checkbox input "true"
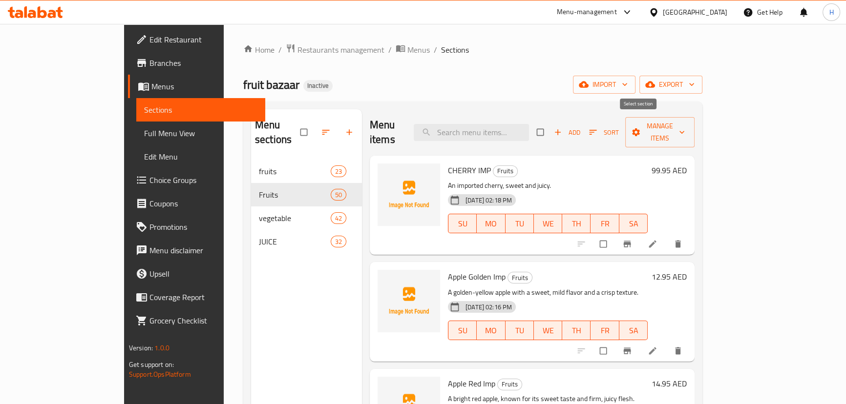
checkbox input "true"
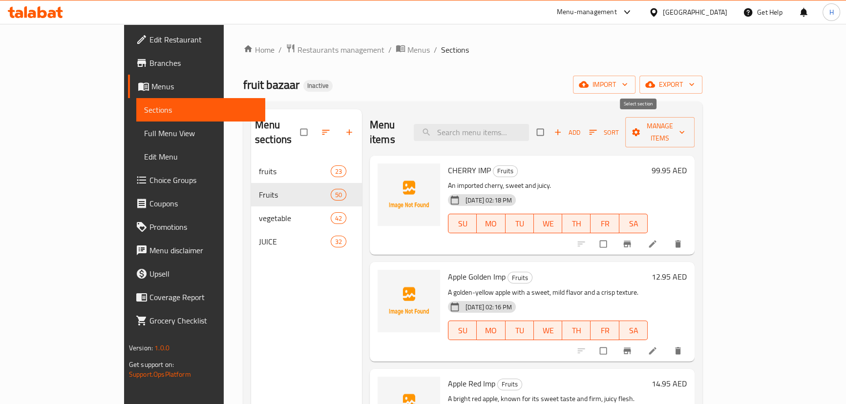
checkbox input "true"
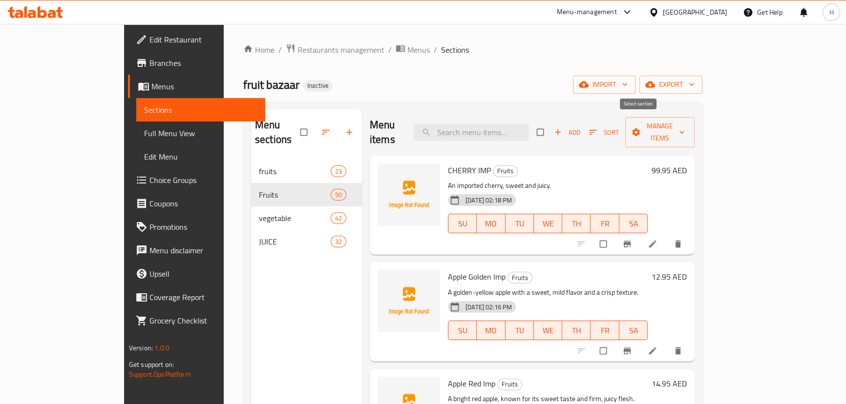
checkbox input "true"
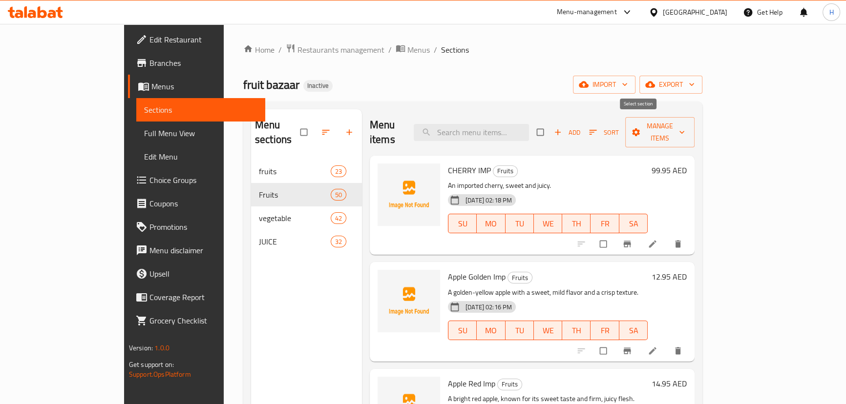
checkbox input "true"
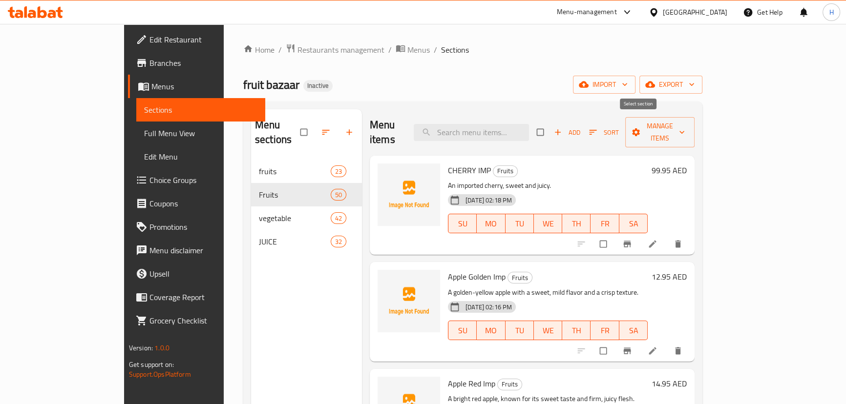
checkbox input "true"
click at [551, 130] on input "checkbox" at bounding box center [541, 132] width 21 height 19
checkbox input "false"
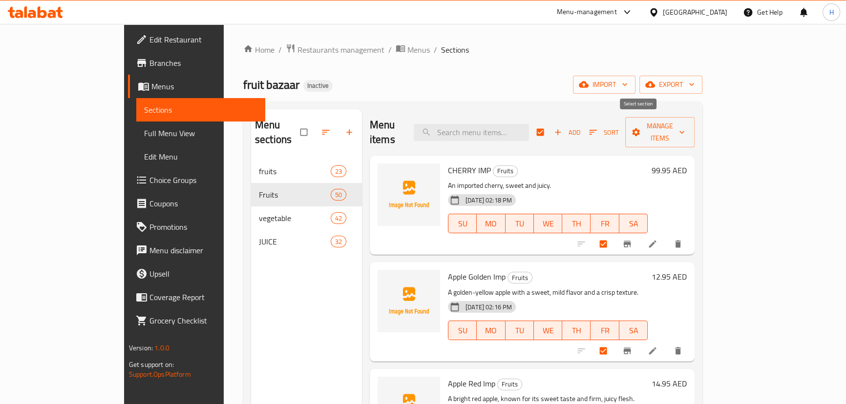
checkbox input "false"
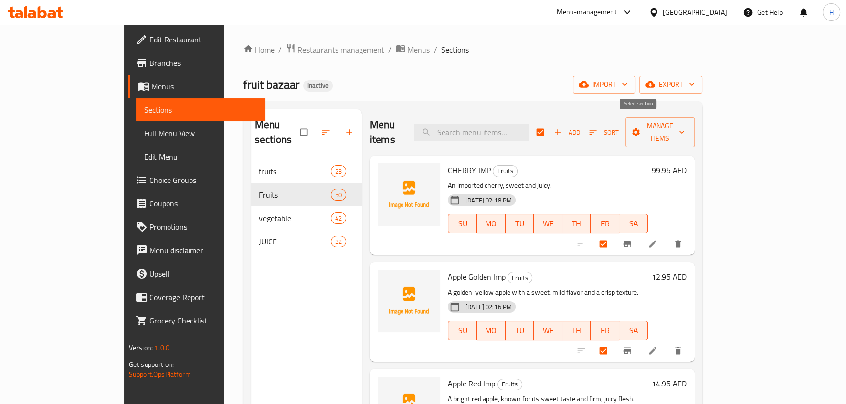
checkbox input "false"
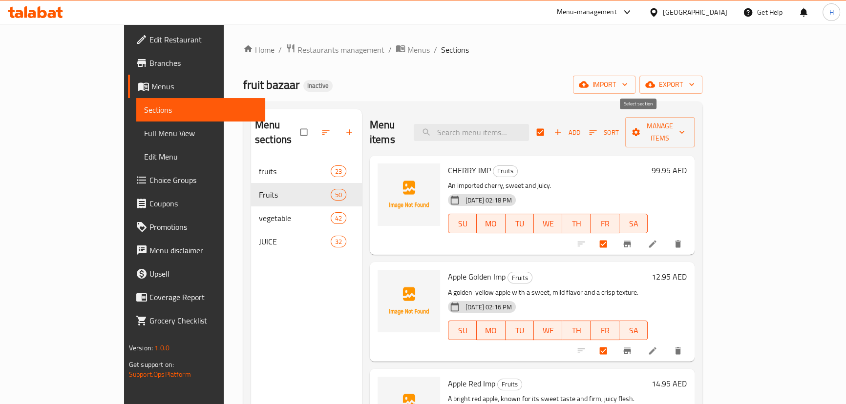
checkbox input "false"
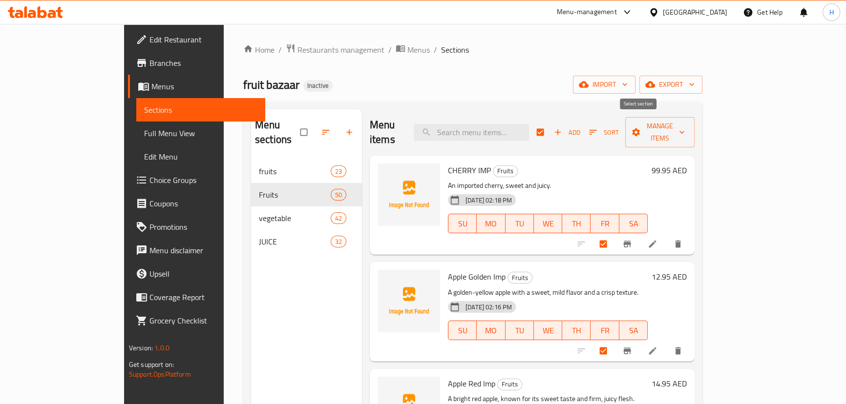
checkbox input "false"
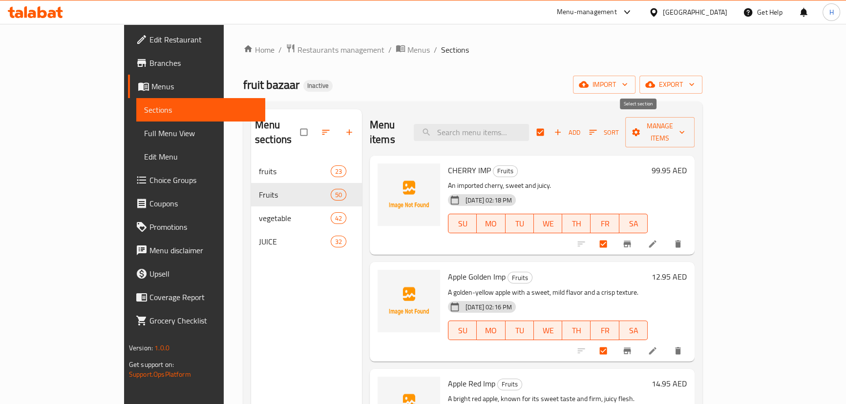
checkbox input "false"
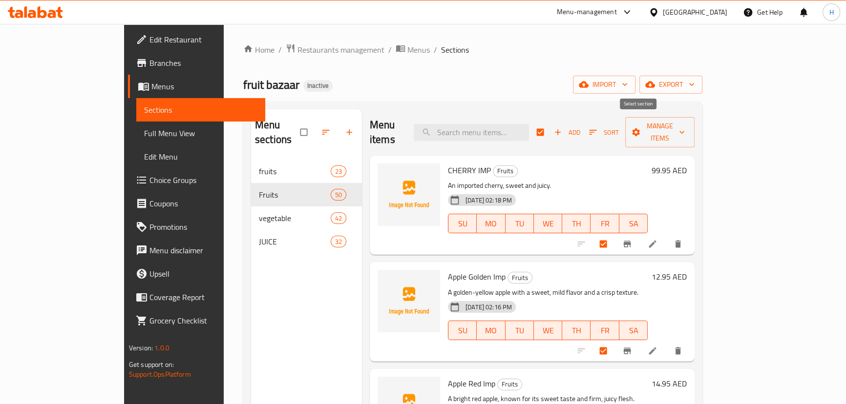
checkbox input "false"
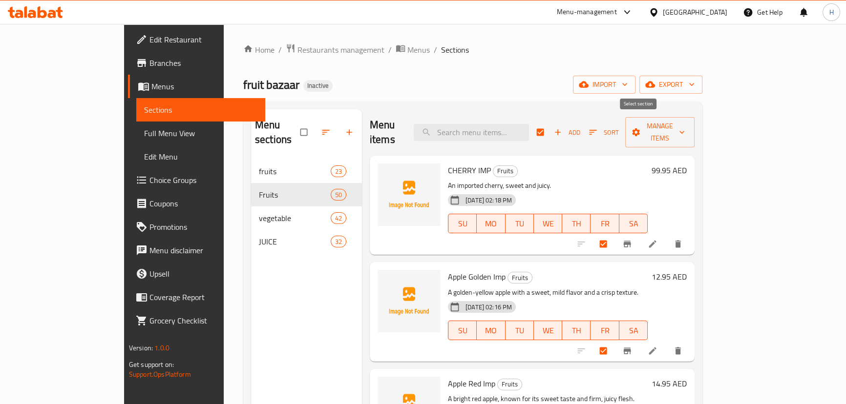
checkbox input "false"
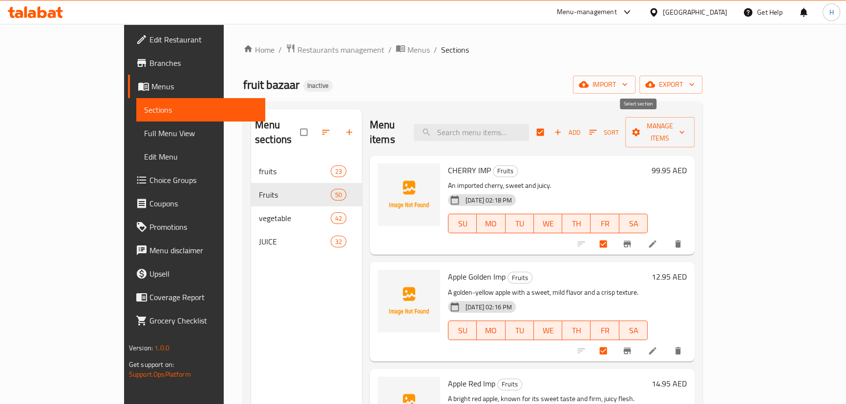
checkbox input "false"
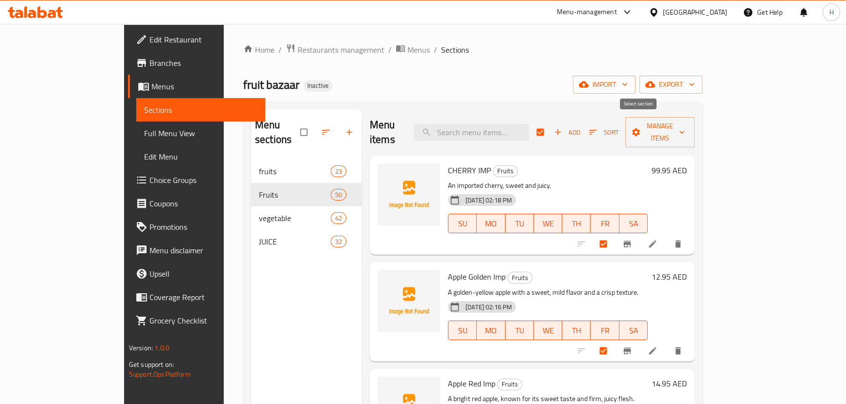
checkbox input "false"
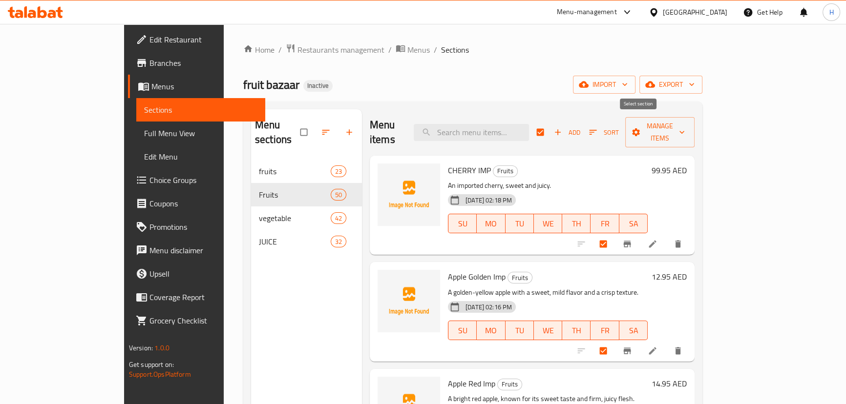
checkbox input "false"
click at [687, 129] on span "Manage items" at bounding box center [660, 132] width 54 height 24
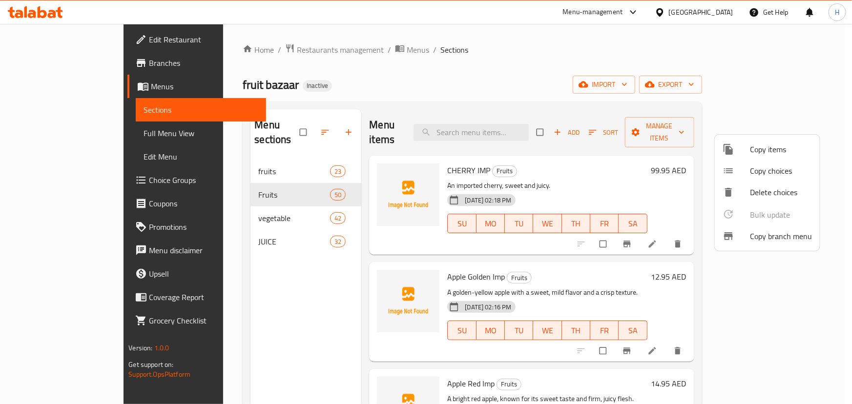
click at [747, 153] on div at bounding box center [736, 150] width 27 height 12
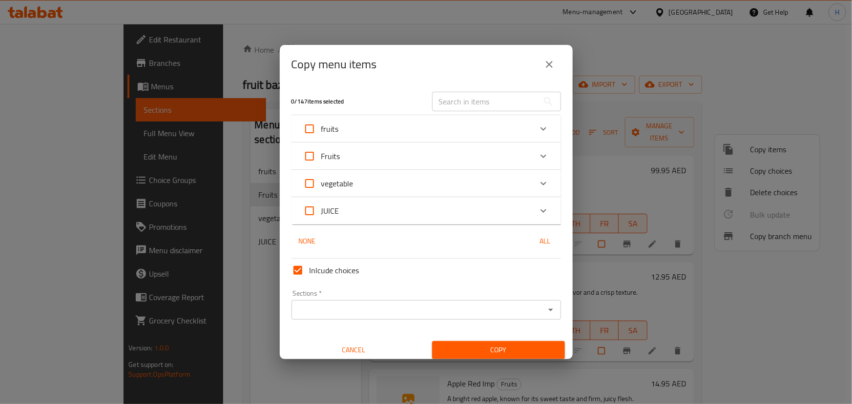
click at [365, 152] on div "Fruits" at bounding box center [417, 156] width 229 height 23
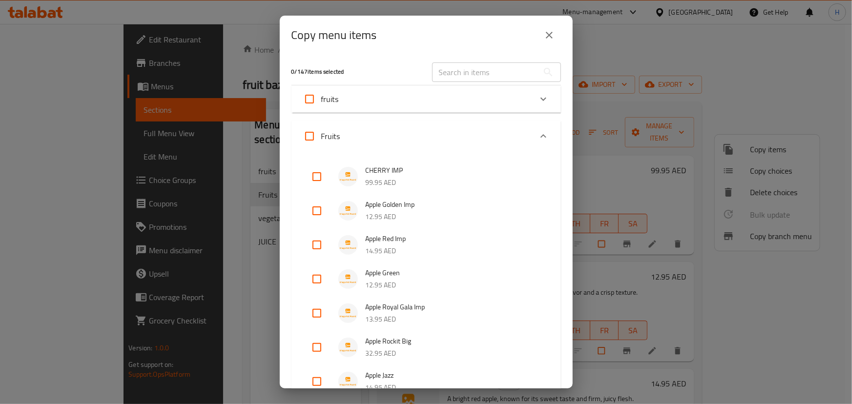
click at [315, 133] on input "Fruits" at bounding box center [309, 136] width 23 height 23
checkbox input "true"
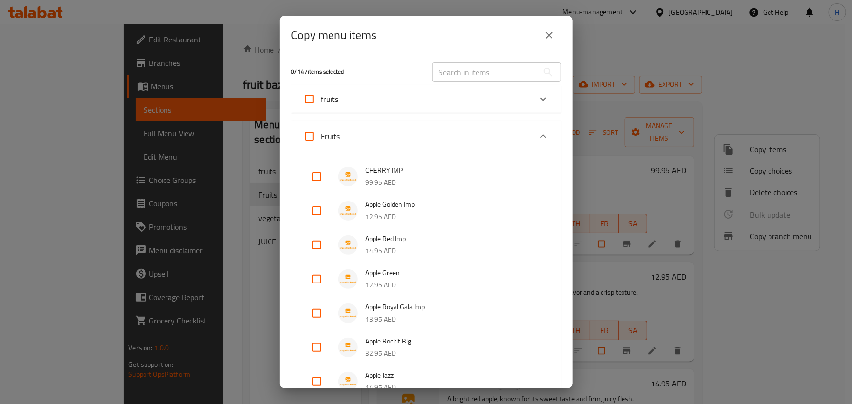
checkbox input "true"
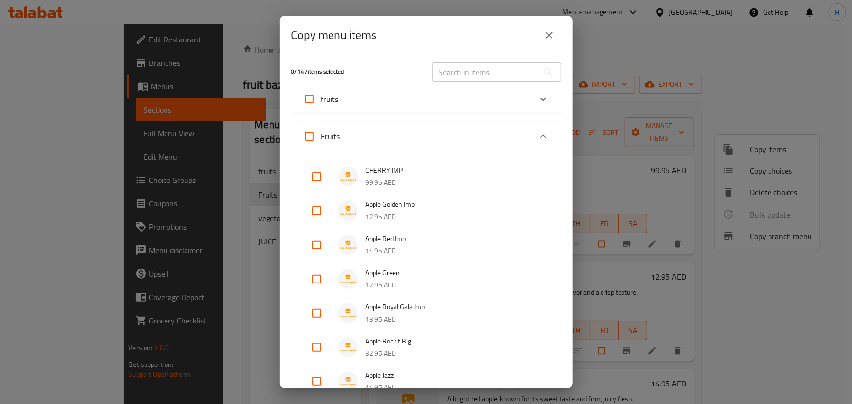
checkbox input "true"
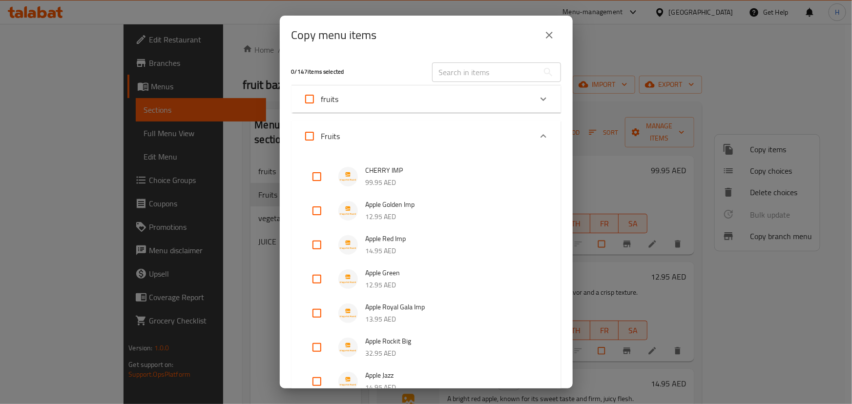
checkbox input "true"
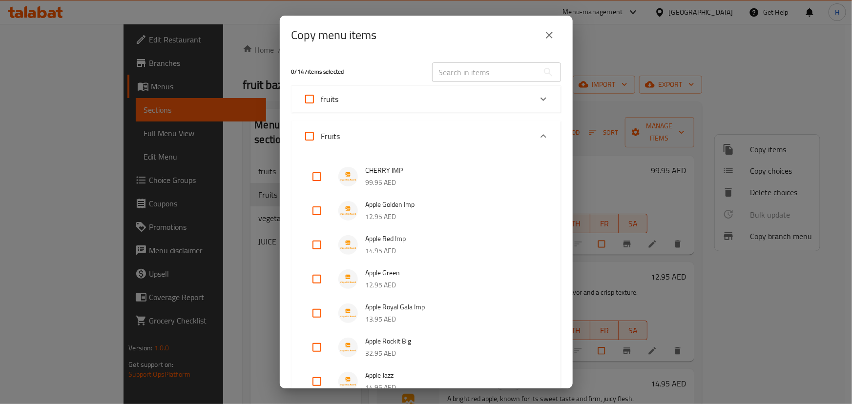
checkbox input "true"
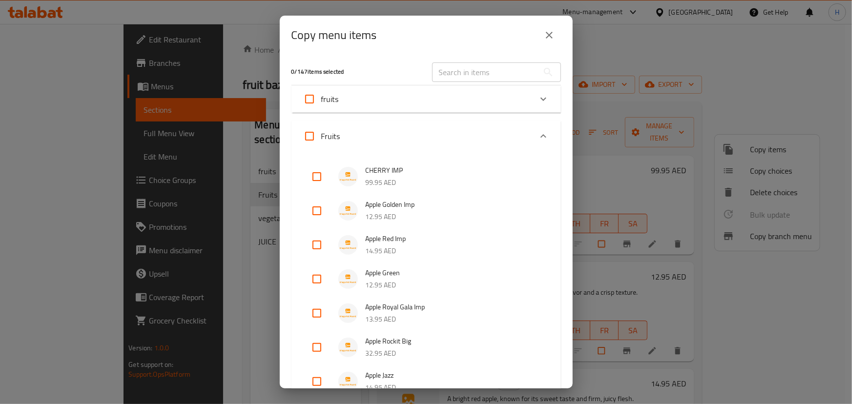
checkbox input "true"
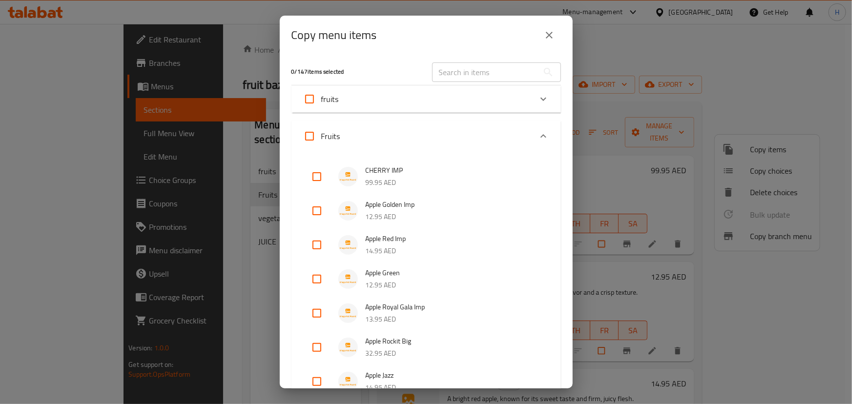
checkbox input "true"
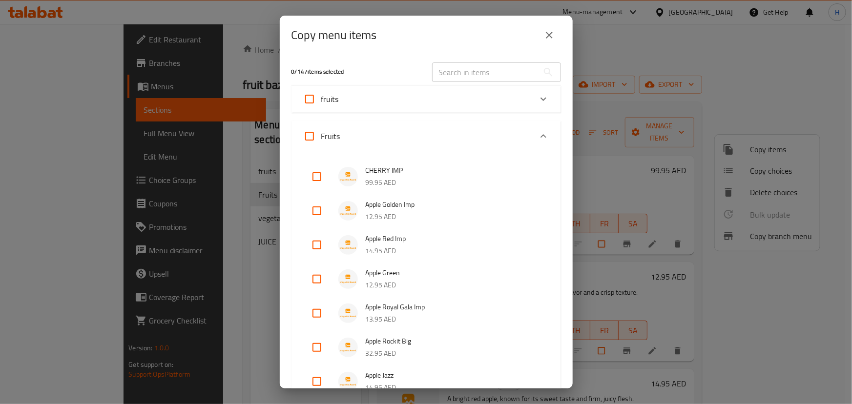
checkbox input "true"
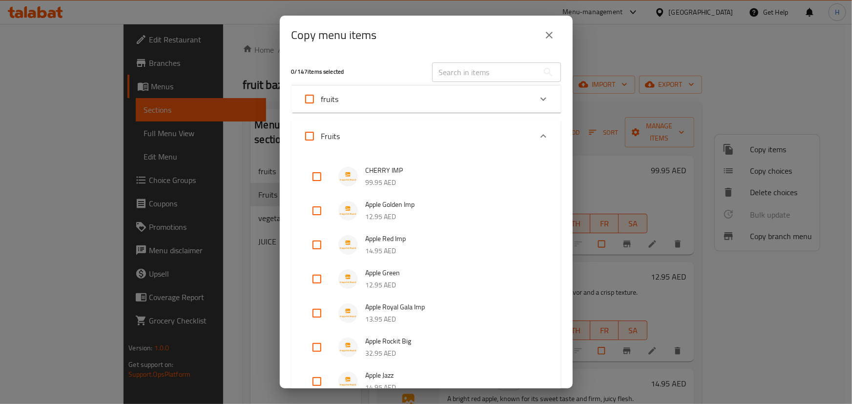
checkbox input "true"
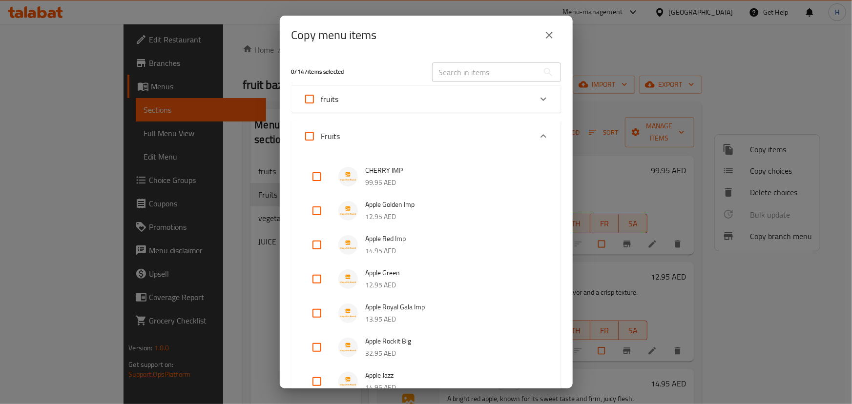
checkbox input "true"
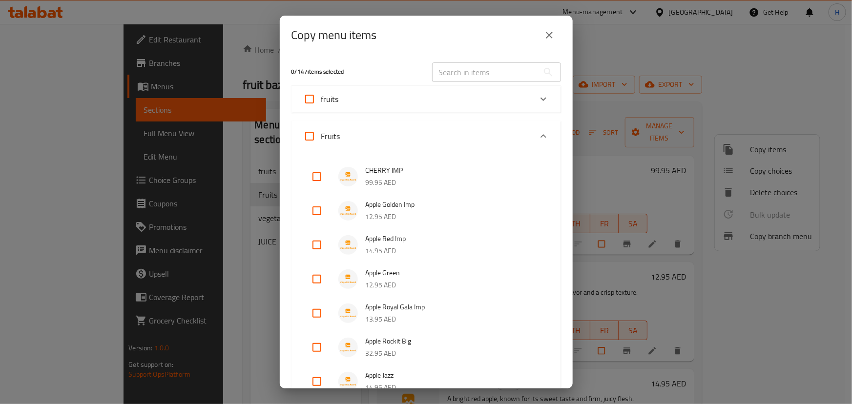
checkbox input "true"
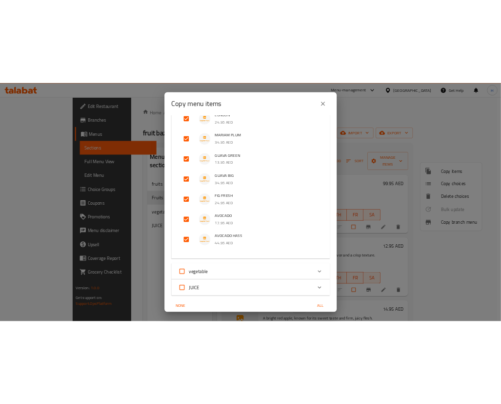
scroll to position [1698, 0]
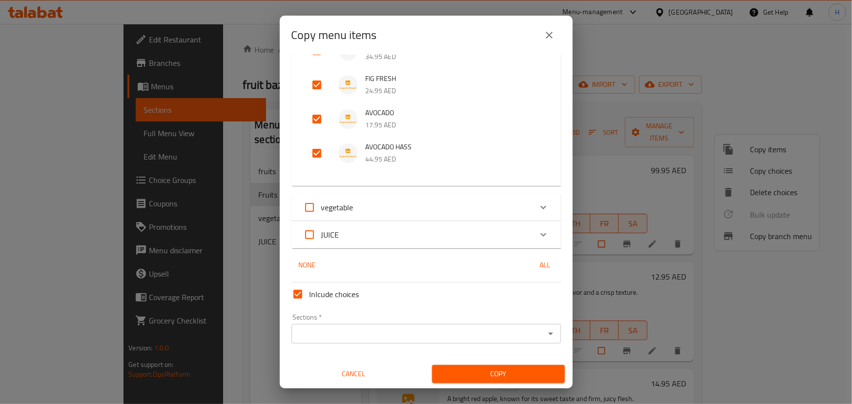
click at [355, 333] on input "Sections   *" at bounding box center [418, 334] width 248 height 14
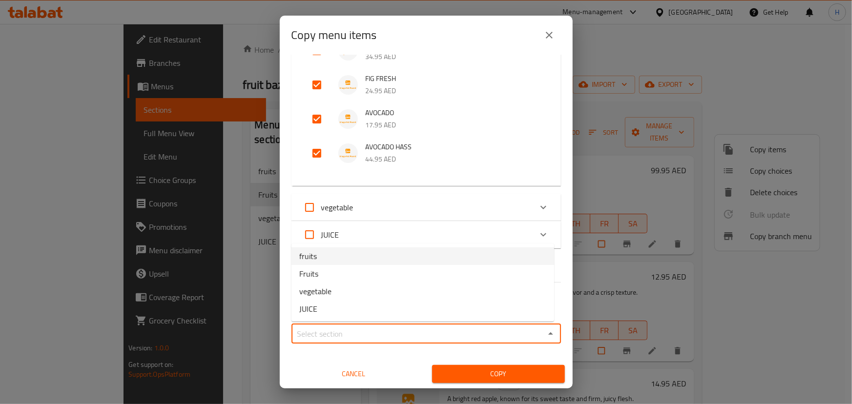
click at [329, 260] on li "fruits" at bounding box center [423, 257] width 263 height 18
type input "fruits"
click at [488, 371] on span "Copy" at bounding box center [498, 374] width 117 height 12
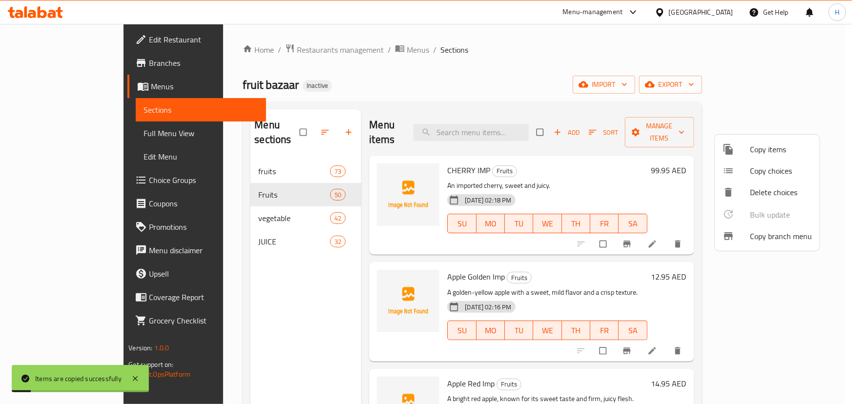
click at [229, 274] on div at bounding box center [426, 202] width 852 height 404
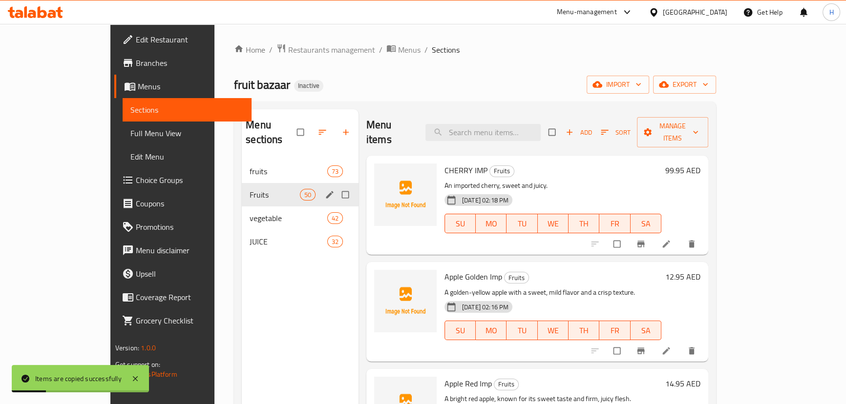
click at [336, 186] on input "Menu sections" at bounding box center [346, 195] width 21 height 19
checkbox input "true"
click at [303, 128] on icon "button" at bounding box center [308, 132] width 10 height 10
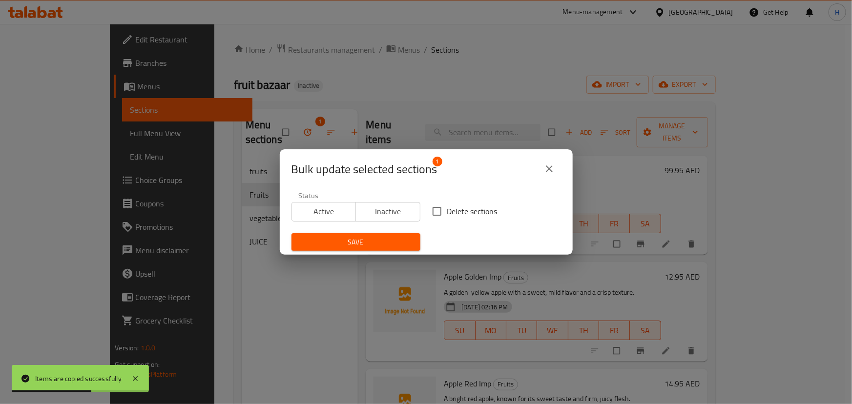
click at [433, 209] on input "Delete sections" at bounding box center [437, 211] width 21 height 21
checkbox input "true"
click at [368, 248] on span "Save" at bounding box center [355, 242] width 113 height 12
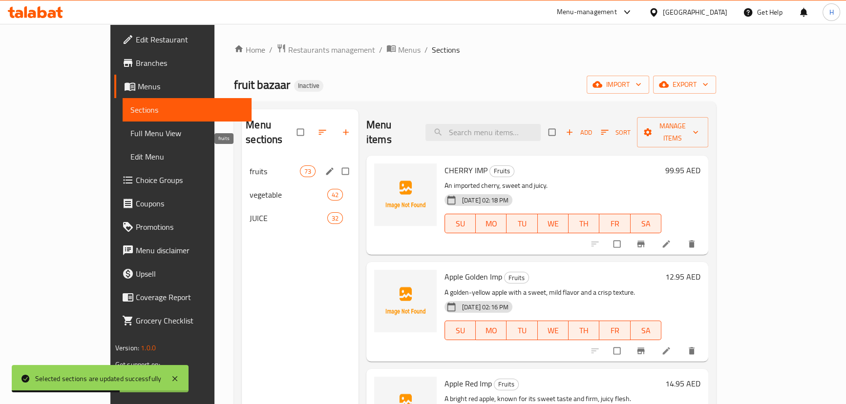
click at [250, 166] on span "fruits" at bounding box center [275, 172] width 50 height 12
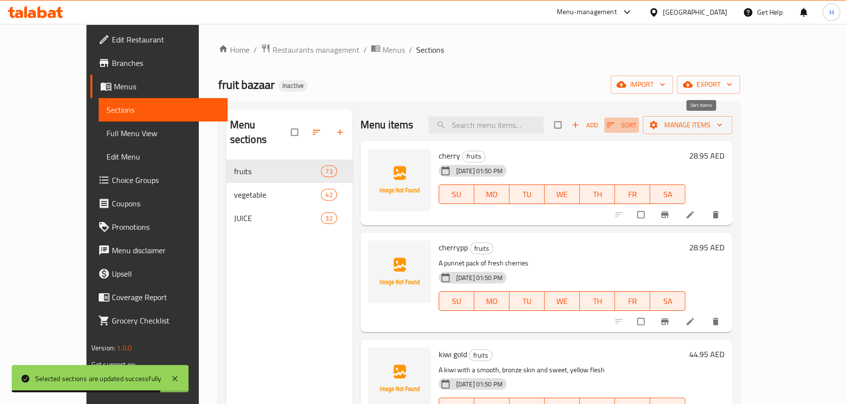
click at [615, 125] on icon "button" at bounding box center [610, 125] width 10 height 10
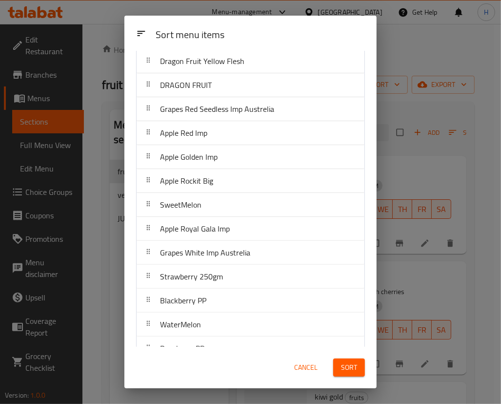
scroll to position [799, 0]
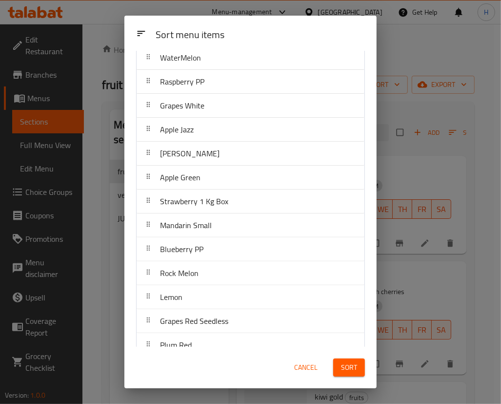
click at [249, 146] on div "[PERSON_NAME]" at bounding box center [251, 153] width 220 height 23
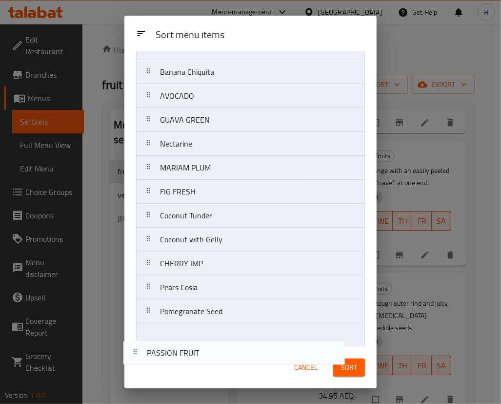
scroll to position [1479, 0]
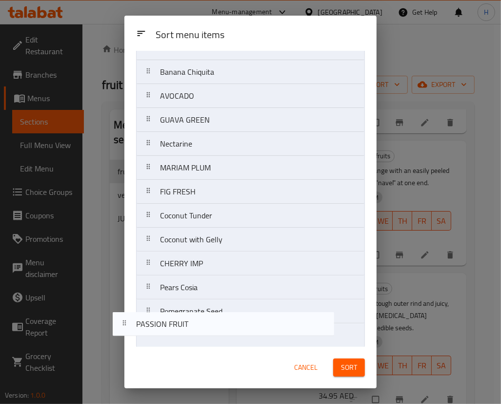
drag, startPoint x: 279, startPoint y: 308, endPoint x: 262, endPoint y: 327, distance: 25.3
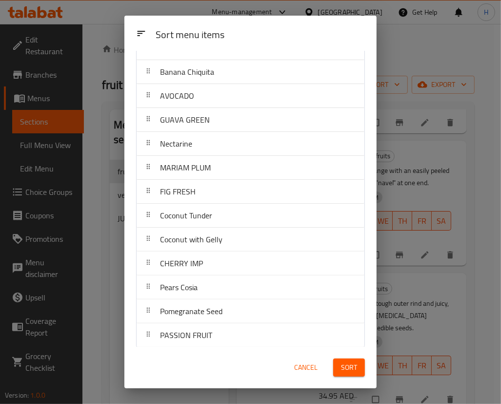
click at [254, 186] on div "FIG FRESH" at bounding box center [251, 191] width 220 height 23
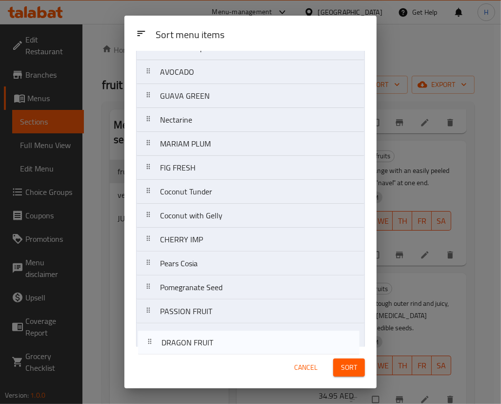
drag, startPoint x: 222, startPoint y: 219, endPoint x: 224, endPoint y: 340, distance: 120.6
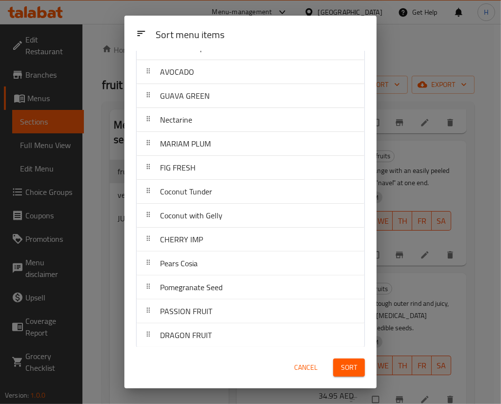
click at [273, 205] on div "Coconut with Gelly" at bounding box center [251, 215] width 220 height 23
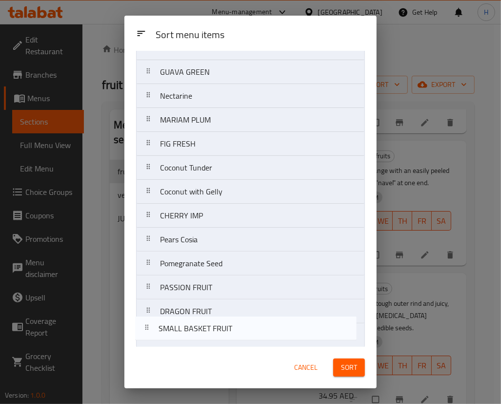
drag, startPoint x: 230, startPoint y: 204, endPoint x: 229, endPoint y: 338, distance: 134.3
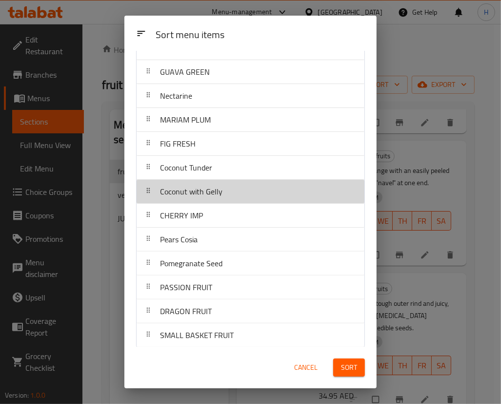
click at [284, 198] on div "Coconut with Gelly" at bounding box center [251, 191] width 220 height 23
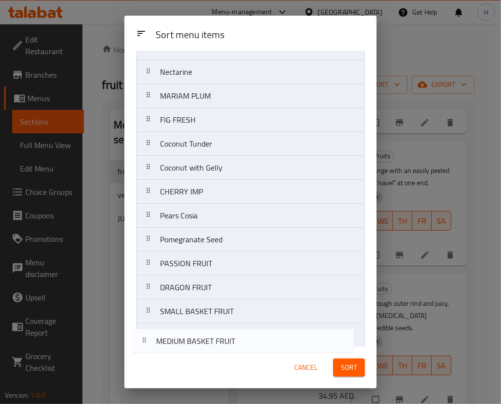
drag, startPoint x: 249, startPoint y: 198, endPoint x: 244, endPoint y: 342, distance: 144.6
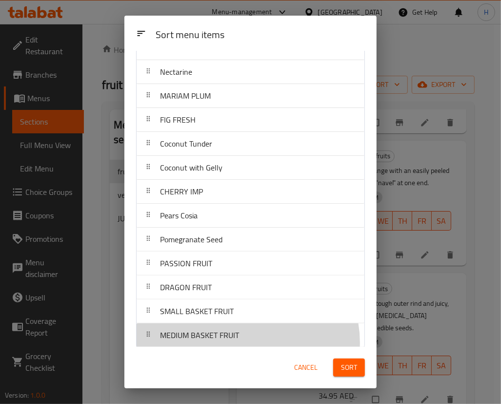
click at [244, 338] on div "MEDIUM BASKET FRUIT" at bounding box center [251, 334] width 220 height 23
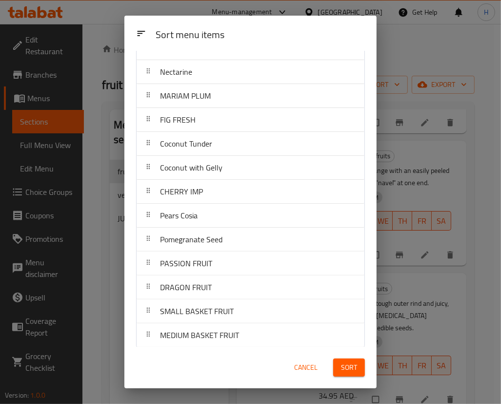
click at [302, 209] on div "Pears Cosia" at bounding box center [251, 215] width 220 height 23
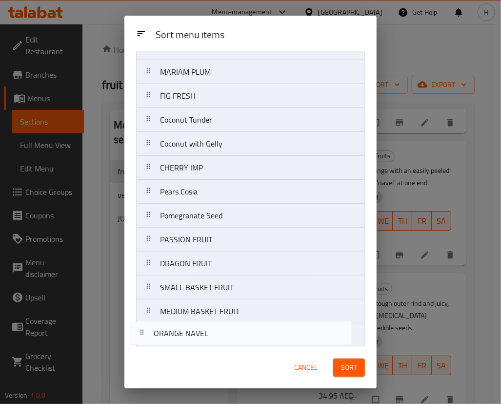
drag, startPoint x: 218, startPoint y: 200, endPoint x: 211, endPoint y: 337, distance: 136.9
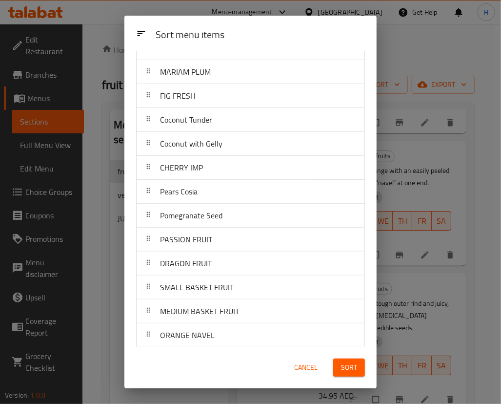
click at [260, 219] on div "Pomegranate Seed" at bounding box center [251, 215] width 220 height 23
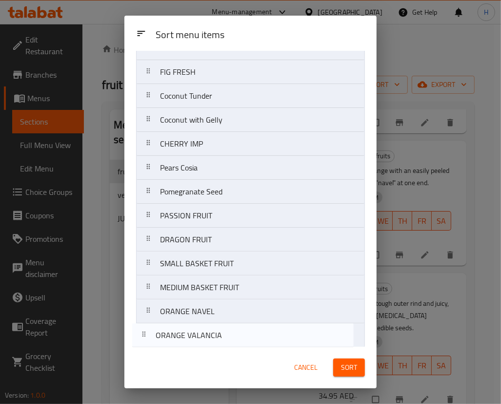
drag, startPoint x: 209, startPoint y: 200, endPoint x: 205, endPoint y: 338, distance: 138.3
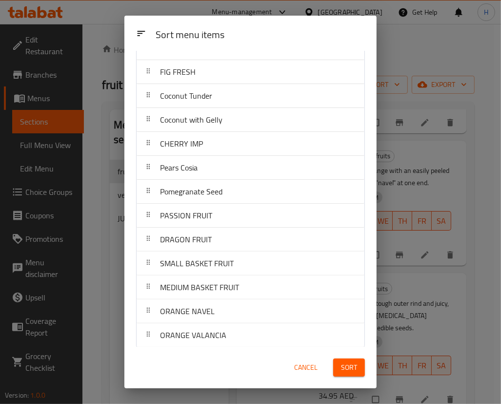
click at [210, 175] on div "Pears Cosia" at bounding box center [251, 167] width 220 height 23
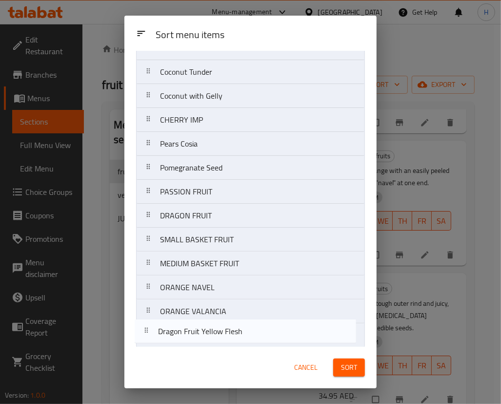
drag, startPoint x: 227, startPoint y: 201, endPoint x: 223, endPoint y: 335, distance: 134.3
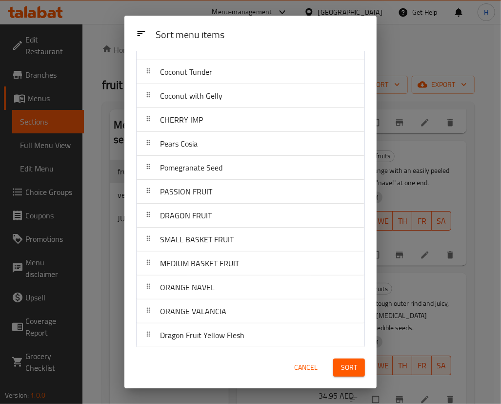
click at [276, 253] on div "MEDIUM BASKET FRUIT" at bounding box center [251, 262] width 220 height 23
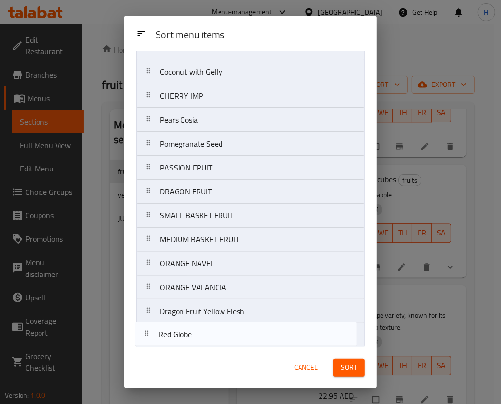
drag, startPoint x: 209, startPoint y: 198, endPoint x: 208, endPoint y: 337, distance: 139.2
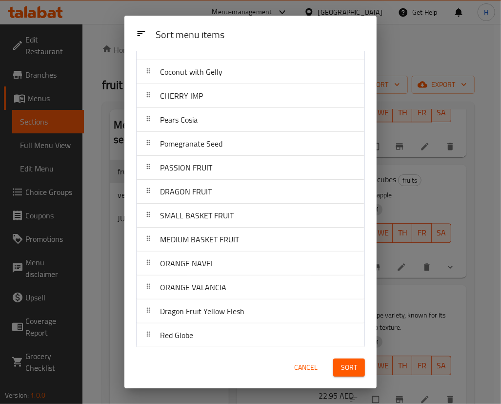
click at [237, 255] on div "ORANGE NAVEL" at bounding box center [251, 262] width 220 height 23
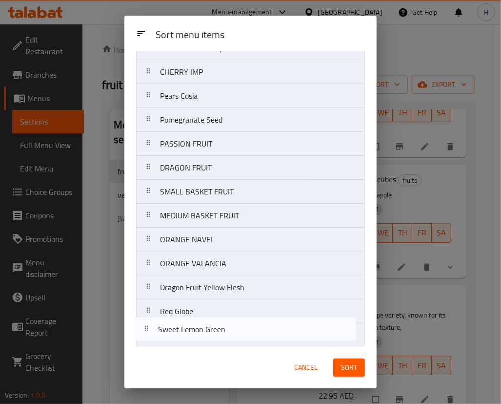
drag, startPoint x: 249, startPoint y: 254, endPoint x: 247, endPoint y: 334, distance: 80.1
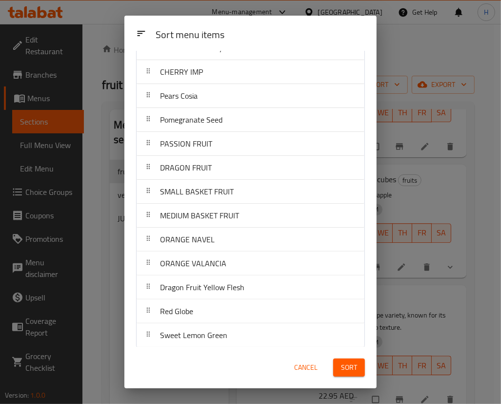
click at [219, 223] on div "MEDIUM BASKET FRUIT" at bounding box center [199, 215] width 87 height 23
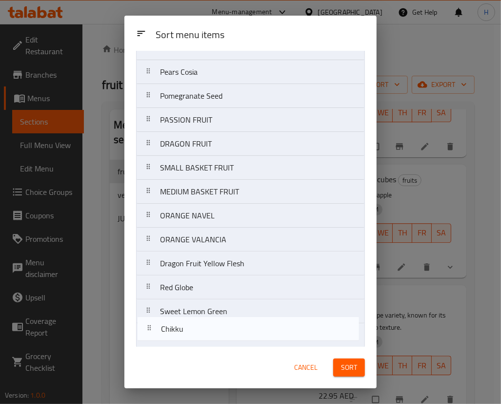
drag, startPoint x: 227, startPoint y: 204, endPoint x: 230, endPoint y: 335, distance: 131.9
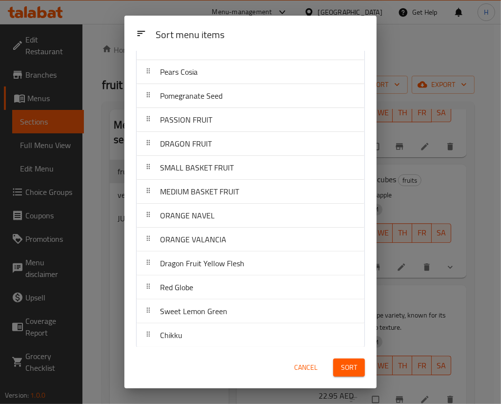
click at [193, 251] on div "Dragon Fruit Yellow Flesh" at bounding box center [202, 262] width 92 height 23
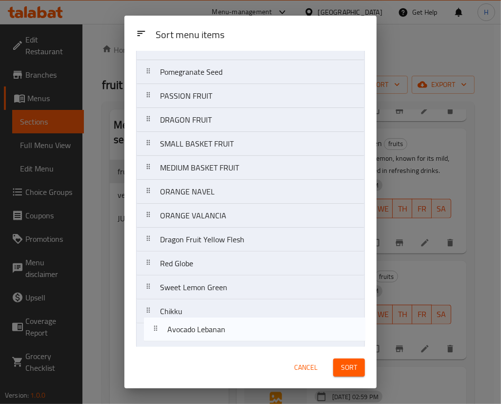
drag, startPoint x: 199, startPoint y: 198, endPoint x: 207, endPoint y: 330, distance: 132.0
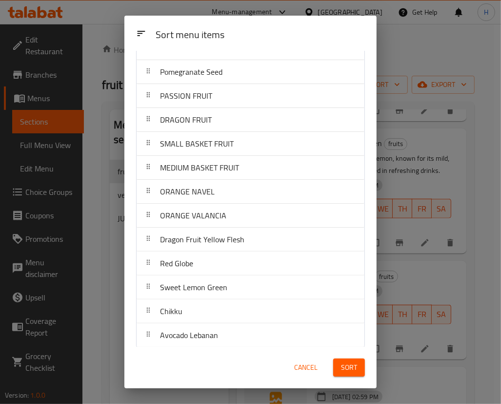
click at [360, 366] on button "Sort" at bounding box center [350, 367] width 32 height 18
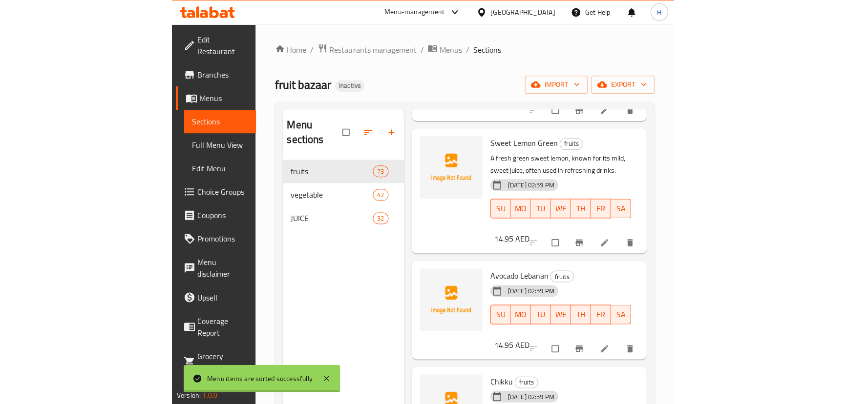
scroll to position [0, 0]
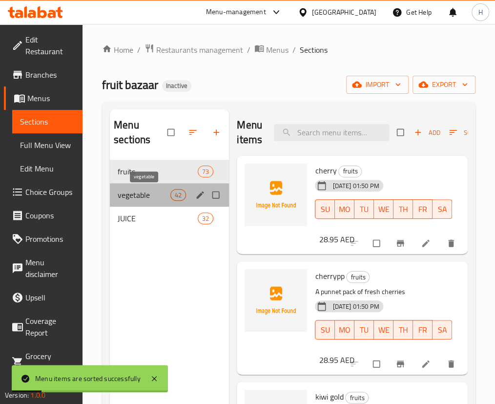
click at [138, 190] on span "vegetable" at bounding box center [144, 195] width 53 height 12
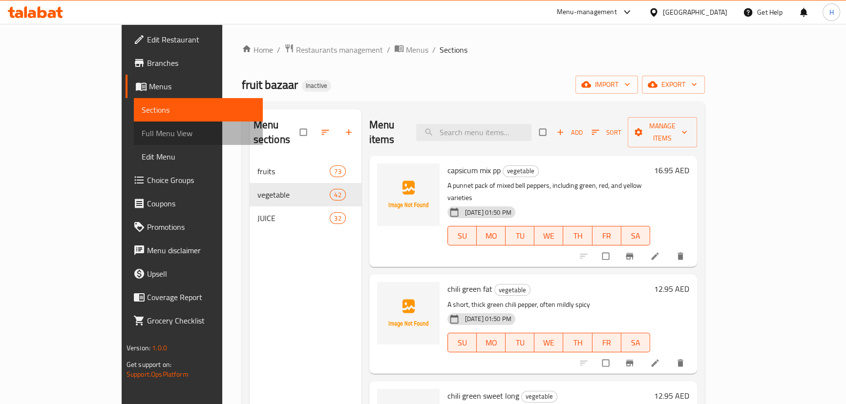
click at [142, 127] on span "Full Menu View" at bounding box center [198, 133] width 113 height 12
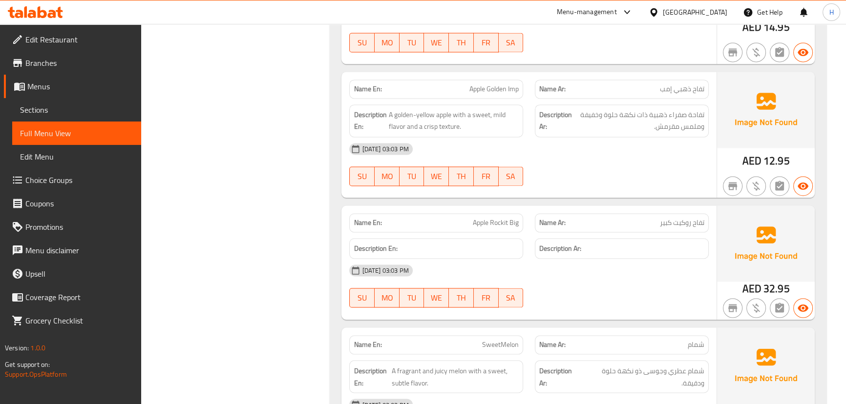
scroll to position [2974, 0]
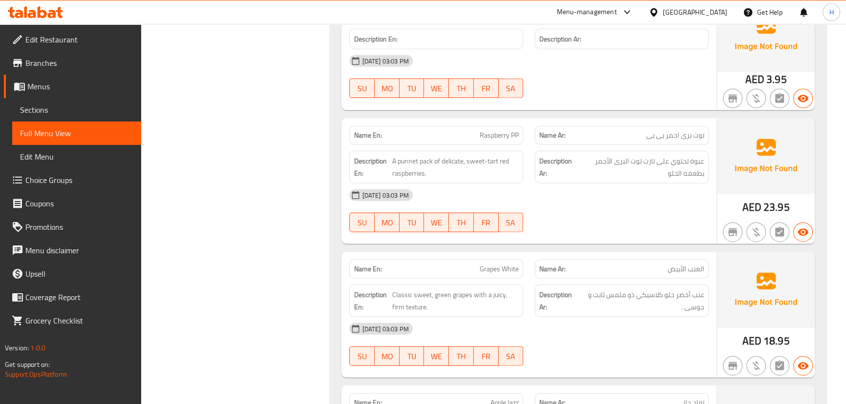
click at [526, 207] on div "SU MO TU WE TH FR SA" at bounding box center [436, 222] width 186 height 31
type button "6"
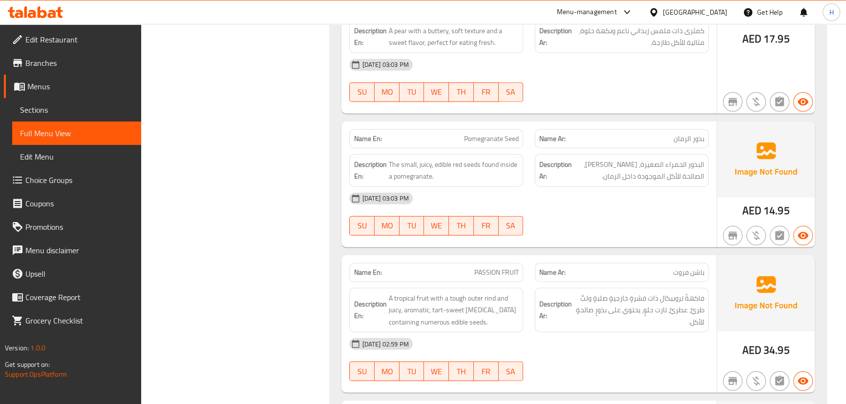
click at [543, 288] on div "Description Ar: فاكهةٌ تروبيكال ذات قشرةٍ خارجيةٍ صلبةٍ ولبٍّ طريٍّ، عطريٍّ، تا…" at bounding box center [622, 310] width 174 height 45
click at [480, 268] on span "PASSION FRUIT" at bounding box center [496, 273] width 44 height 10
copy span "PASSION FRUIT"
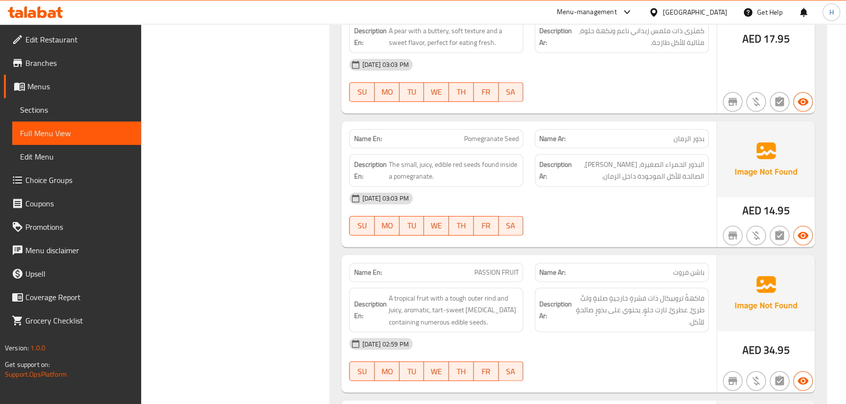
click at [526, 282] on div "Description En: A tropical fruit with a tough outer rind and juicy, aromatic, t…" at bounding box center [436, 310] width 186 height 57
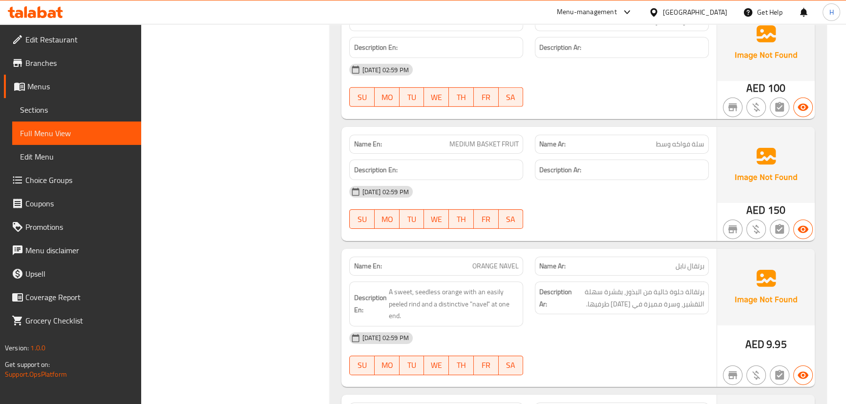
scroll to position [8614, 0]
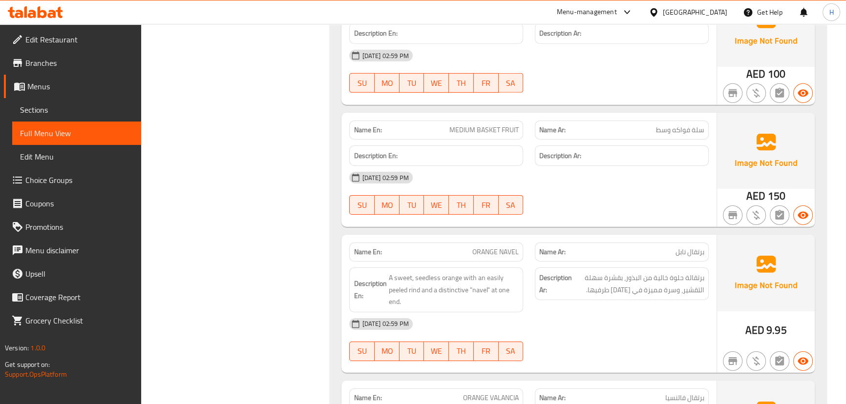
click at [498, 247] on span "ORANGE NAVEL" at bounding box center [495, 252] width 46 height 10
copy span "ORANGE NAVEL"
click at [526, 262] on div "Description En: A sweet, seedless orange with an easily peeled rind and a disti…" at bounding box center [436, 290] width 186 height 57
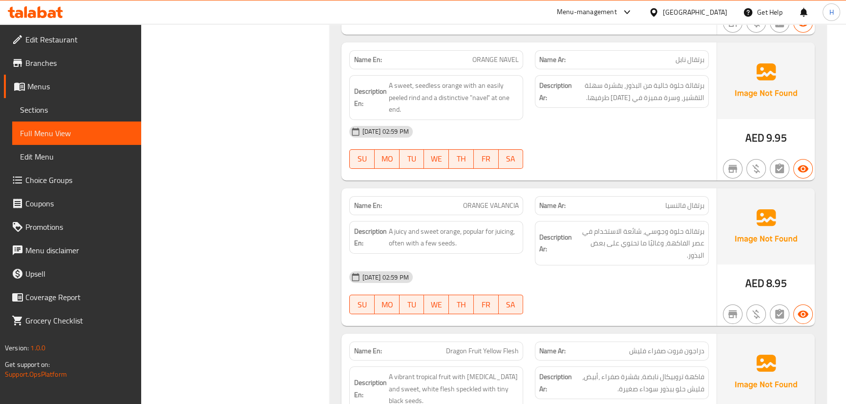
scroll to position [8791, 0]
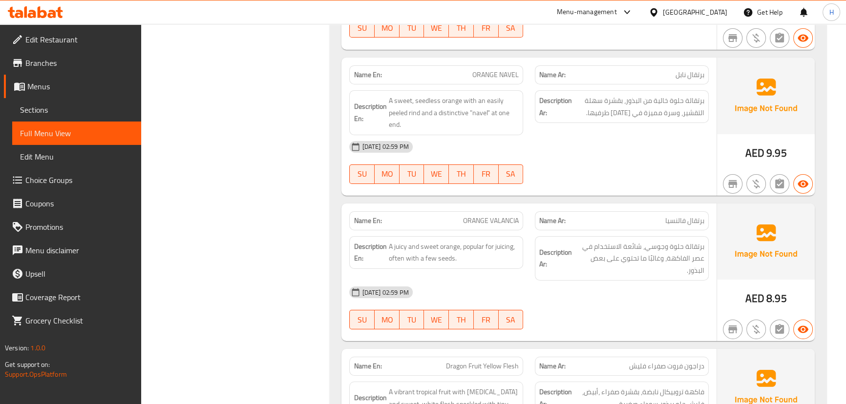
click at [483, 216] on span "ORANGE VALANCIA" at bounding box center [491, 221] width 56 height 10
copy span "ORANGE VALANCIA"
click at [564, 281] on div "15-09-2025 02:59 PM SU MO TU WE TH FR SA" at bounding box center [528, 308] width 371 height 55
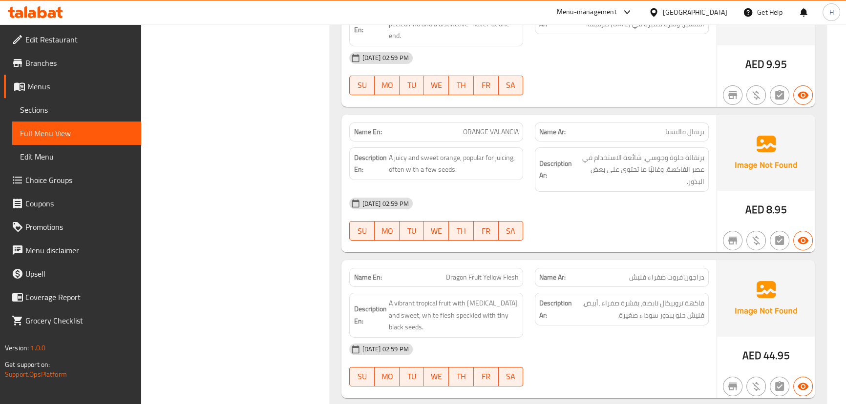
scroll to position [8924, 0]
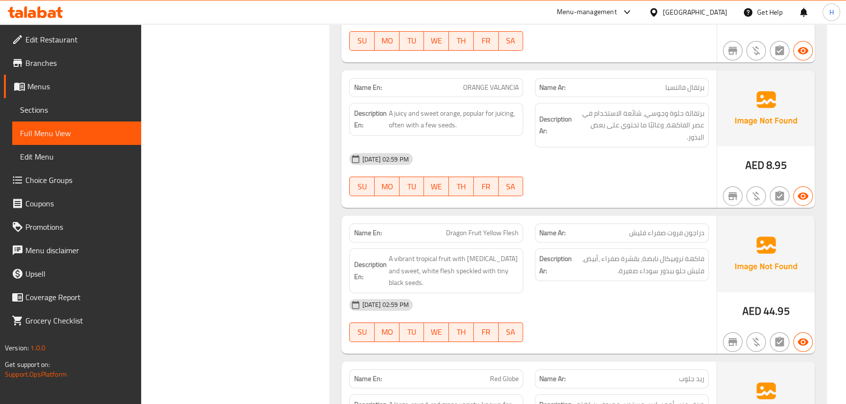
click at [501, 228] on span "Dragon Fruit Yellow Flesh" at bounding box center [482, 233] width 73 height 10
copy span "Dragon Fruit Yellow Flesh"
click at [571, 293] on div "15-09-2025 02:59 PM" at bounding box center [528, 304] width 371 height 23
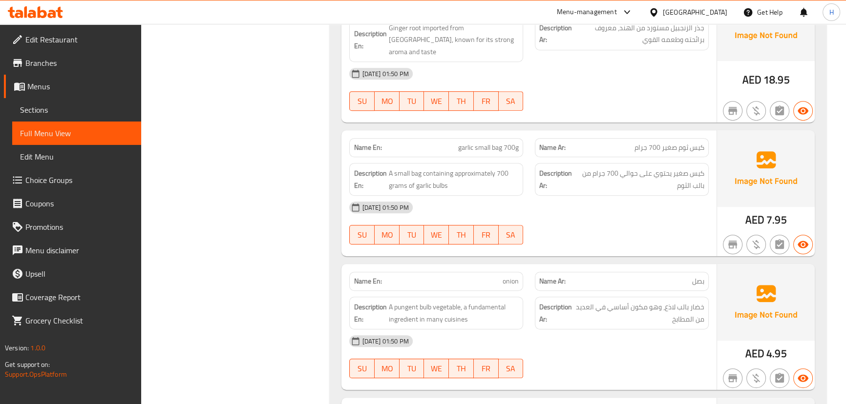
scroll to position [14514, 0]
drag, startPoint x: 634, startPoint y: 195, endPoint x: 560, endPoint y: 170, distance: 78.4
click at [631, 297] on div "Description Ar: خضار بالب لاذع، وهو مكون أساسي في العديد من المطابخ" at bounding box center [622, 313] width 174 height 33
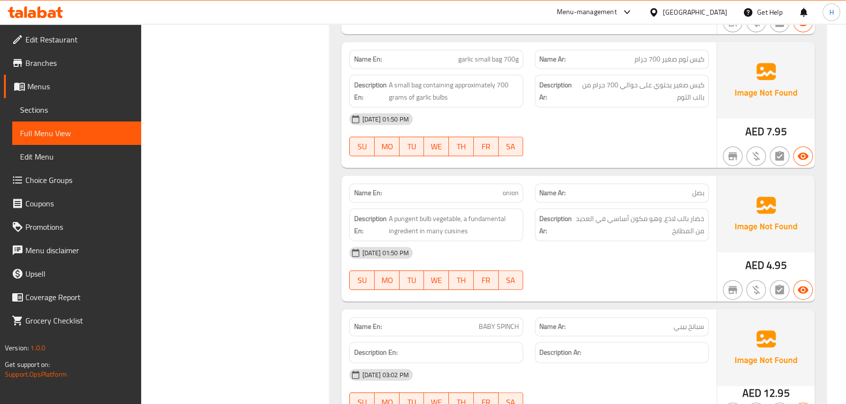
drag, startPoint x: 593, startPoint y: 181, endPoint x: 574, endPoint y: 188, distance: 20.1
click at [589, 284] on div at bounding box center [622, 290] width 186 height 12
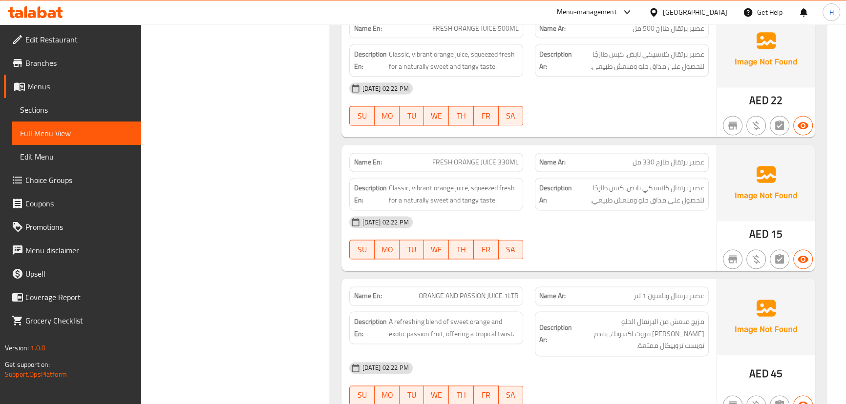
scroll to position [15624, 0]
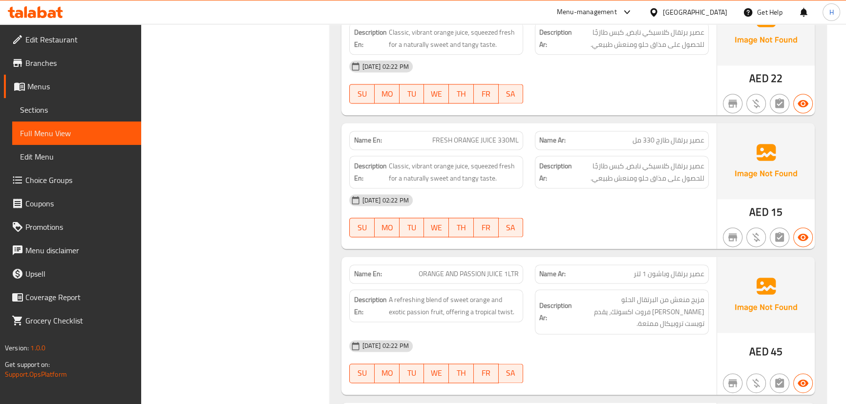
click at [493, 269] on span "ORANGE AND PASSION JUICE 1LTR" at bounding box center [468, 274] width 100 height 10
copy span "ORANGE AND PASSION JUICE 1LTR"
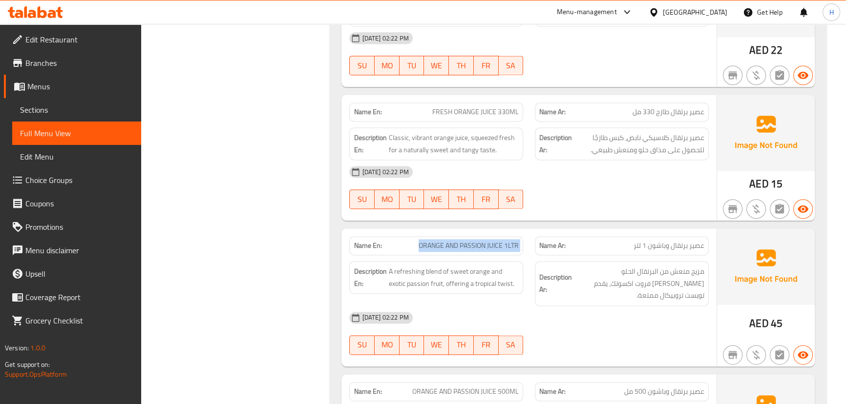
scroll to position [15669, 0]
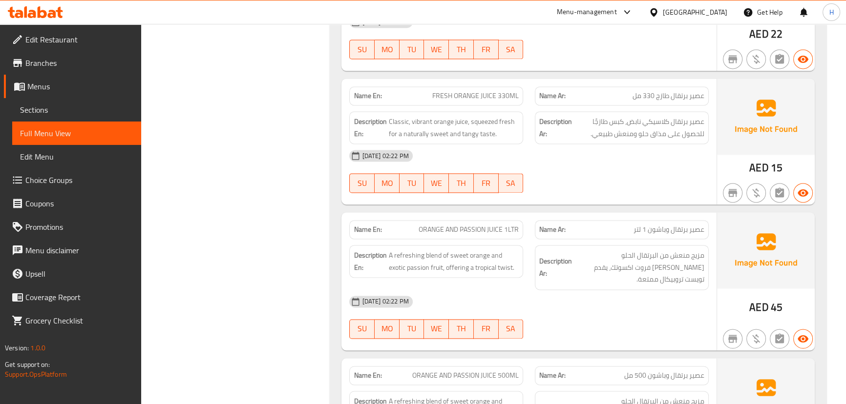
click at [485, 371] on span "ORANGE AND PASSION JUICE 500ML" at bounding box center [465, 376] width 106 height 10
copy span "ORANGE AND PASSION JUICE 500ML"
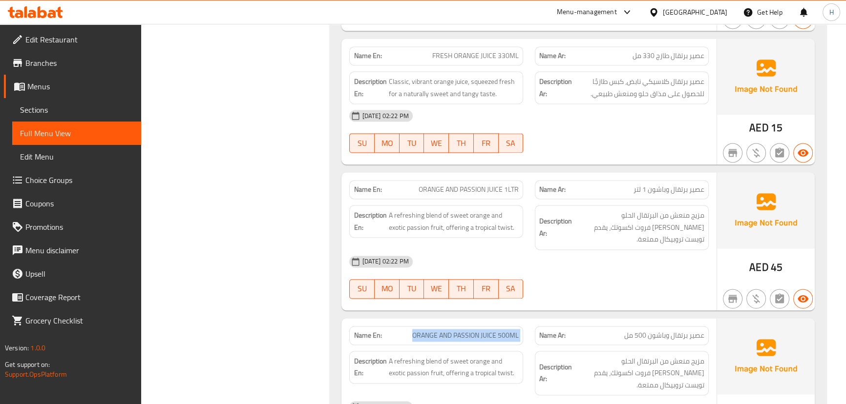
scroll to position [15757, 0]
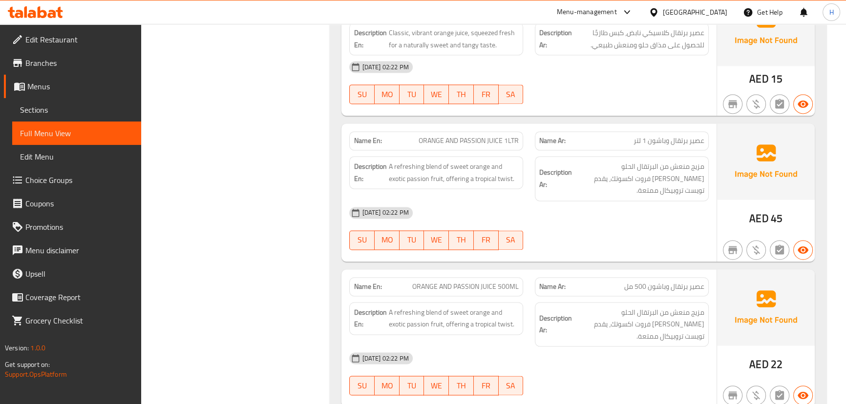
copy span "ORANGE AND PASSION JUICE 330ML"
drag, startPoint x: 557, startPoint y: 230, endPoint x: 537, endPoint y: 219, distance: 22.7
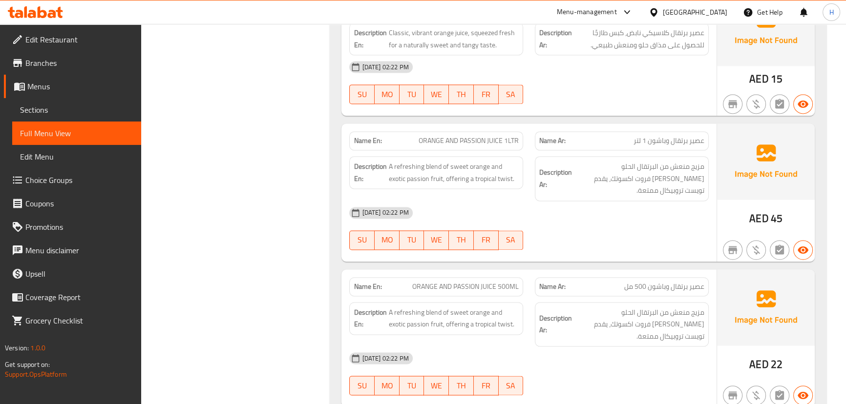
click at [554, 347] on div "15-09-2025 02:22 PM" at bounding box center [528, 358] width 371 height 23
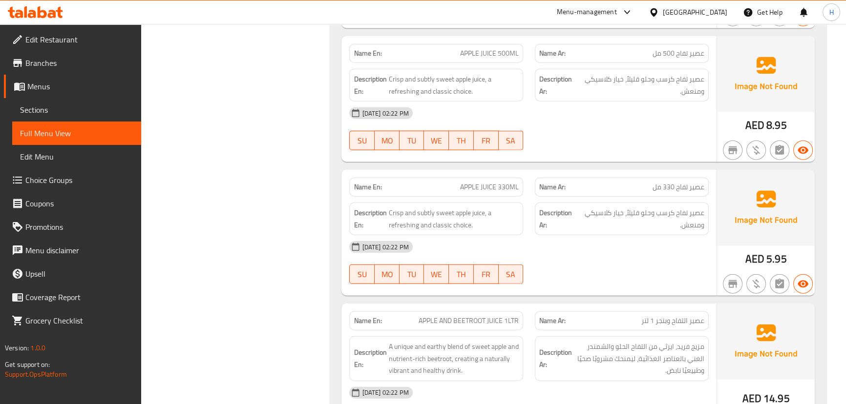
scroll to position [16867, 0]
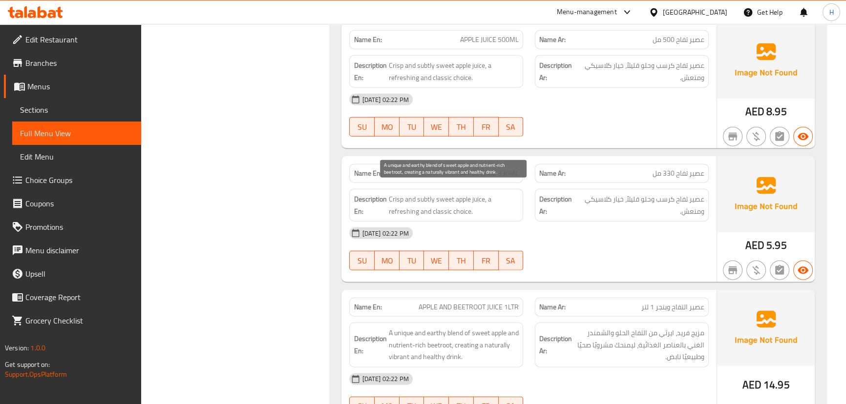
click at [457, 327] on span "A unique and earthy blend of sweet apple and nutrient-rich beetroot, creating a…" at bounding box center [453, 345] width 130 height 36
click at [389, 327] on span "A unique and earthy blend of sweet apple and nutrient-rich beetroot, creating a…" at bounding box center [453, 345] width 130 height 36
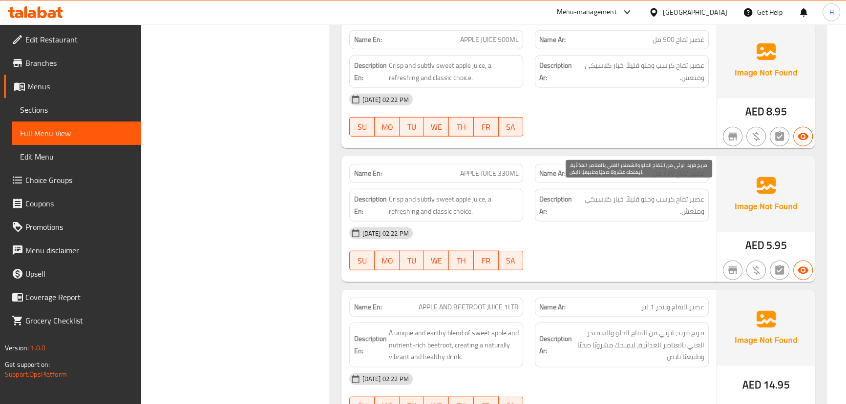
click at [664, 327] on span "مزيج فريد، ايرثي من التفاح الحلو والشمندر الغني بالعناصر الغذائية، ليمنحك مشروب…" at bounding box center [639, 345] width 130 height 36
copy div "مزيج فريد، ايرثي من التفاح الحلو والشمندر الغني بالعناصر الغذائية، ليمنحك مشروب…"
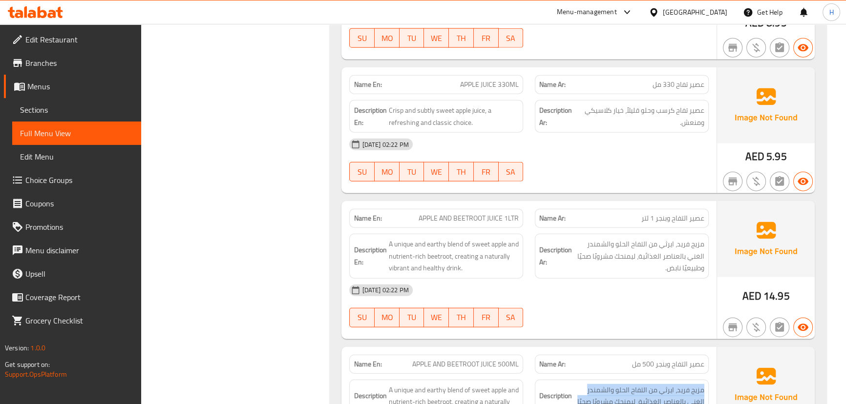
scroll to position [17089, 0]
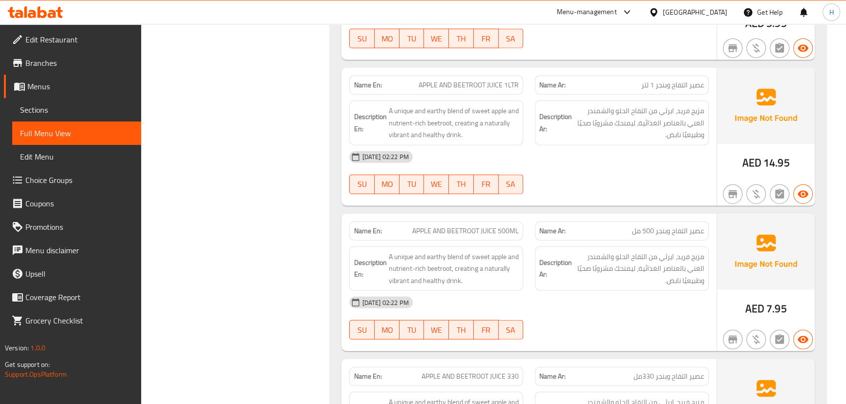
click at [536, 361] on div "Name Ar: عصير التفاح وبنجر 330مل" at bounding box center [622, 376] width 186 height 31
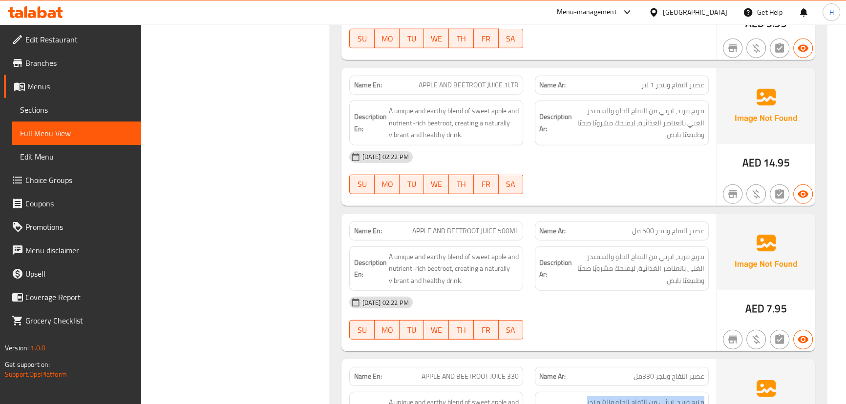
copy div "مزيج فريد، ايرثي من التفاح الحلو والشمندر الغني بالعناصر الغذائية، ليمنحك مشروب…"
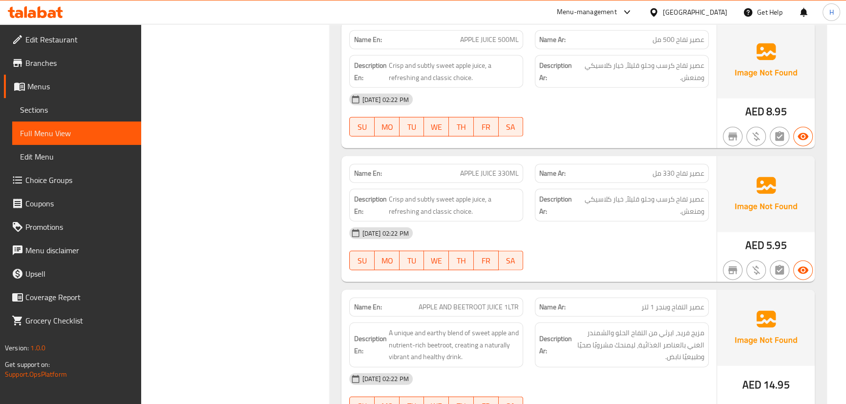
click at [542, 368] on div "15-09-2025 02:22 PM SU MO TU WE TH FR SA" at bounding box center [528, 395] width 371 height 55
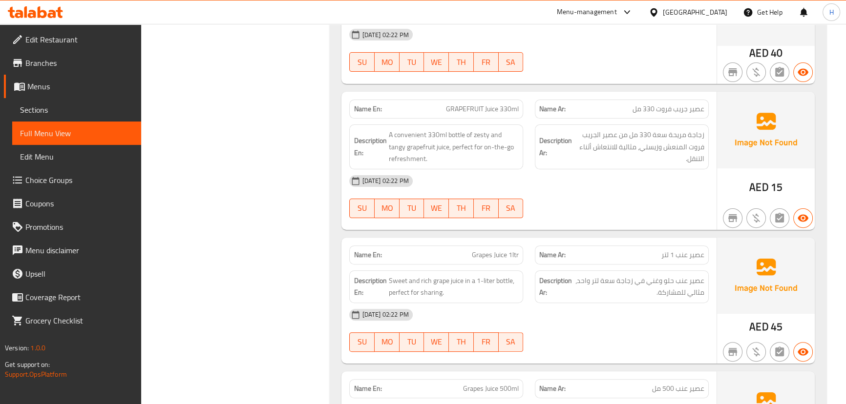
scroll to position [18893, 0]
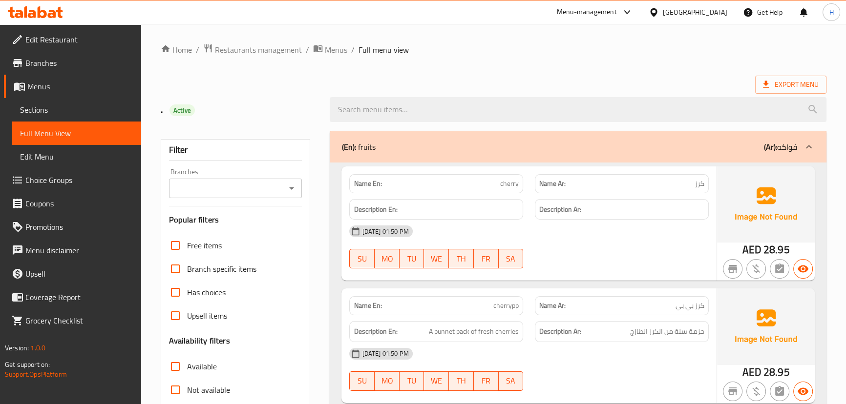
click at [64, 105] on span "Sections" at bounding box center [76, 110] width 113 height 12
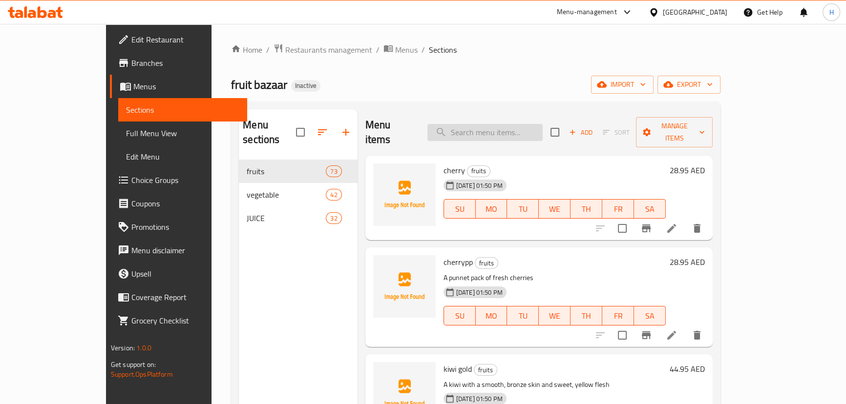
click at [533, 124] on input "search" at bounding box center [484, 132] width 115 height 17
paste input "PASSION FRUIT"
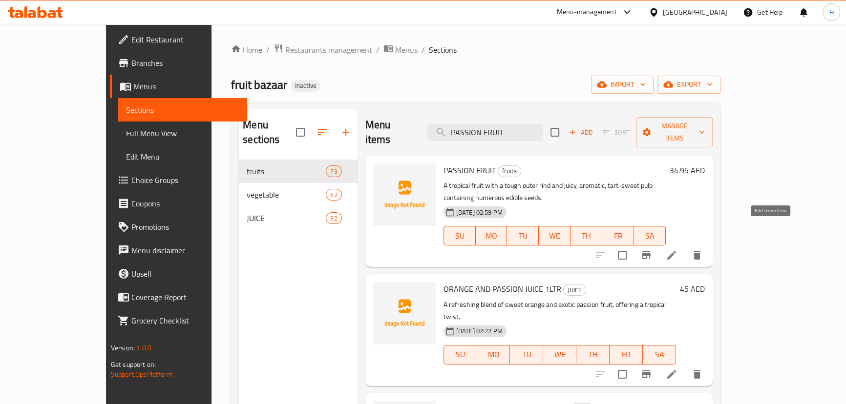
type input "PASSION FRUIT"
click at [677, 250] on icon at bounding box center [672, 256] width 12 height 12
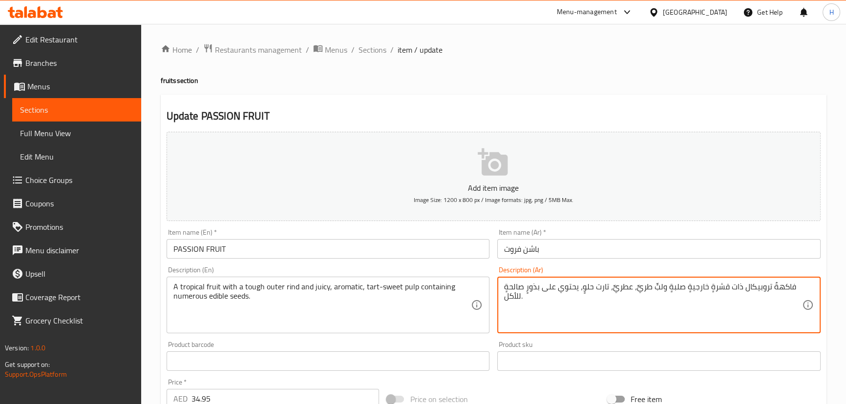
click at [642, 287] on textarea "فاكهةٌ تروبيكال ذات قشرةٍ خارجيةٍ صلبةٍ ولبٍّ طريٍّ، عطريٍّ، تارت حلوٍ، يحتوي ع…" at bounding box center [653, 305] width 298 height 46
type textarea "فاكهةٌ تروبيكال ذات قشرةٍ خارجيةٍ صلبةٍ ولبٍّ جوسي، عطريٍّ، تارت حلوٍ، يحتوي عل…"
click at [429, 255] on input "PASSION FRUIT" at bounding box center [328, 249] width 323 height 20
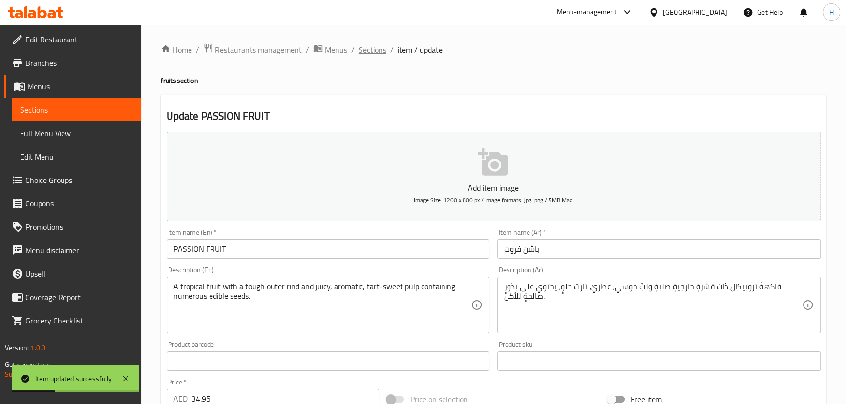
click at [376, 49] on span "Sections" at bounding box center [372, 50] width 28 height 12
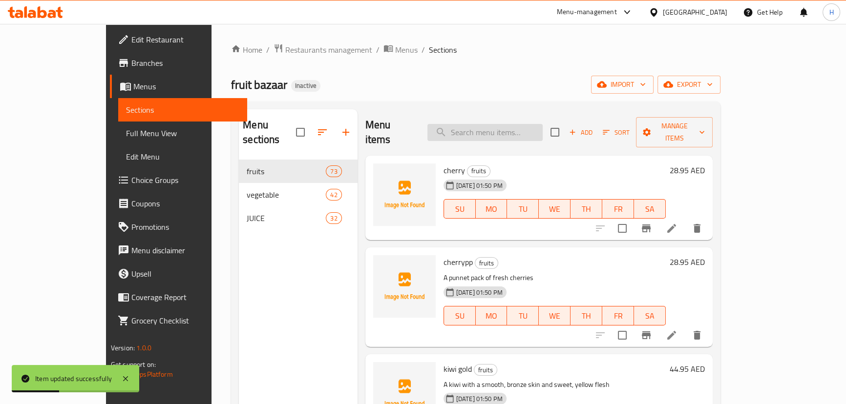
click at [501, 124] on input "search" at bounding box center [484, 132] width 115 height 17
paste input "ORANGE NAVEL"
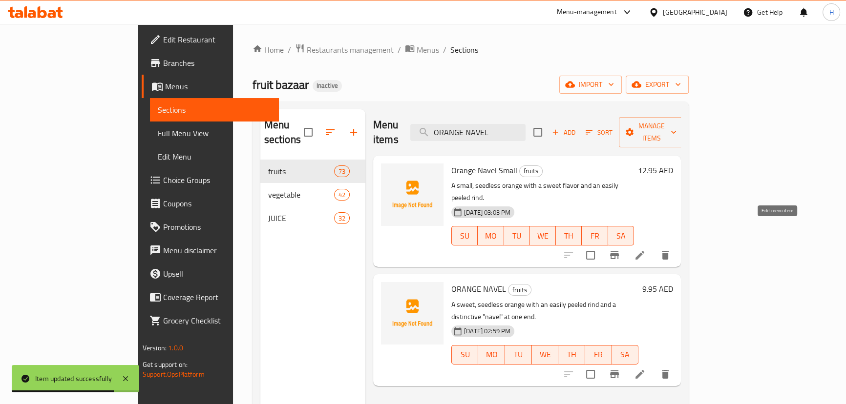
drag, startPoint x: 772, startPoint y: 229, endPoint x: 459, endPoint y: 156, distance: 321.0
click at [459, 163] on span "Orange Navel Small" at bounding box center [484, 170] width 66 height 15
copy h6 "Orange Navel Small"
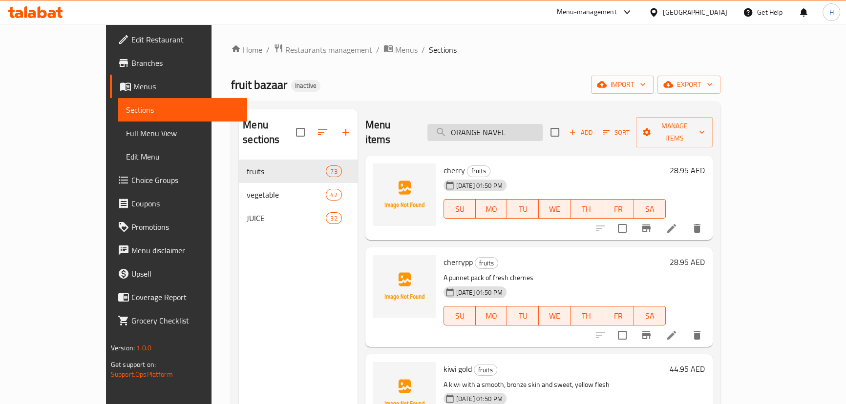
click at [543, 124] on input "ORANGE NAVEL" at bounding box center [484, 132] width 115 height 17
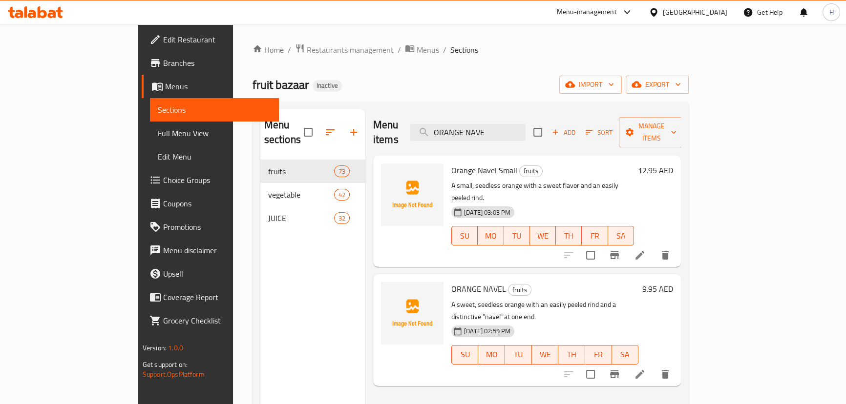
type input "ORANGE NAVE"
click at [653, 366] on li at bounding box center [639, 375] width 27 height 18
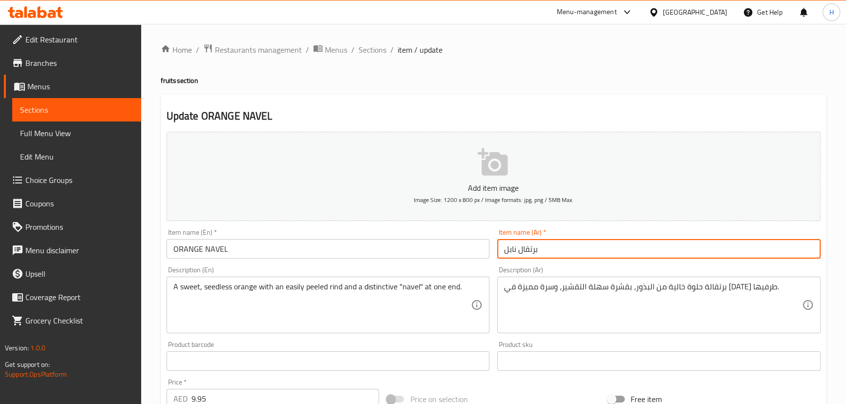
click at [508, 248] on input "برتقال نابل" at bounding box center [658, 249] width 323 height 20
type input "برتقال نافيل"
click at [334, 250] on input "ORANGE NAVEL" at bounding box center [328, 249] width 323 height 20
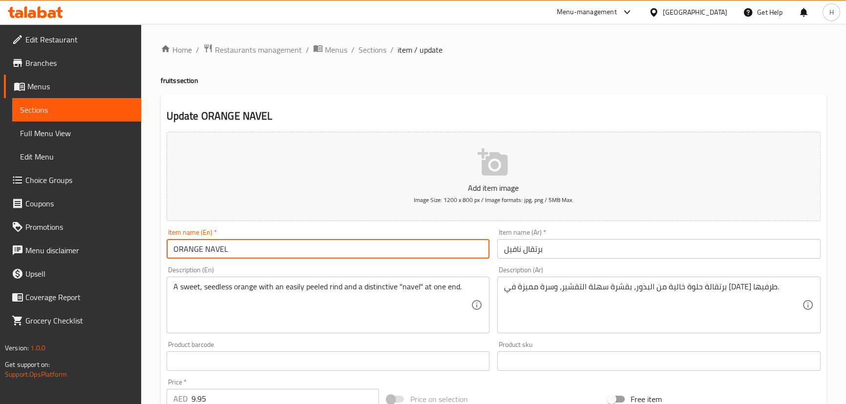
click at [372, 52] on span "Sections" at bounding box center [372, 50] width 28 height 12
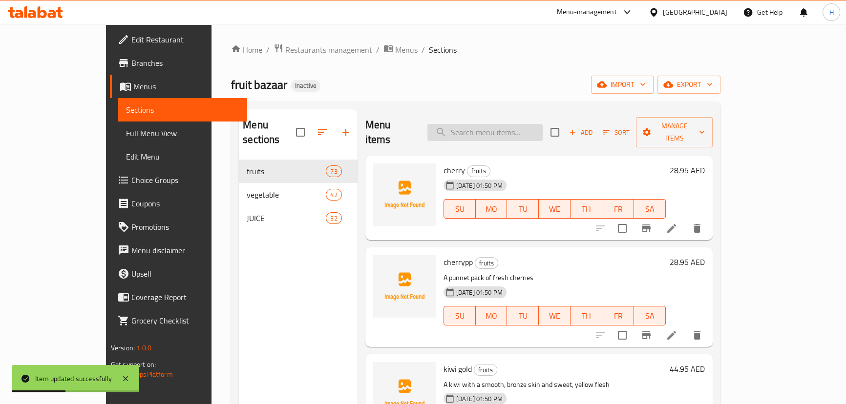
click at [543, 124] on input "search" at bounding box center [484, 132] width 115 height 17
paste input "Dragon Fruit Yellow Flesh"
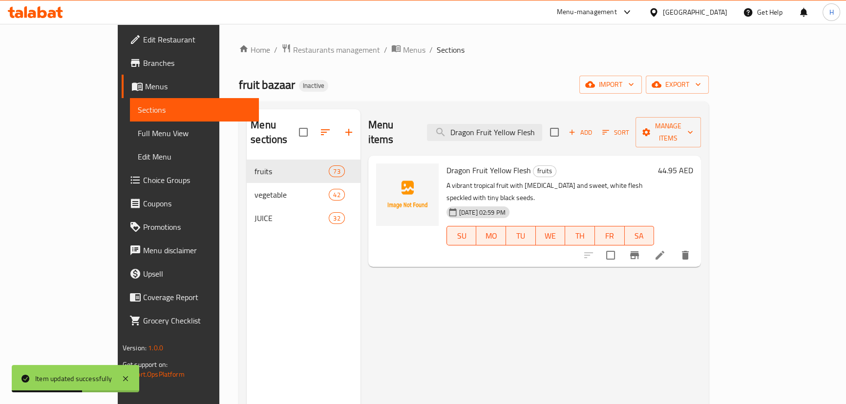
type input "Dragon Fruit Yellow Flesh"
click at [673, 247] on li at bounding box center [659, 256] width 27 height 18
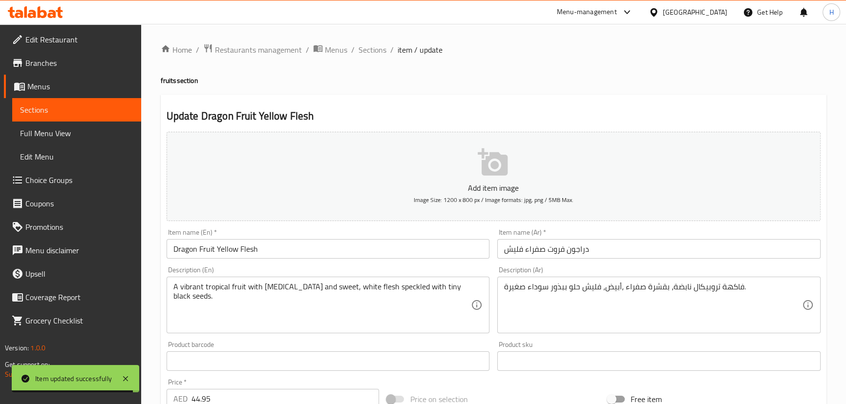
click at [654, 285] on textarea "فاكهة تروبيكال نابضة، بقشرة صفراء ،أبيض، فليش حلو ببذور سوداء صغيرة." at bounding box center [653, 305] width 298 height 46
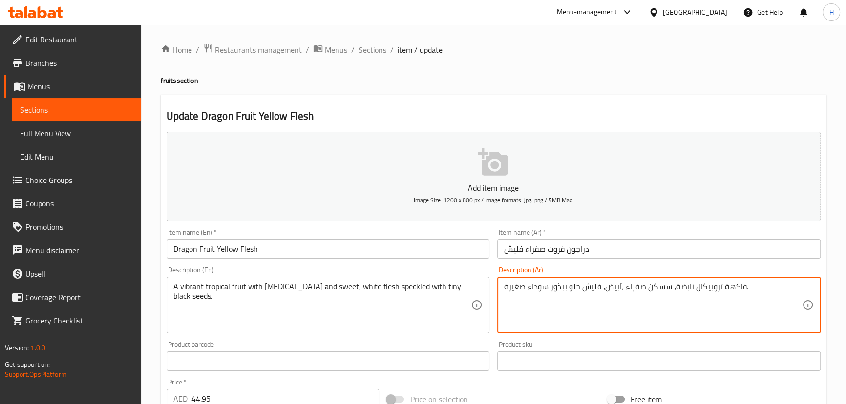
click at [634, 298] on textarea "فاكهة تروبيكال نابضة، سسكن صفراء ،أبيض، فليش حلو ببذور سوداء صغيرة." at bounding box center [653, 305] width 298 height 46
click at [710, 287] on textarea "فاكهة تروبيكال نابضة، سسكن صفراء ،أبيض، فليش حلو ببذور سوداء صغيرة." at bounding box center [653, 305] width 298 height 46
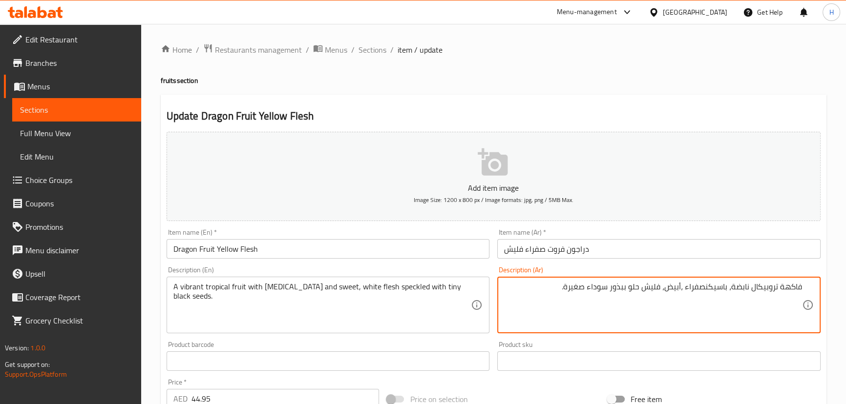
click at [718, 286] on textarea "فاكهة تروبيكال نابضة، باسيكنصفراء ،أبيض، فليش حلو ببذور سوداء صغيرة." at bounding box center [653, 305] width 298 height 46
click at [718, 293] on textarea "فاكهة تروبيكال نابضة، باسيكنصفراء ،أبيض، فليش حلو ببذور سوداء صغيرة." at bounding box center [653, 305] width 298 height 46
click at [714, 303] on textarea "فاكهة تروبيكال نابضة، باسيكنصفراء ،أبيض، فليش حلو ببذور سوداء صغيرة." at bounding box center [653, 305] width 298 height 46
click at [674, 295] on textarea "فاكهة تروبيكال نابضة، باسيكن صفراء ،أبيض، فليش حلو ببذور سوداء صغيرة." at bounding box center [653, 305] width 298 height 46
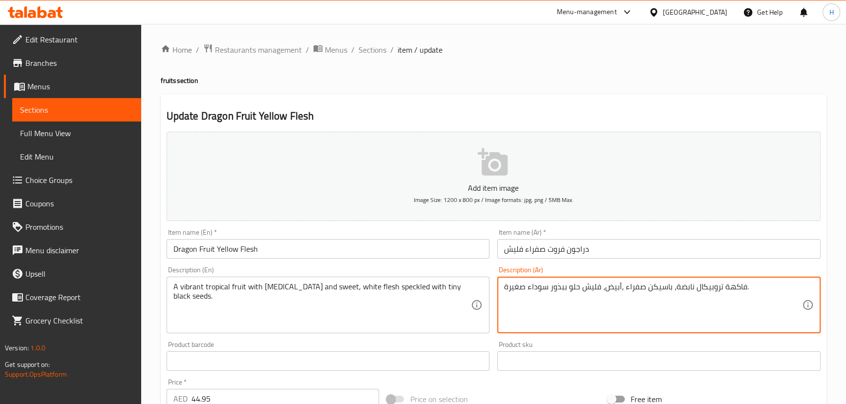
click at [674, 294] on textarea "فاكهة تروبيكال نابضة، باسيكن صفراء ،أبيض، فليش حلو ببذور سوداء صغيرة." at bounding box center [653, 305] width 298 height 46
click at [675, 293] on textarea "فاكهة تروبيكال نابضة، باسيكن صفراء ،أبيض، فليش حلو ببذور سوداء صغيرة." at bounding box center [653, 305] width 298 height 46
click at [695, 312] on textarea "فاكهة تروبيكال نابضة، باسيكن صفراء ،أبيض، فليش حلو ببذور سوداء صغيرة." at bounding box center [653, 305] width 298 height 46
click at [713, 287] on textarea "فاكهة تروبيكال نابضة، باسيكن صفراء ،أبيض، فليش حلو ببذور سوداء صغيرة." at bounding box center [653, 305] width 298 height 46
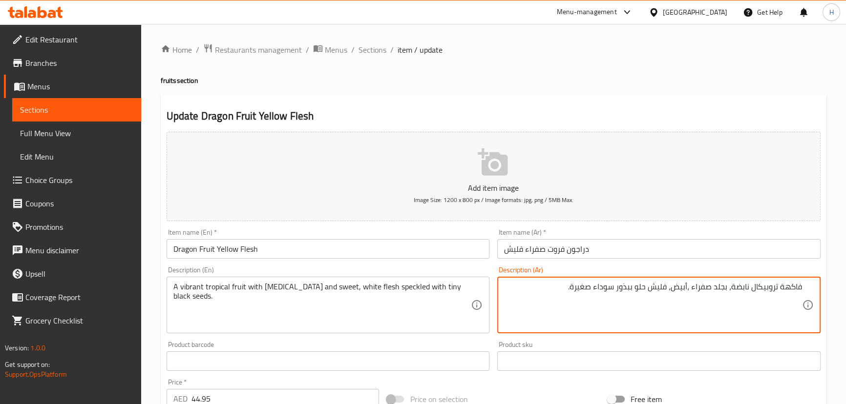
click at [719, 285] on textarea "فاكهة تروبيكال نابضة، بجلد صفراء ،أبيض، فليش حلو ببذور سوداء صغيرة." at bounding box center [653, 305] width 298 height 46
type textarea "فاكهة تروبيكال نابضة، بضشصفراء ،أبيض، فليش حلو ببذور سوداء صغيرة."
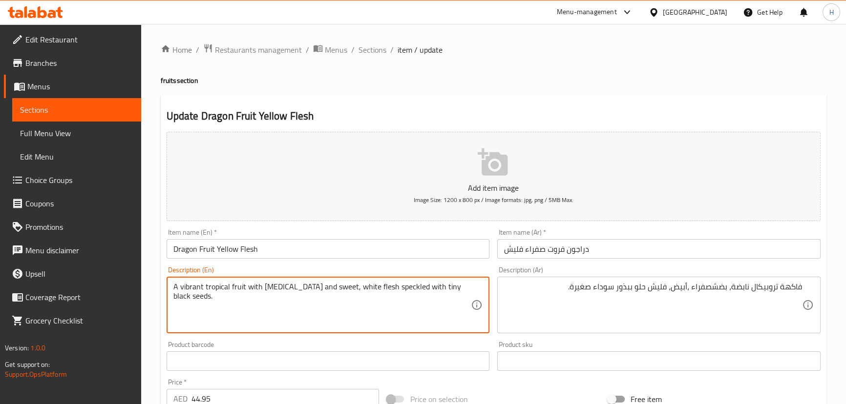
drag, startPoint x: 262, startPoint y: 286, endPoint x: 348, endPoint y: 277, distance: 86.4
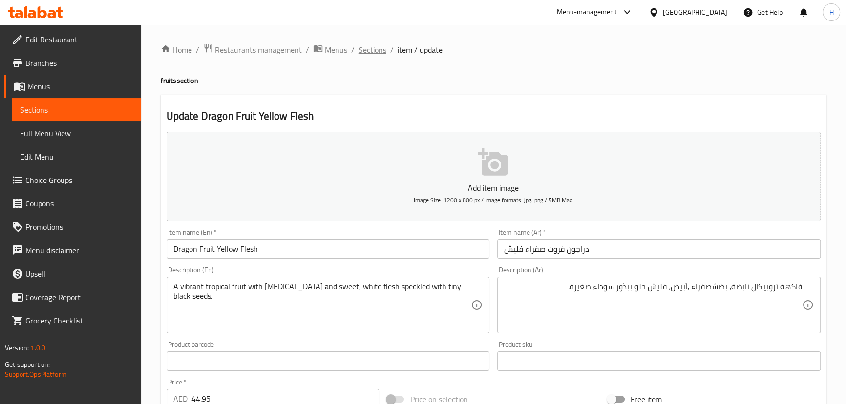
click at [362, 51] on span "Sections" at bounding box center [372, 50] width 28 height 12
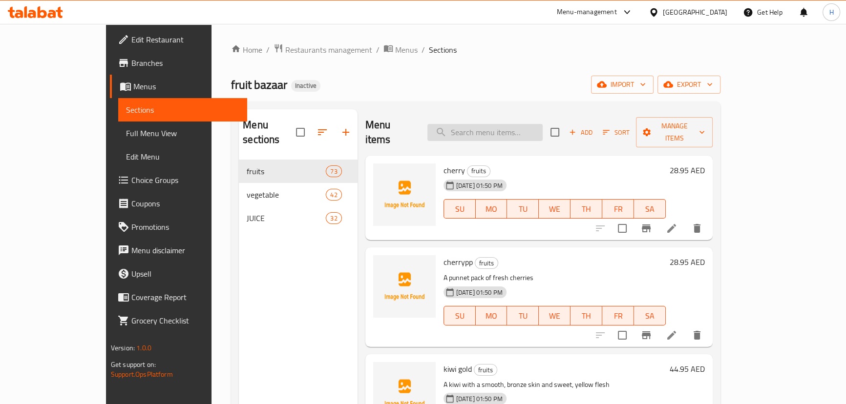
click at [534, 124] on input "search" at bounding box center [484, 132] width 115 height 17
paste input "ORANGE AND PASSION JUICE 1LTR"
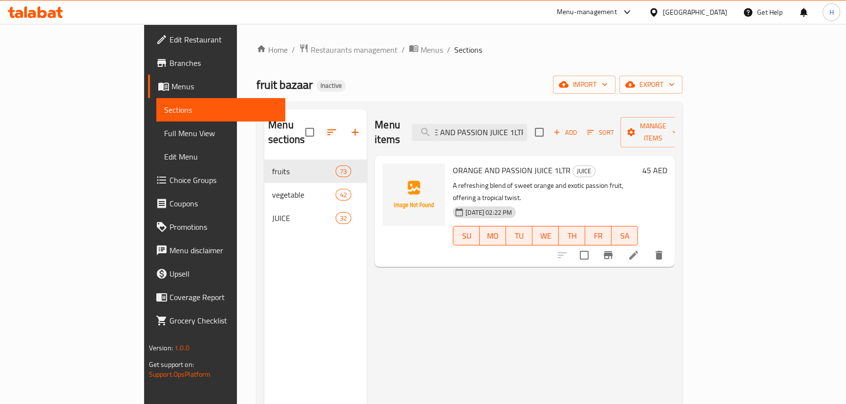
type input "ORANGE AND PASSION JUICE 1LTR"
drag, startPoint x: 769, startPoint y: 230, endPoint x: 729, endPoint y: 275, distance: 60.9
click at [632, 281] on div "Menu items ORANGE AND PASSION JUICE 1LTR Add Sort Manage items ORANGE AND PASSI…" at bounding box center [521, 311] width 308 height 404
click at [639, 250] on icon at bounding box center [633, 256] width 12 height 12
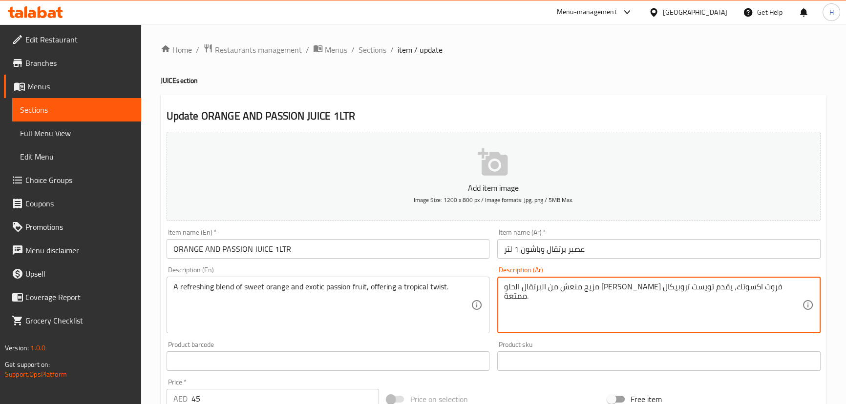
click at [508, 286] on textarea "مزيج منعش من البرتقال الحلو [PERSON_NAME] فروت اكسوتك، يقدم تويست تروبيكال ممتع…" at bounding box center [653, 305] width 298 height 46
type textarea "مزيج منعش من البرتقال الحلو [PERSON_NAME] فروت اكسوتك، يقدم تويست تروبيكال ."
click at [437, 253] on input "ORANGE AND PASSION JUICE 1LTR" at bounding box center [328, 249] width 323 height 20
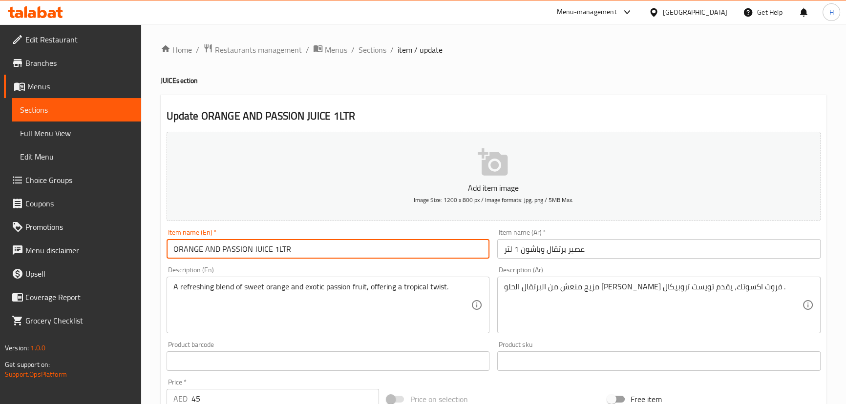
click at [379, 50] on span "Sections" at bounding box center [372, 50] width 28 height 12
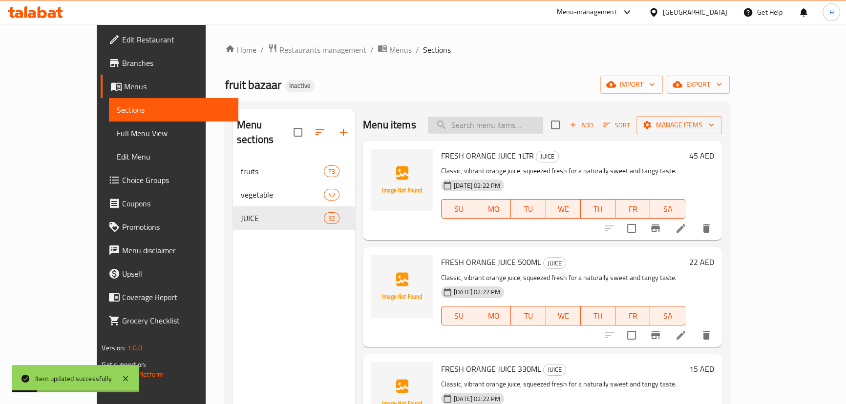
click at [534, 129] on input "search" at bounding box center [485, 125] width 115 height 17
paste input "ORANGE AND PASSION JUICE 500ML"
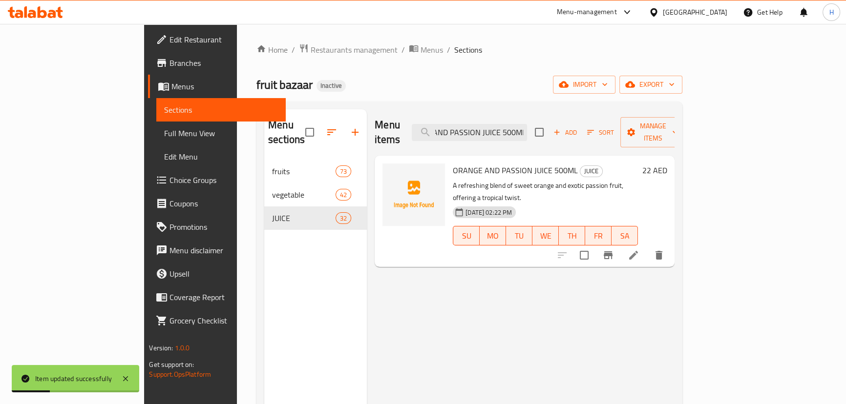
type input "ORANGE AND PASSION JUICE 500ML"
click at [639, 250] on icon at bounding box center [633, 256] width 12 height 12
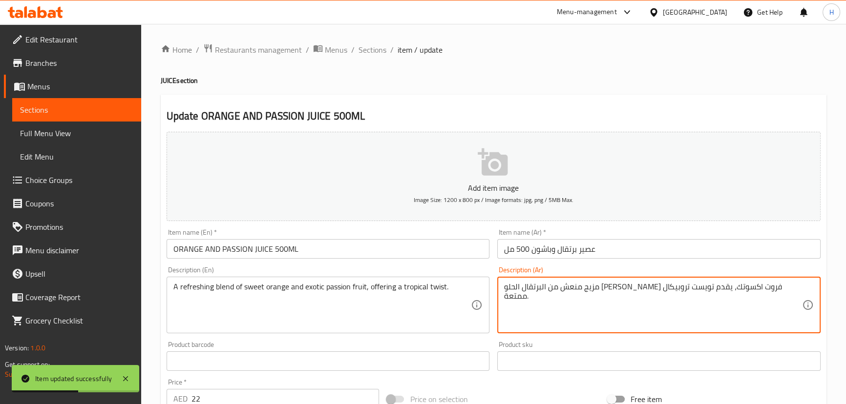
click at [524, 290] on textarea "مزيج منعش من البرتقال الحلو باشن فروت اكسوتك، يقدم تويست تروبيكال ممتعة." at bounding box center [653, 305] width 298 height 46
type textarea "مزيج منعش من البرتقال الحلو باشن فروت اكسوتك، يقدم تويست تروبيكال ."
click at [430, 245] on input "ORANGE AND PASSION JUICE 500ML" at bounding box center [328, 249] width 323 height 20
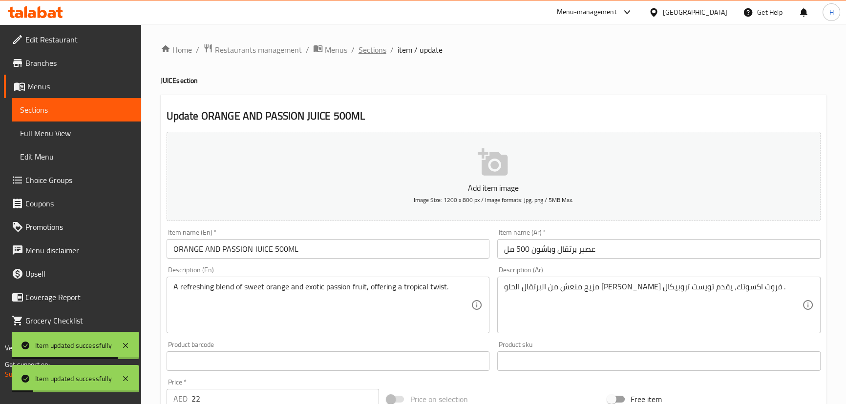
click at [360, 44] on span "Sections" at bounding box center [372, 50] width 28 height 12
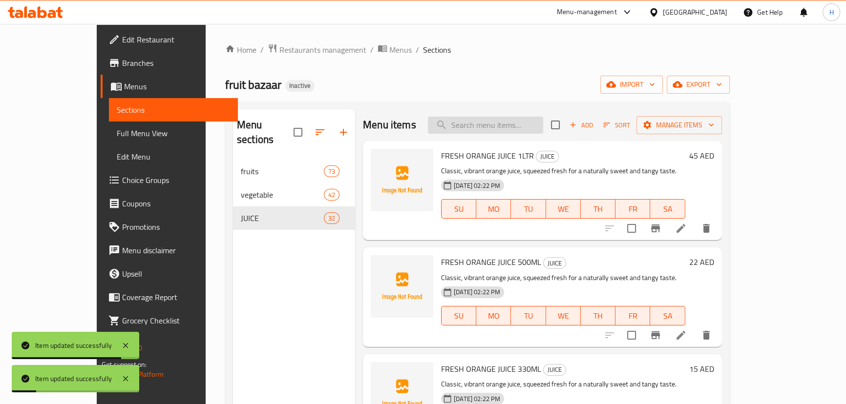
click at [538, 132] on input "search" at bounding box center [485, 125] width 115 height 17
paste input "ORANGE AND PASSION JUICE 330ML"
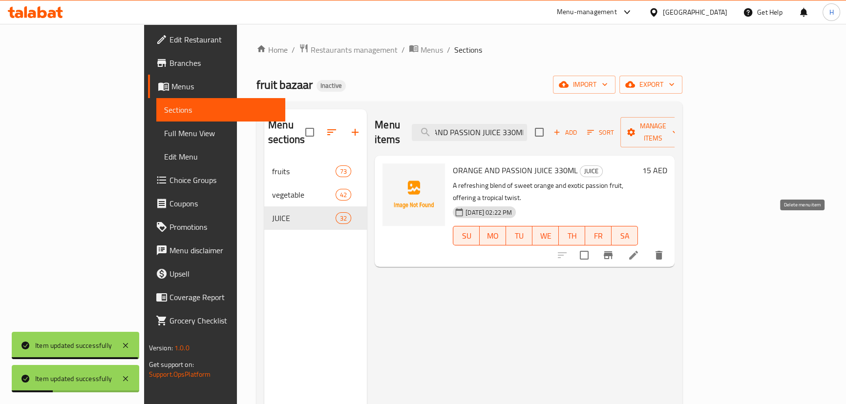
type input "ORANGE AND PASSION JUICE 330ML"
click at [647, 247] on li at bounding box center [633, 256] width 27 height 18
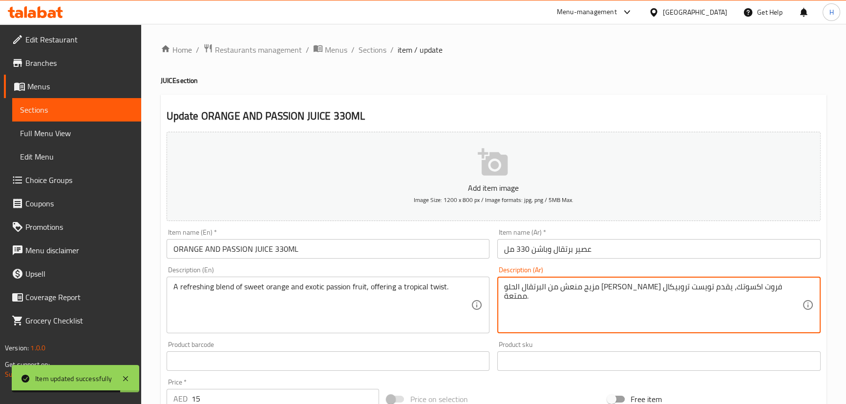
click at [515, 289] on textarea "مزيج منعش من البرتقال الحلو باشن فروت اكسوتك، يقدم تويست تروبيكال ممتعة." at bounding box center [653, 305] width 298 height 46
type textarea "مزيج منعش من البرتقال الحلو [PERSON_NAME] فروت اكسوتك، يقدم تويست تروبيكال ."
click at [448, 256] on input "ORANGE AND PASSION JUICE 330ML" at bounding box center [328, 249] width 323 height 20
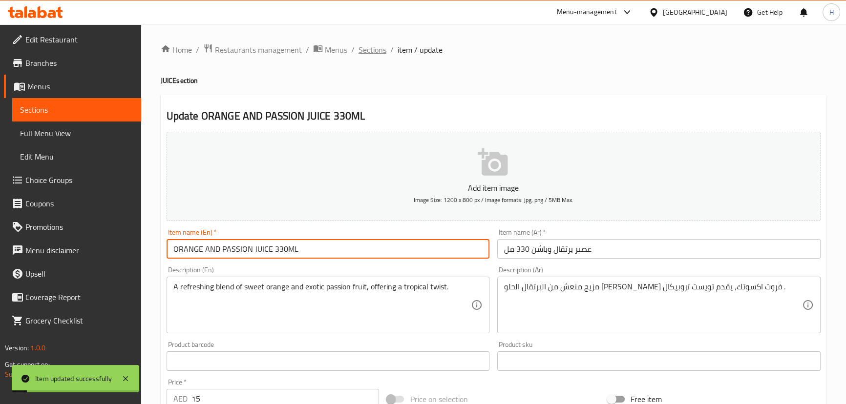
click at [383, 52] on span "Sections" at bounding box center [372, 50] width 28 height 12
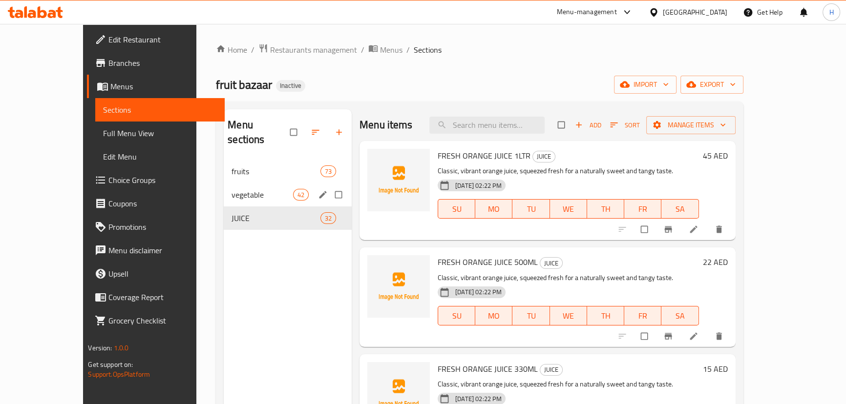
click at [318, 190] on icon "edit" at bounding box center [323, 195] width 10 height 10
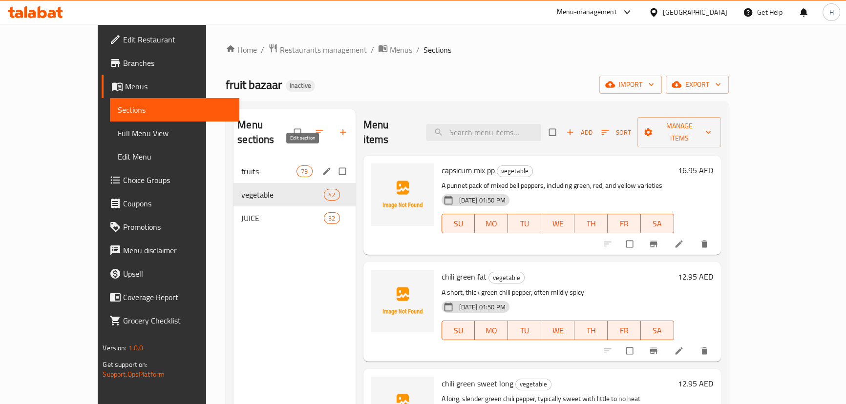
click at [322, 167] on icon "edit" at bounding box center [327, 172] width 10 height 10
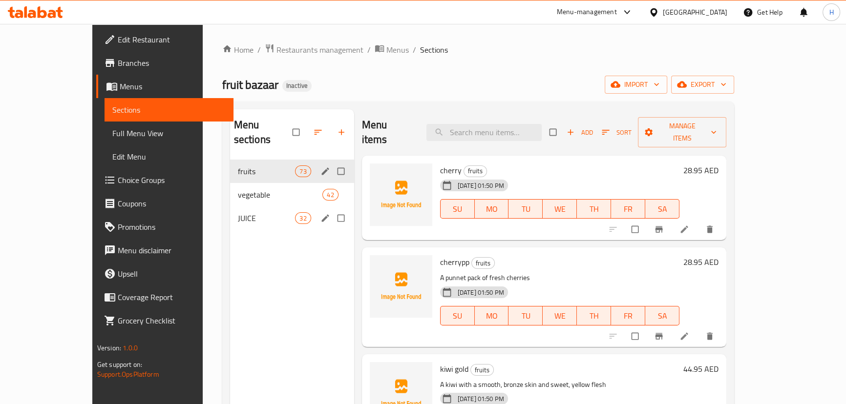
click at [321, 214] on icon "edit" at bounding box center [324, 217] width 7 height 7
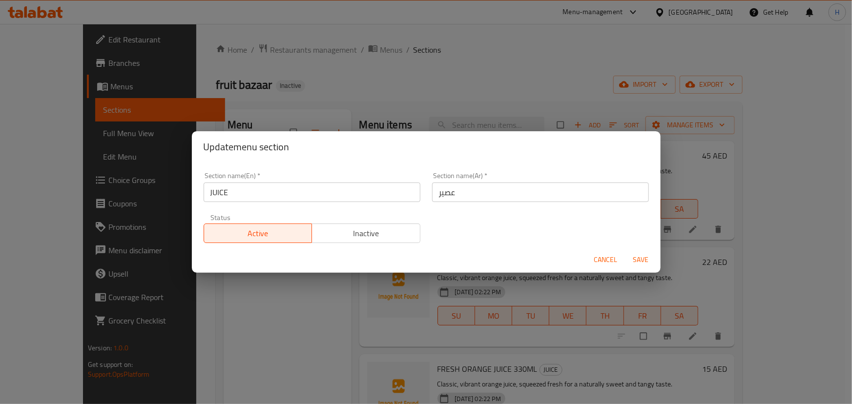
click at [294, 323] on div "Update menu section Section name(En)   * JUICE Section name(En) * Section name(…" at bounding box center [426, 202] width 852 height 404
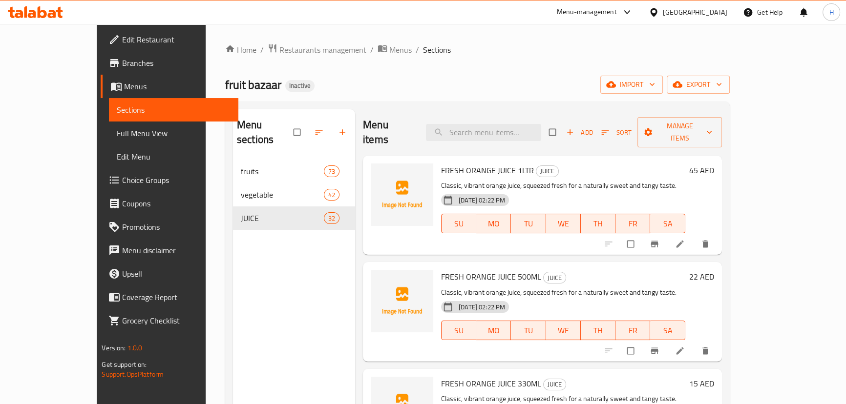
click at [64, 14] on div at bounding box center [35, 12] width 71 height 20
click at [40, 11] on icon at bounding box center [42, 12] width 9 height 12
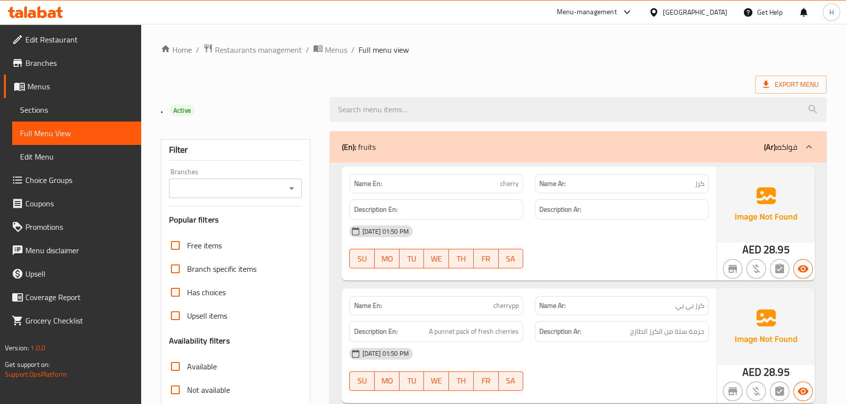
click at [521, 172] on div "Name En: cherry" at bounding box center [436, 183] width 186 height 31
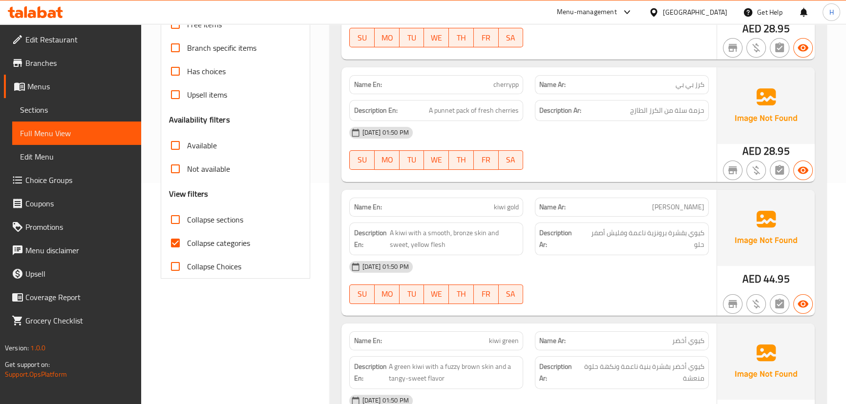
scroll to position [222, 0]
click at [209, 240] on span "Collapse categories" at bounding box center [218, 243] width 63 height 12
click at [187, 240] on input "Collapse categories" at bounding box center [175, 242] width 23 height 23
checkbox input "false"
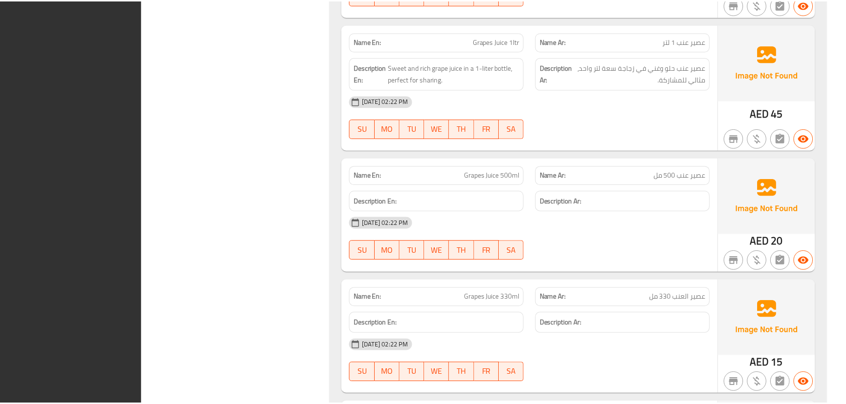
scroll to position [19389, 0]
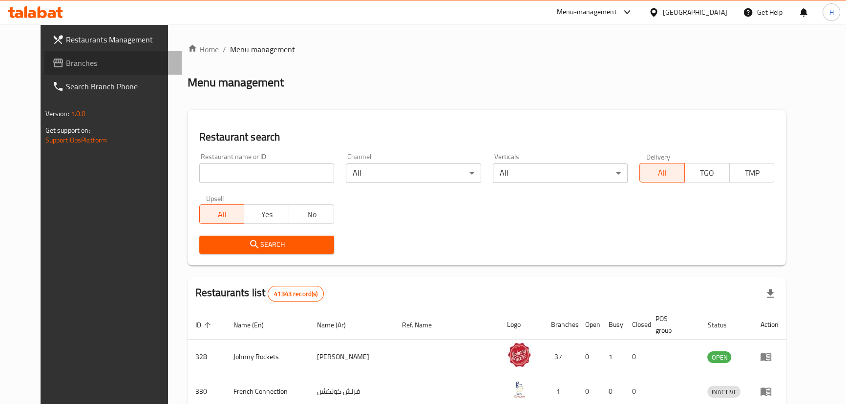
click at [88, 73] on link "Branches" at bounding box center [112, 62] width 137 height 23
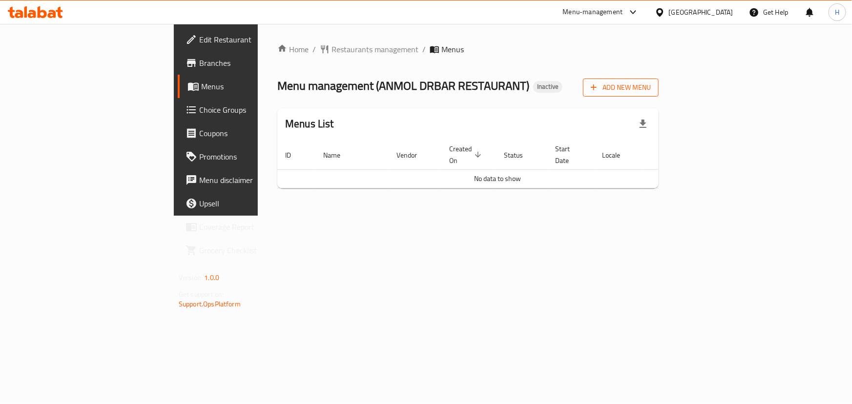
click at [599, 83] on icon "button" at bounding box center [594, 88] width 10 height 10
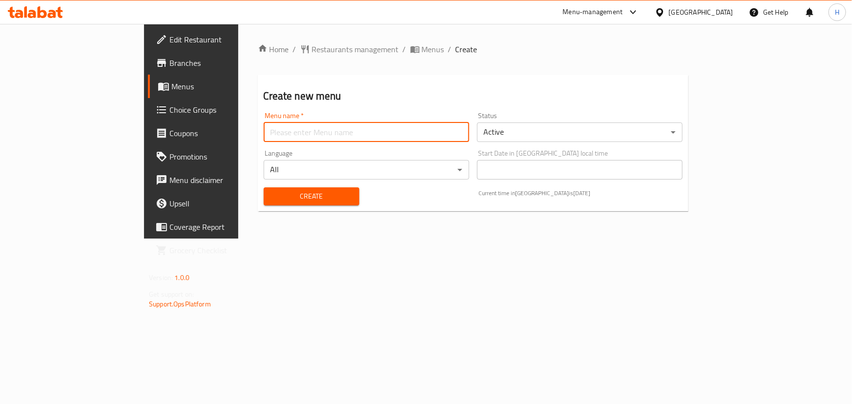
drag, startPoint x: 397, startPoint y: 123, endPoint x: 380, endPoint y: 132, distance: 19.2
click at [397, 123] on input "text" at bounding box center [367, 133] width 206 height 20
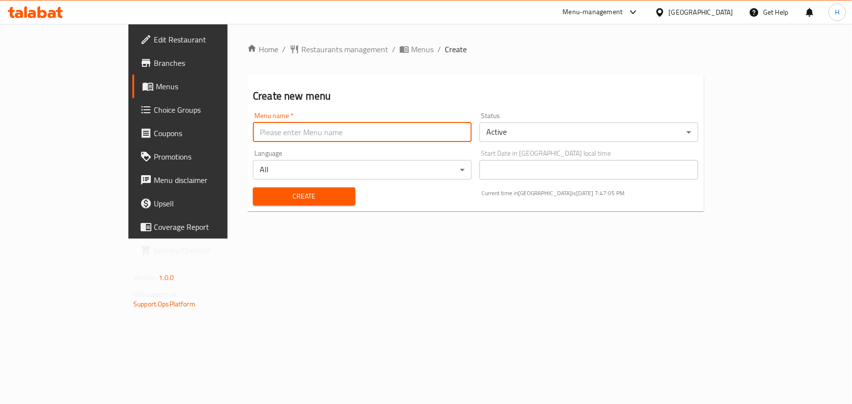
type input "Menu"
drag, startPoint x: 238, startPoint y: 192, endPoint x: 243, endPoint y: 188, distance: 6.0
click at [261, 192] on span "Create" at bounding box center [304, 196] width 87 height 12
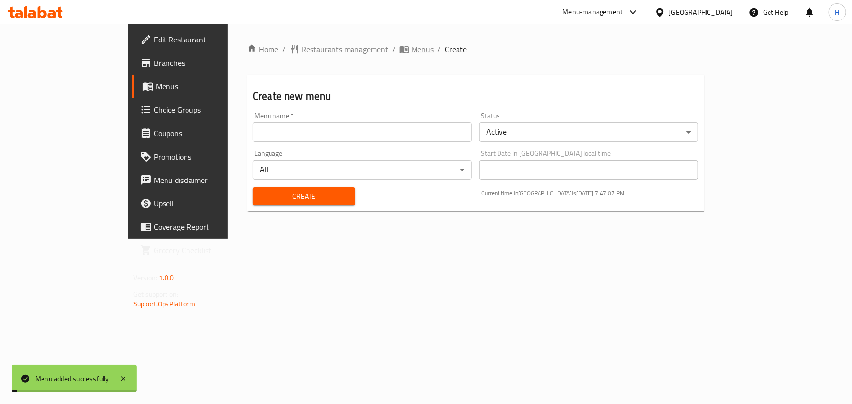
click at [411, 54] on span "Menus" at bounding box center [422, 49] width 22 height 12
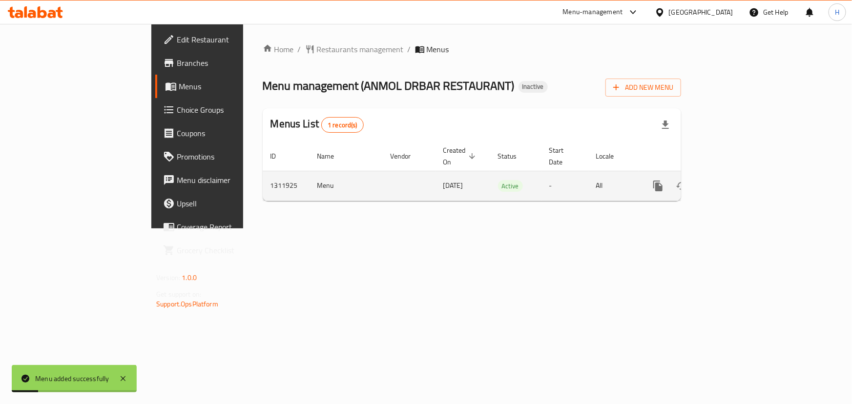
click at [740, 174] on link "enhanced table" at bounding box center [728, 185] width 23 height 23
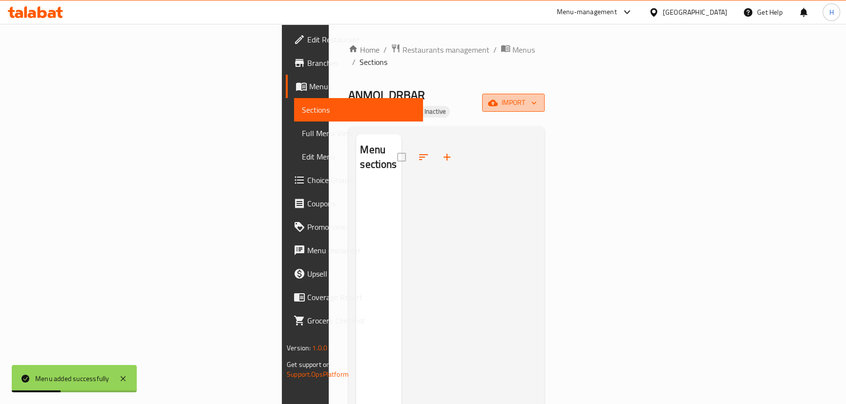
click at [539, 98] on icon "button" at bounding box center [534, 103] width 10 height 10
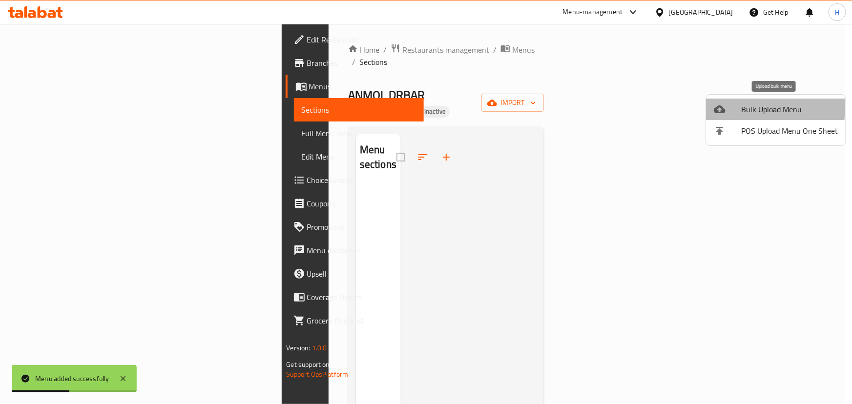
click at [734, 105] on div at bounding box center [727, 110] width 27 height 12
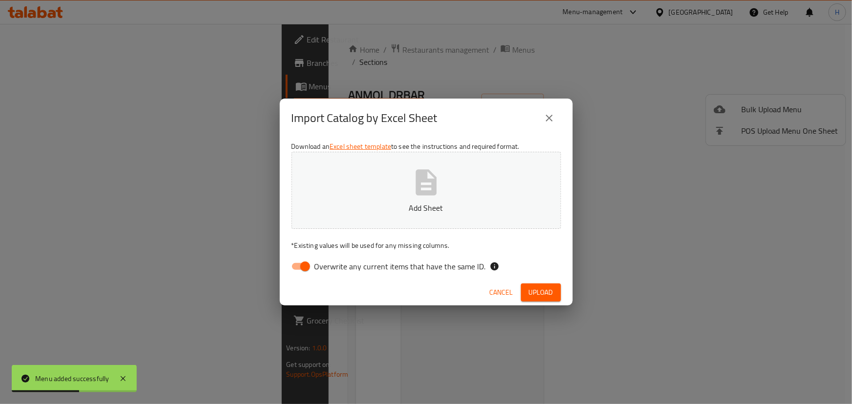
click at [331, 265] on span "Overwrite any current items that have the same ID." at bounding box center [399, 267] width 171 height 12
click at [331, 265] on input "Overwrite any current items that have the same ID." at bounding box center [305, 266] width 56 height 19
checkbox input "false"
drag, startPoint x: 534, startPoint y: 287, endPoint x: 533, endPoint y: 273, distance: 13.8
click at [534, 283] on div "Cancel Upload" at bounding box center [426, 293] width 293 height 26
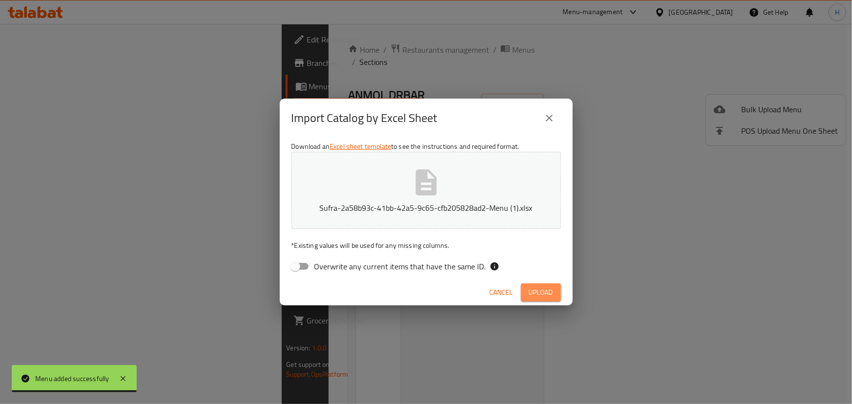
click at [532, 296] on span "Upload" at bounding box center [541, 293] width 24 height 12
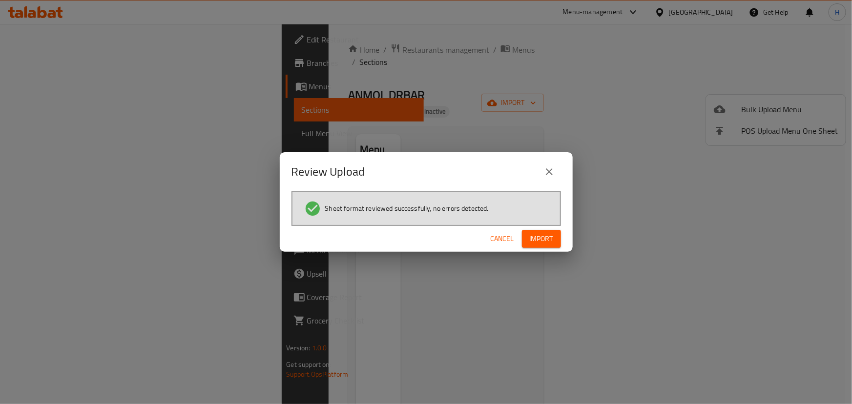
click at [552, 244] on span "Import" at bounding box center [541, 239] width 23 height 12
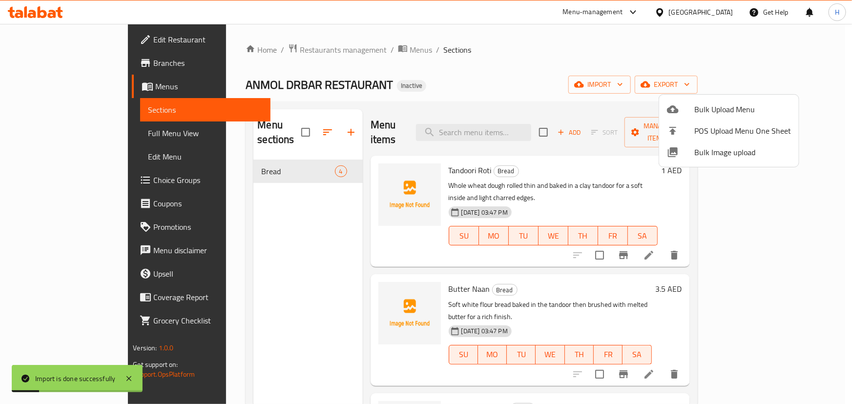
click at [467, 101] on div at bounding box center [426, 202] width 852 height 404
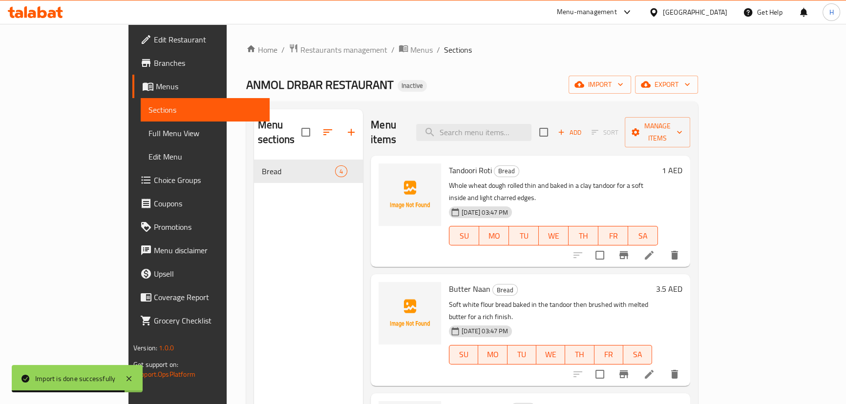
click at [148, 131] on span "Full Menu View" at bounding box center [204, 133] width 113 height 12
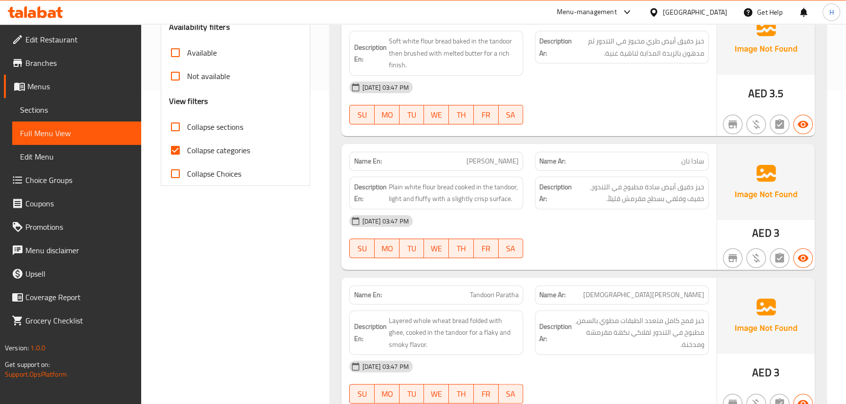
scroll to position [363, 0]
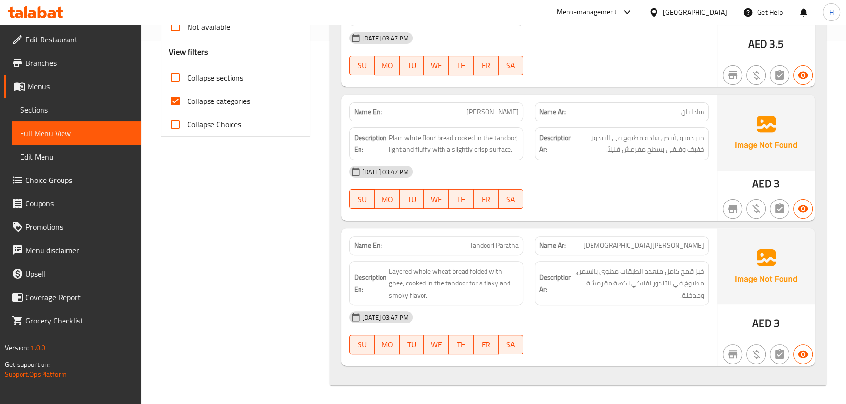
drag, startPoint x: 491, startPoint y: 230, endPoint x: 482, endPoint y: 245, distance: 17.1
click at [484, 241] on div "Name En: Tandoori Paratha" at bounding box center [436, 245] width 186 height 31
click at [482, 245] on span "Tandoori Paratha" at bounding box center [494, 246] width 49 height 10
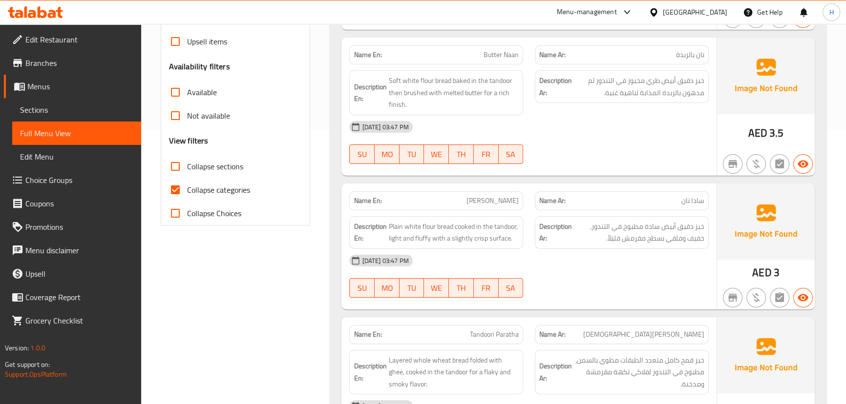
click at [526, 168] on div "SU MO TU WE TH FR SA" at bounding box center [436, 154] width 186 height 31
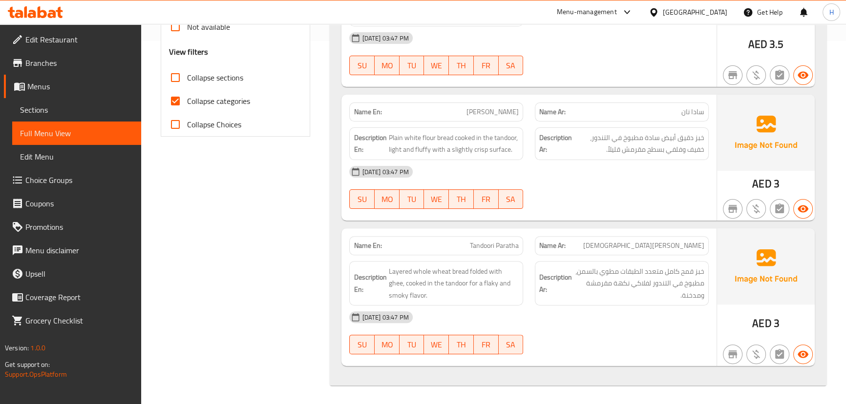
click at [508, 245] on span "Tandoori Paratha" at bounding box center [494, 246] width 49 height 10
click at [508, 244] on span "Tandoori Paratha" at bounding box center [494, 246] width 49 height 10
click at [512, 243] on span "Tandoori Paratha" at bounding box center [494, 246] width 49 height 10
copy span "Paratha"
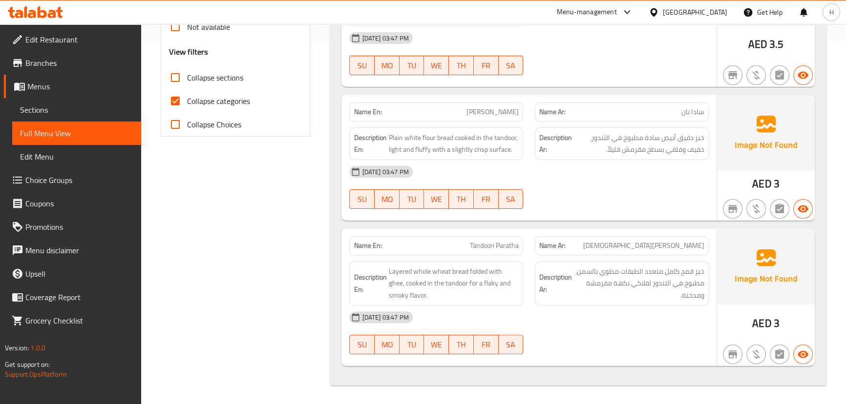
click at [474, 248] on span "Tandoori Paratha" at bounding box center [494, 246] width 49 height 10
copy span "Tandoori Paratha"
click at [38, 106] on span "Sections" at bounding box center [76, 110] width 113 height 12
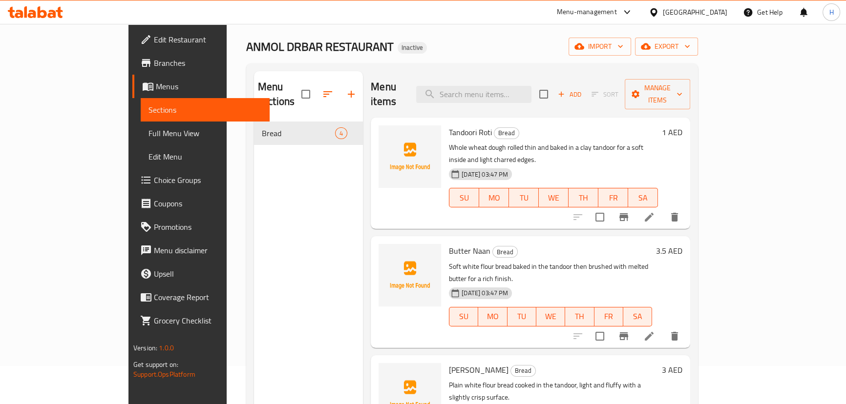
scroll to position [4, 0]
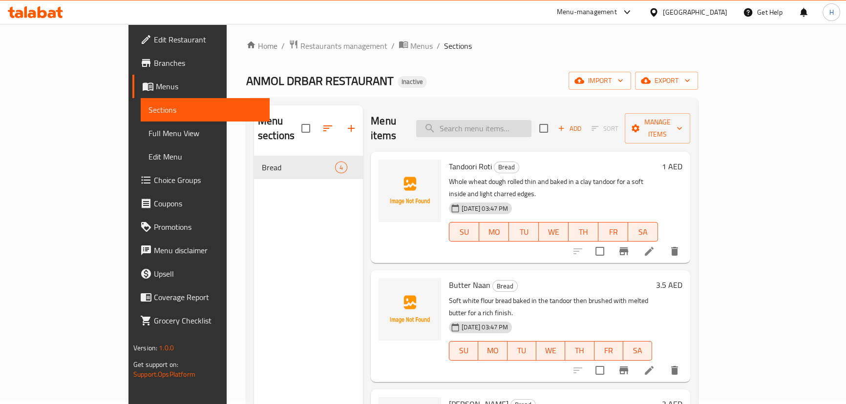
click at [513, 120] on input "search" at bounding box center [473, 128] width 115 height 17
paste input "Tandoori Paratha"
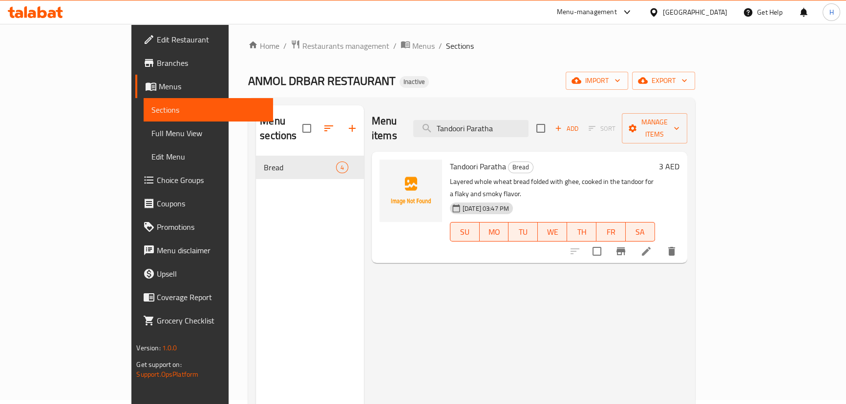
type input "Tandoori Paratha"
click at [652, 246] on icon at bounding box center [646, 252] width 12 height 12
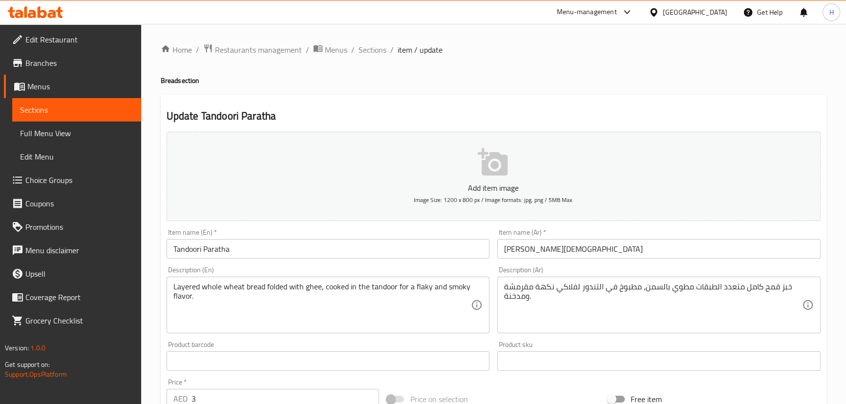
click at [513, 250] on input "تاندوري براثا" at bounding box center [658, 249] width 323 height 20
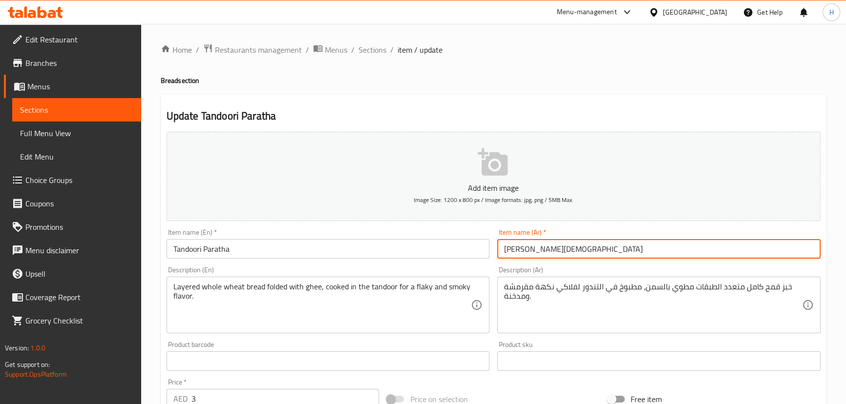
click at [513, 250] on input "تاندوري براثا" at bounding box center [658, 249] width 323 height 20
paste input "text"
type input "[PERSON_NAME]"
click at [461, 256] on input "Tandoori Paratha" at bounding box center [328, 249] width 323 height 20
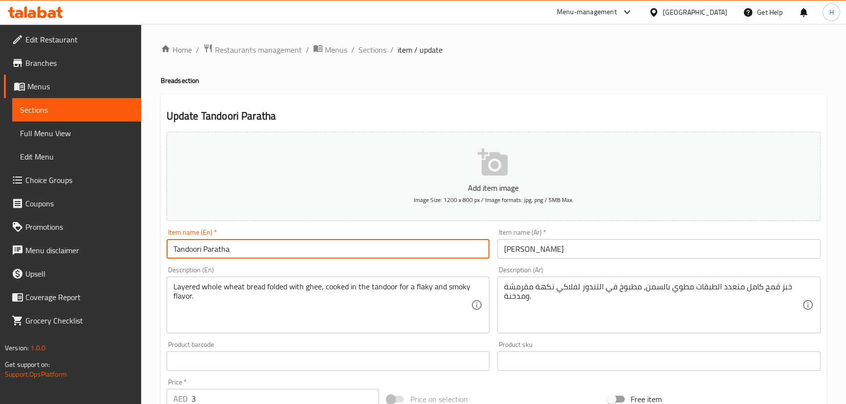
click at [374, 53] on span "Sections" at bounding box center [372, 50] width 28 height 12
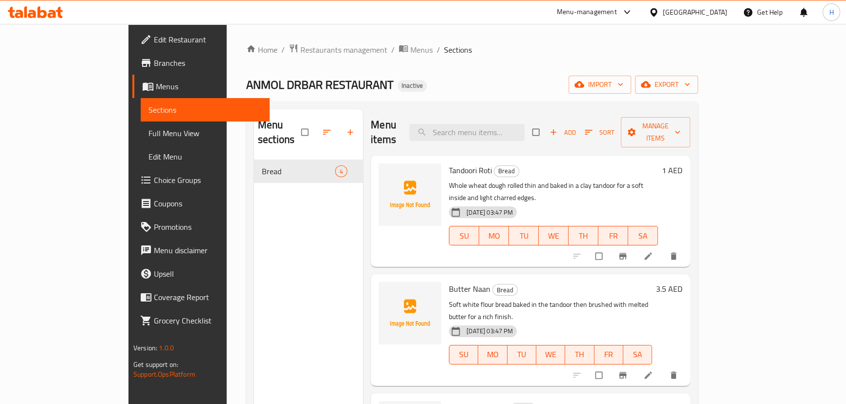
click at [148, 134] on span "Full Menu View" at bounding box center [204, 133] width 113 height 12
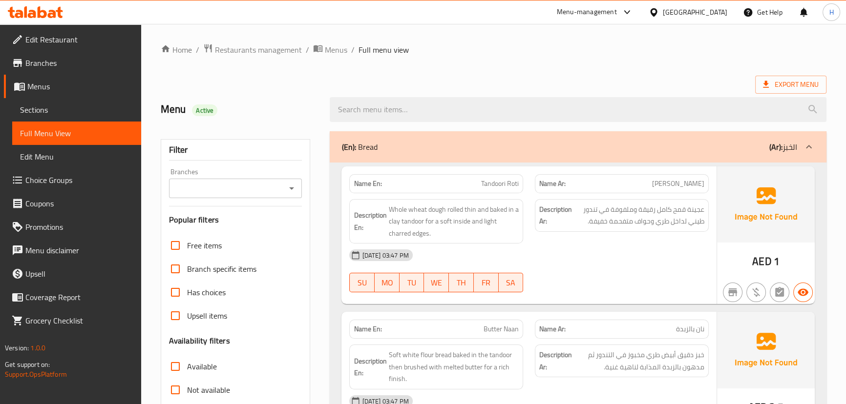
click at [528, 181] on div "Name En: [PERSON_NAME]" at bounding box center [436, 183] width 186 height 31
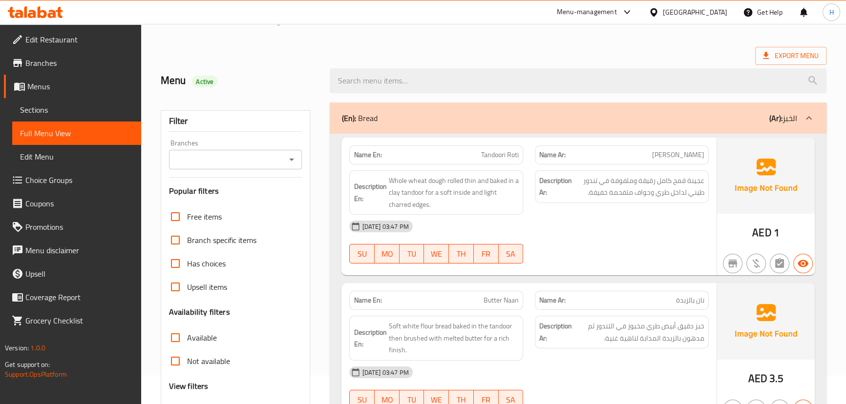
scroll to position [44, 0]
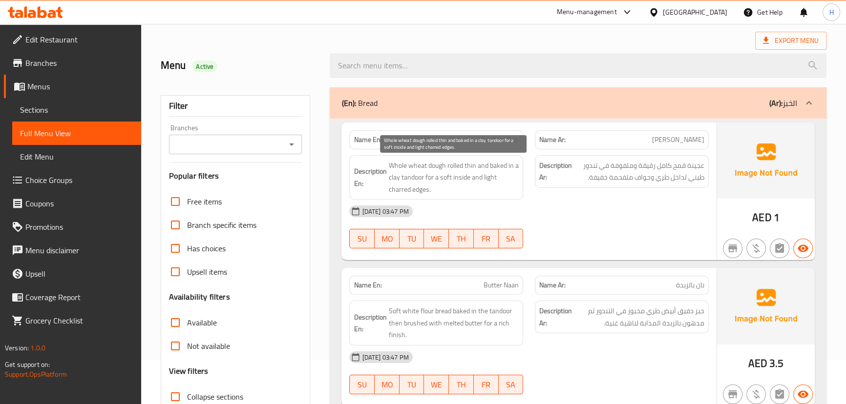
click at [439, 163] on span "Whole wheat dough rolled thin and baked in a clay tandoor for a soft inside and…" at bounding box center [453, 178] width 130 height 36
click at [533, 222] on div "[DATE] 03:47 PM" at bounding box center [528, 211] width 371 height 23
click at [436, 166] on span "Whole wheat dough rolled thin and baked in a clay tandoor for a soft inside and…" at bounding box center [453, 178] width 130 height 36
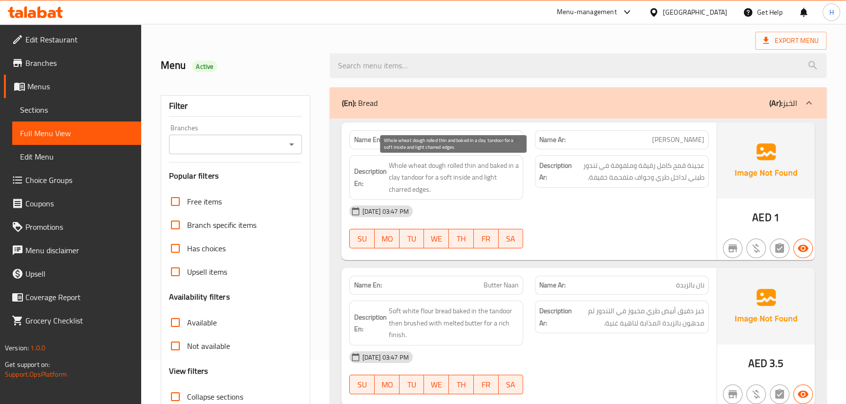
click at [414, 166] on span "Whole wheat dough rolled thin and baked in a clay tandoor for a soft inside and…" at bounding box center [453, 178] width 130 height 36
click at [392, 166] on span "Whole wheat dough rolled thin and baked in a clay tandoor for a soft inside and…" at bounding box center [453, 178] width 130 height 36
click at [457, 161] on span "Whole wheat dough rolled thin and baked in a clay tandoor for a soft inside and…" at bounding box center [453, 178] width 130 height 36
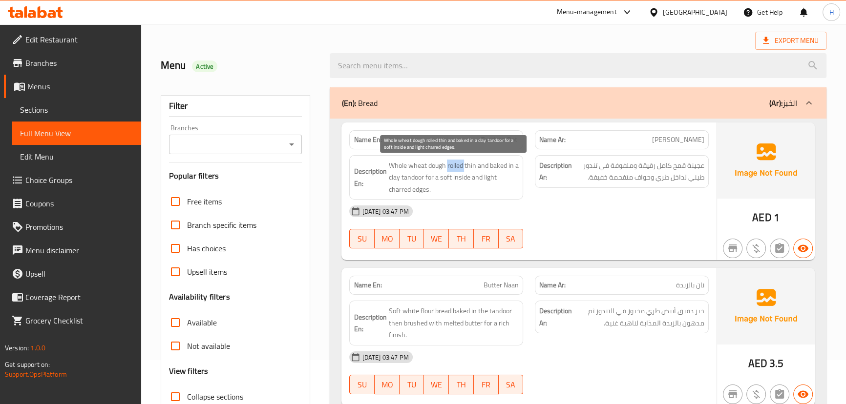
click at [457, 161] on span "Whole wheat dough rolled thin and baked in a clay tandoor for a soft inside and…" at bounding box center [453, 178] width 130 height 36
click at [576, 225] on div "[DATE] 03:47 PM SU MO TU WE TH FR SA" at bounding box center [528, 227] width 371 height 55
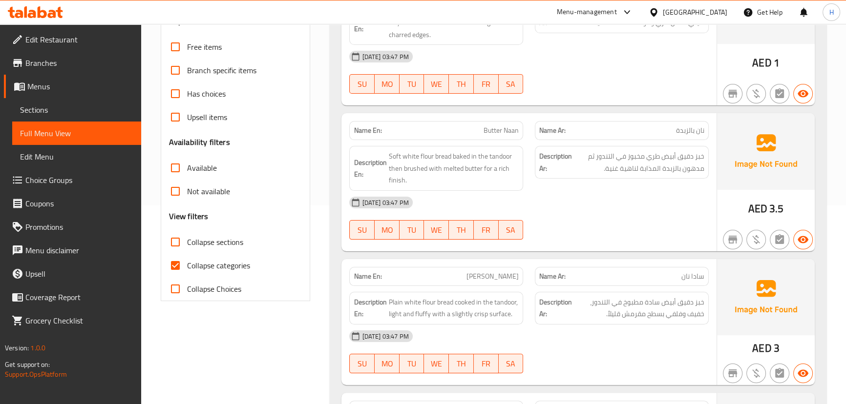
scroll to position [177, 0]
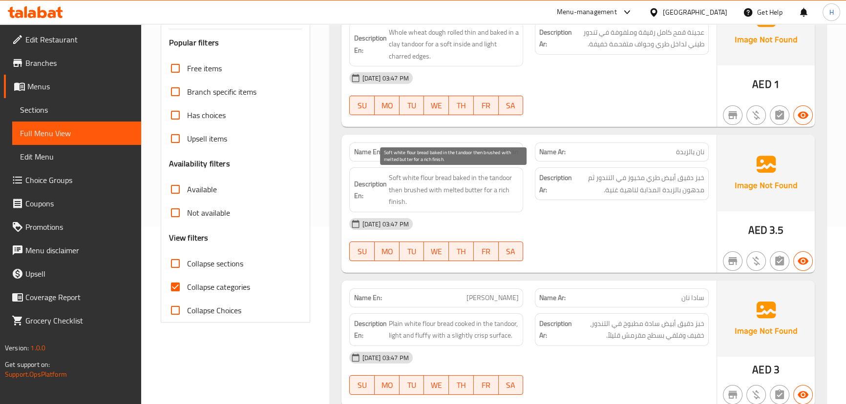
click at [445, 177] on span "Soft white flour bread baked in the tandoor then brushed with melted butter for…" at bounding box center [453, 190] width 130 height 36
click at [427, 182] on span "Soft white flour bread baked in the tandoor then brushed with melted butter for…" at bounding box center [453, 190] width 130 height 36
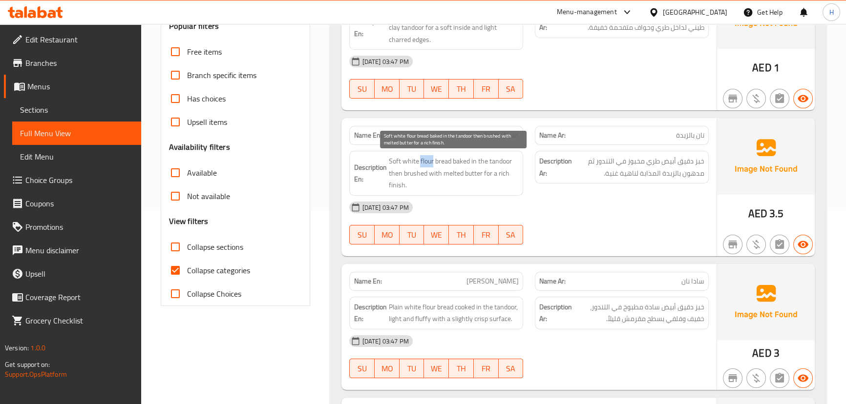
scroll to position [195, 0]
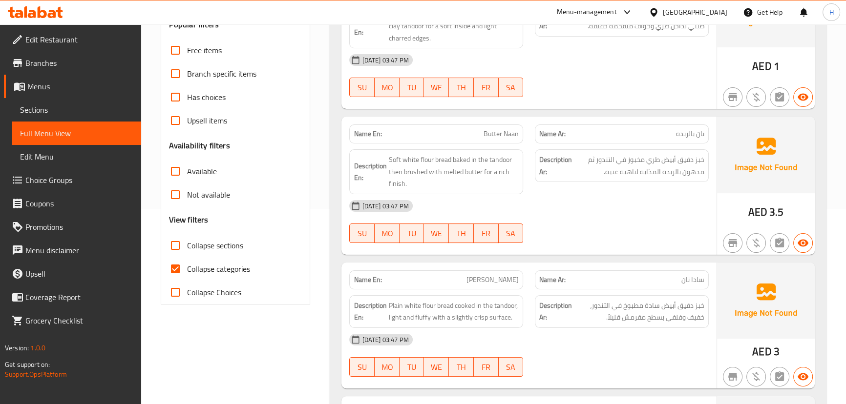
click at [559, 202] on div "[DATE] 03:47 PM" at bounding box center [528, 205] width 371 height 23
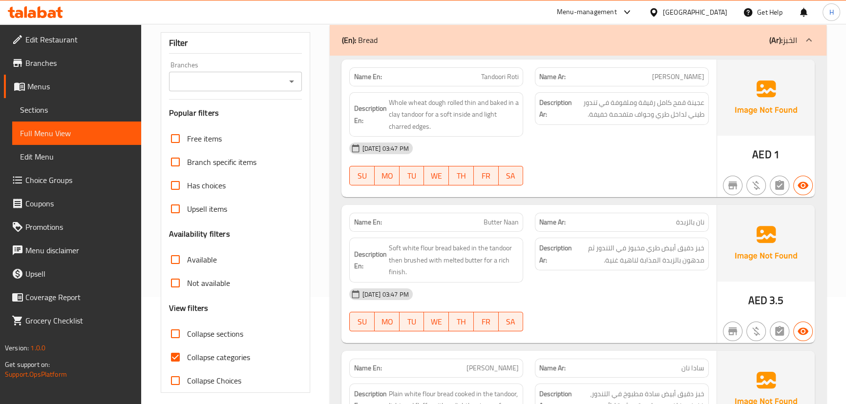
scroll to position [106, 0]
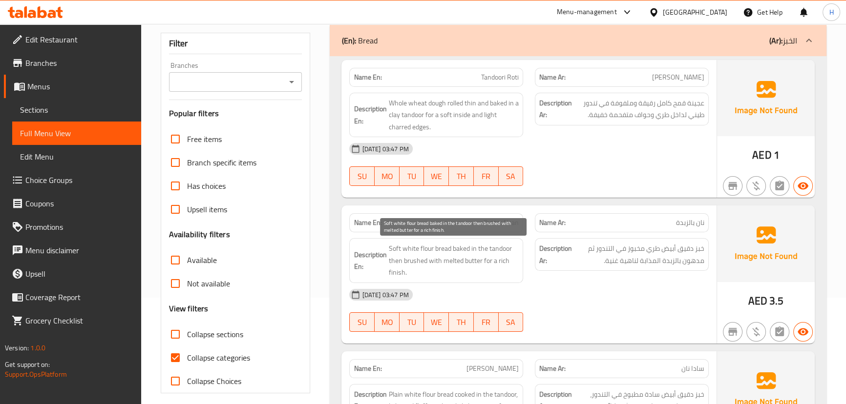
click at [441, 250] on span "Soft white flour bread baked in the tandoor then brushed with melted butter for…" at bounding box center [453, 261] width 130 height 36
click at [428, 249] on span "Soft white flour bread baked in the tandoor then brushed with melted butter for…" at bounding box center [453, 261] width 130 height 36
click at [407, 250] on span "Soft white flour bread baked in the tandoor then brushed with melted butter for…" at bounding box center [453, 261] width 130 height 36
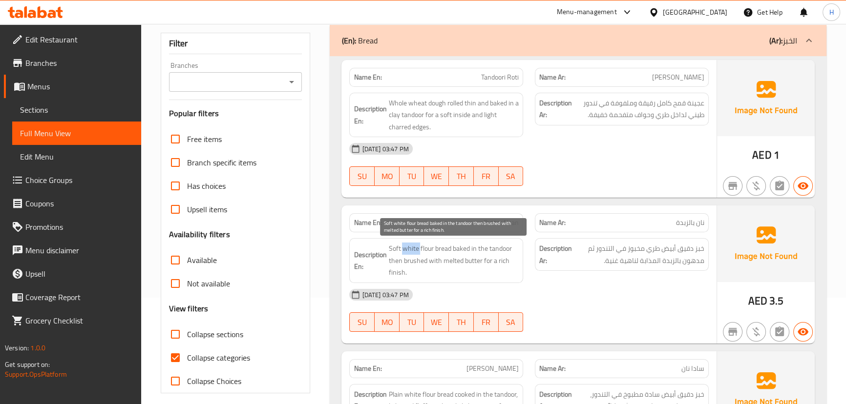
click at [407, 250] on span "Soft white flour bread baked in the tandoor then brushed with melted butter for…" at bounding box center [453, 261] width 130 height 36
click at [391, 248] on span "Soft white flour bread baked in the tandoor then brushed with melted butter for…" at bounding box center [453, 261] width 130 height 36
click at [461, 250] on span "Soft white flour bread baked in the tandoor then brushed with melted butter for…" at bounding box center [453, 261] width 130 height 36
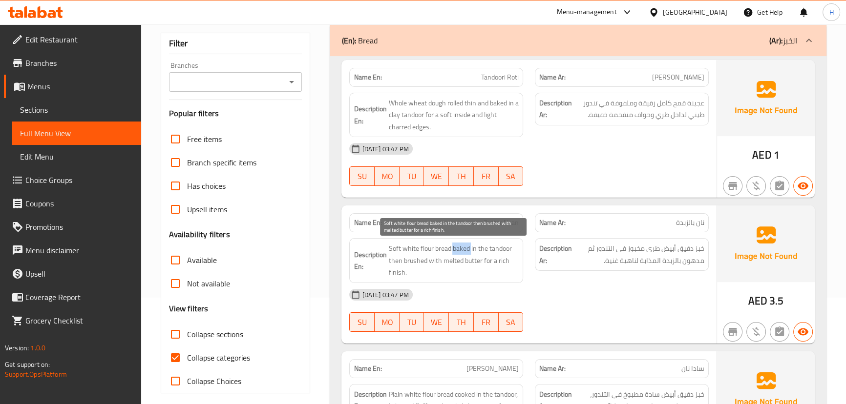
click at [513, 253] on span "Soft white flour bread baked in the tandoor then brushed with melted butter for…" at bounding box center [453, 261] width 130 height 36
click at [409, 261] on span "Soft white flour bread baked in the tandoor then brushed with melted butter for…" at bounding box center [453, 261] width 130 height 36
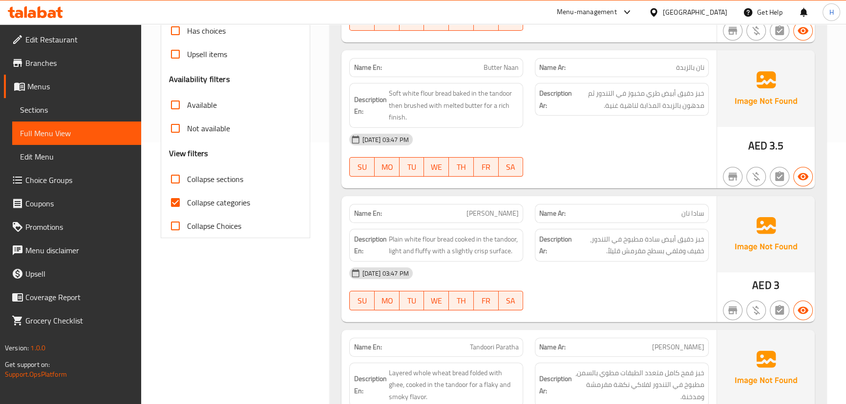
scroll to position [284, 0]
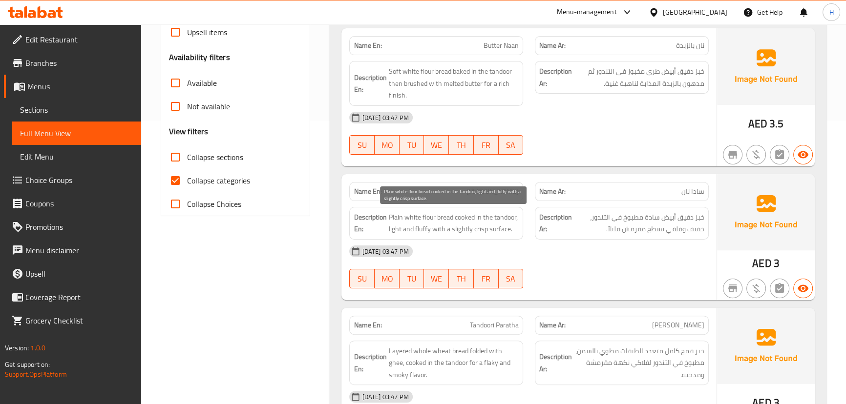
click at [444, 215] on span "Plain white flour bread cooked in the tandoor, light and fluffy with a slightly…" at bounding box center [453, 223] width 130 height 24
click at [428, 218] on span "Plain white flour bread cooked in the tandoor, light and fluffy with a slightly…" at bounding box center [453, 223] width 130 height 24
click at [406, 218] on span "Plain white flour bread cooked in the tandoor, light and fluffy with a slightly…" at bounding box center [453, 223] width 130 height 24
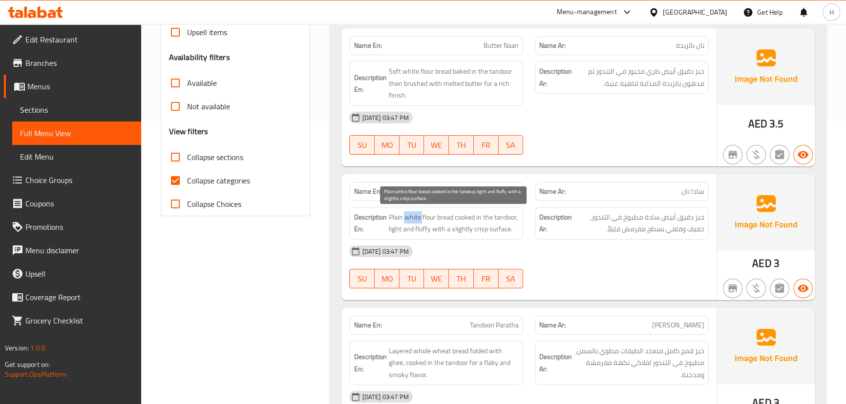
click at [406, 218] on span "Plain white flour bread cooked in the tandoor, light and fluffy with a slightly…" at bounding box center [453, 223] width 130 height 24
click at [390, 218] on span "Plain white flour bread cooked in the tandoor, light and fluffy with a slightly…" at bounding box center [453, 223] width 130 height 24
click at [466, 220] on span "Plain white flour bread cooked in the tandoor, light and fluffy with a slightly…" at bounding box center [453, 223] width 130 height 24
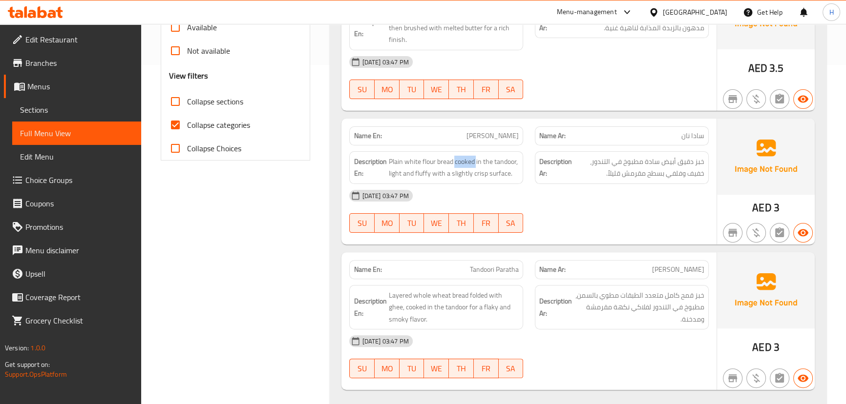
scroll to position [363, 0]
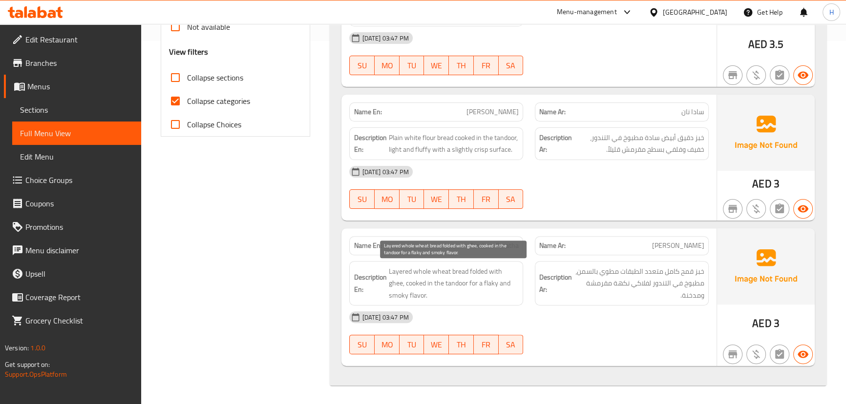
click at [458, 271] on span "Layered whole wheat bread folded with ghee, cooked in the tandoor for a flaky a…" at bounding box center [453, 284] width 130 height 36
click at [527, 316] on div "[DATE] 03:47 PM" at bounding box center [528, 317] width 371 height 23
click at [495, 242] on span "Tandoori Paratha" at bounding box center [494, 246] width 49 height 10
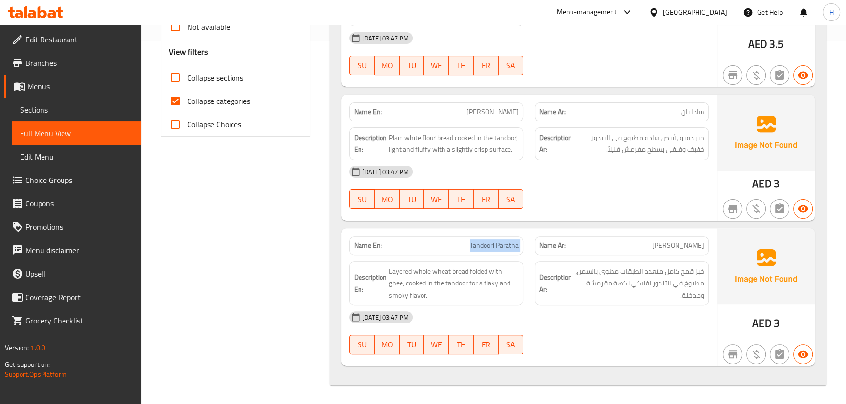
copy span "Tandoori Paratha"
click at [46, 105] on span "Sections" at bounding box center [76, 110] width 113 height 12
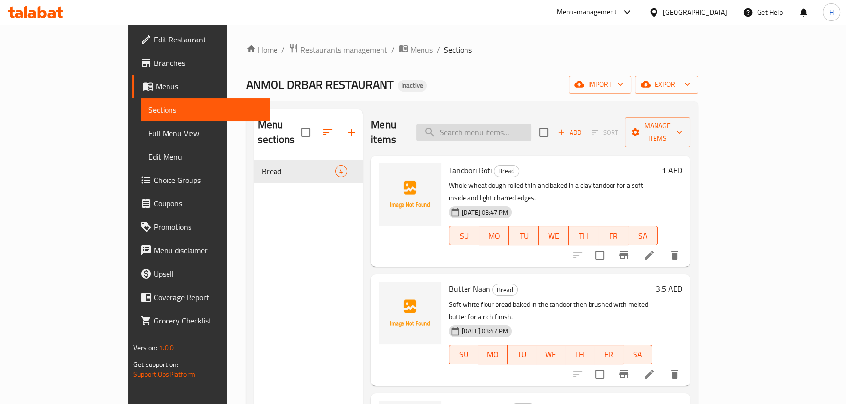
click at [519, 124] on input "search" at bounding box center [473, 132] width 115 height 17
paste input "Tandoori Paratha"
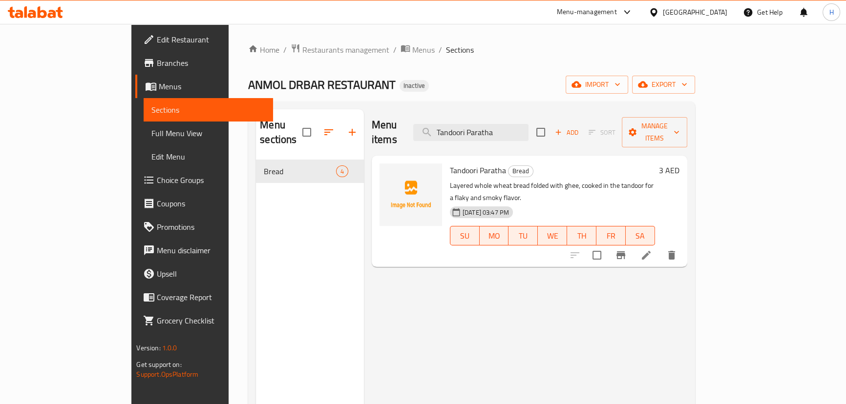
type input "Tandoori Paratha"
click at [652, 250] on icon at bounding box center [646, 256] width 12 height 12
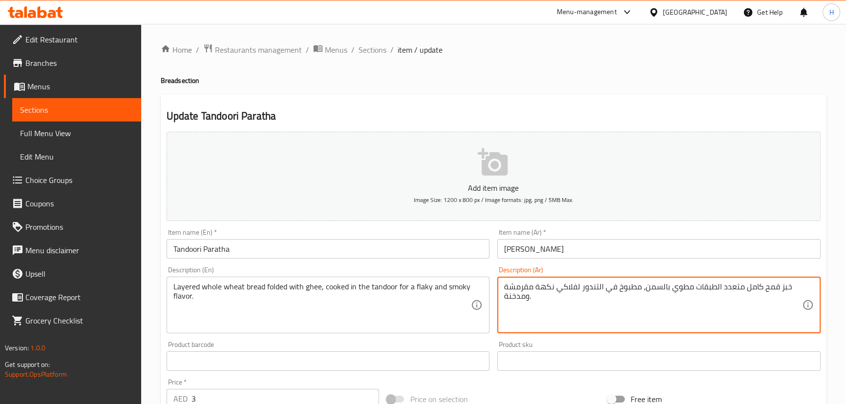
click at [544, 293] on textarea "خبز قمح كامل متعدد الطبقات مطوي بالسمن، مطبوخ في التندور لفلاكي نكهة مقرمشة ومد…" at bounding box center [653, 305] width 298 height 46
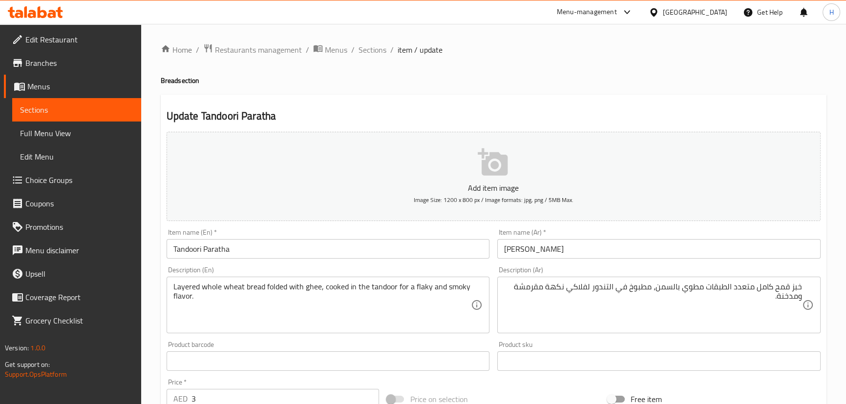
click at [730, 334] on div "Description (Ar) خبز قمح كامل متعدد الطبقات مطوي بالسمن، مطبوخ في التندور لفلاك…" at bounding box center [658, 300] width 331 height 75
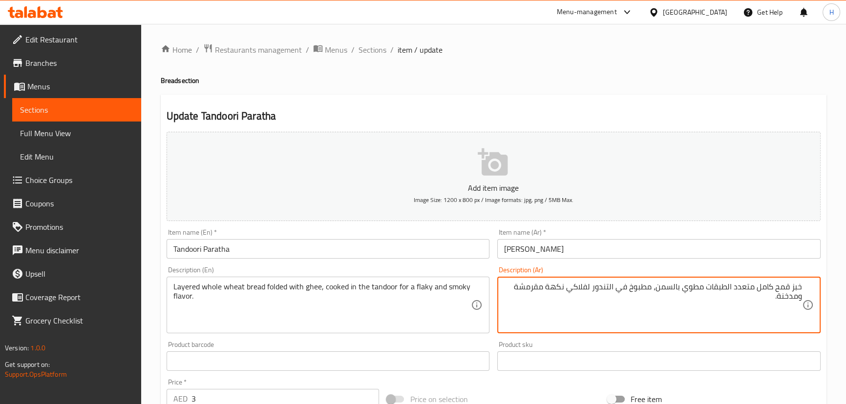
click at [531, 288] on textarea "خبز قمح كامل متعدد الطبقات مطوي بالسمن، مطبوخ في التندور لفلاكي نكهة مقرمشة ومد…" at bounding box center [653, 305] width 298 height 46
click at [566, 286] on textarea "خبز قمح كامل متعدد الطبقات مطوي بالسمن، مطبوخ في التندور لفلاكي نكهة مدخنة." at bounding box center [653, 305] width 298 height 46
type textarea "خبز قمح كامل متعدد الطبقات مطوي بالسمن، مطبوخ في التندور لفلاكي ونكهة مدخنة."
click at [465, 267] on div "Description (En) Layered whole wheat bread folded with ghee, cooked in the tand…" at bounding box center [328, 300] width 323 height 67
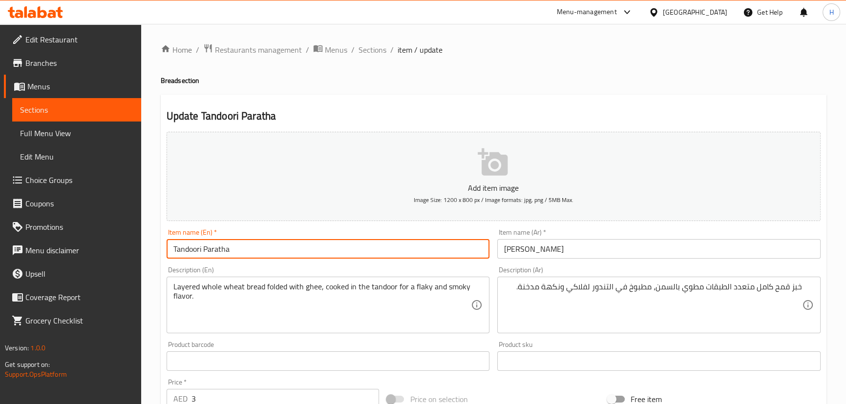
click at [390, 244] on input "Tandoori Paratha" at bounding box center [328, 249] width 323 height 20
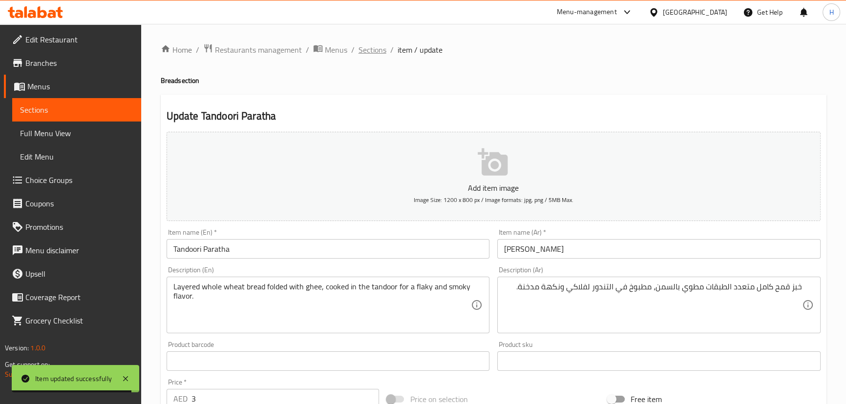
click at [371, 56] on span "Sections" at bounding box center [372, 50] width 28 height 12
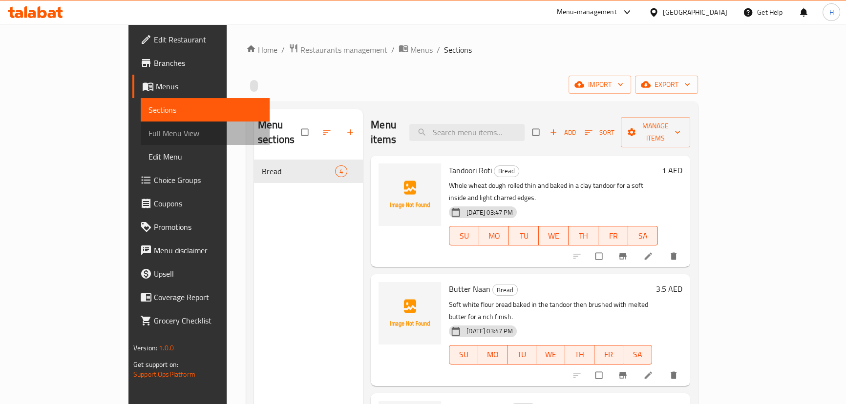
click at [148, 129] on span "Full Menu View" at bounding box center [204, 133] width 113 height 12
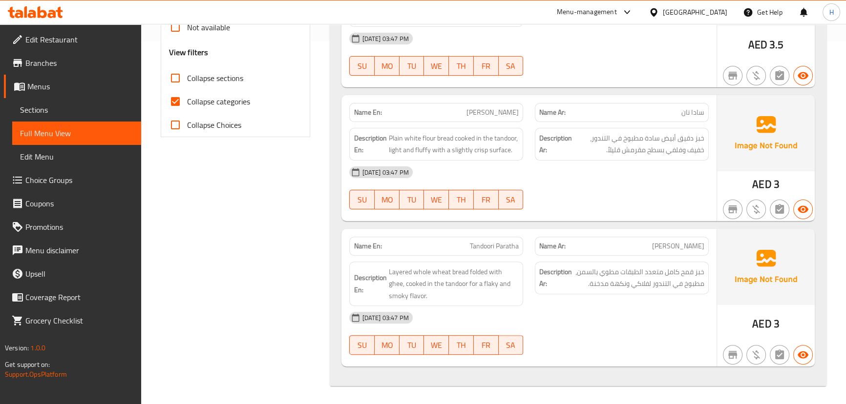
scroll to position [363, 0]
click at [687, 258] on div "Description Ar: خبز قمح كامل متعدد الطبقات مطوي بالسمن، مطبوخ في التندور لفلاكي…" at bounding box center [622, 283] width 186 height 57
